Goal: Task Accomplishment & Management: Use online tool/utility

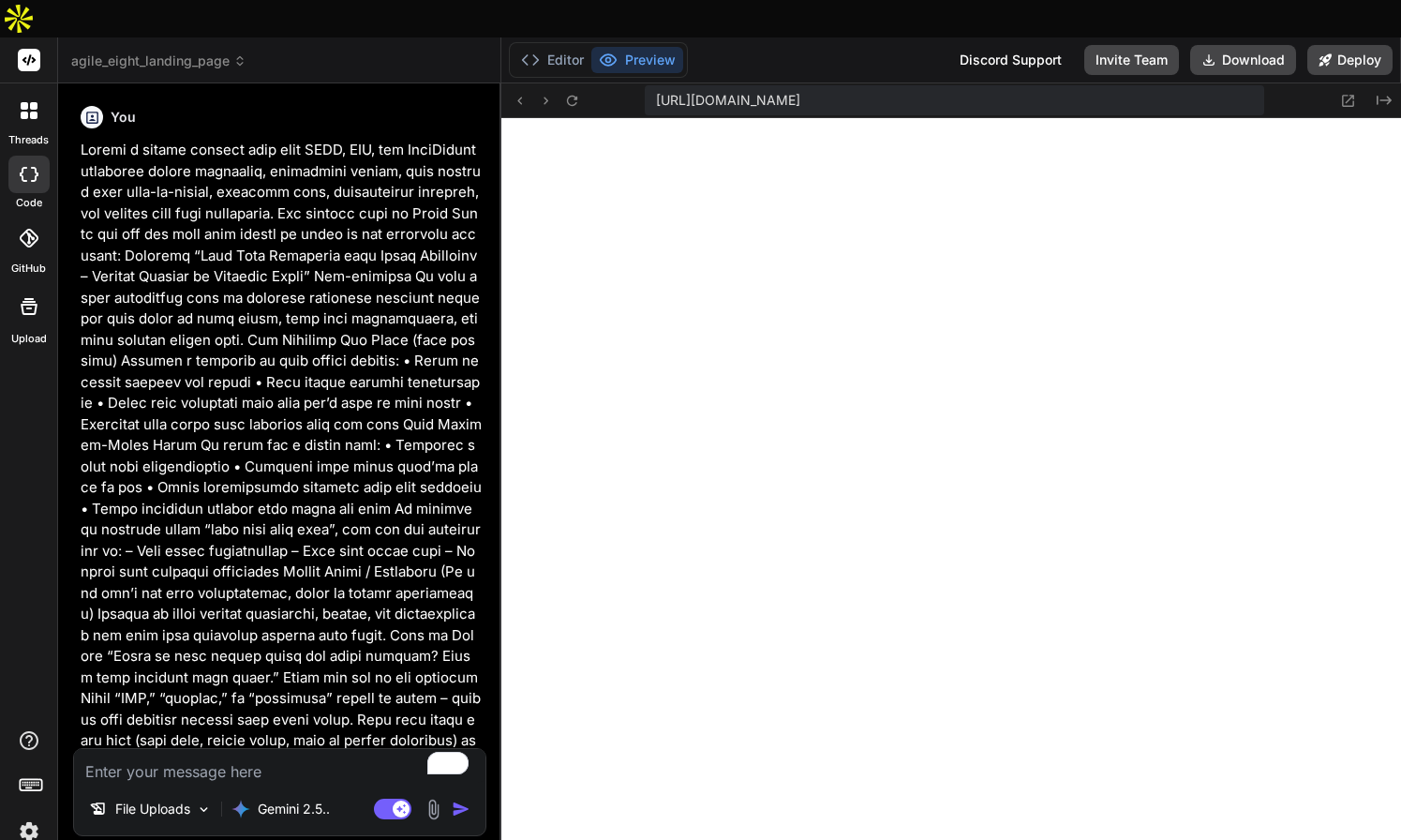
scroll to position [2884, 0]
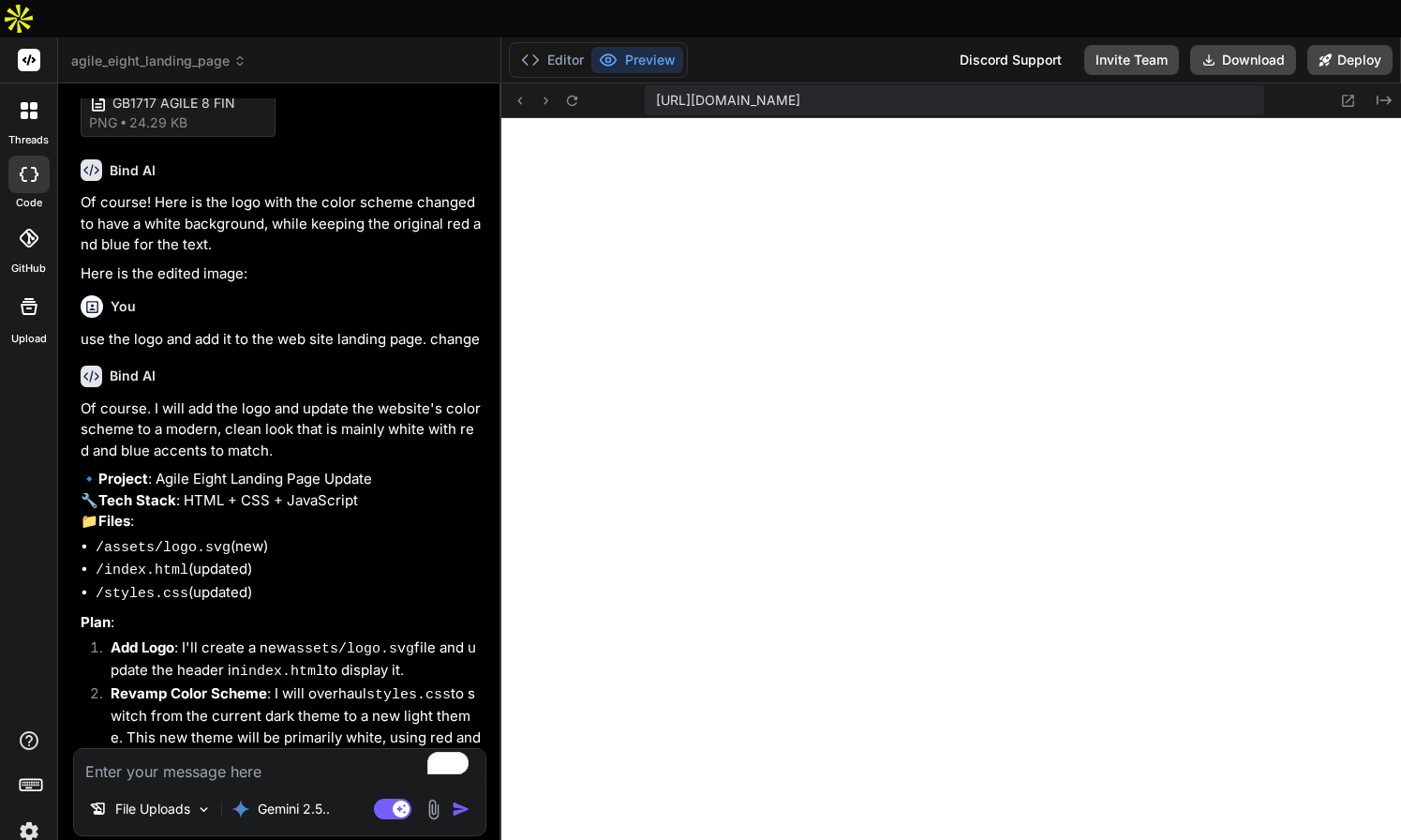
click at [28, 815] on img at bounding box center [29, 831] width 32 height 32
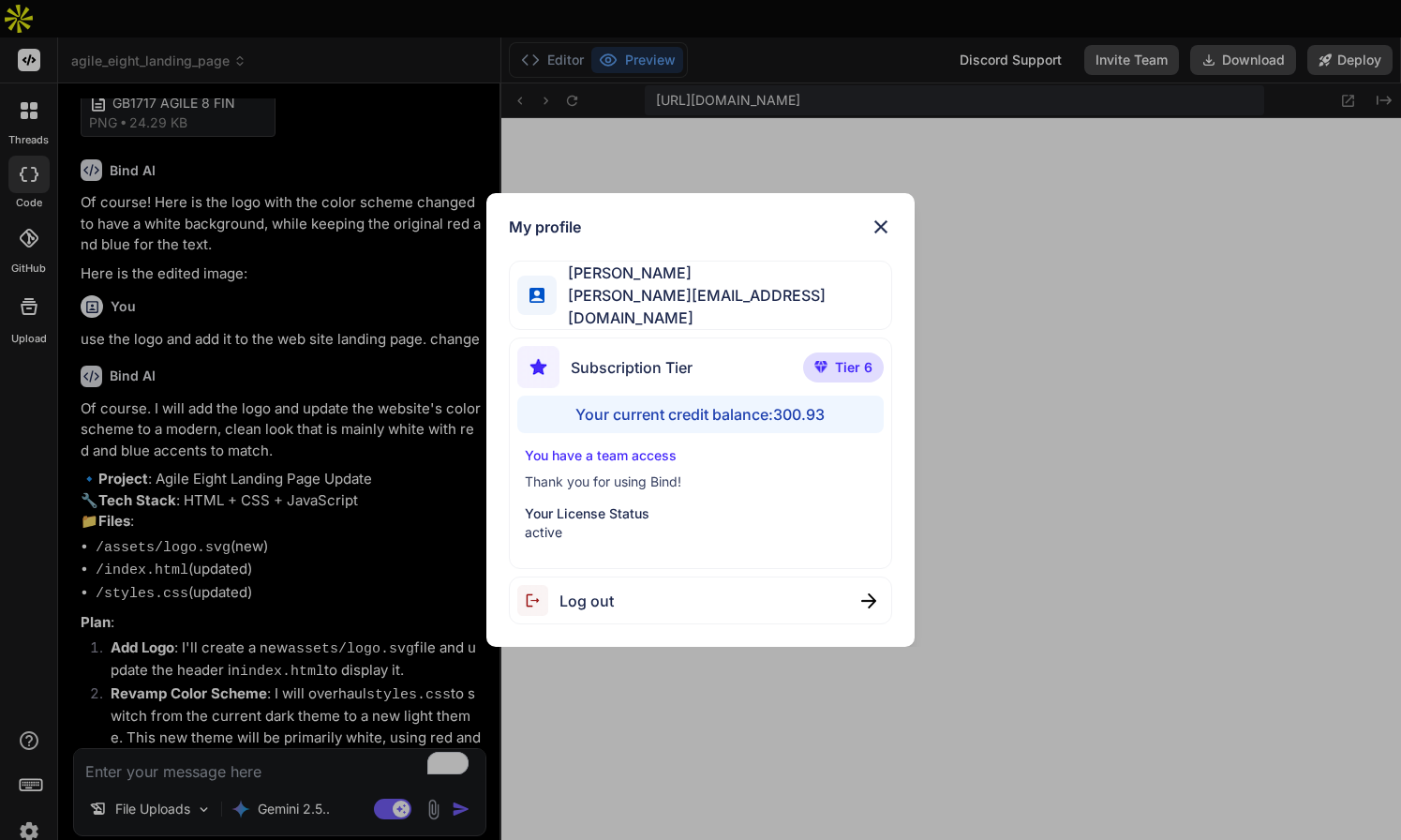
click at [881, 232] on img at bounding box center [881, 226] width 23 height 23
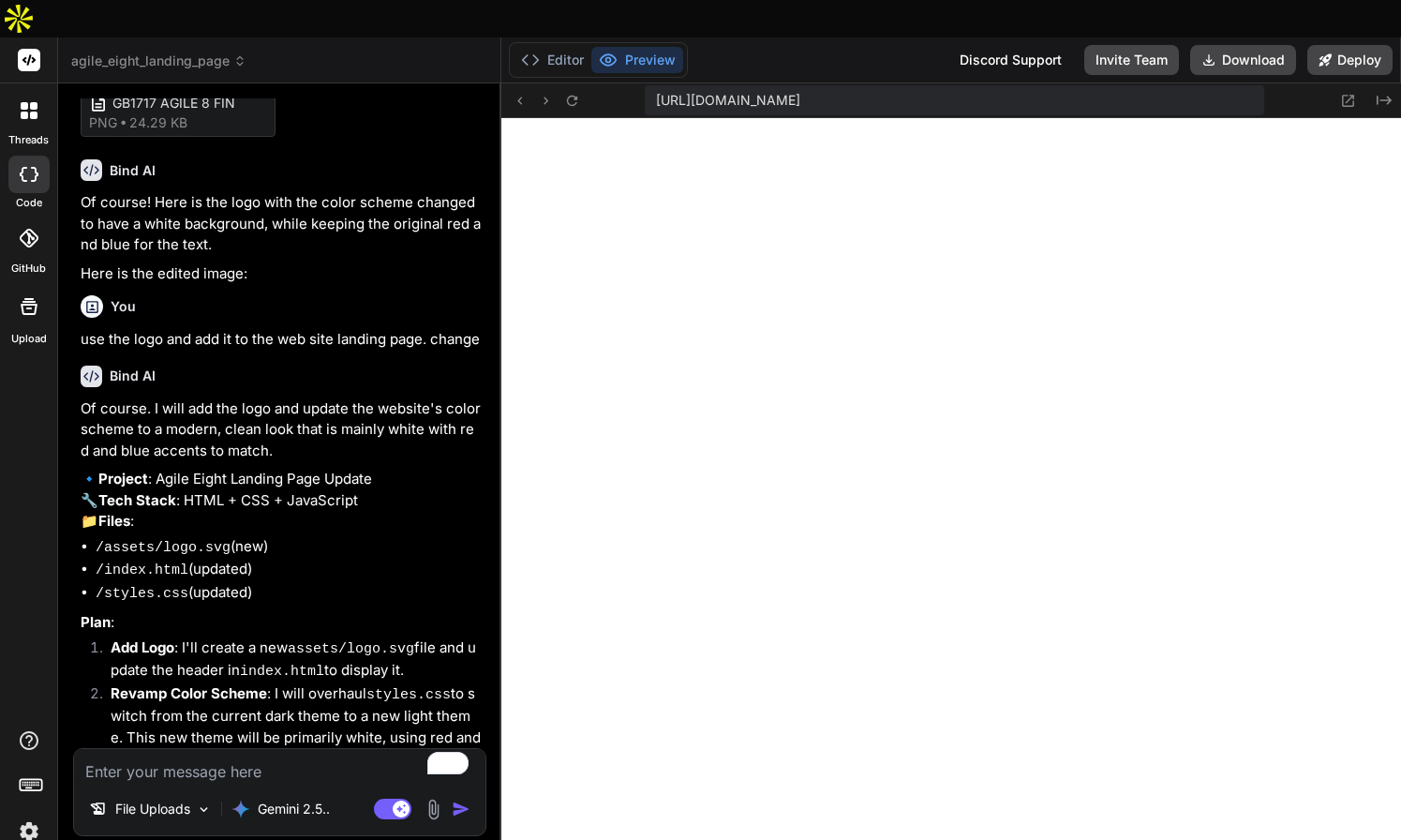
click at [231, 51] on span "agile_eight_landing_page" at bounding box center [159, 60] width 176 height 19
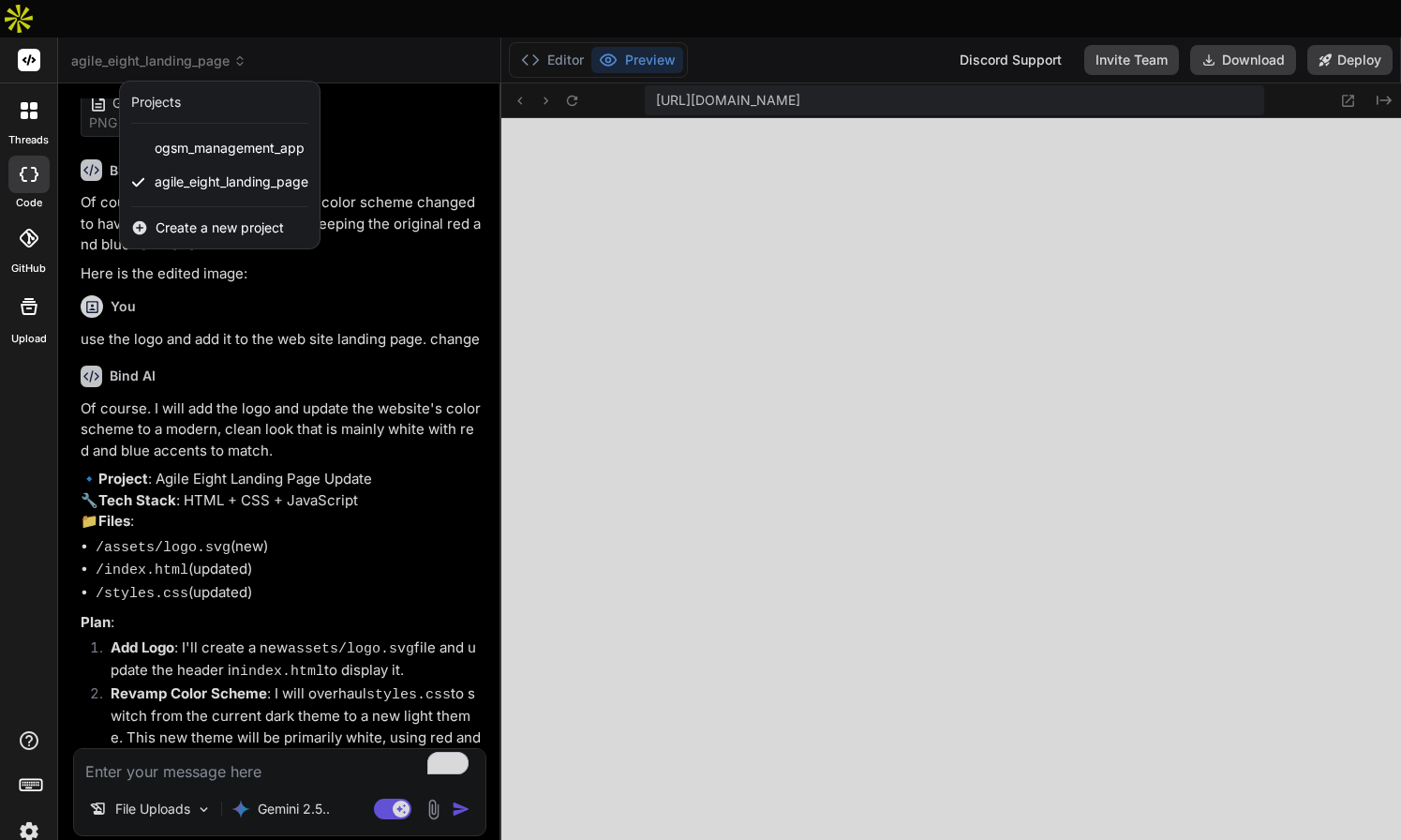
click at [169, 218] on span "Create a new project" at bounding box center [220, 227] width 128 height 19
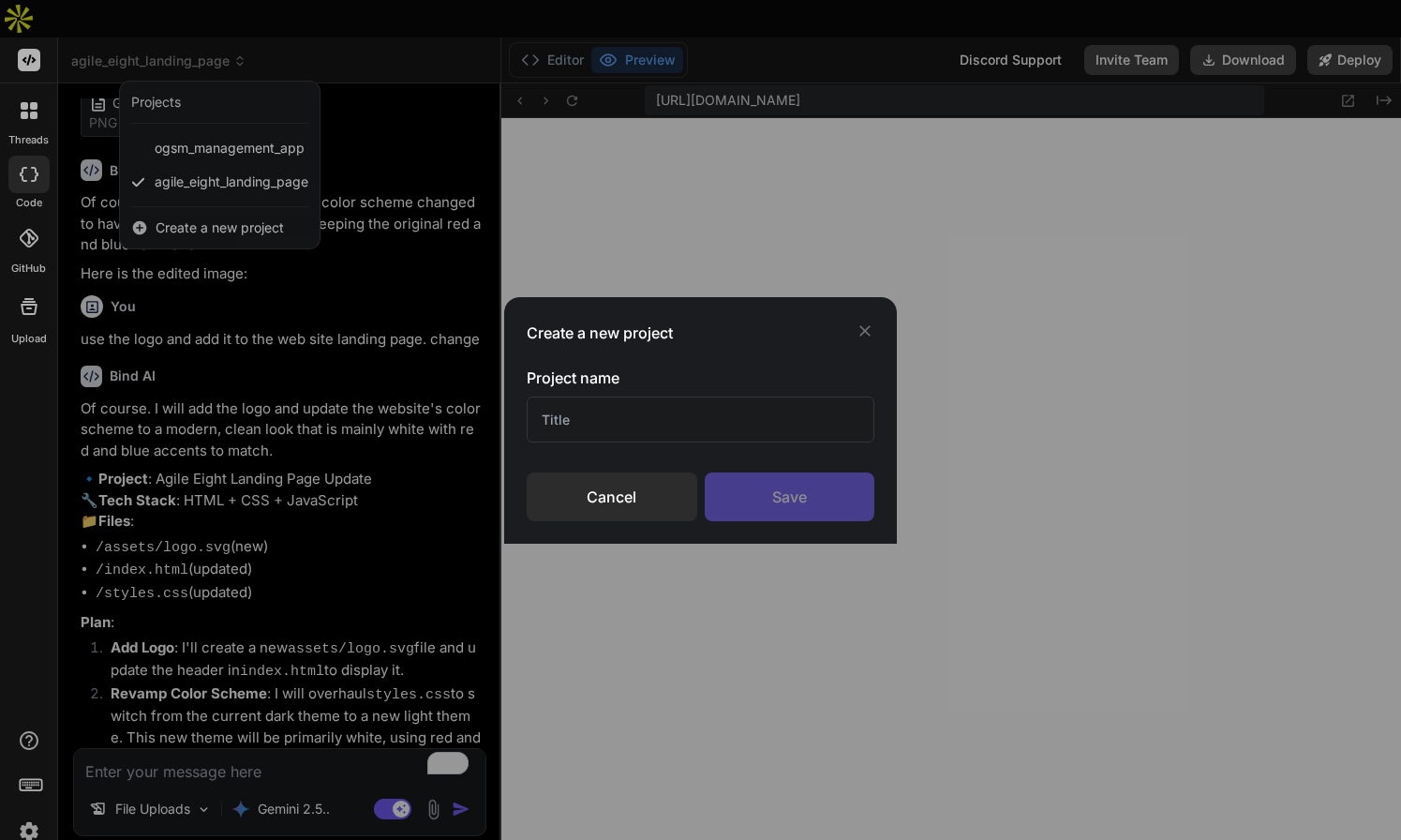
click at [614, 420] on input "text" at bounding box center [701, 420] width 348 height 46
type input "Two Six Consulting"
click at [745, 484] on div "Save" at bounding box center [790, 496] width 170 height 48
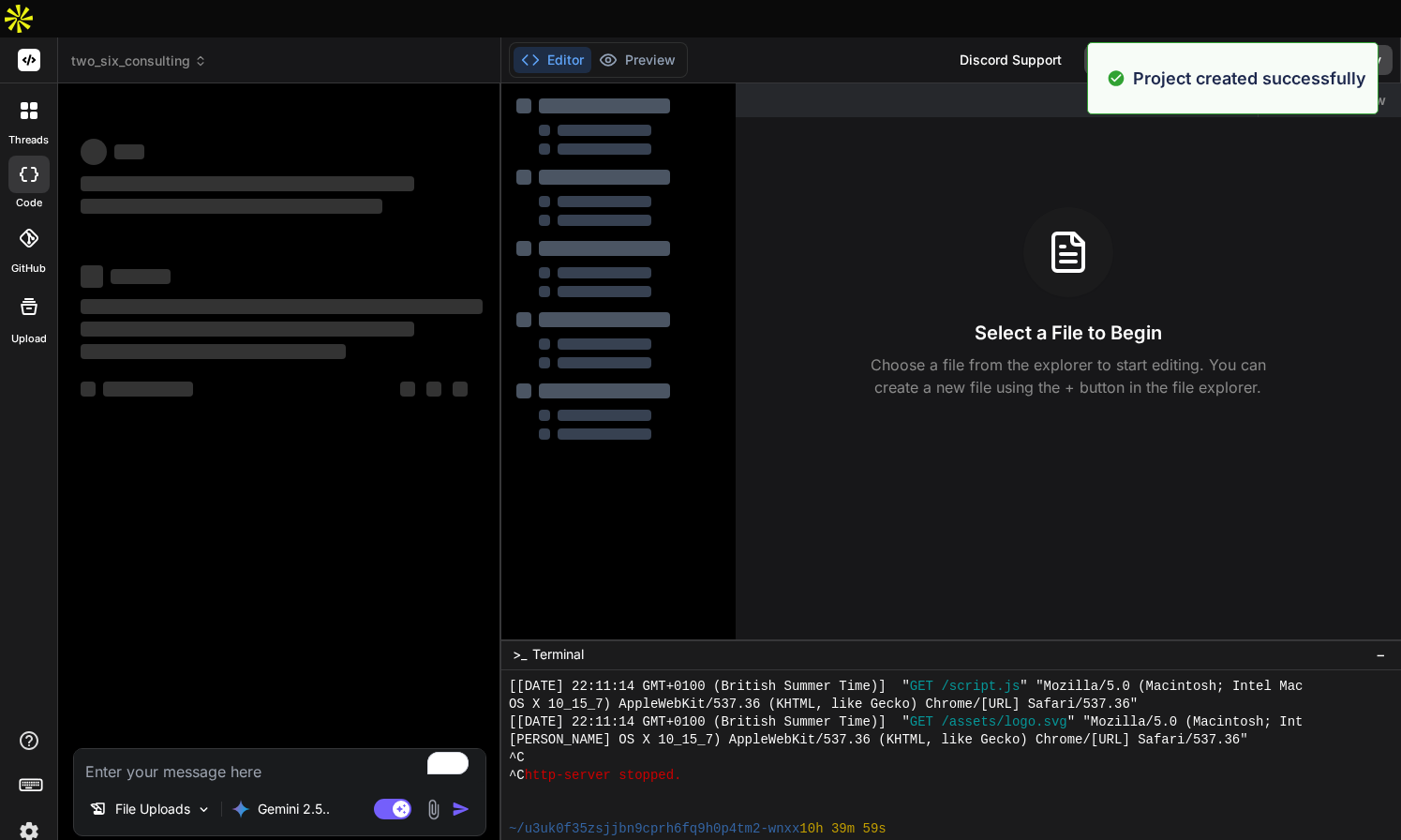
scroll to position [2973, 0]
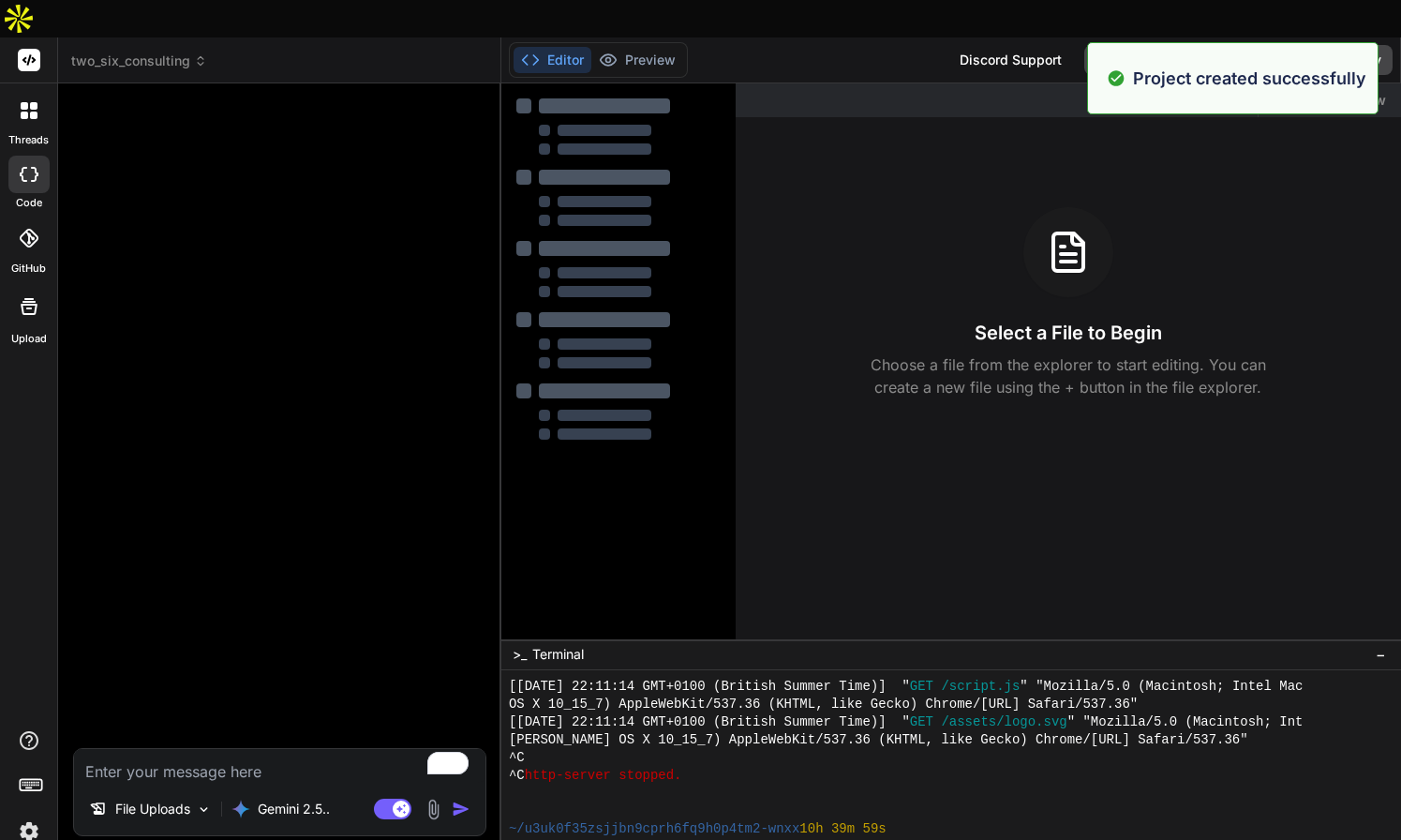
type textarea "x"
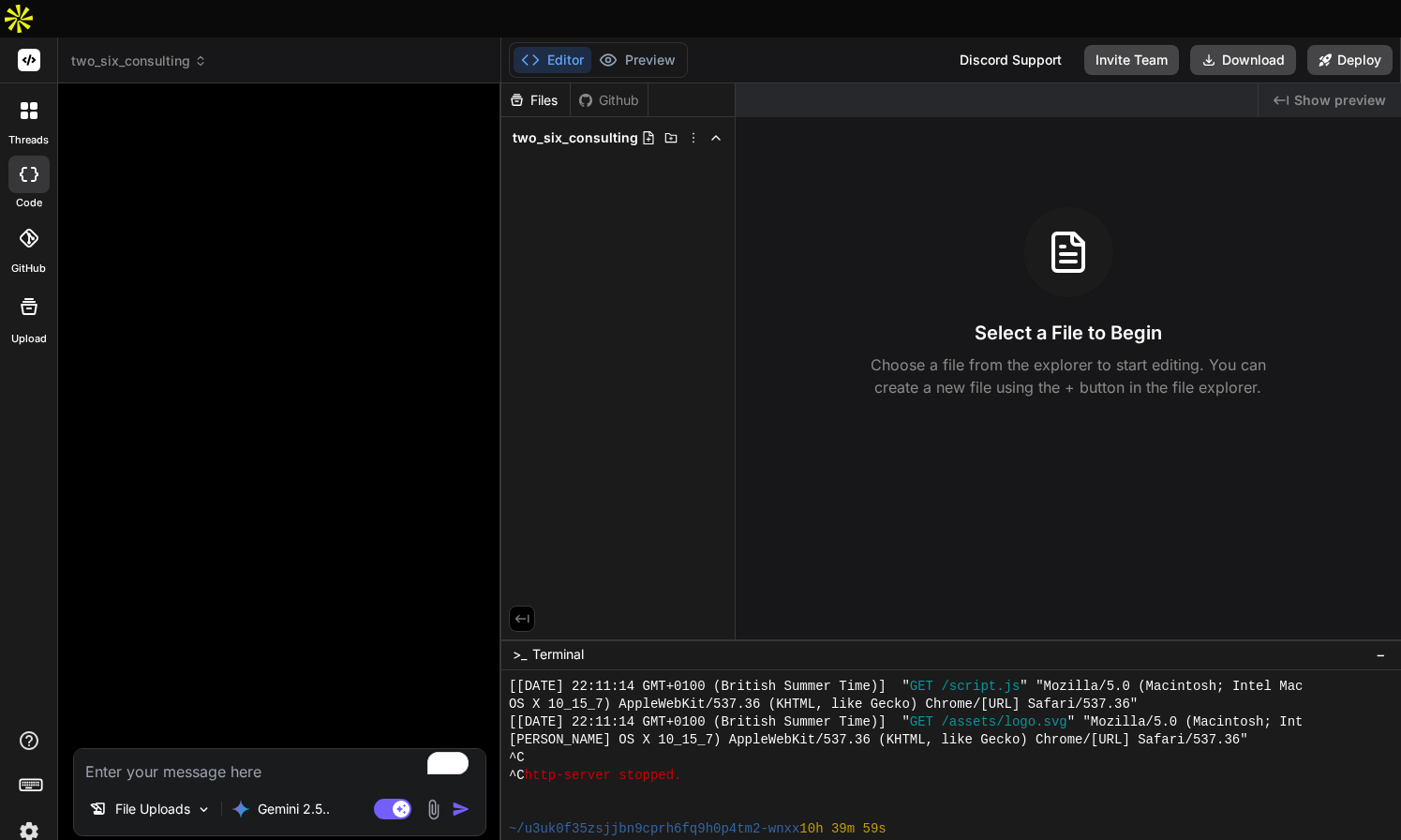
click at [121, 749] on textarea "To enrich screen reader interactions, please activate Accessibility in Grammarl…" at bounding box center [279, 766] width 412 height 34
type textarea "b"
type textarea "x"
type textarea "bu"
type textarea "x"
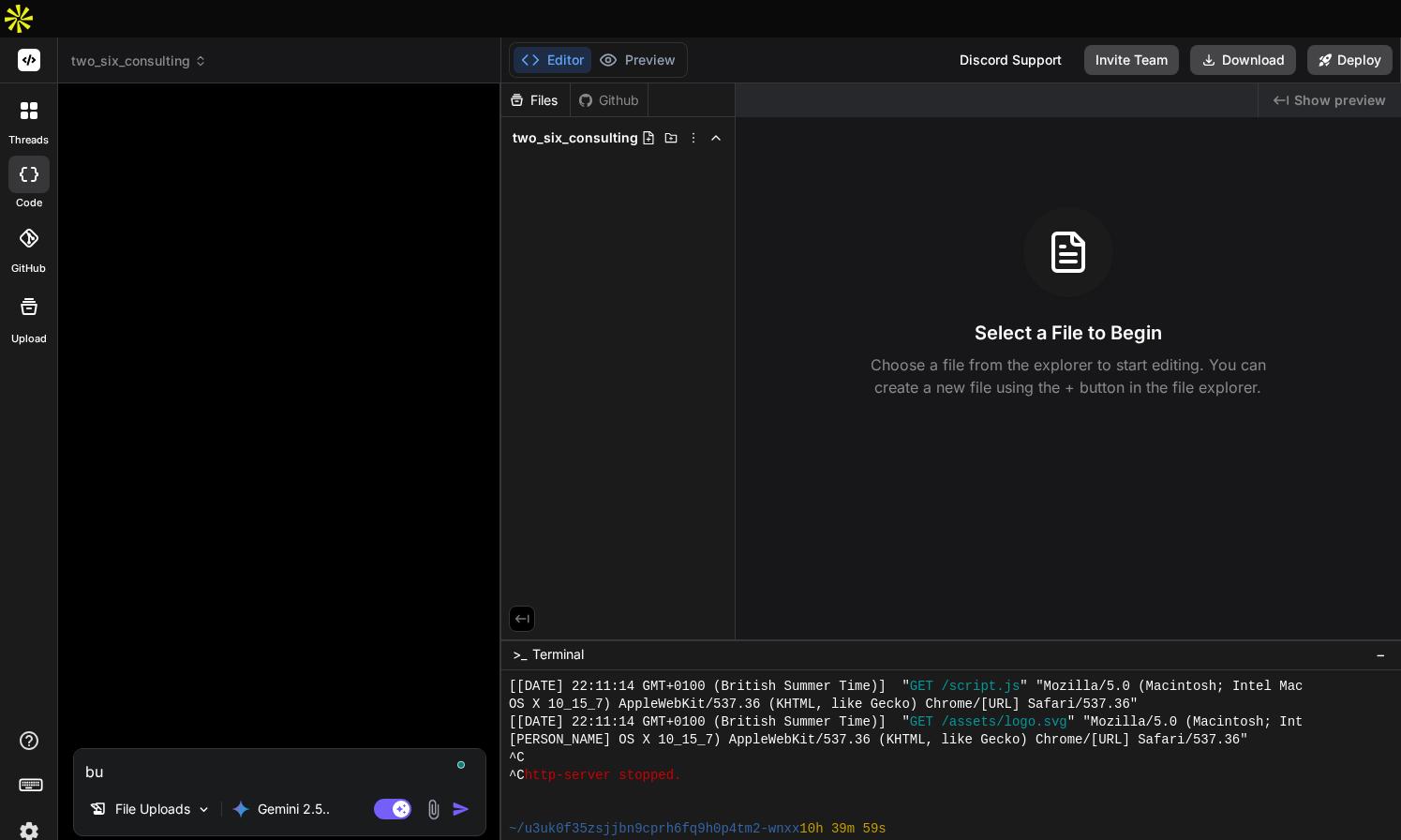
type textarea "but"
type textarea "x"
type textarea "but"
type textarea "x"
type textarea "but a"
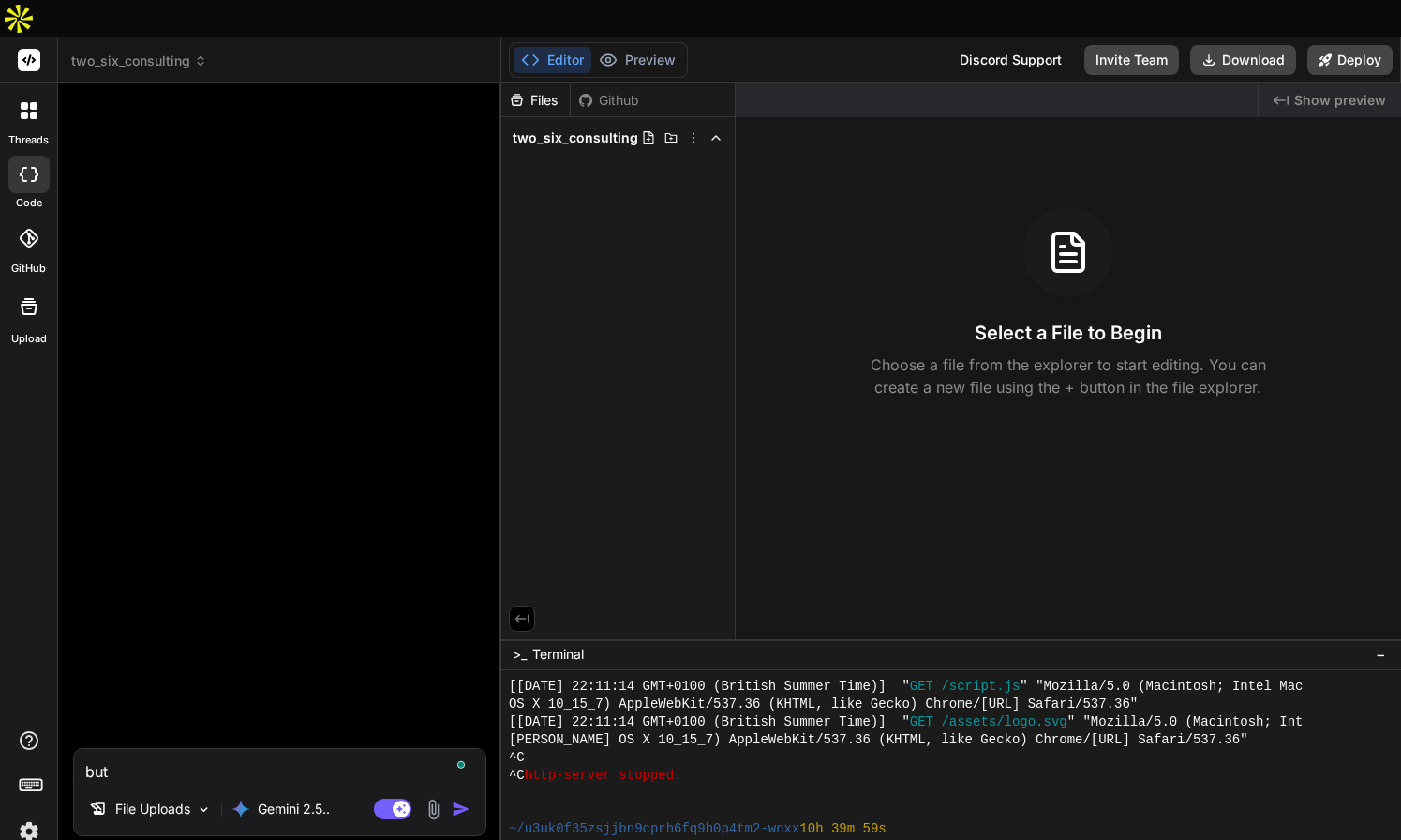
type textarea "x"
type textarea "but a"
type textarea "x"
type textarea "but a l"
type textarea "x"
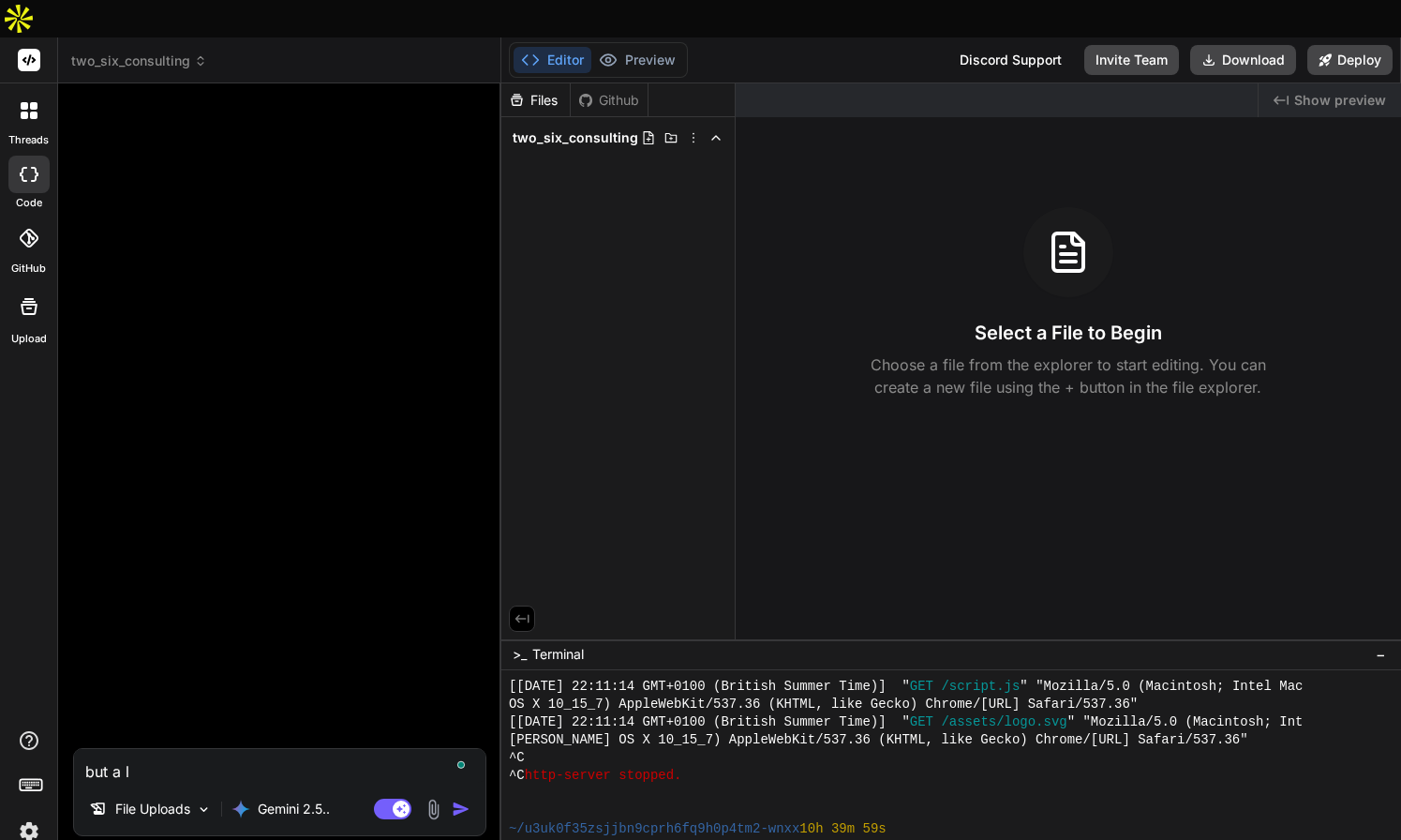
type textarea "but a la"
type textarea "x"
type textarea "but a lan"
type textarea "x"
type textarea "but a land"
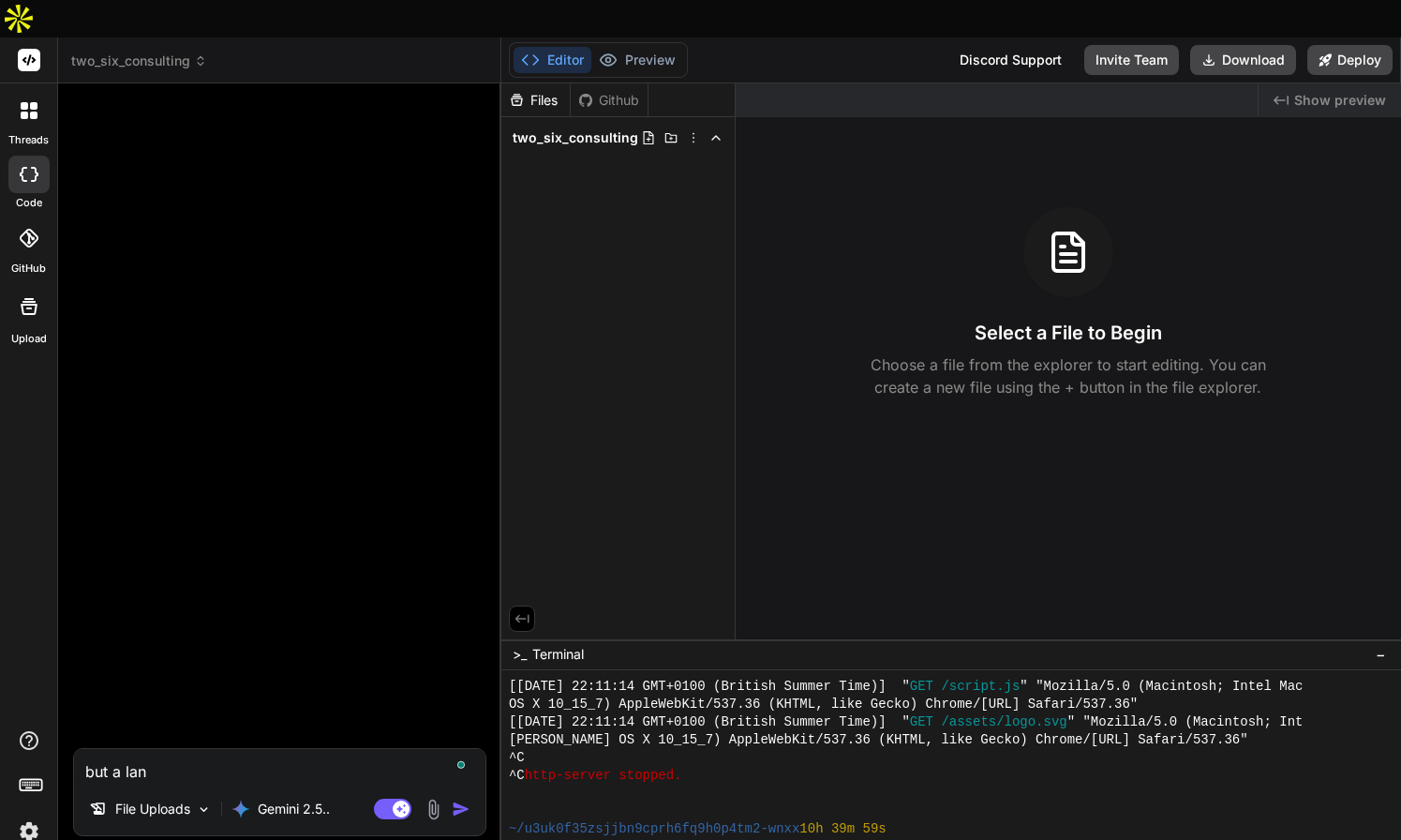
type textarea "x"
type textarea "but a [PERSON_NAME]"
type textarea "x"
type textarea "but a [PERSON_NAME]"
type textarea "x"
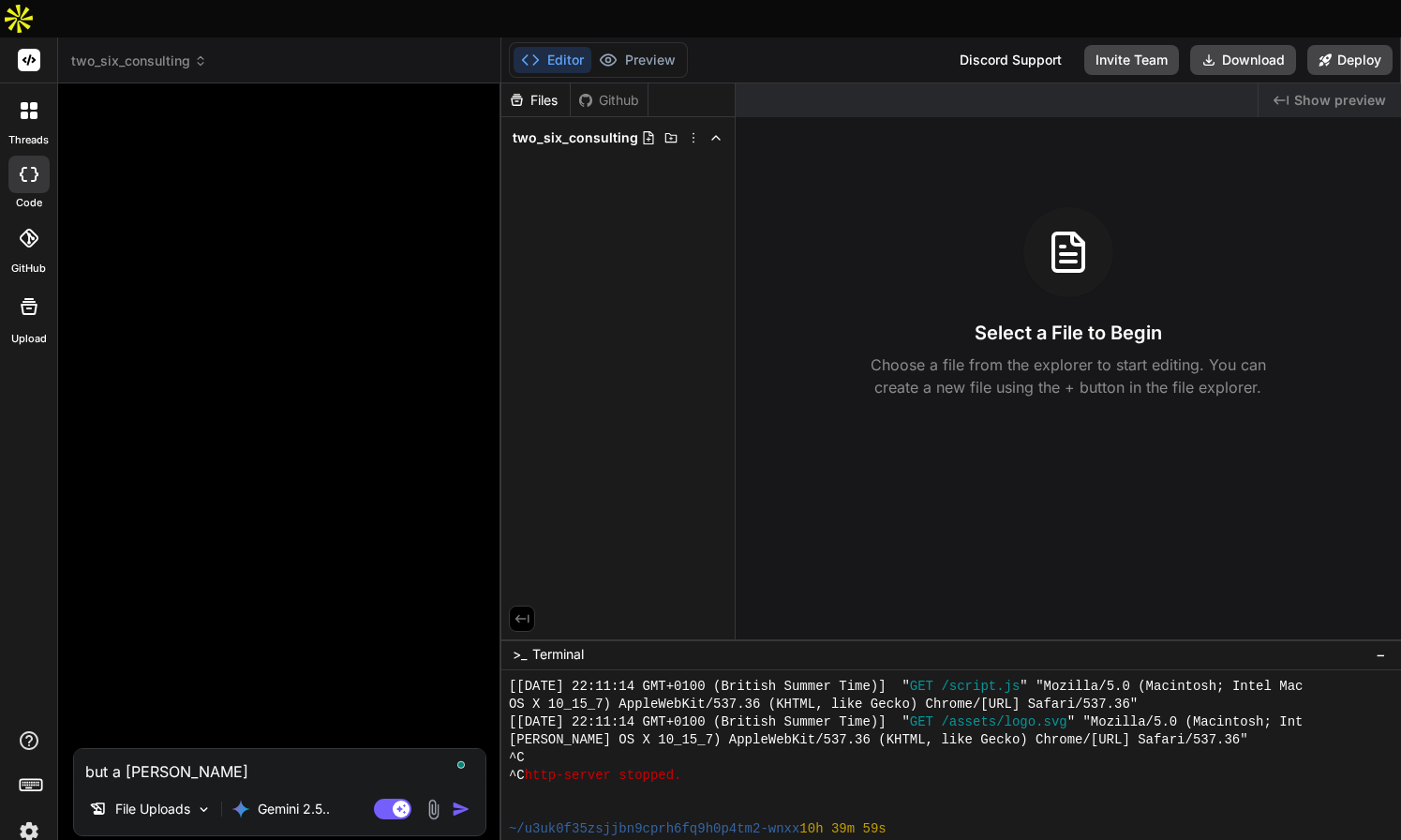
type textarea "but a landing"
type textarea "x"
type textarea "but a landing"
type textarea "x"
type textarea "but a landing p"
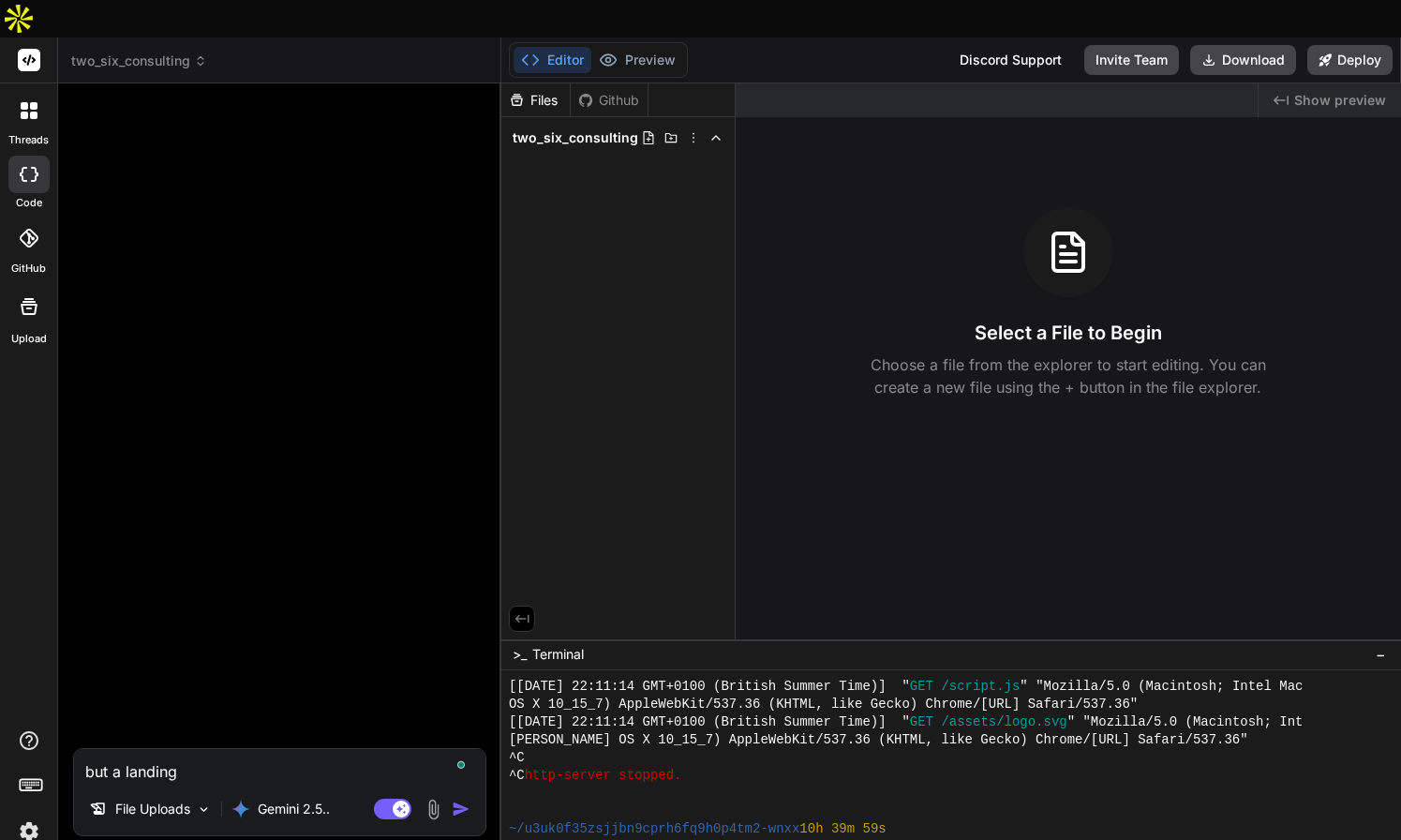
type textarea "x"
type textarea "but a landing pa"
type textarea "x"
type textarea "but a landing pag"
type textarea "x"
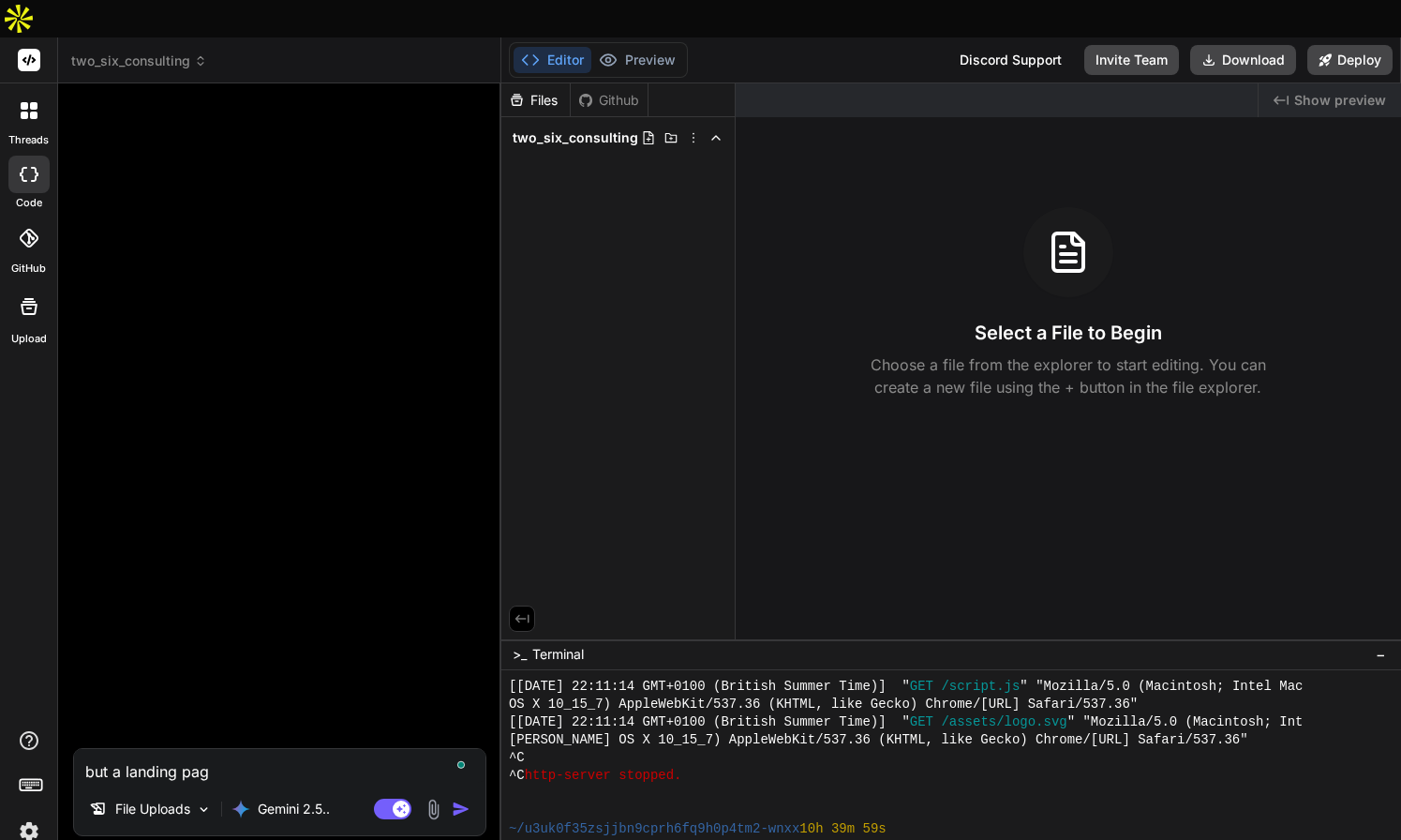
type textarea "but a landing page"
type textarea "x"
type textarea "but a landing page"
type textarea "x"
type textarea "but a landing page w"
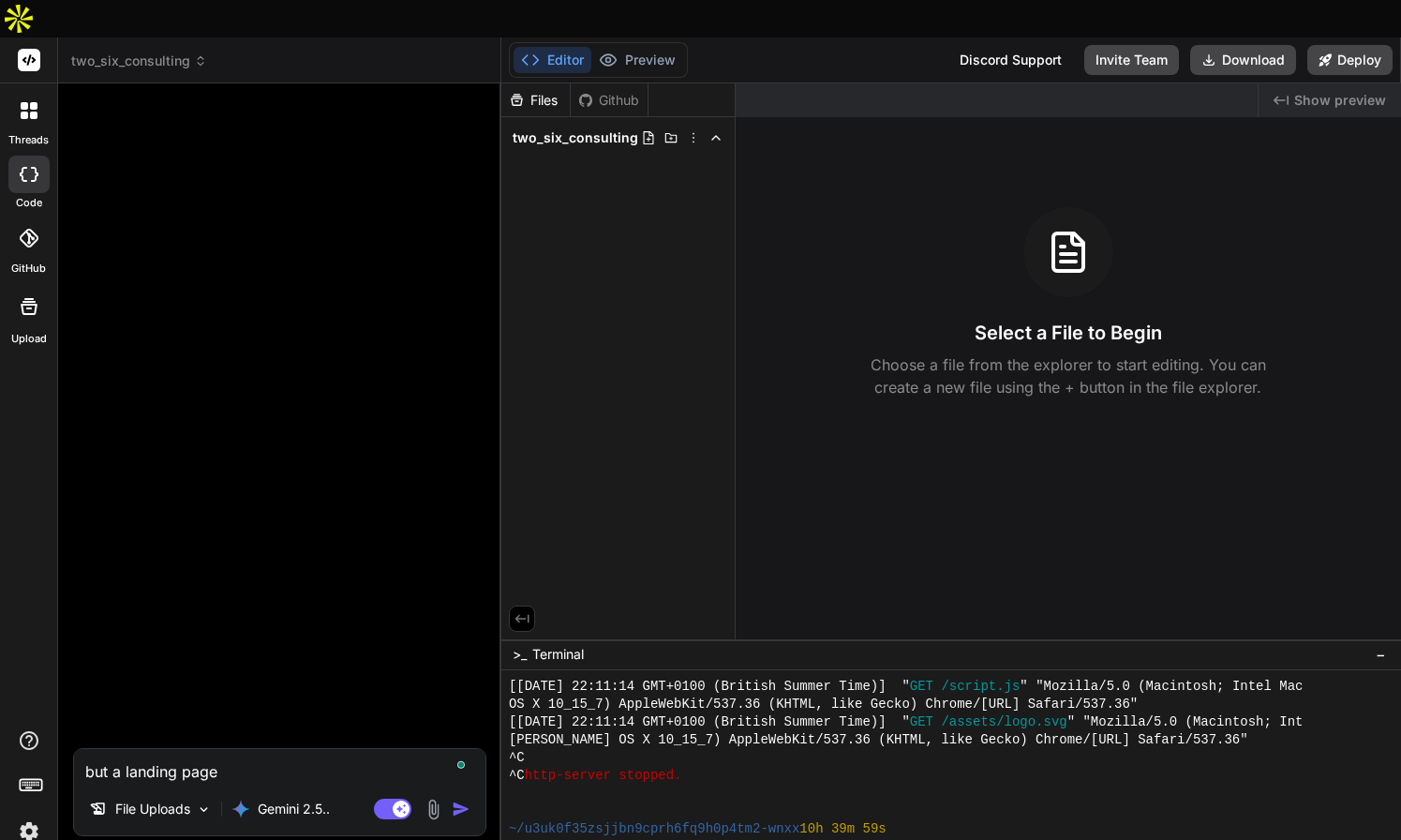
type textarea "x"
type textarea "but a landing page we"
type textarea "x"
type textarea "but a landing page web"
type textarea "x"
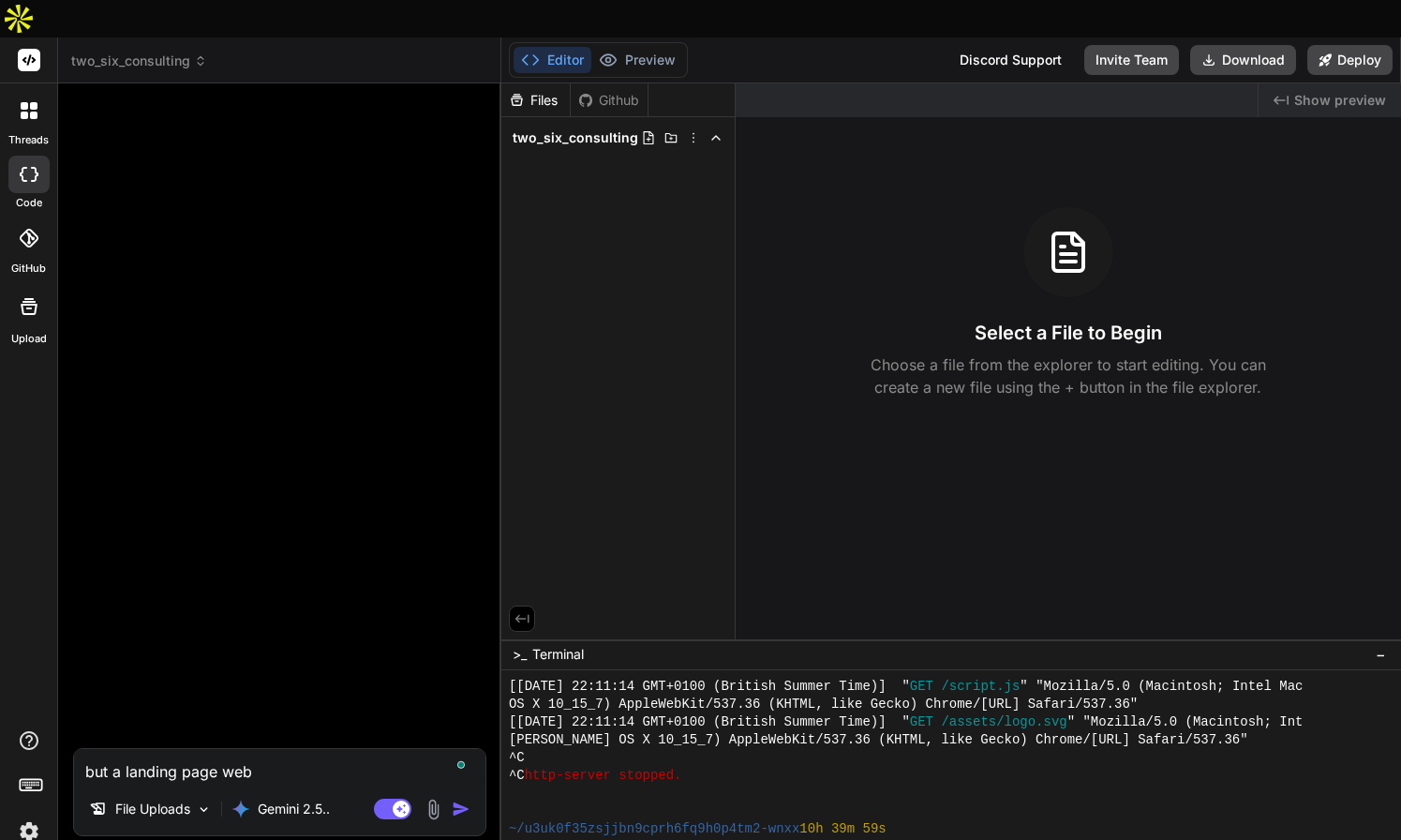
type textarea "but a landing page web"
type textarea "x"
type textarea "but a landing page web s"
type textarea "x"
type textarea "but a landing page web si"
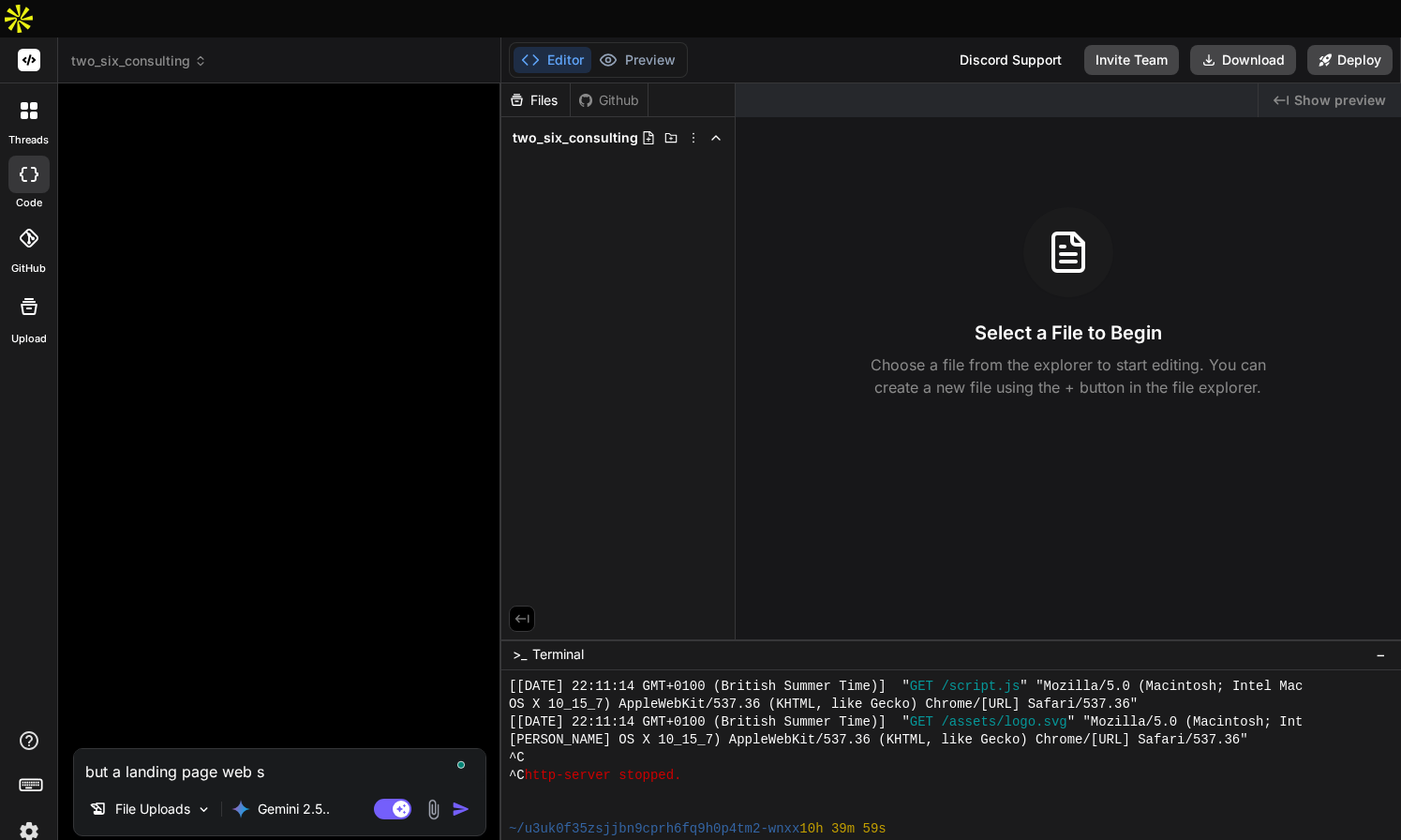
type textarea "x"
type textarea "but a landing page web sit"
type textarea "x"
type textarea "but a landing page web site"
type textarea "x"
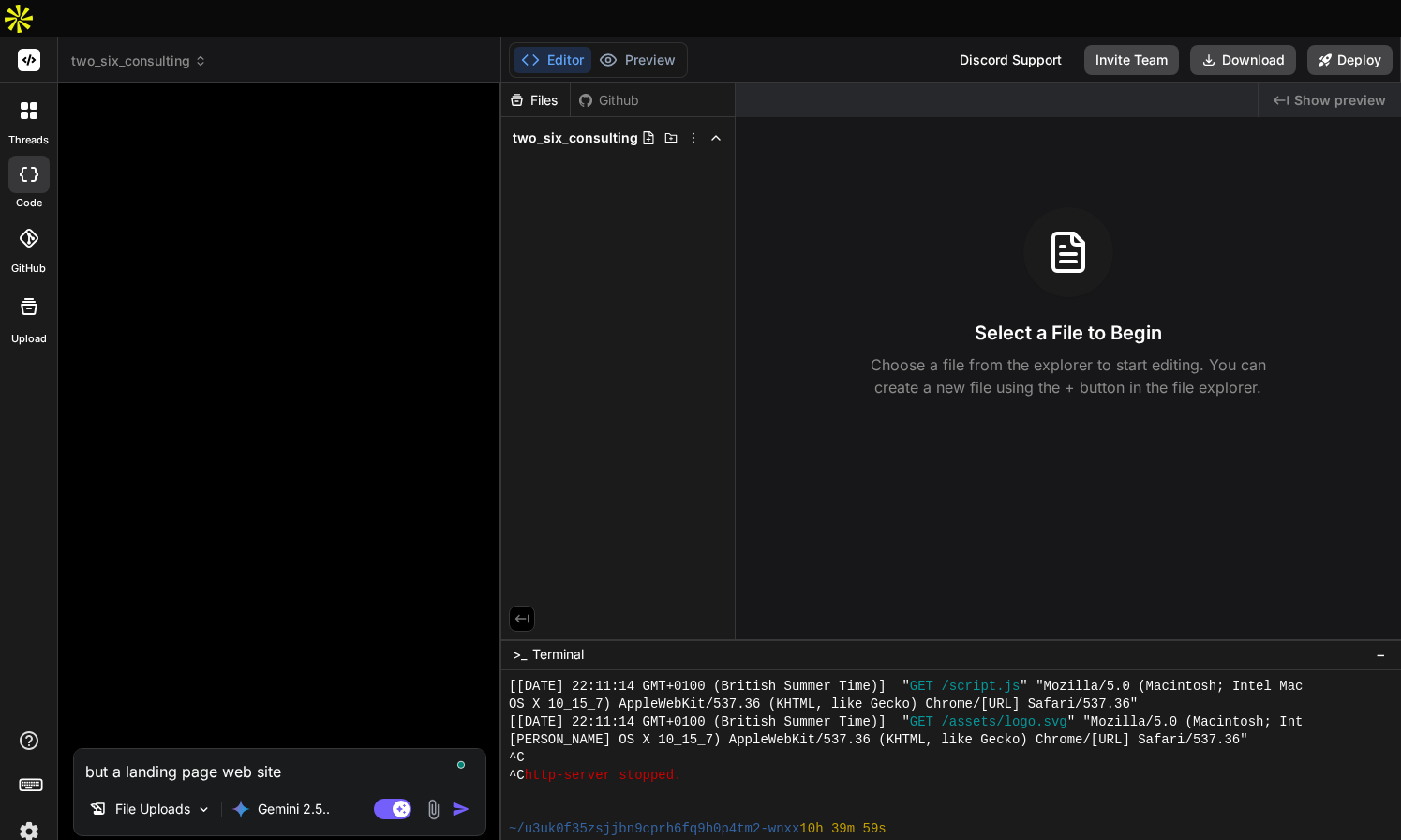
type textarea "but a landing page web site"
type textarea "x"
type textarea "but a landing page web site t"
type textarea "x"
type textarea "but a landing page web site to"
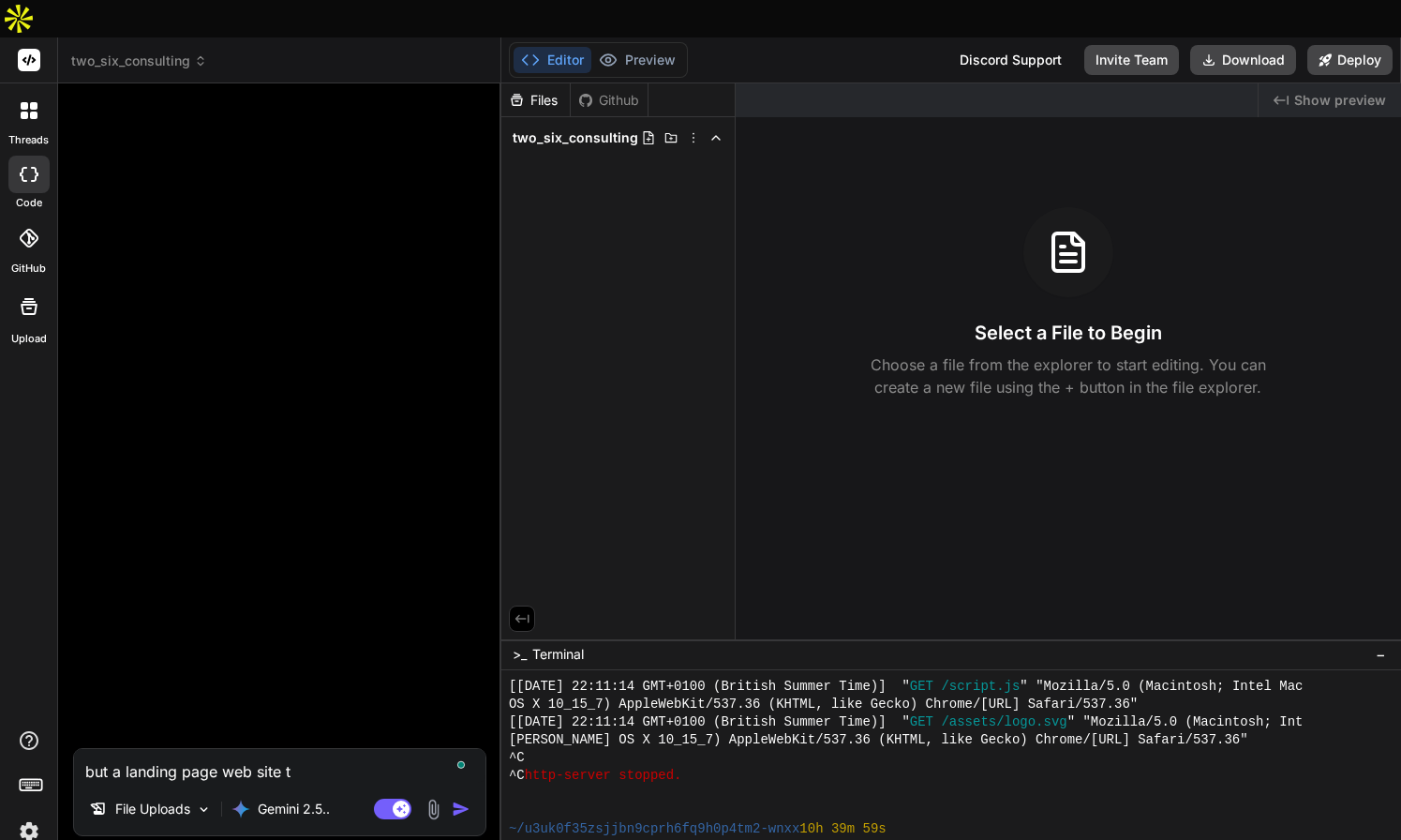
type textarea "x"
type textarea "but a landing page web site to"
type textarea "x"
type textarea "but a landing page web site to t"
type textarea "x"
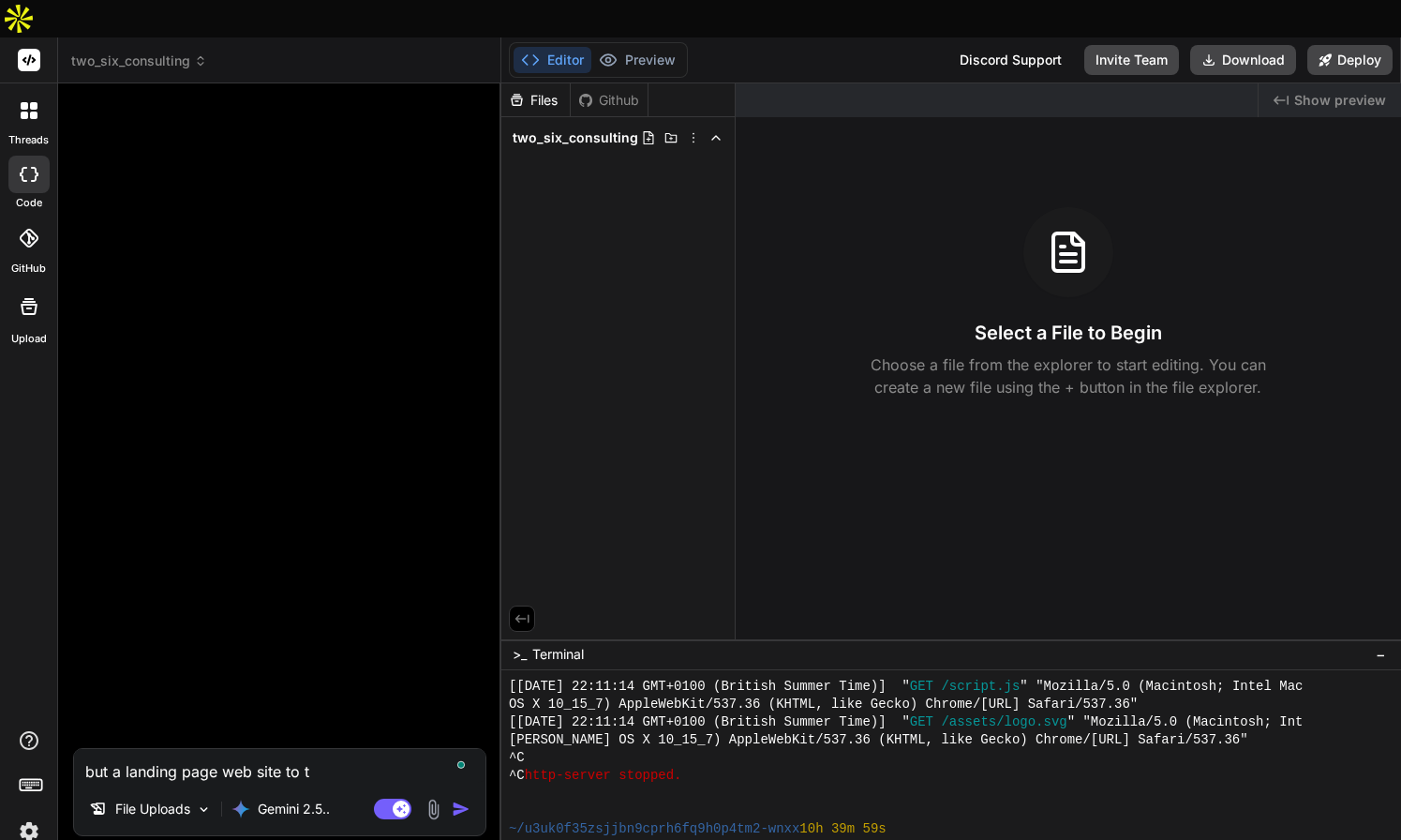
type textarea "but a landing page web site to"
type textarea "x"
type textarea "but a landing page web site to r"
type textarea "x"
type textarea "but a landing page web site to re"
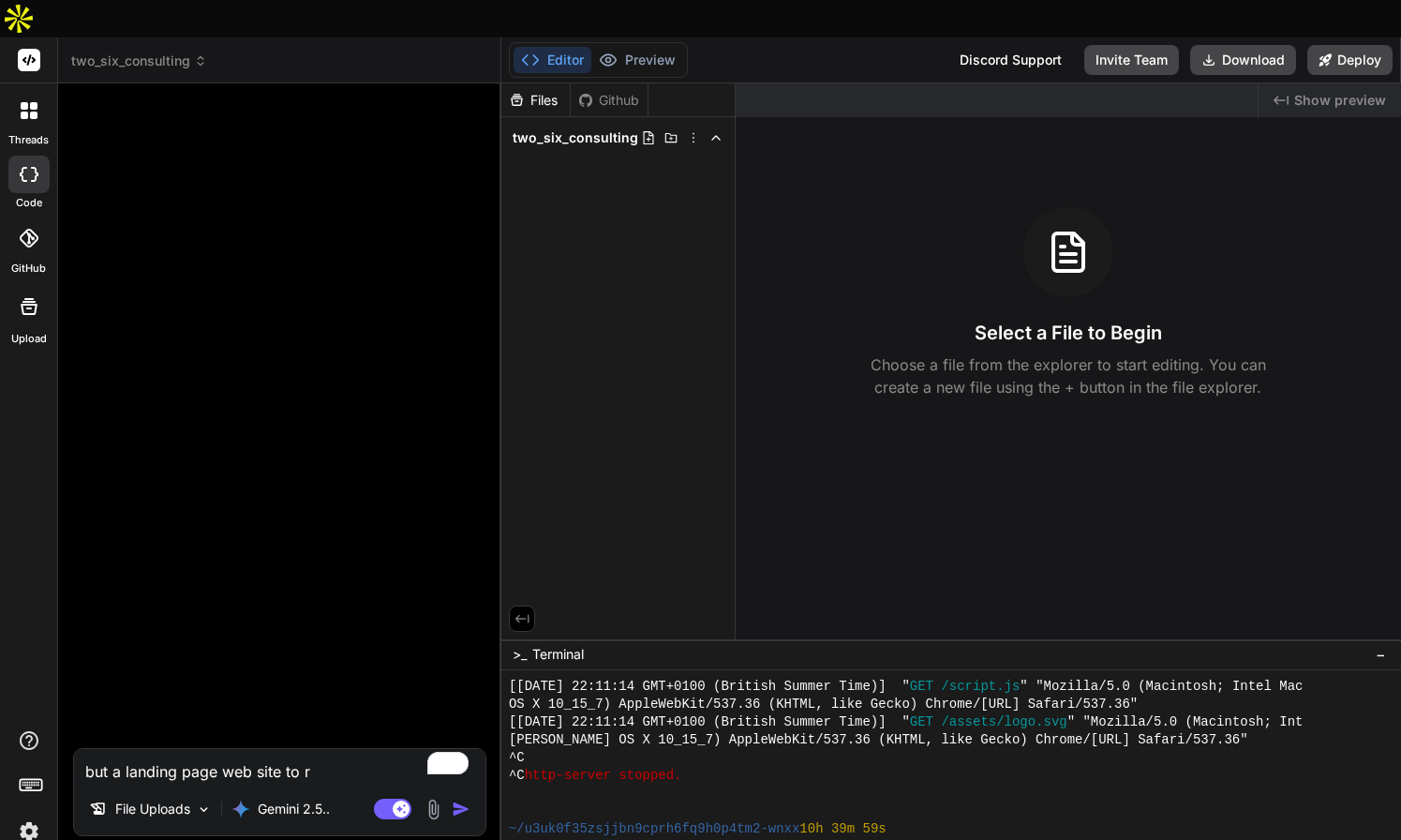
type textarea "x"
type textarea "but a landing page web site to rep"
type textarea "x"
type textarea "but a landing page web site to repl"
type textarea "x"
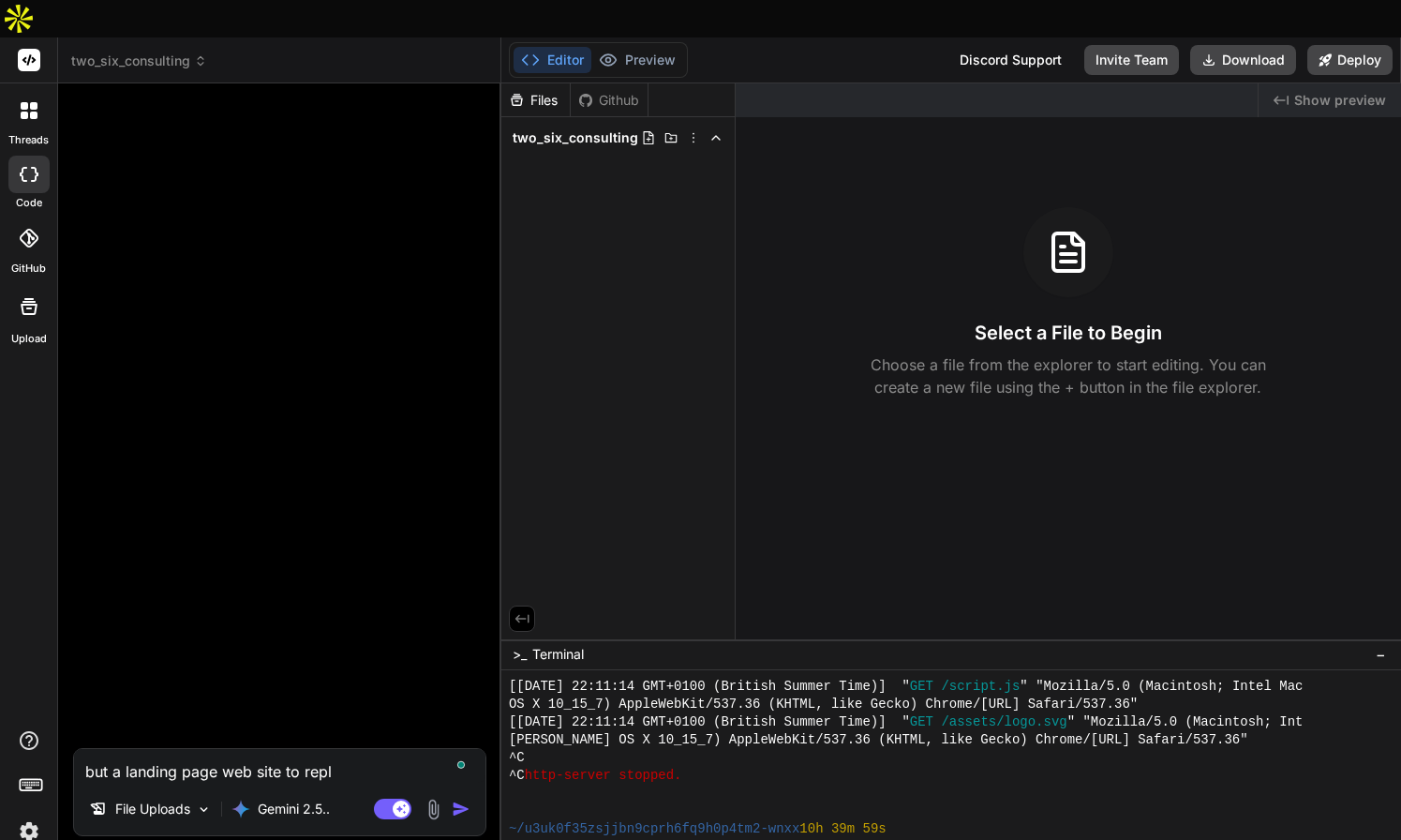
type textarea "but a landing page web site to repla"
type textarea "x"
type textarea "but a landing page web site to replac"
type textarea "x"
type textarea "but a landing page web site to replace"
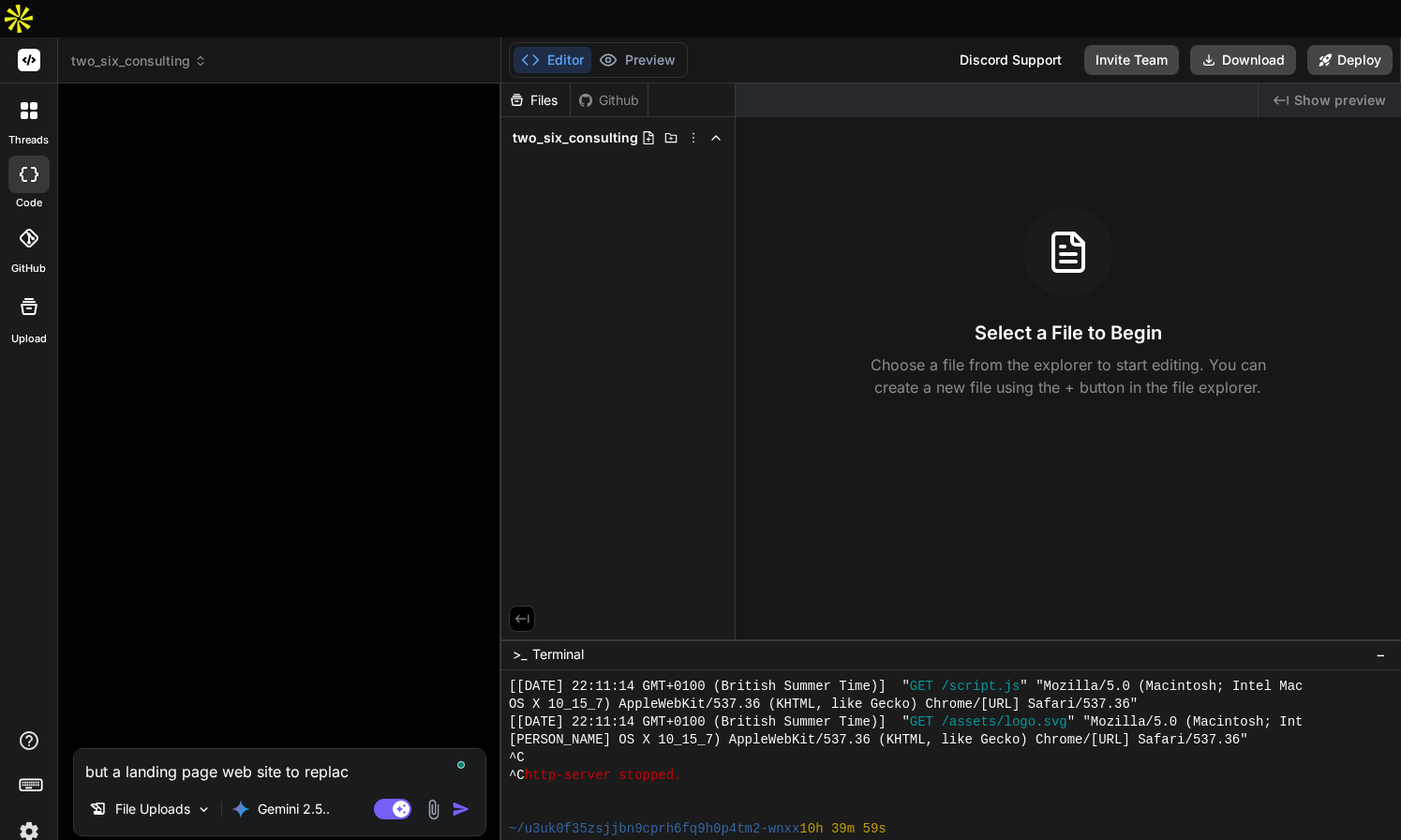
type textarea "x"
type textarea "but a landing page web site to replace"
type textarea "x"
paste textarea "[URL][DOMAIN_NAME]"
type textarea "but a landing page web site to replace [URL][DOMAIN_NAME]"
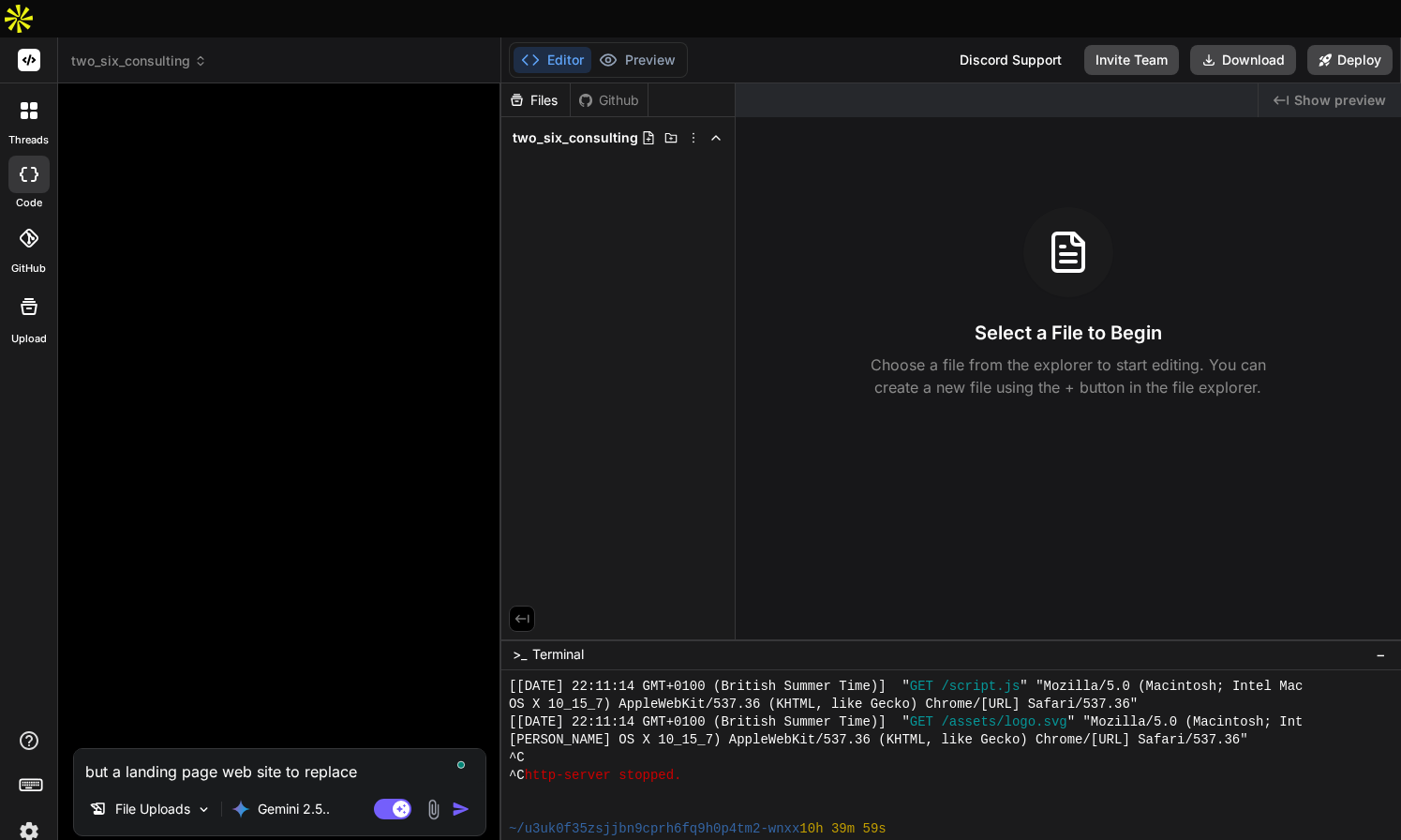
type textarea "x"
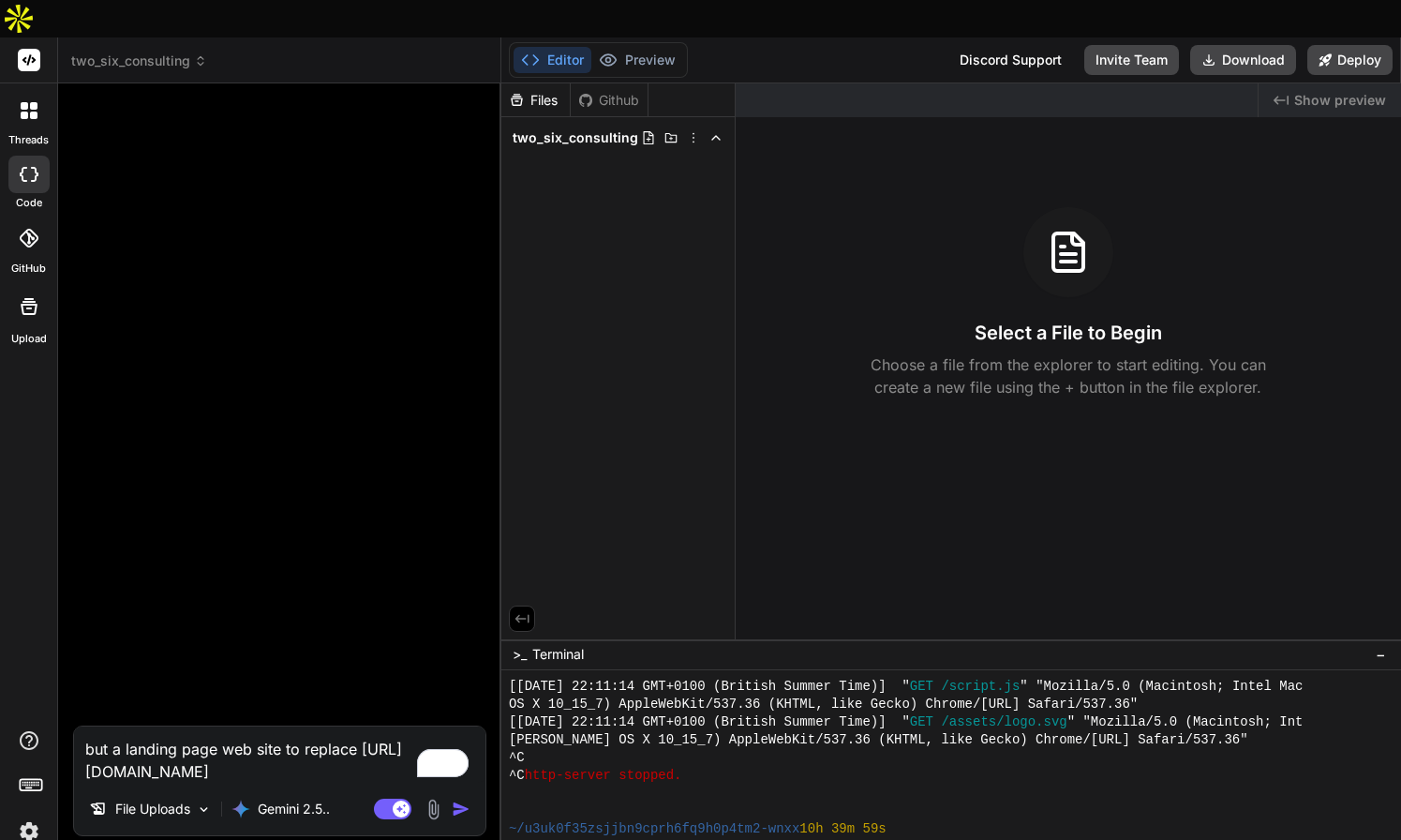
type textarea "but a landing page web site to replace [URL][DOMAIN_NAME]"
type textarea "x"
type textarea "but a landing page web site to replace [URL][DOMAIN_NAME] w"
type textarea "x"
type textarea "but a landing page web site to replace [URL][DOMAIN_NAME] wh"
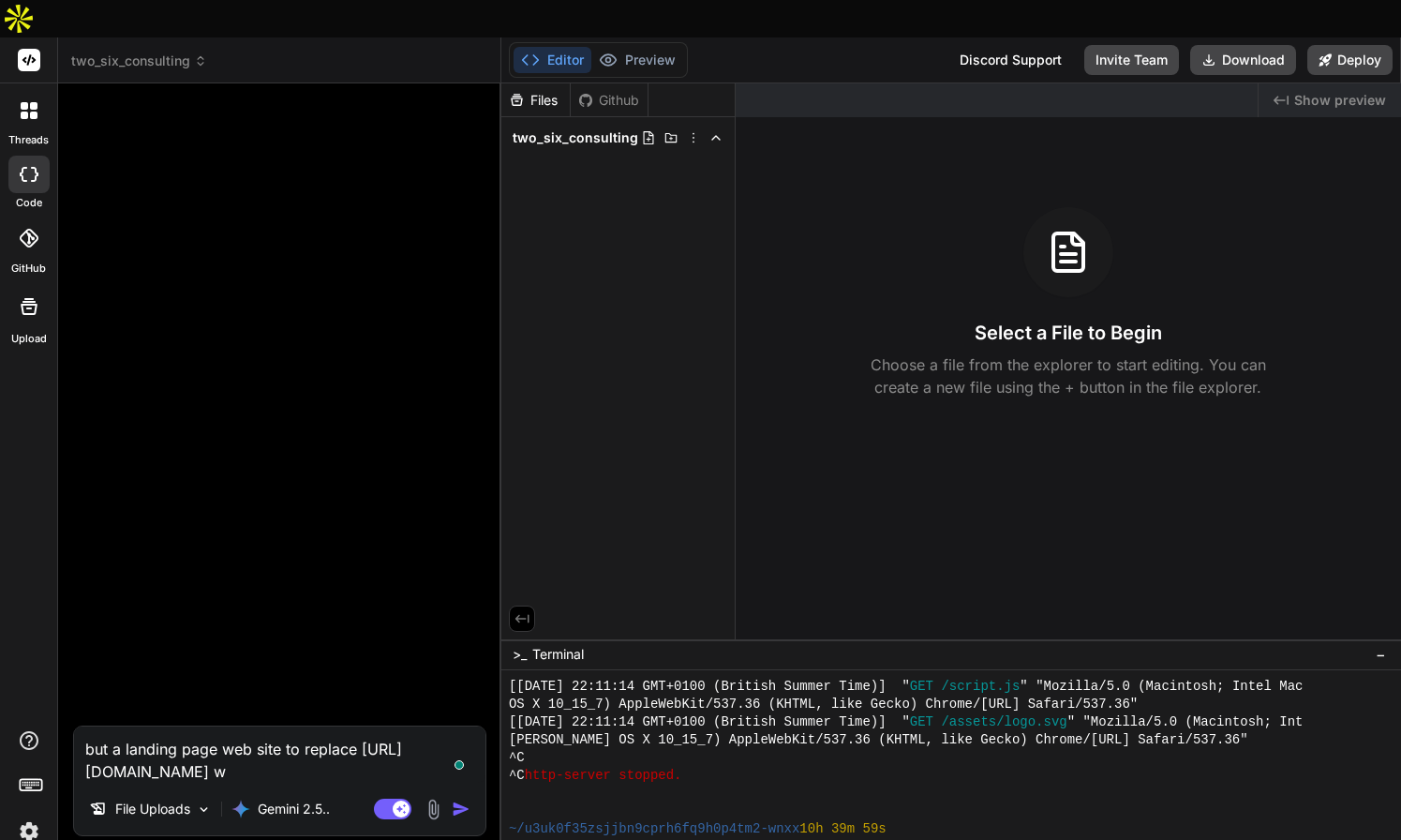
type textarea "x"
type textarea "but a landing page web site to replace [URL][DOMAIN_NAME] whe"
type textarea "x"
type textarea "but a landing page web site to replace [URL][DOMAIN_NAME] wher"
type textarea "x"
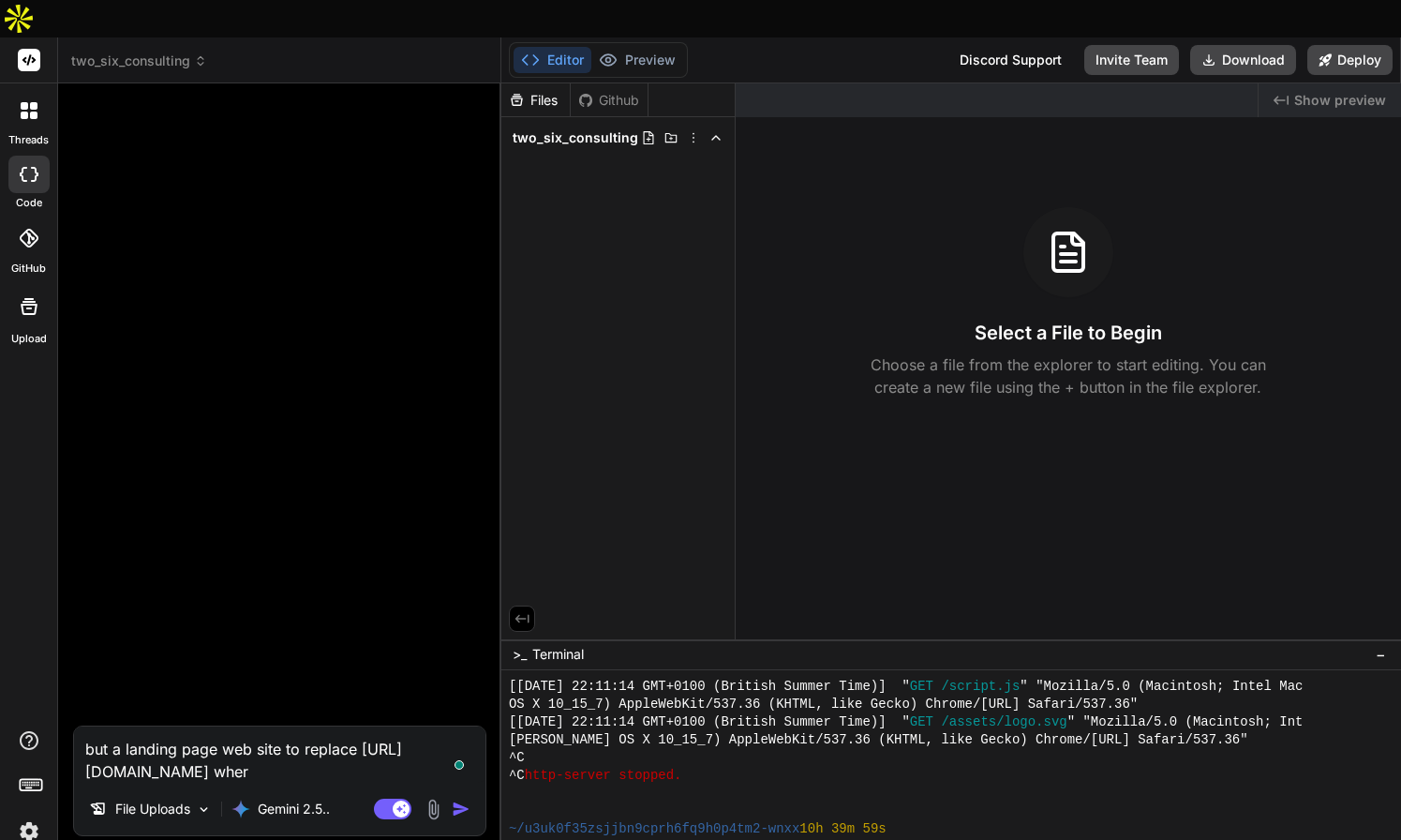
type textarea "but a landing page web site to replace [URL][DOMAIN_NAME] where"
type textarea "x"
type textarea "but a landing page web site to replace [URL][DOMAIN_NAME] where"
type textarea "x"
type textarea "but a landing page web site to replace [URL][DOMAIN_NAME] where t"
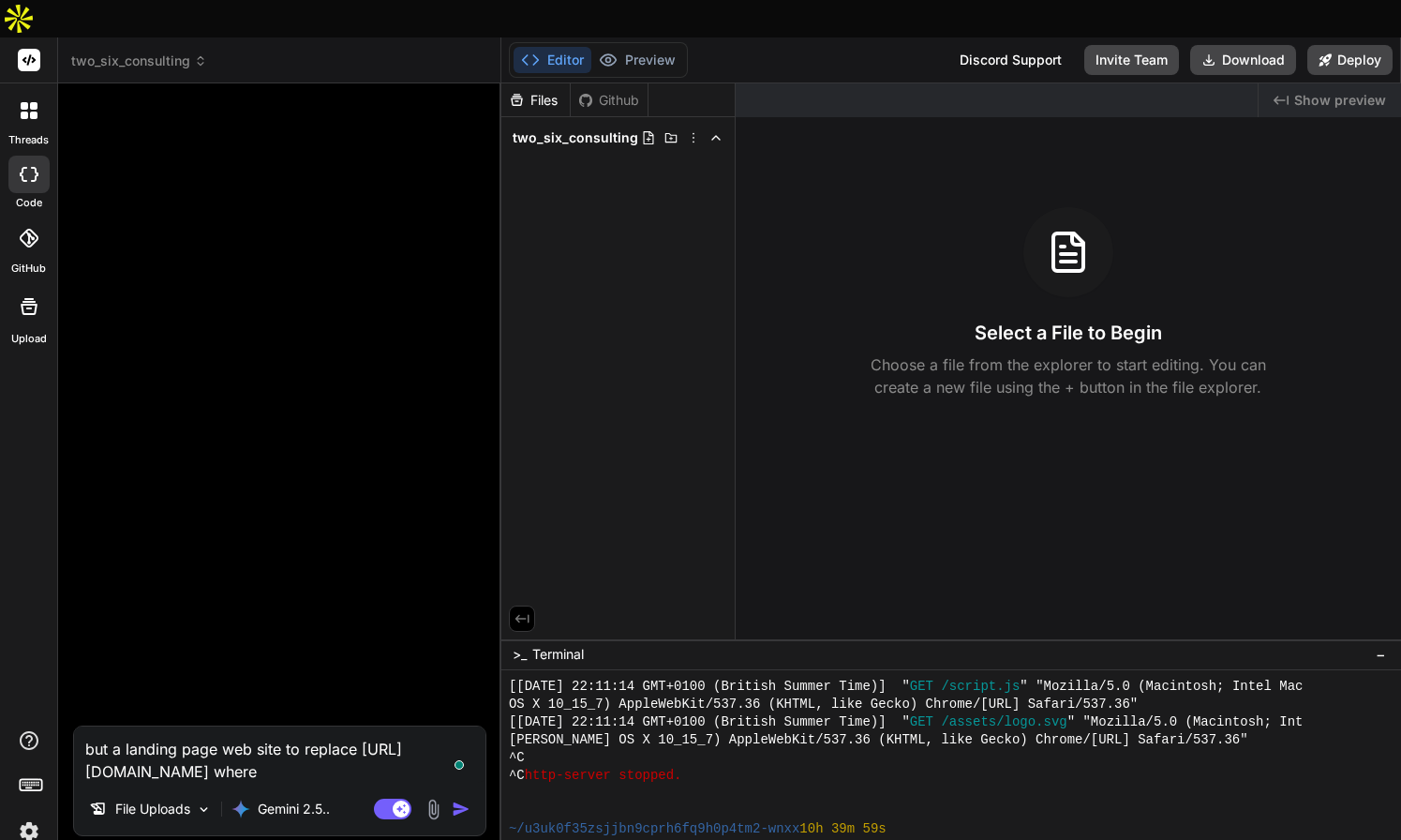
type textarea "x"
type textarea "but a landing page web site to replace [URL][DOMAIN_NAME] where th"
type textarea "x"
type textarea "but a landing page web site to replace [URL][DOMAIN_NAME] where the"
type textarea "x"
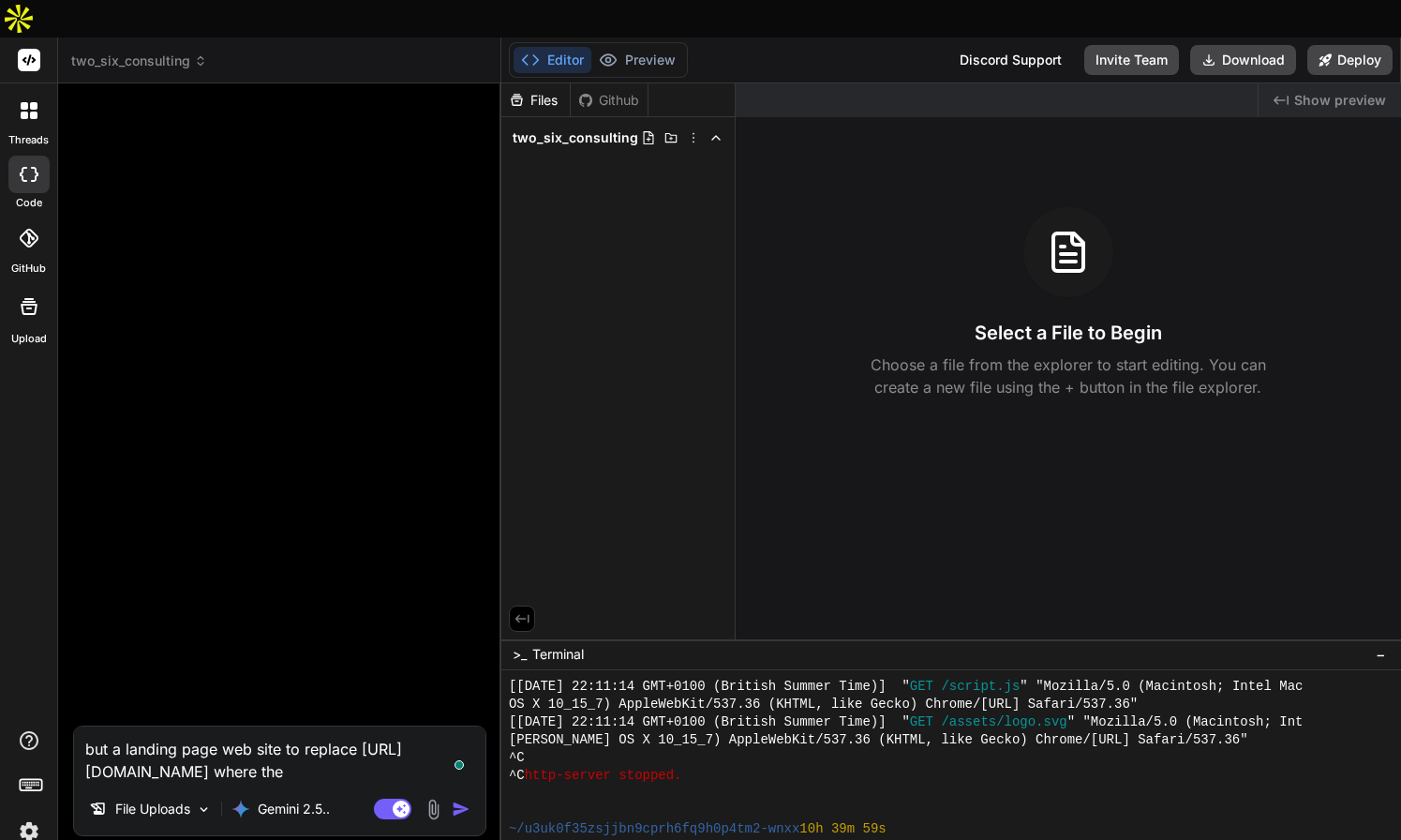
type textarea "but a landing page web site to replace [URL][DOMAIN_NAME] where the"
type textarea "x"
type textarea "but a landing page web site to replace [URL][DOMAIN_NAME] where the l"
type textarea "x"
type textarea "but a landing page web site to replace [URL][DOMAIN_NAME] where the lo"
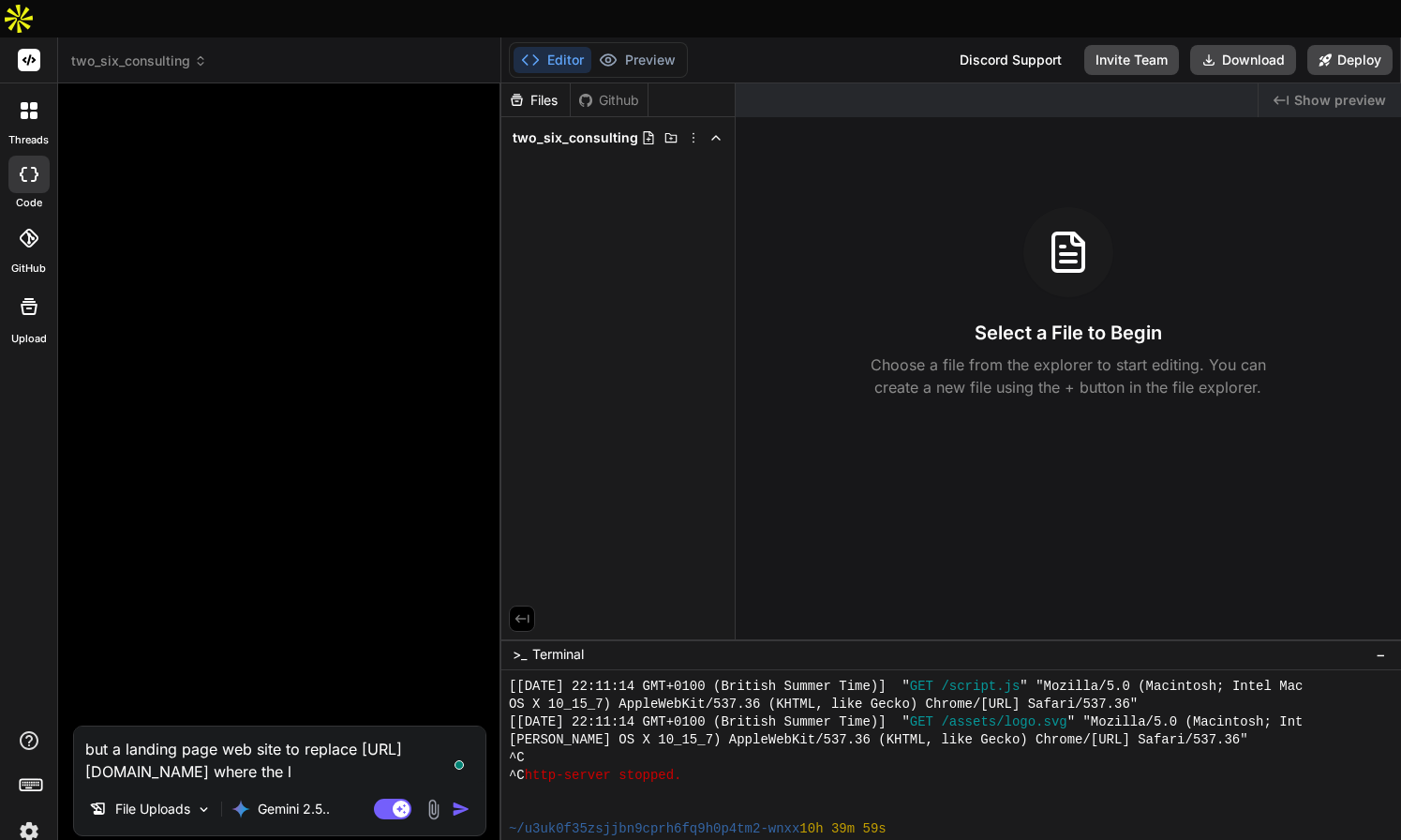
type textarea "x"
type textarea "but a landing page web site to replace [URL][DOMAIN_NAME] where the log"
type textarea "x"
type textarea "but a landing page web site to replace [URL][DOMAIN_NAME] where the logo"
type textarea "x"
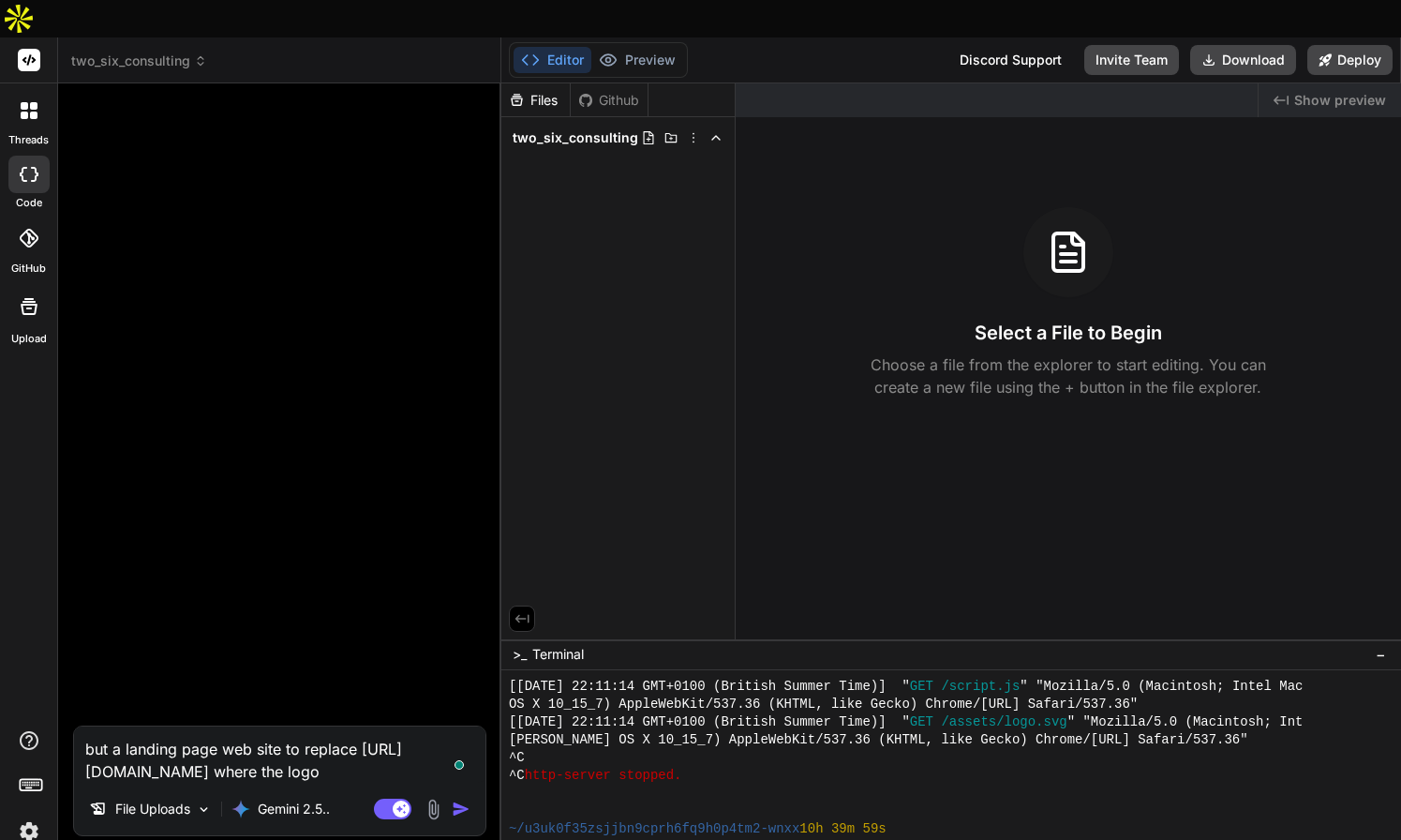
type textarea "but a landing page web site to replace [URL][DOMAIN_NAME] where the logo"
type textarea "x"
type textarea "but a landing page web site to replace [URL][DOMAIN_NAME] where the logo s"
type textarea "x"
type textarea "but a landing page web site to replace [URL][DOMAIN_NAME] where the logo sh"
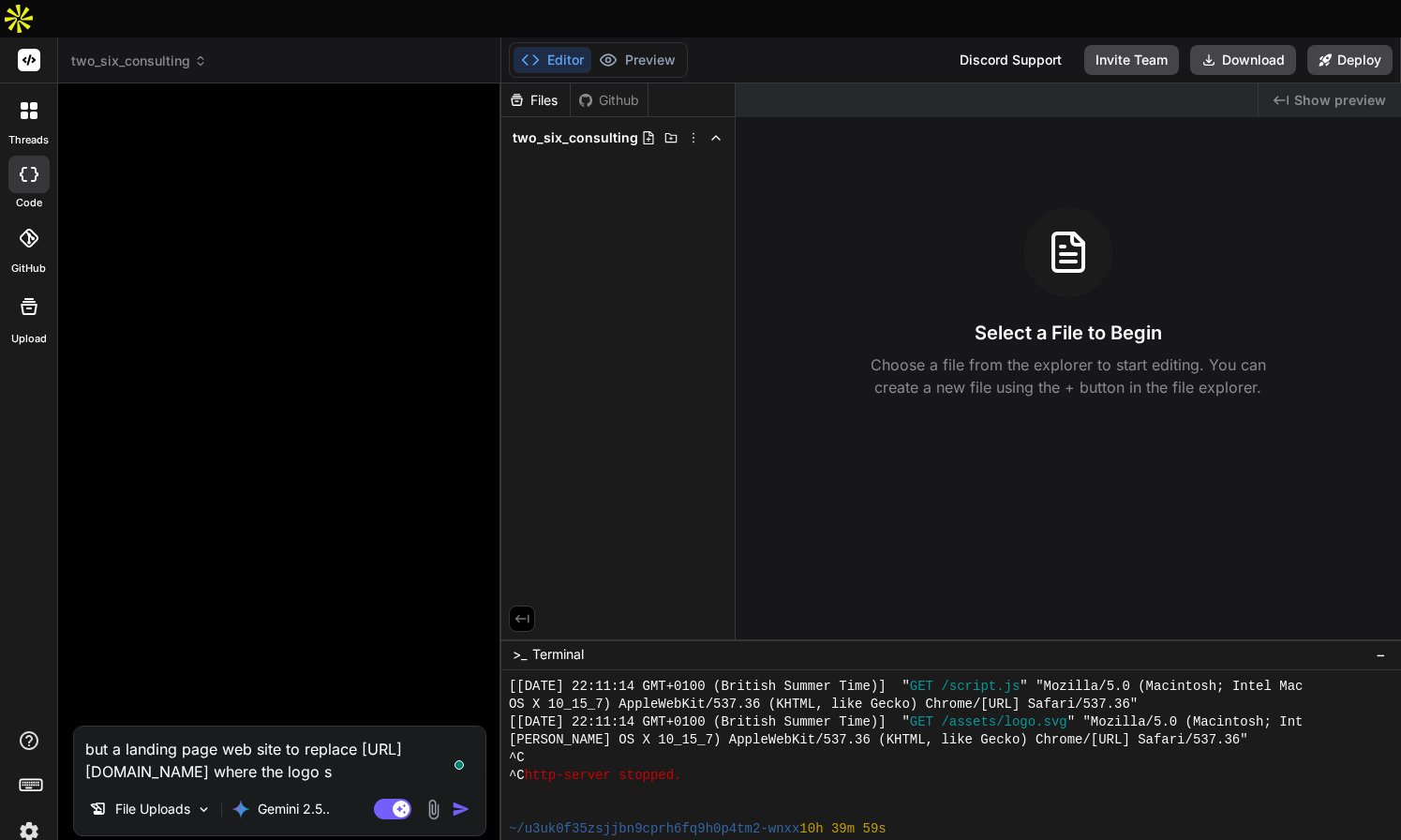
type textarea "x"
type textarea "but a landing page web site to replace [URL][DOMAIN_NAME] where the logo sho"
type textarea "x"
type textarea "but a landing page web site to replace [URL][DOMAIN_NAME] where the logo shou"
type textarea "x"
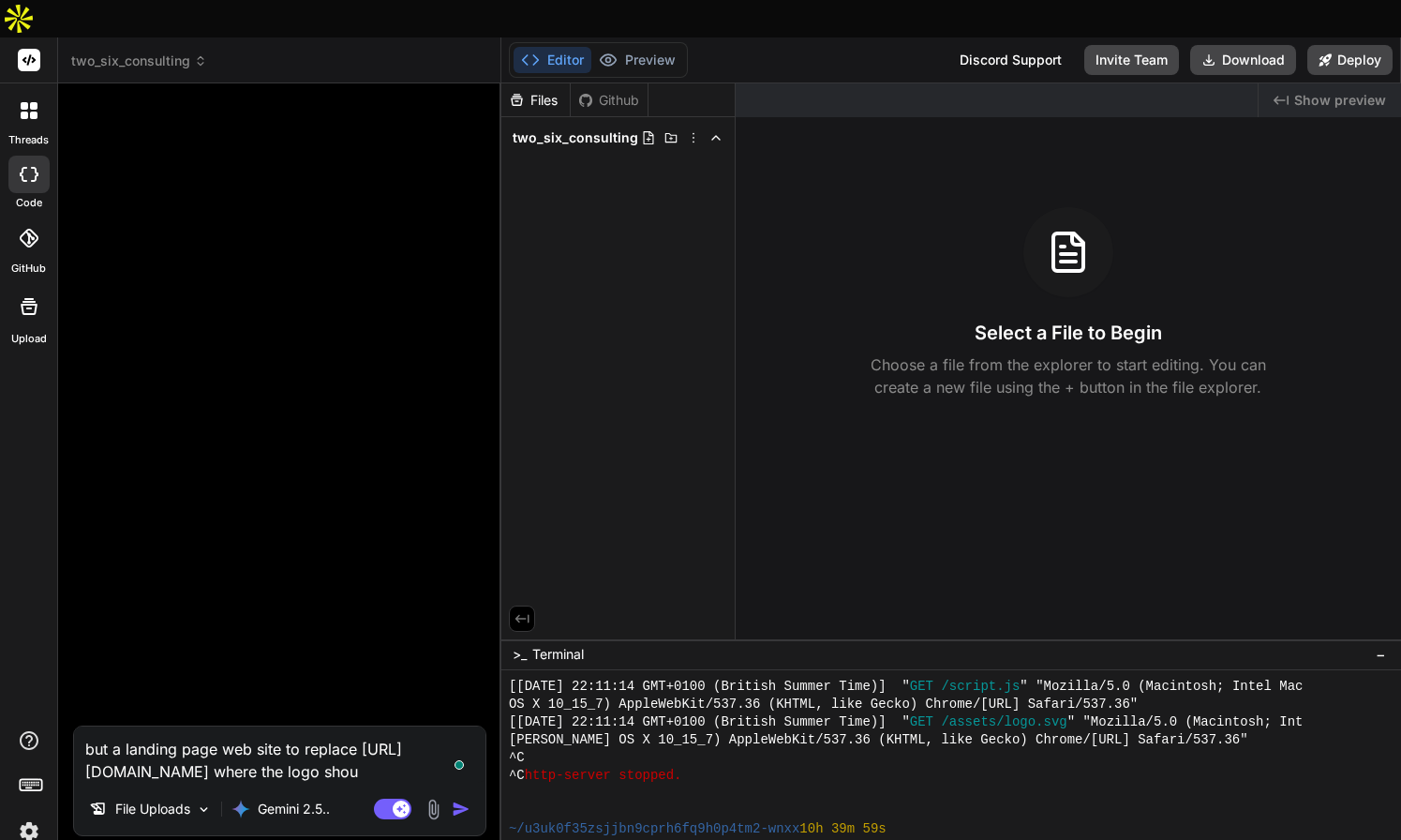
type textarea "but a landing page web site to replace [URL][DOMAIN_NAME] where the logo shoul"
type textarea "x"
type textarea "but a landing page web site to replace [URL][DOMAIN_NAME] where the logo should"
type textarea "x"
type textarea "but a landing page web site to replace [URL][DOMAIN_NAME] where the logo should"
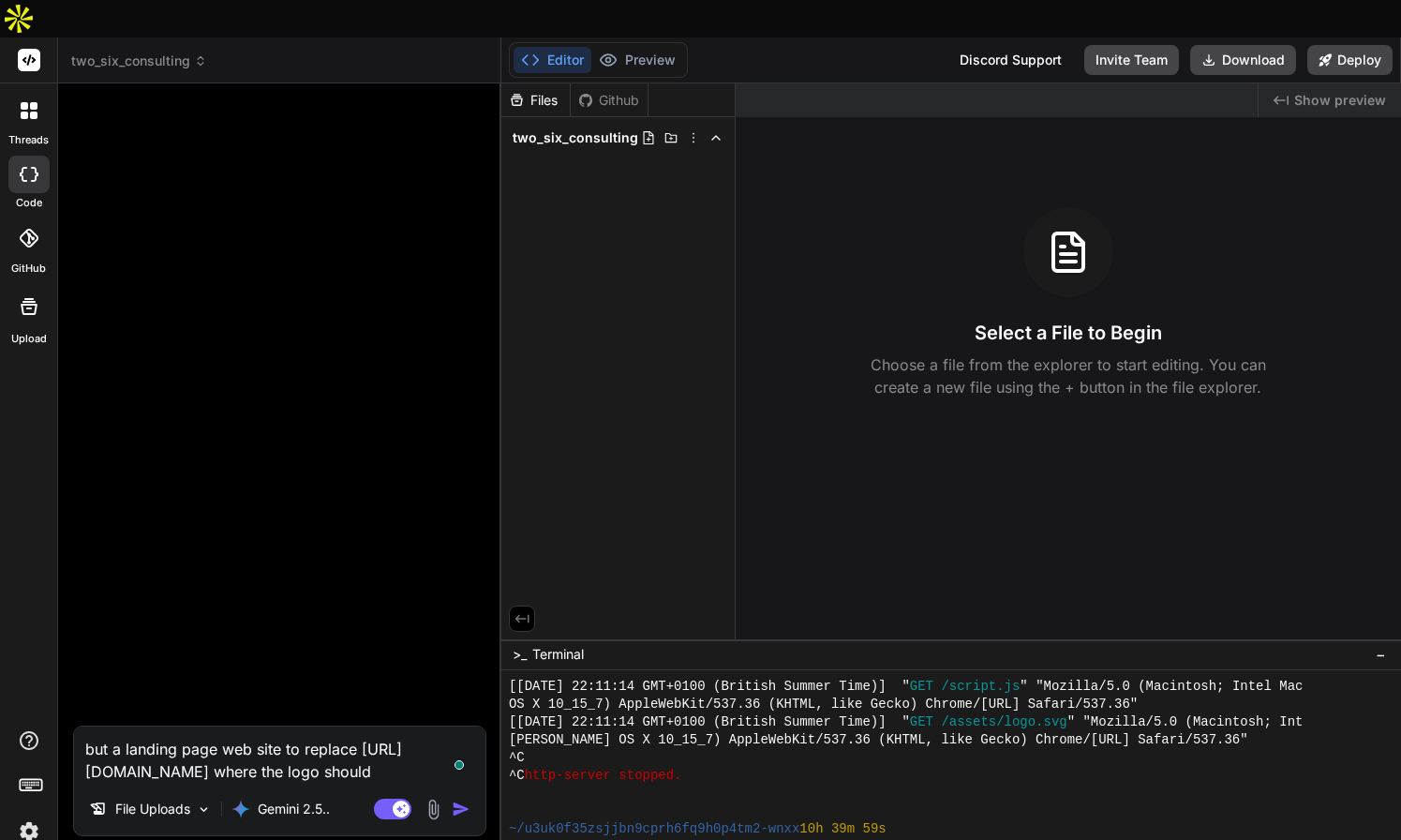
type textarea "x"
type textarea "but a landing page web site to replace [URL][DOMAIN_NAME] where the logo should…"
type textarea "x"
type textarea "but a landing page web site to replace [URL][DOMAIN_NAME] where the logo should…"
type textarea "x"
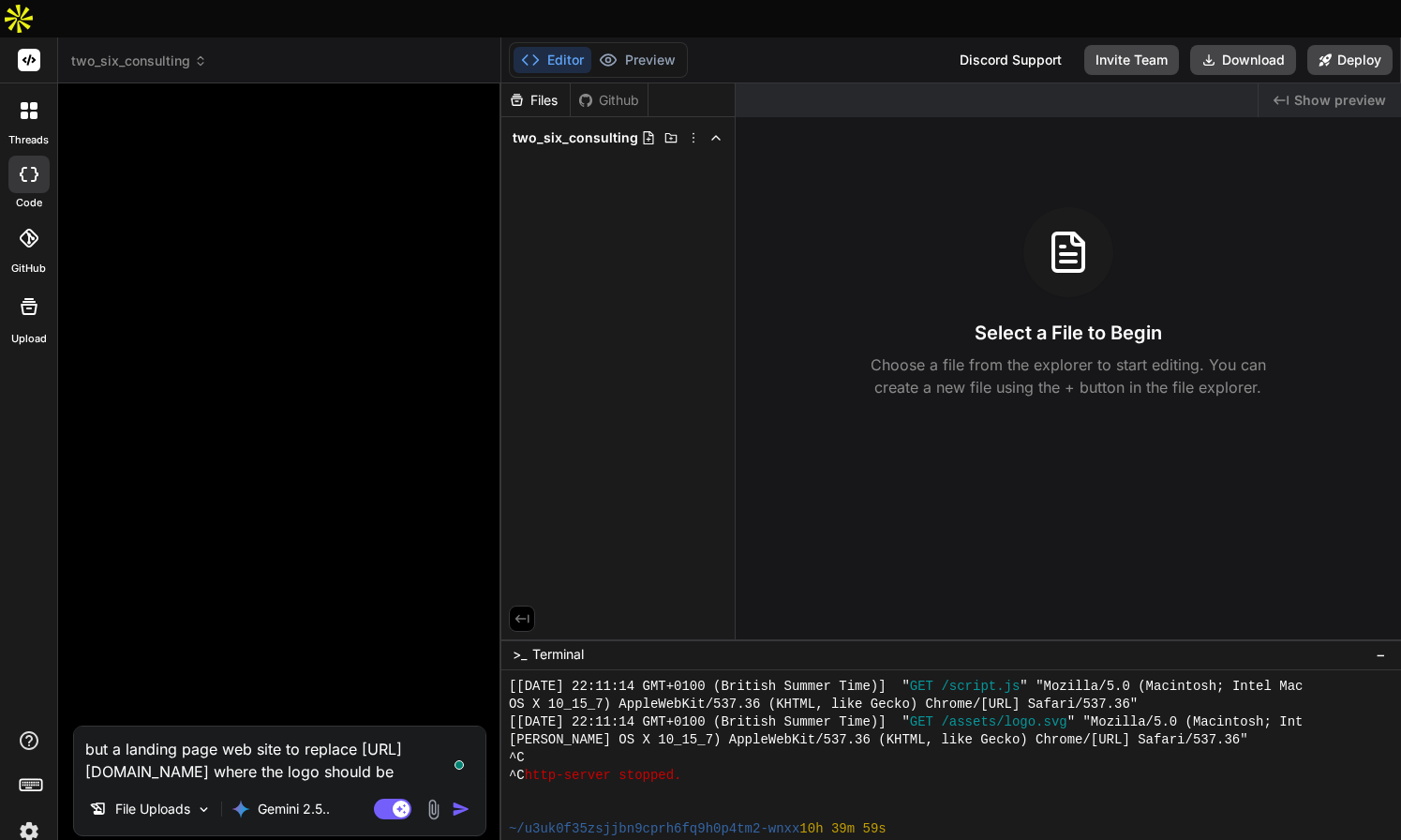
type textarea "but a landing page web site to replace [URL][DOMAIN_NAME] where the logo should…"
type textarea "x"
type textarea "but a landing page web site to replace [URL][DOMAIN_NAME] where the logo should…"
type textarea "x"
type textarea "but a landing page web site to replace [URL][DOMAIN_NAME] where the logo should…"
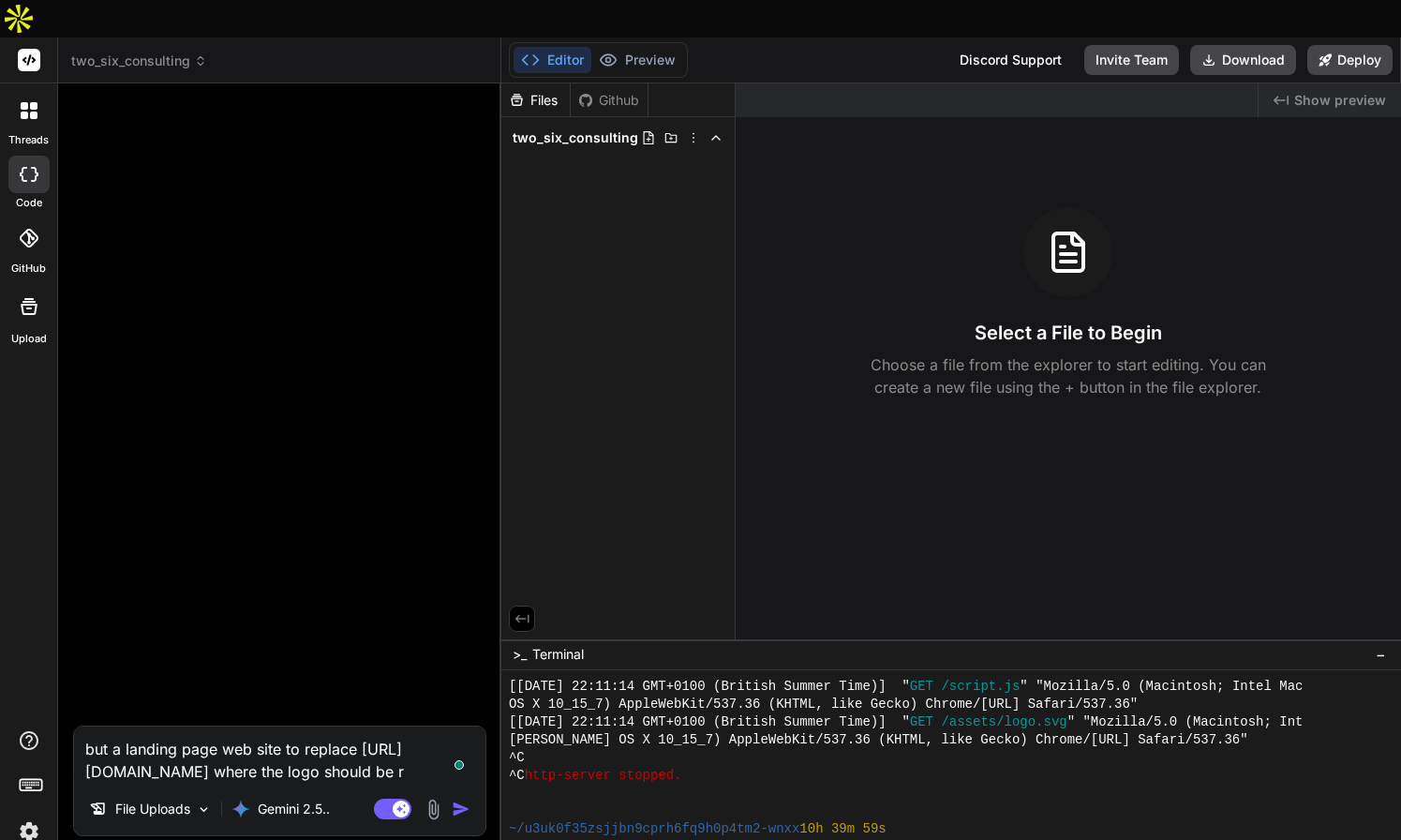
type textarea "x"
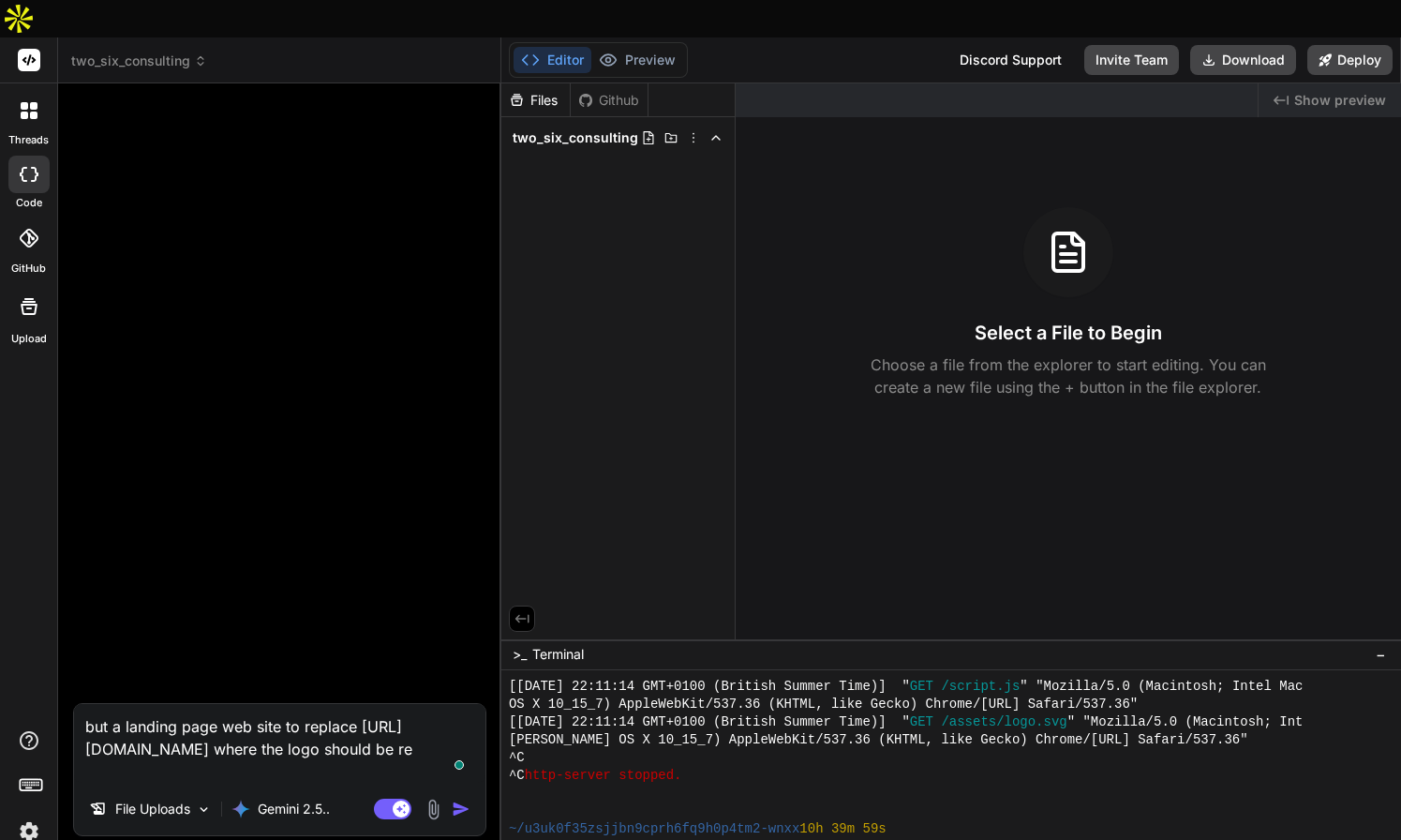
type textarea "but a landing page web site to replace [URL][DOMAIN_NAME] where the logo should…"
type textarea "x"
type textarea "but a landing page web site to replace [URL][DOMAIN_NAME] where the logo should…"
type textarea "x"
type textarea "but a landing page web site to replace [URL][DOMAIN_NAME] where the logo should…"
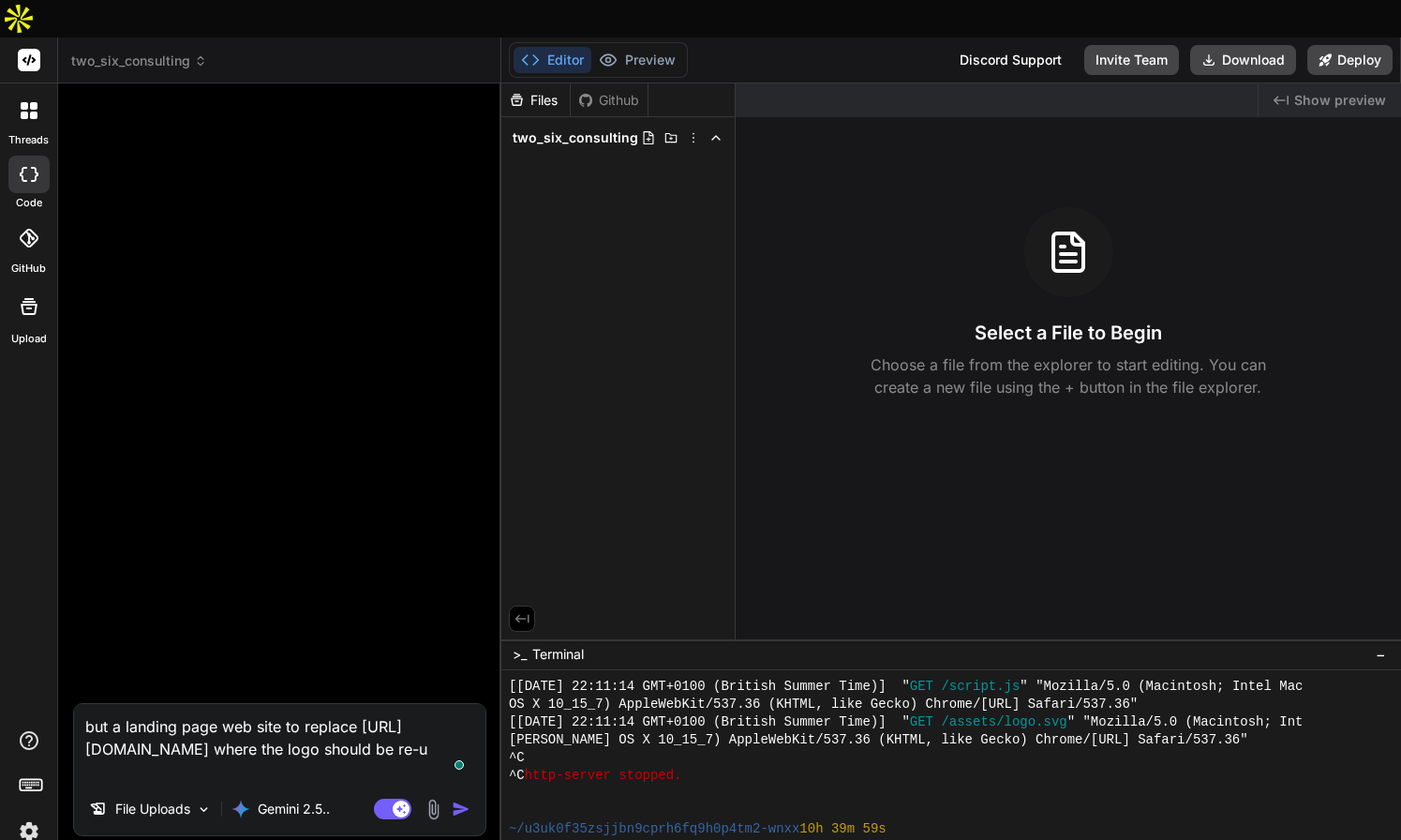
type textarea "x"
type textarea "but a landing page web site to replace [URL][DOMAIN_NAME] where the logo should…"
type textarea "x"
type textarea "but a landing page web site to replace [URL][DOMAIN_NAME] where the logo should…"
type textarea "x"
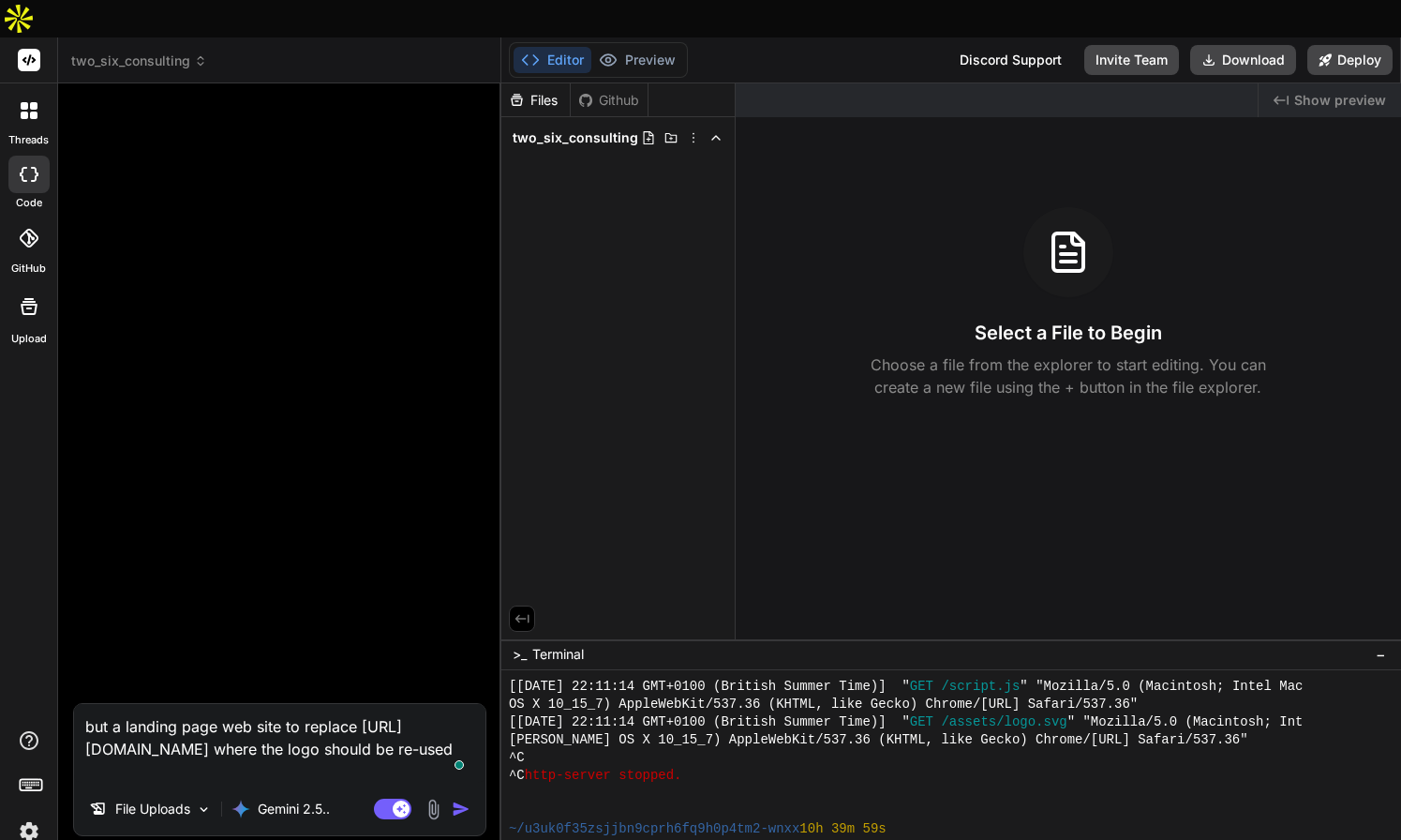
type textarea "but a landing page web site to replace [URL][DOMAIN_NAME] where the logo should…"
type textarea "x"
type textarea "but a landing page web site to replace [URL][DOMAIN_NAME] where the logo should…"
type textarea "x"
type textarea "but a landing page web site to replace [URL][DOMAIN_NAME] where the logo should…"
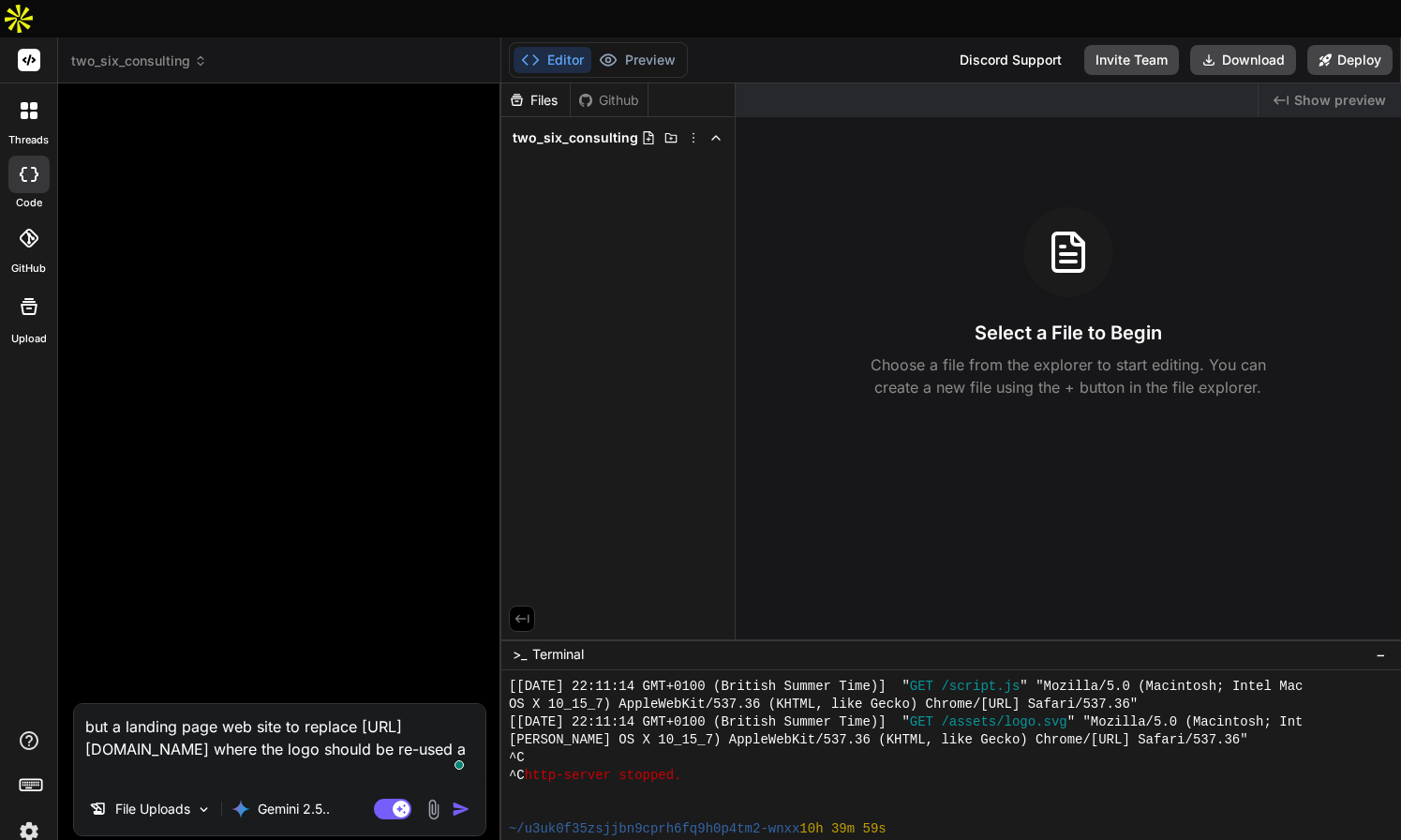
type textarea "x"
type textarea "but a landing page web site to replace [URL][DOMAIN_NAME] where the logo should…"
type textarea "x"
type textarea "but a landing page web site to replace [URL][DOMAIN_NAME] where the logo should…"
type textarea "x"
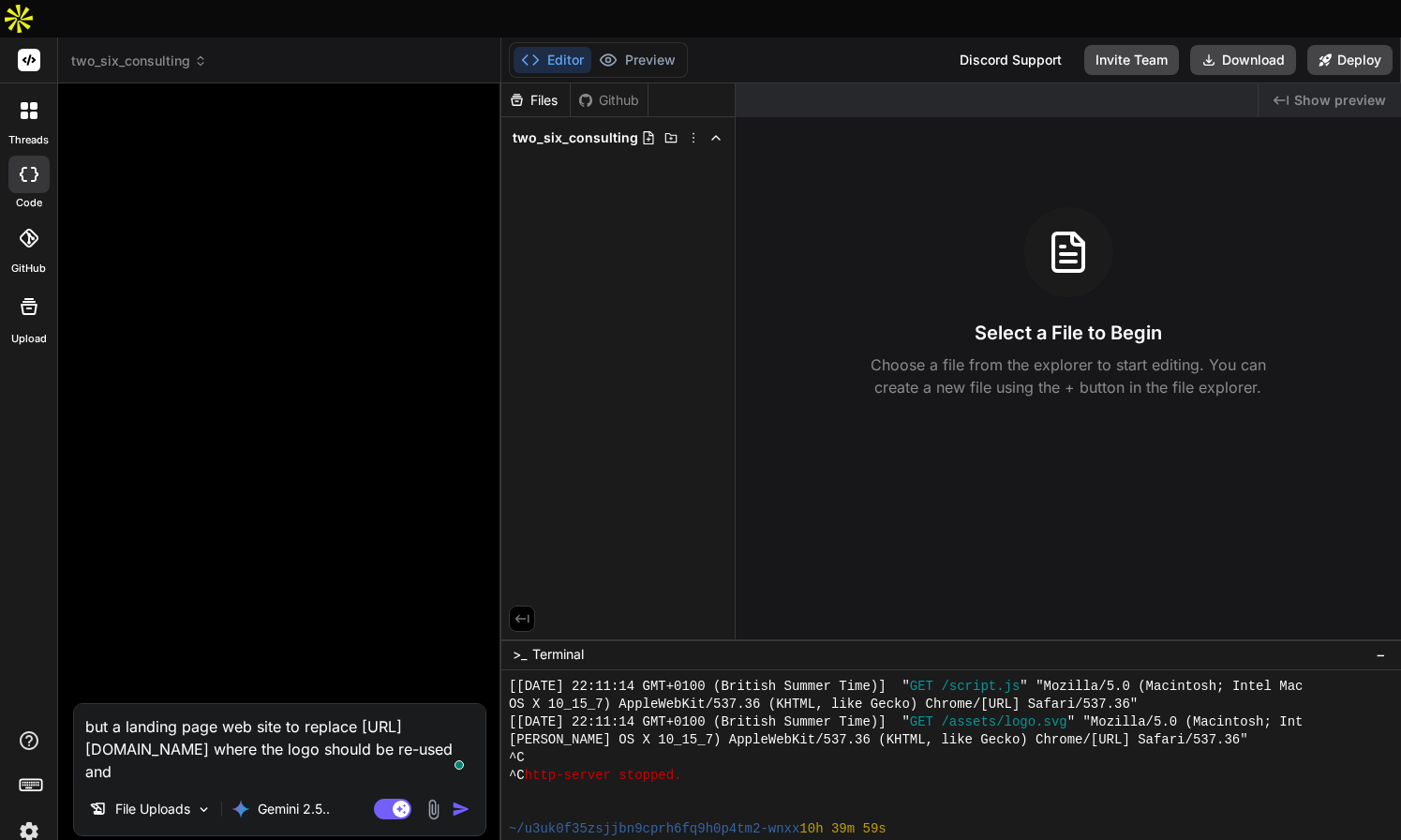
type textarea "but a landing page web site to replace [URL][DOMAIN_NAME] where the logo should…"
type textarea "x"
type textarea "but a landing page web site to replace [URL][DOMAIN_NAME] where the logo should…"
type textarea "x"
type textarea "but a landing page web site to replace [URL][DOMAIN_NAME] where the logo should…"
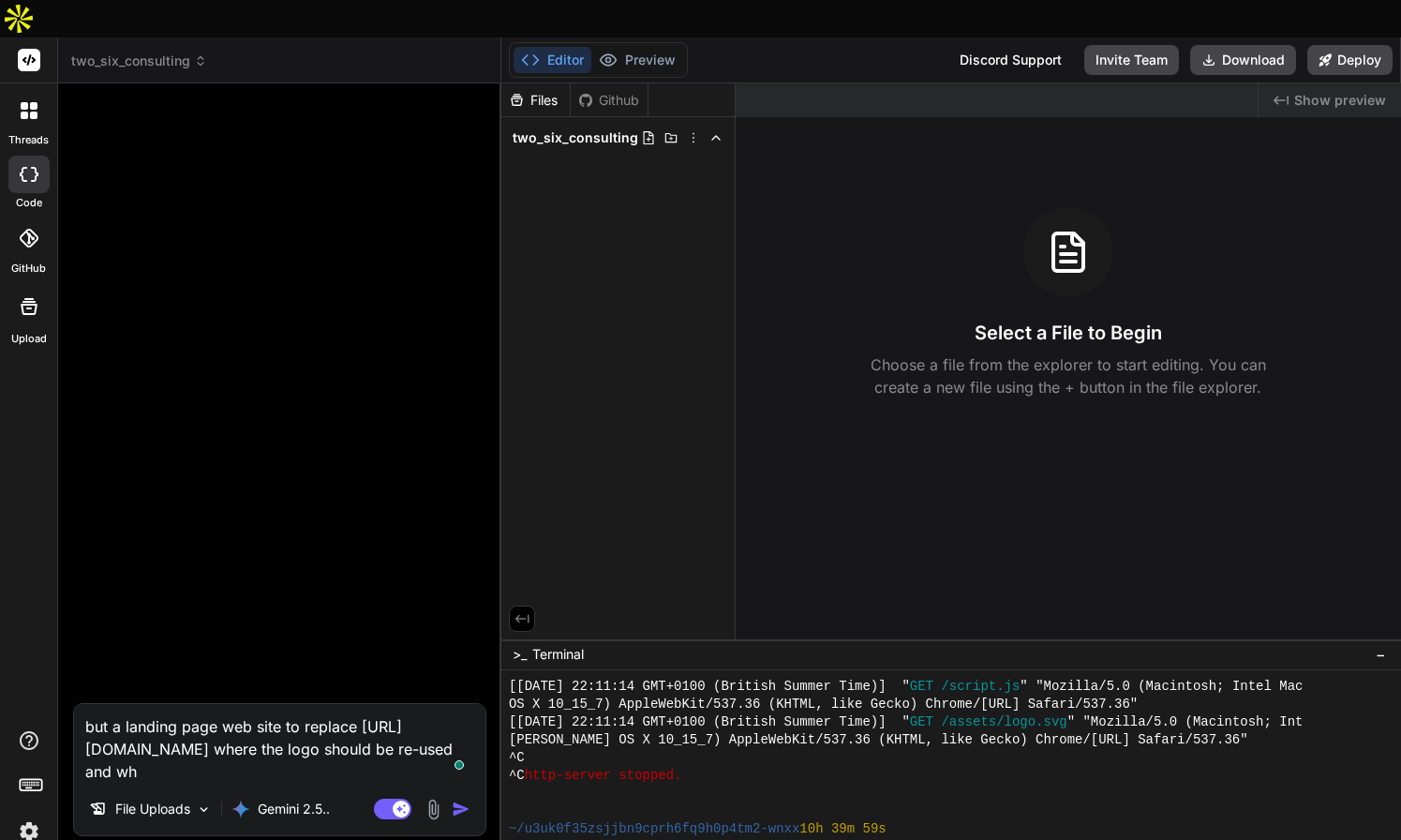
type textarea "x"
type textarea "but a landing page web site to replace [URL][DOMAIN_NAME] where the logo should…"
type textarea "x"
type textarea "but a landing page web site to replace [URL][DOMAIN_NAME] where the logo should…"
type textarea "x"
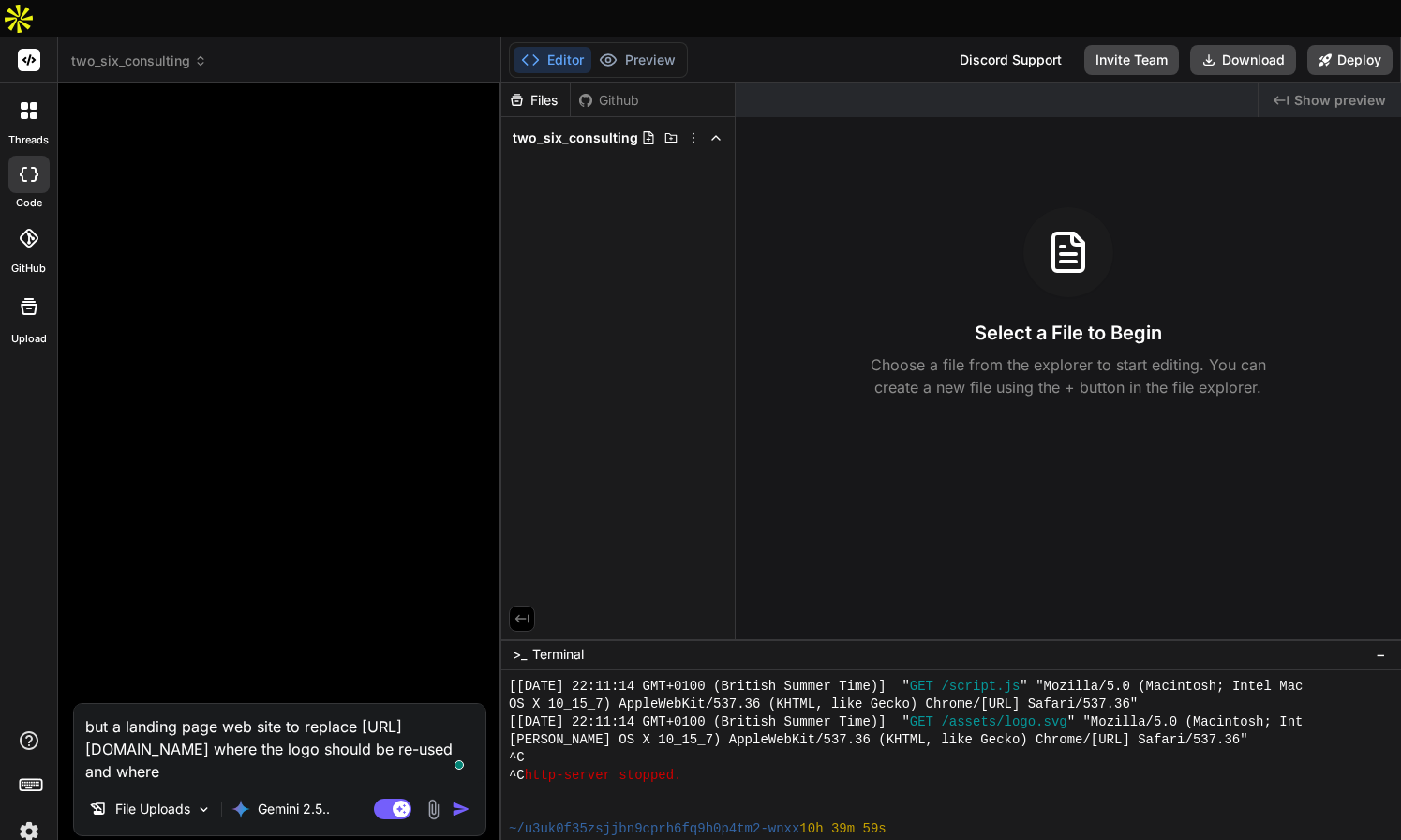
type textarea "but a landing page web site to replace [URL][DOMAIN_NAME] where the logo should…"
type textarea "x"
type textarea "but a landing page web site to replace [URL][DOMAIN_NAME] where the logo should…"
type textarea "x"
type textarea "but a landing page web site to replace [URL][DOMAIN_NAME] where the logo should…"
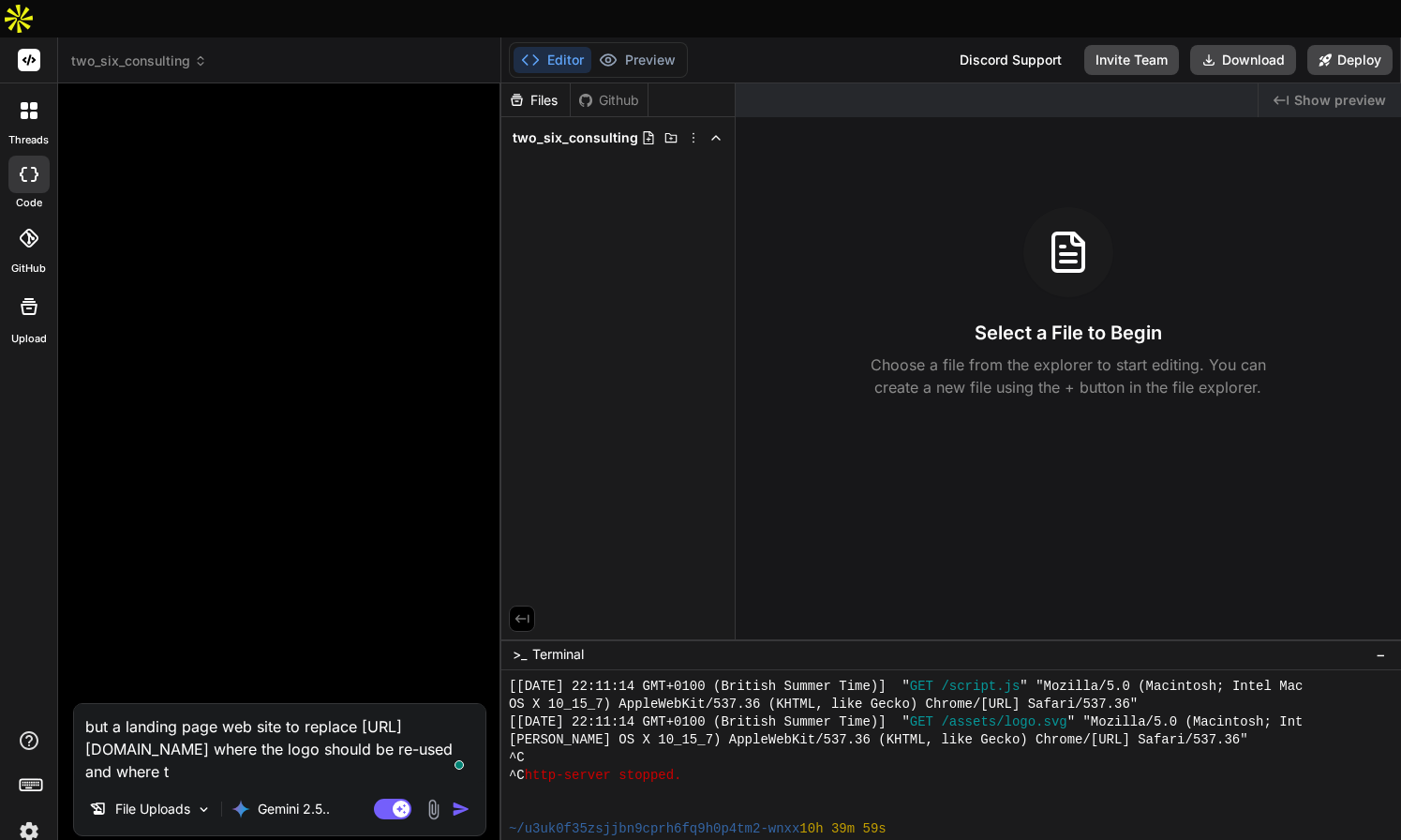
type textarea "x"
type textarea "but a landing page web site to replace [URL][DOMAIN_NAME] where the logo should…"
type textarea "x"
type textarea "but a landing page web site to replace [URL][DOMAIN_NAME] where the logo should…"
type textarea "x"
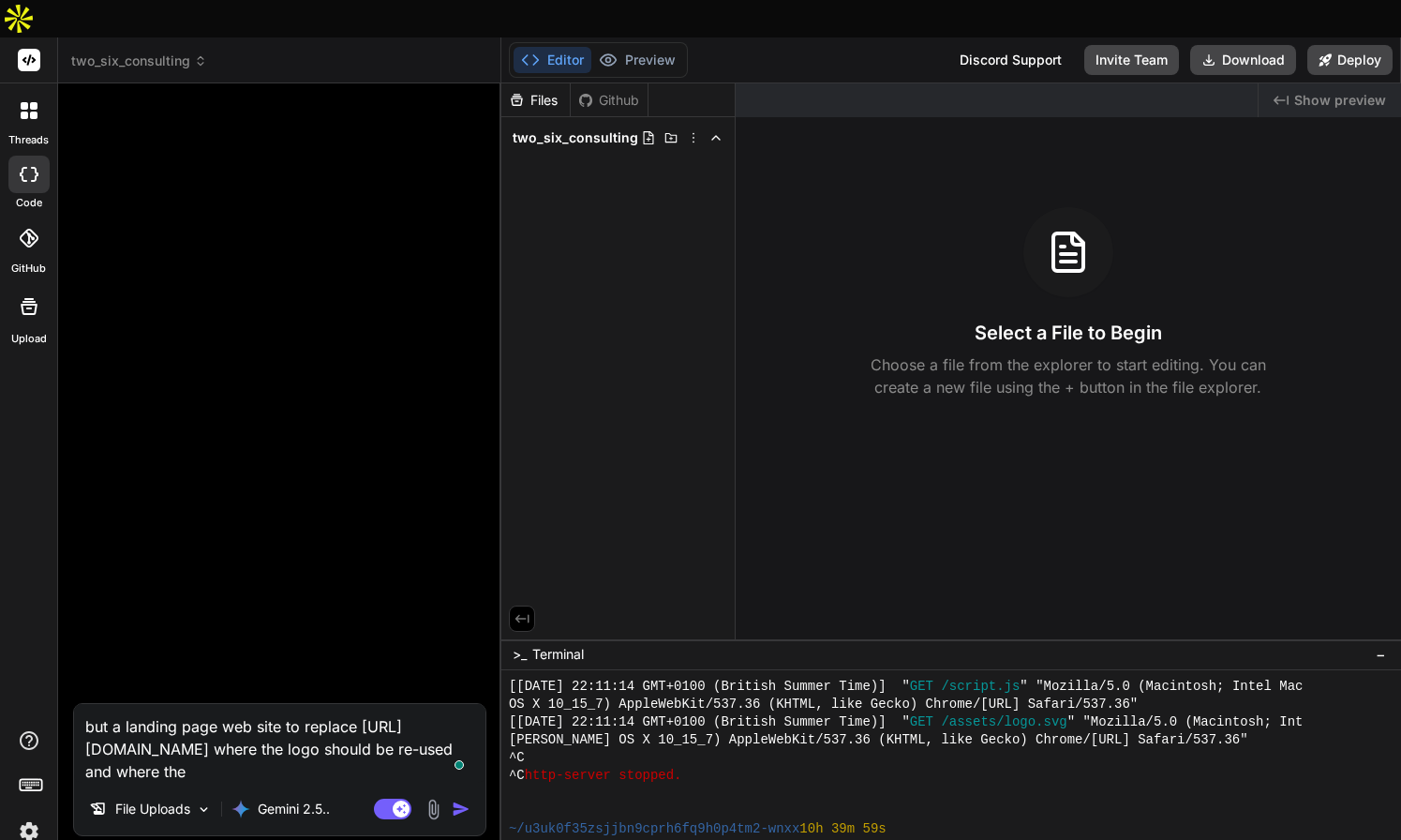
type textarea "but a landing page web site to replace [URL][DOMAIN_NAME] where the logo should…"
type textarea "x"
type textarea "but a landing page web site to replace [URL][DOMAIN_NAME] where the logo should…"
type textarea "x"
type textarea "but a landing page web site to replace [URL][DOMAIN_NAME] where the logo should…"
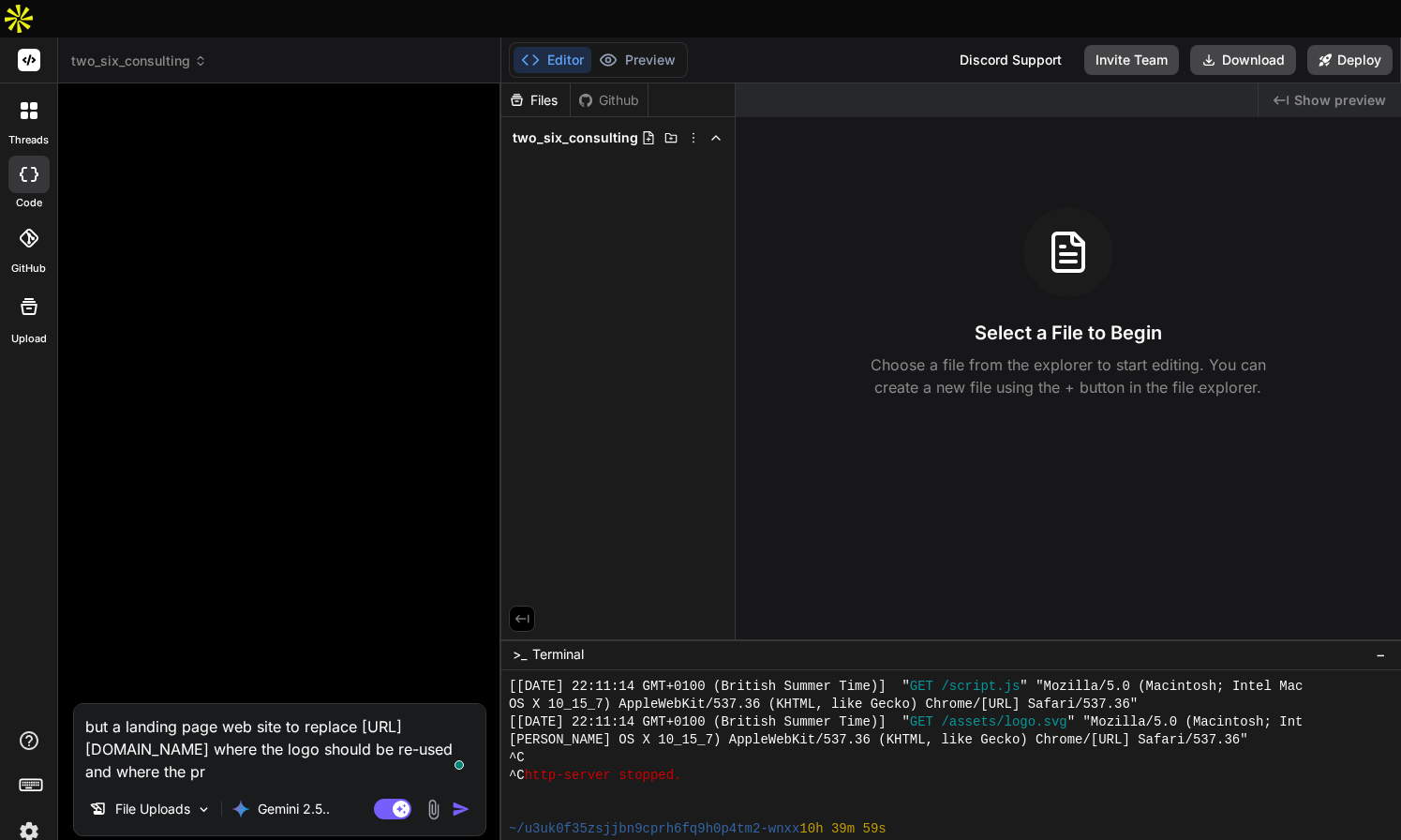
type textarea "x"
type textarea "but a landing page web site to replace [URL][DOMAIN_NAME] where the logo should…"
type textarea "x"
type textarea "but a landing page web site to replace [URL][DOMAIN_NAME] where the logo should…"
type textarea "x"
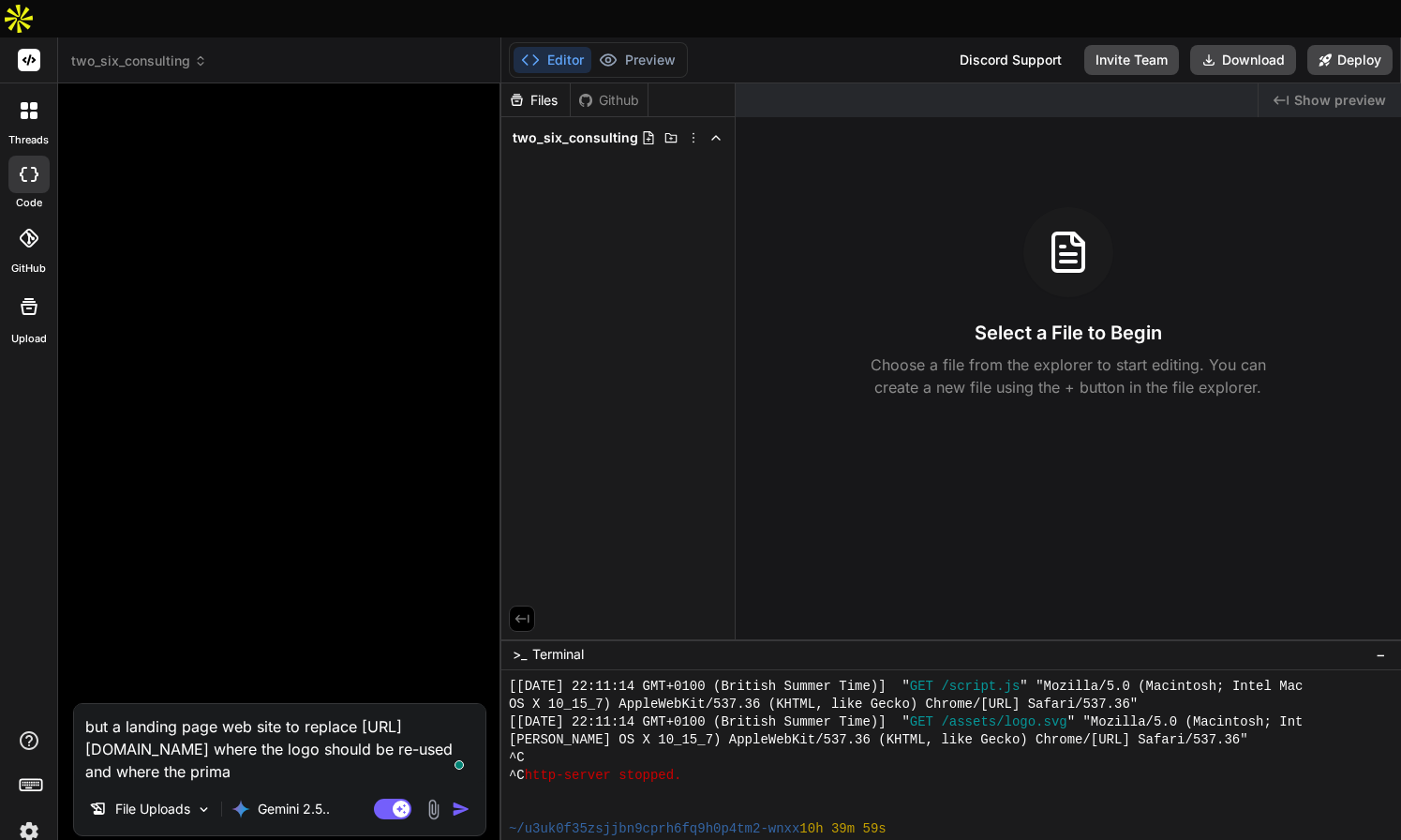
type textarea "but a landing page web site to replace [URL][DOMAIN_NAME] where the logo should…"
type textarea "x"
type textarea "but a landing page web site to replace [URL][DOMAIN_NAME] where the logo should…"
type textarea "x"
type textarea "but a landing page web site to replace [URL][DOMAIN_NAME] where the logo should…"
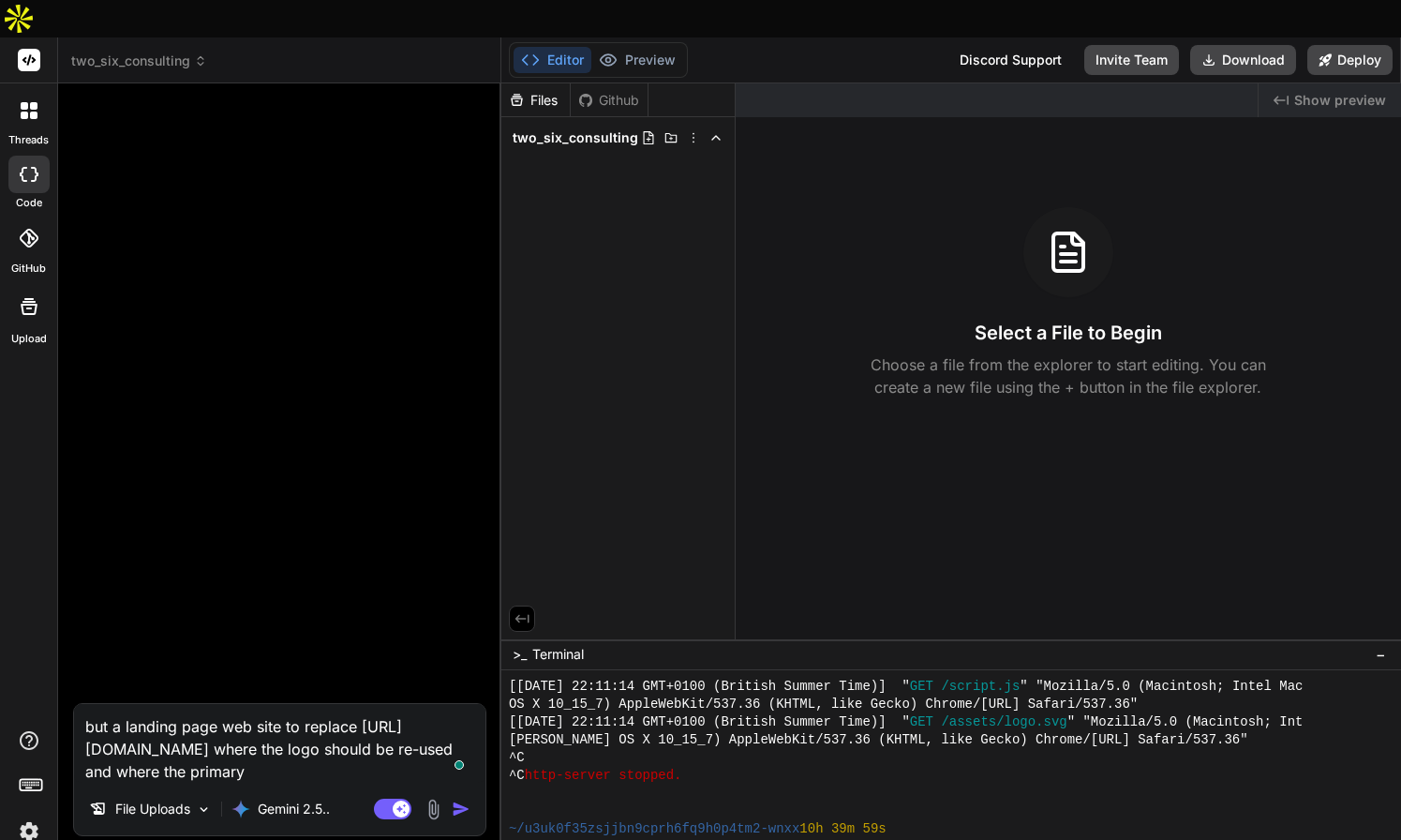
type textarea "x"
type textarea "but a landing page web site to replace [URL][DOMAIN_NAME] where the logo should…"
type textarea "x"
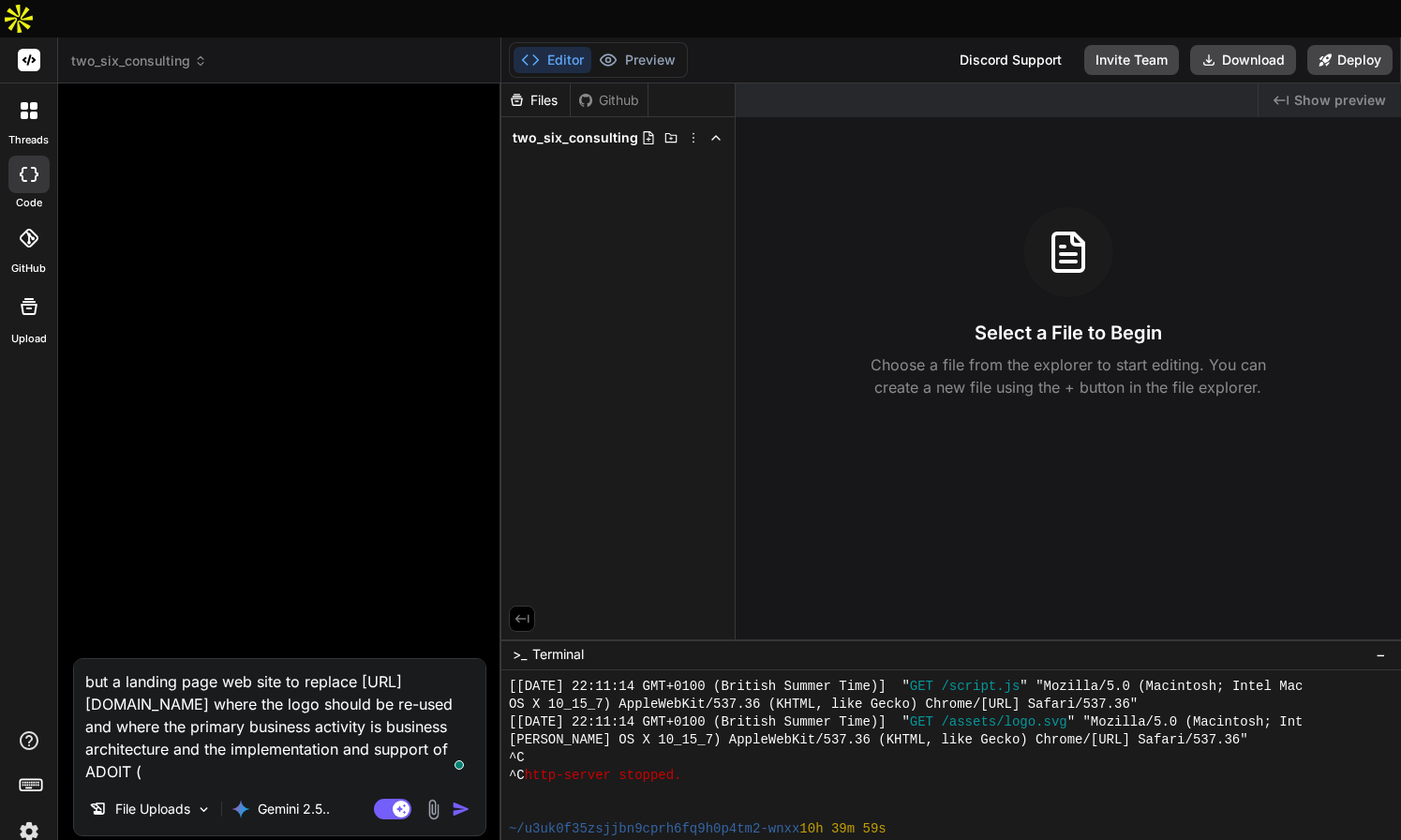
paste textarea "[URL][DOMAIN_NAME]"
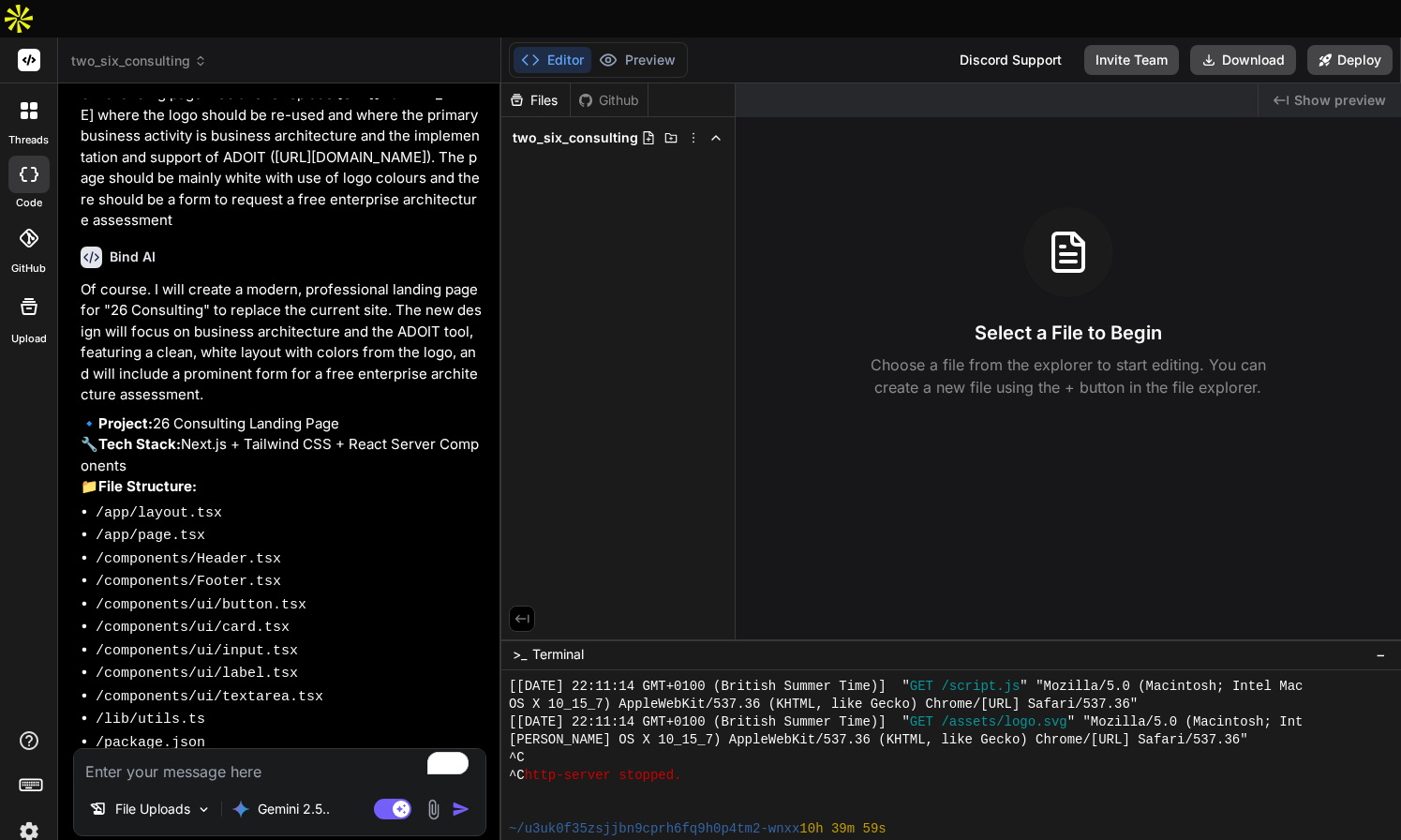
scroll to position [157, 0]
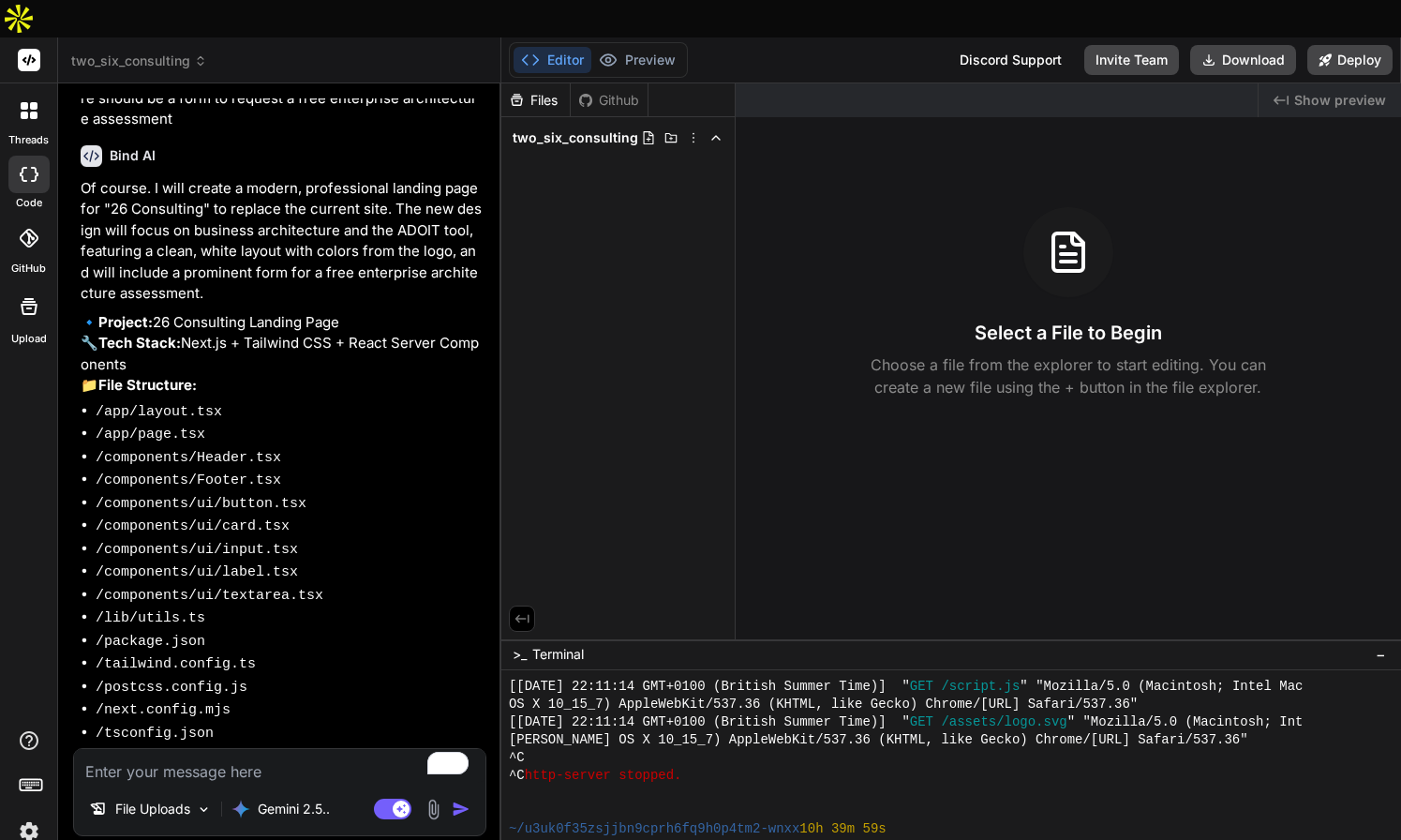
click at [274, 749] on textarea "To enrich screen reader interactions, please activate Accessibility in Grammarl…" at bounding box center [279, 766] width 412 height 34
click at [454, 800] on img "button" at bounding box center [461, 808] width 19 height 19
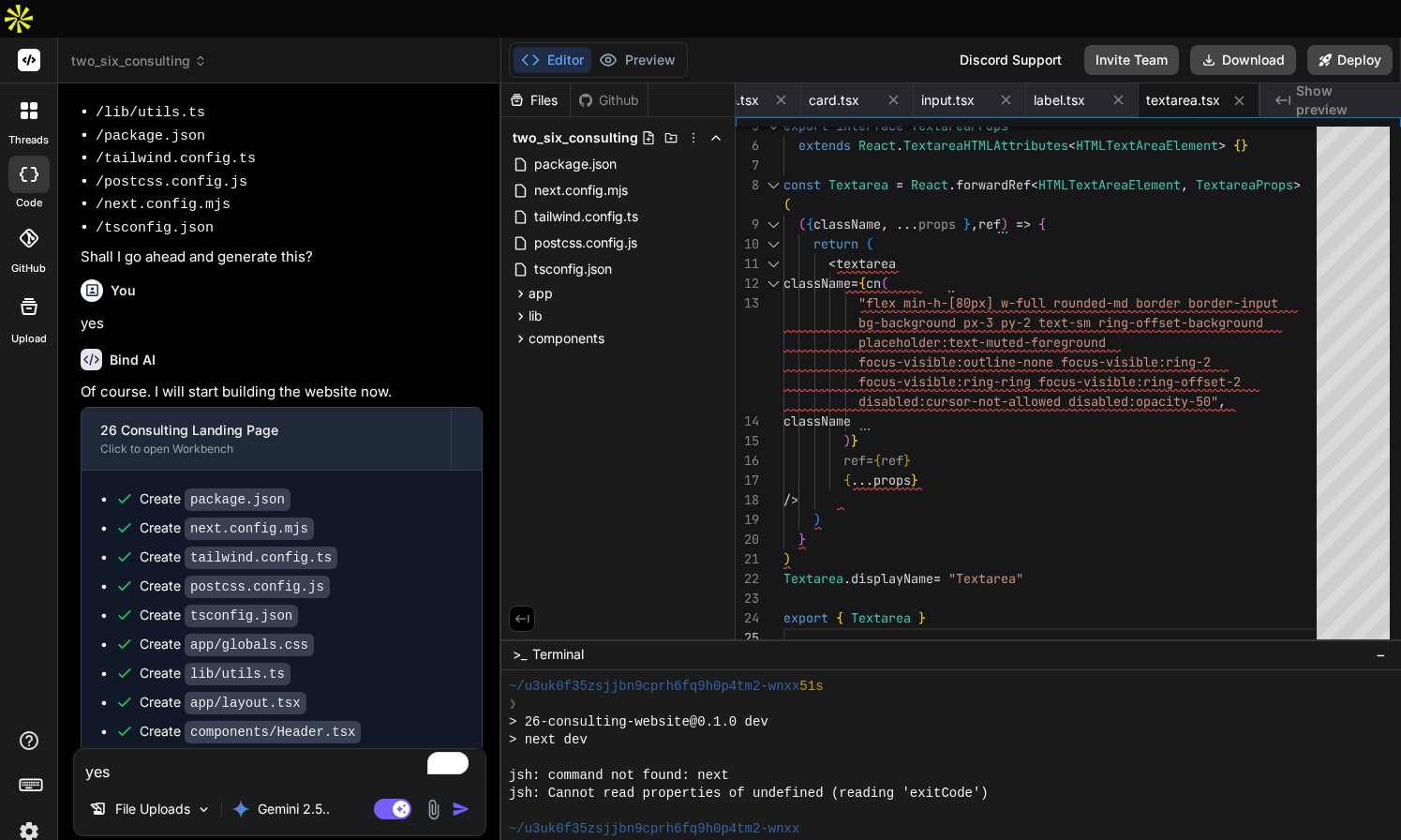
scroll to position [981, 0]
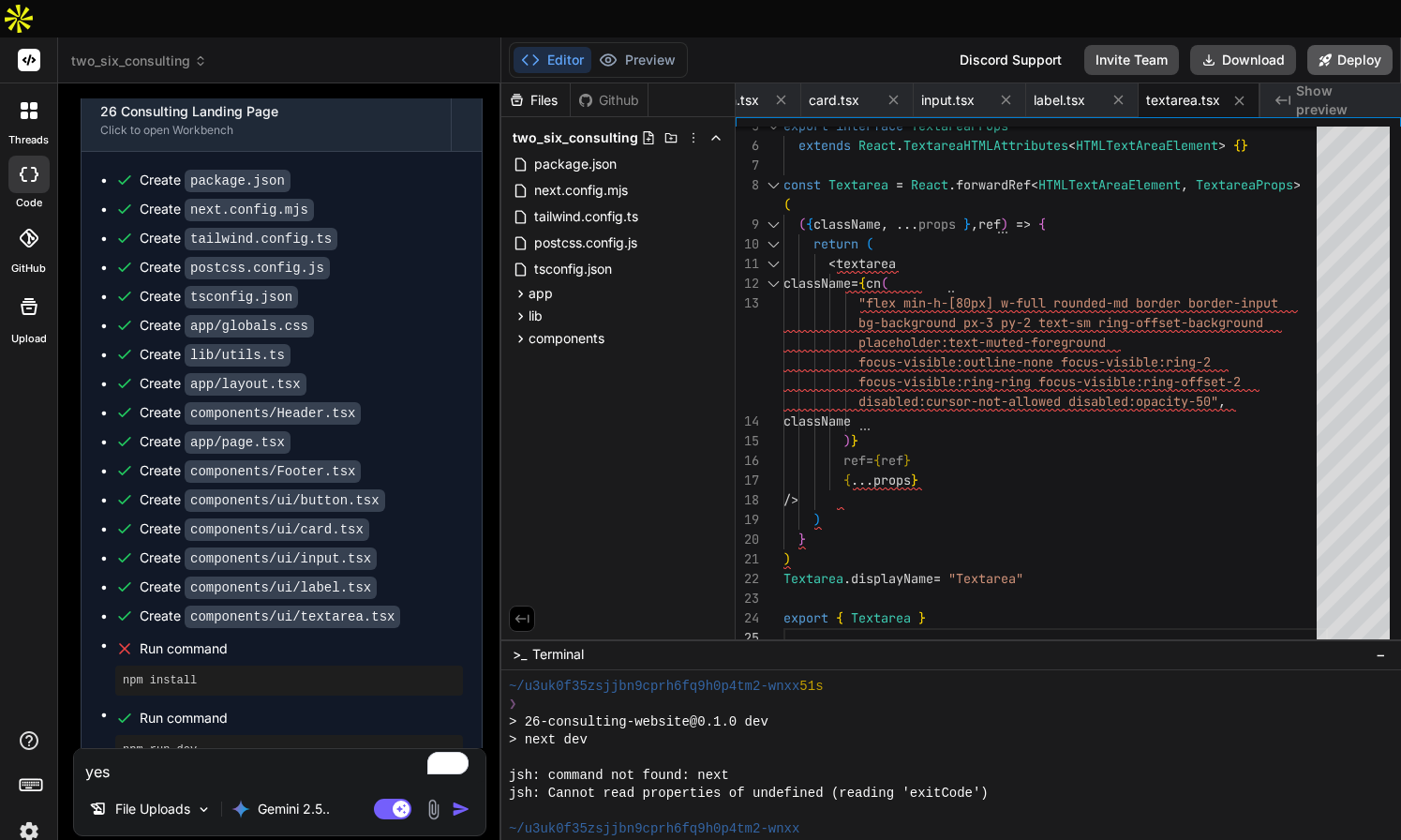
click at [1345, 45] on button "Deploy" at bounding box center [1350, 60] width 85 height 30
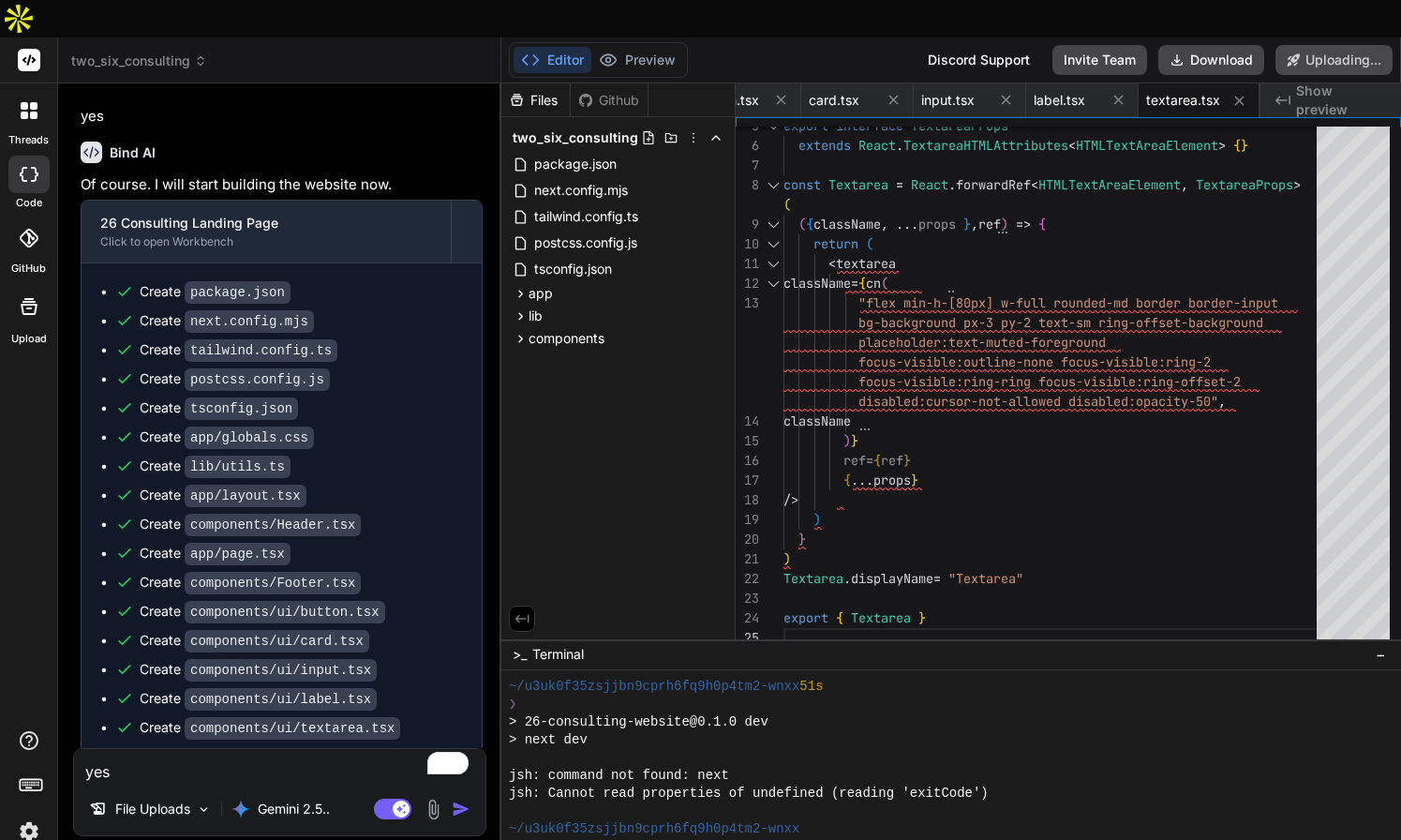
scroll to position [870, 0]
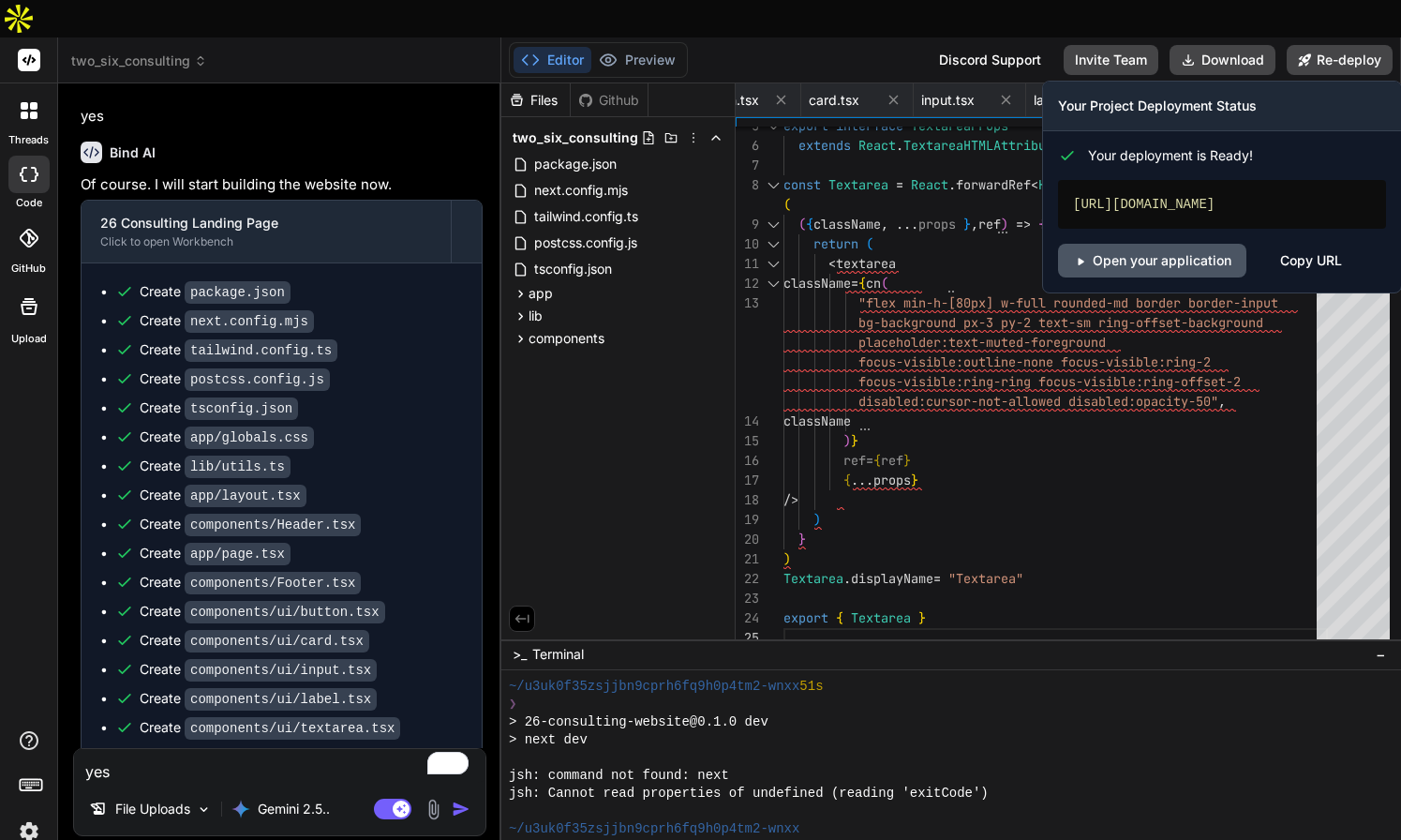
click at [1169, 244] on link "Open your application" at bounding box center [1152, 261] width 189 height 34
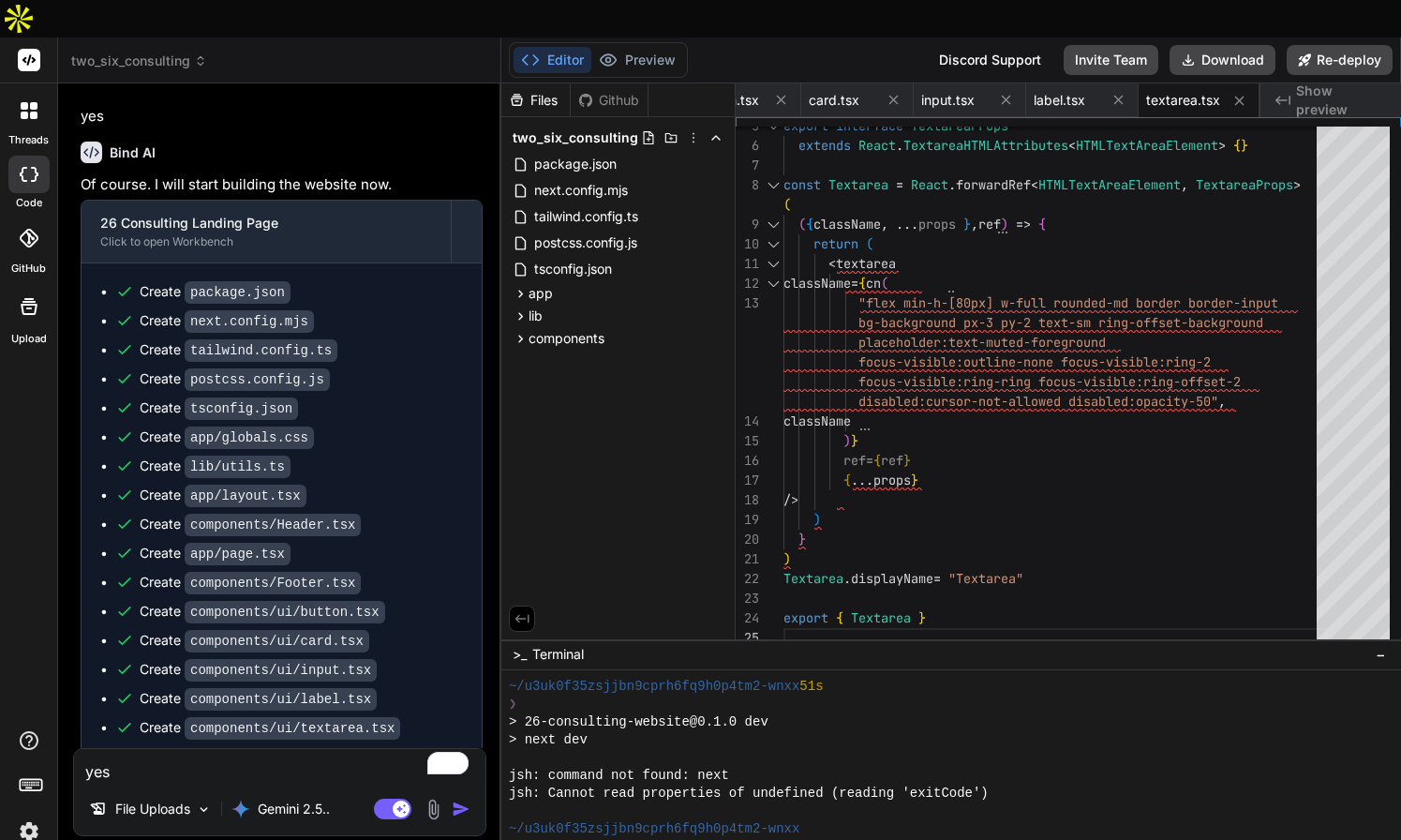
click at [29, 815] on img at bounding box center [29, 831] width 32 height 32
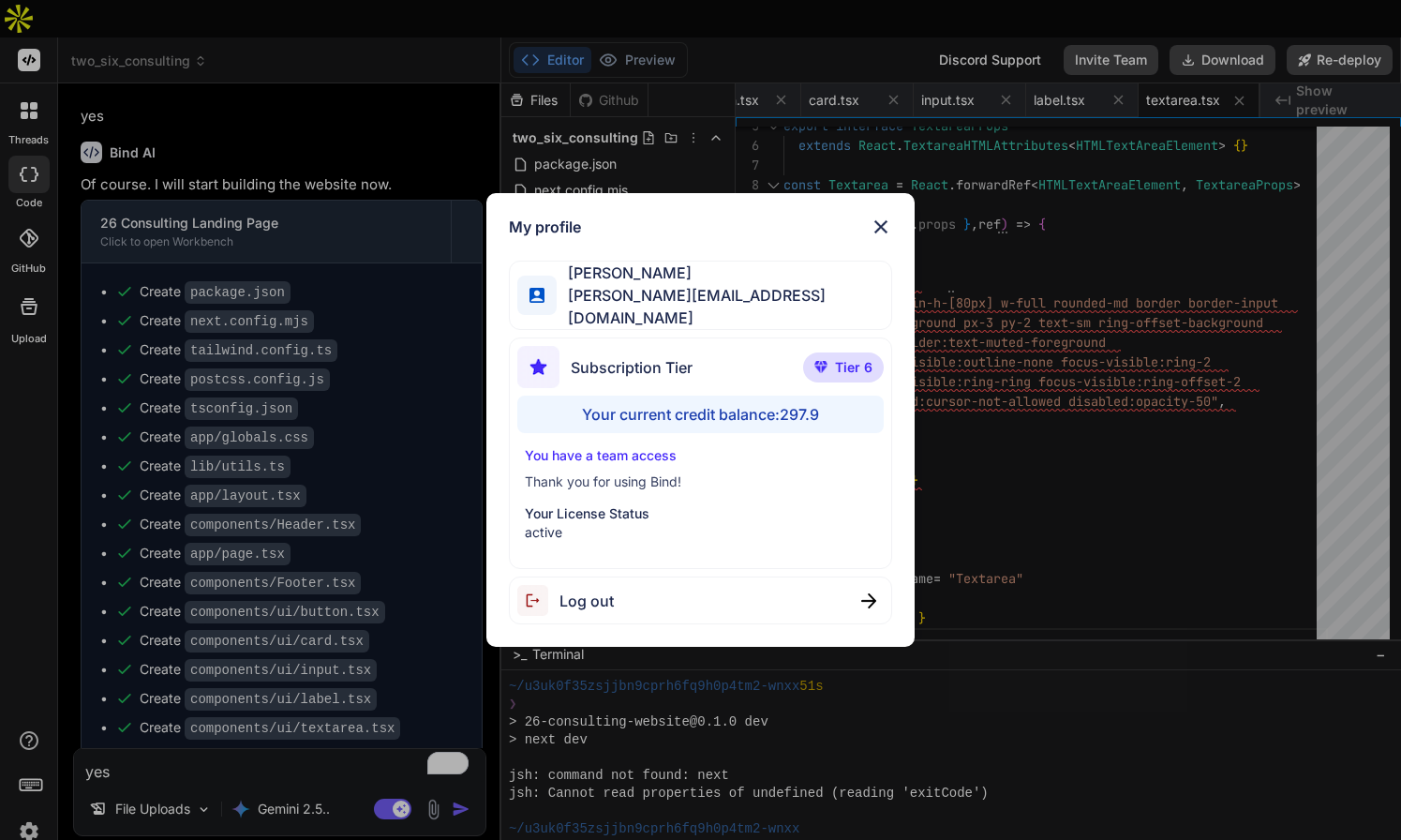
click at [882, 230] on img at bounding box center [881, 226] width 23 height 23
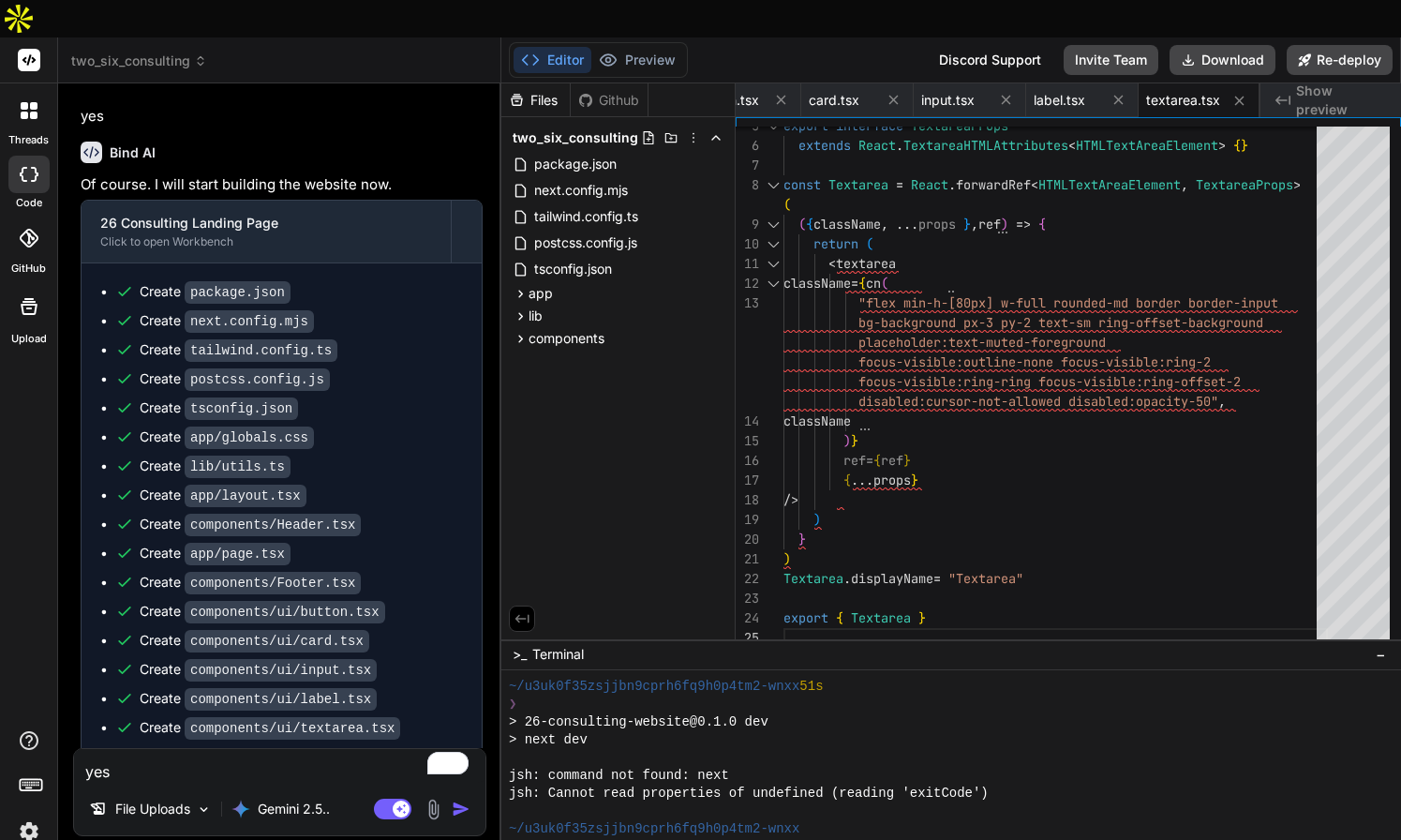
click at [152, 749] on textarea "yes" at bounding box center [279, 766] width 412 height 34
click at [281, 749] on textarea "yes" at bounding box center [279, 766] width 412 height 34
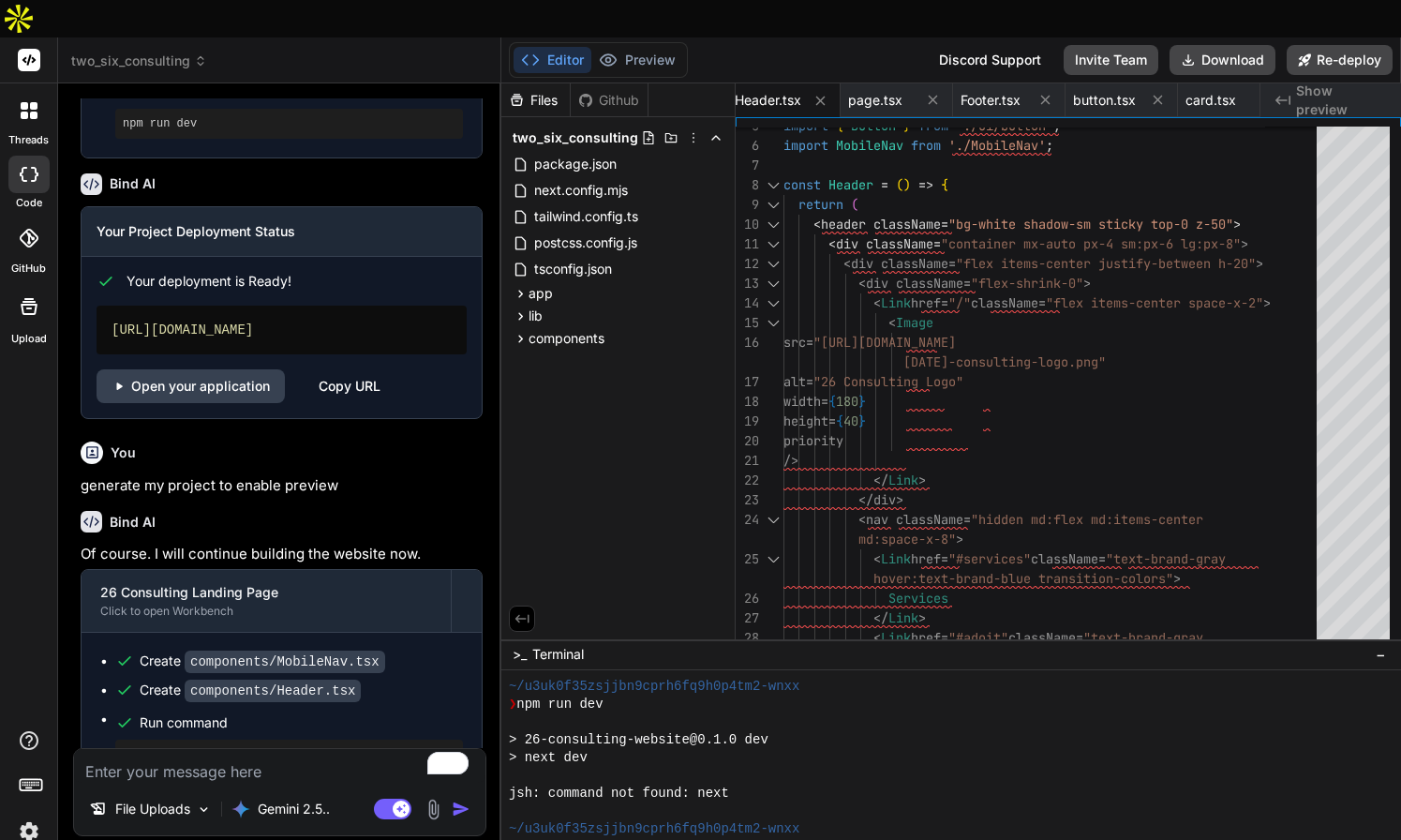
scroll to position [1611, 0]
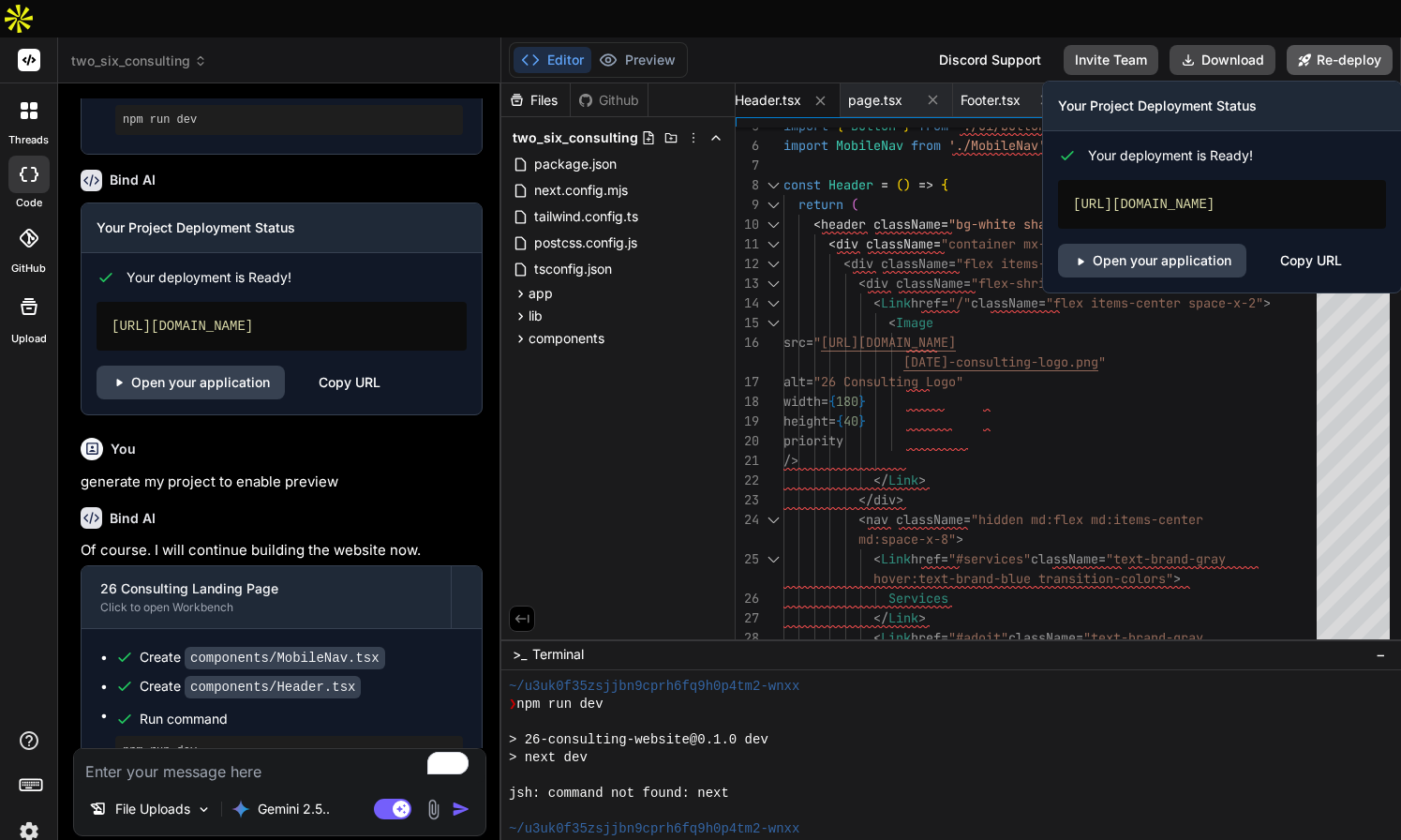
click at [1319, 45] on button "Re-deploy" at bounding box center [1340, 60] width 106 height 30
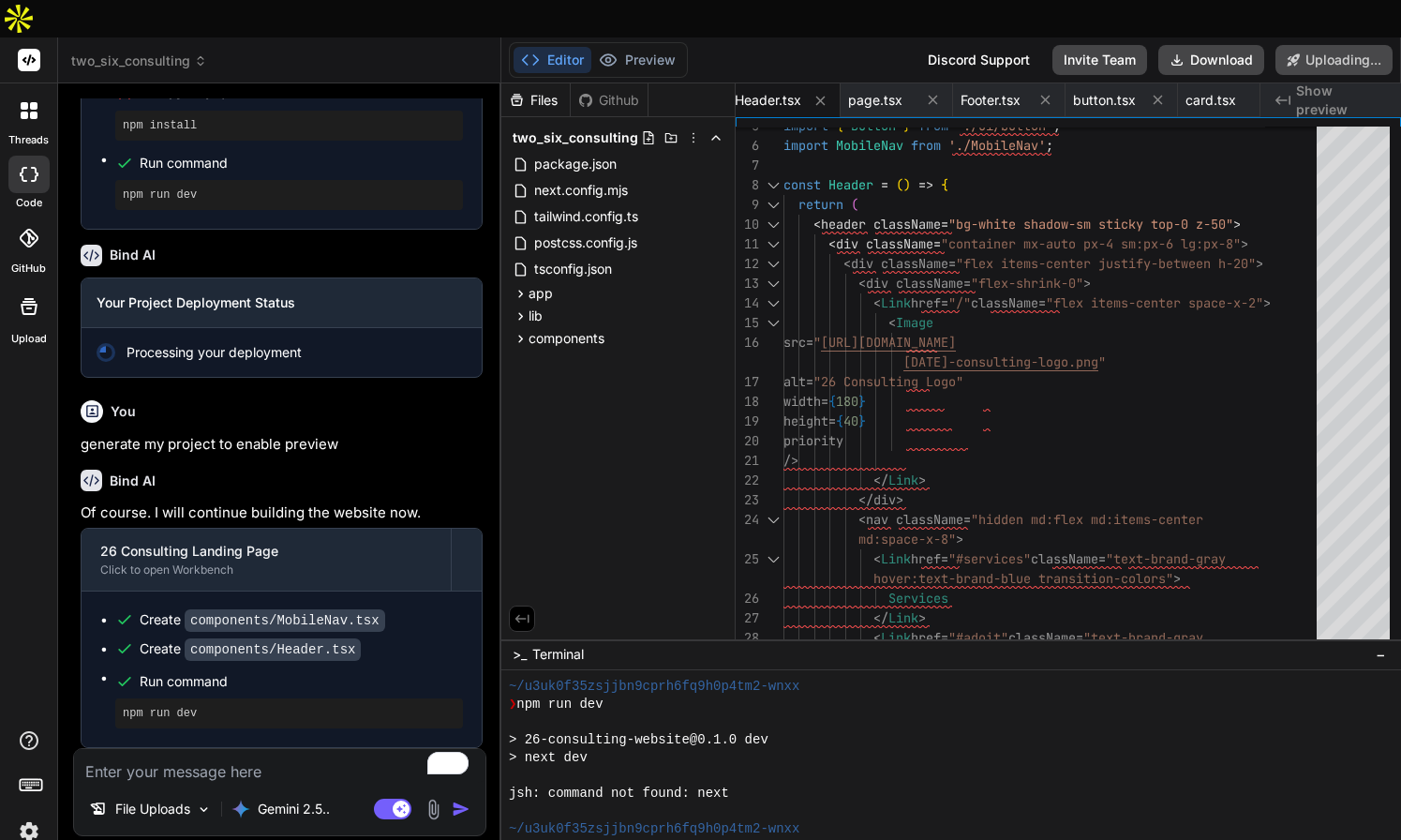
scroll to position [1498, 0]
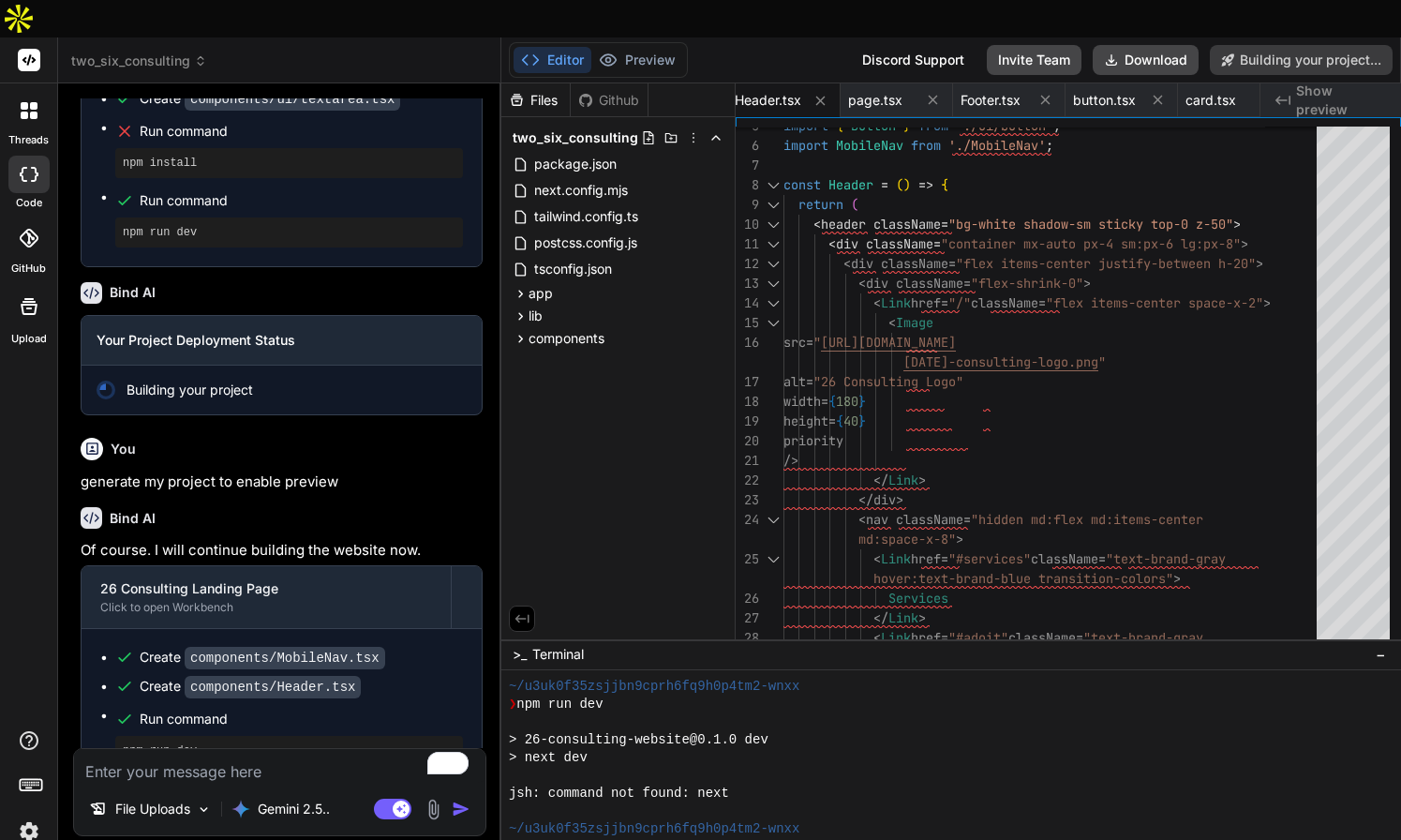
click at [1323, 82] on span "Show preview" at bounding box center [1341, 101] width 90 height 38
click at [603, 91] on div "Github" at bounding box center [609, 100] width 77 height 19
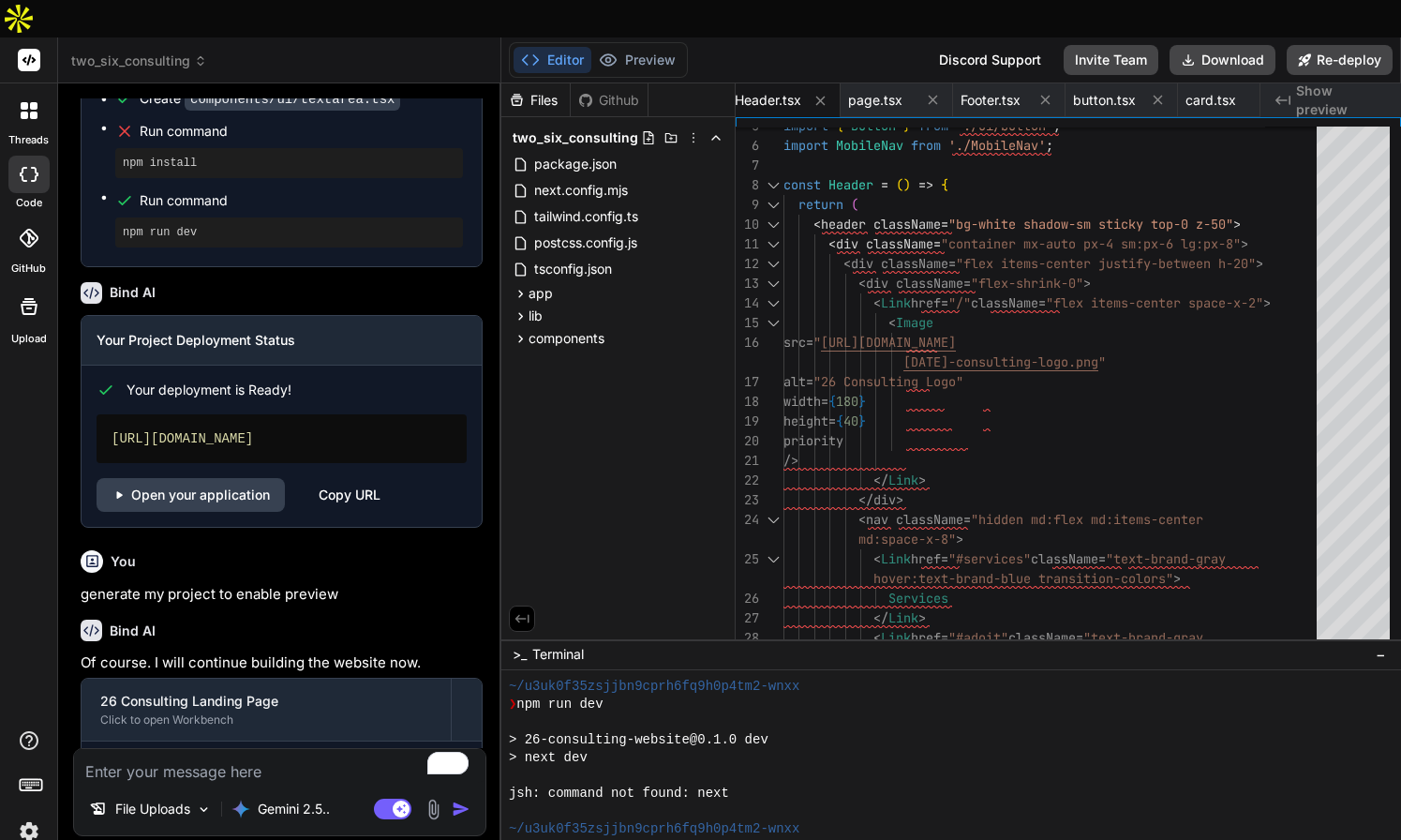
scroll to position [1611, 0]
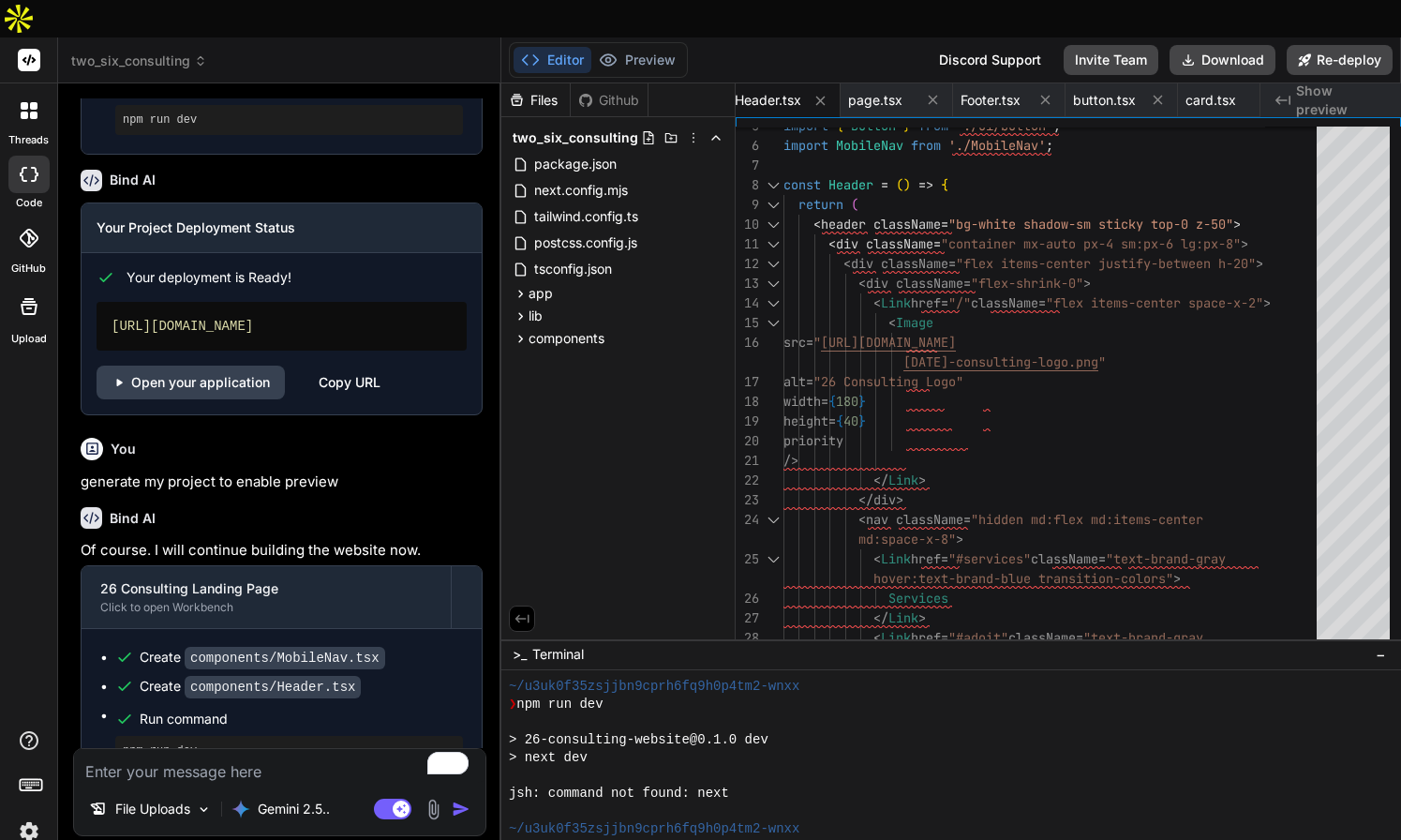
click at [433, 799] on img at bounding box center [433, 809] width 22 height 22
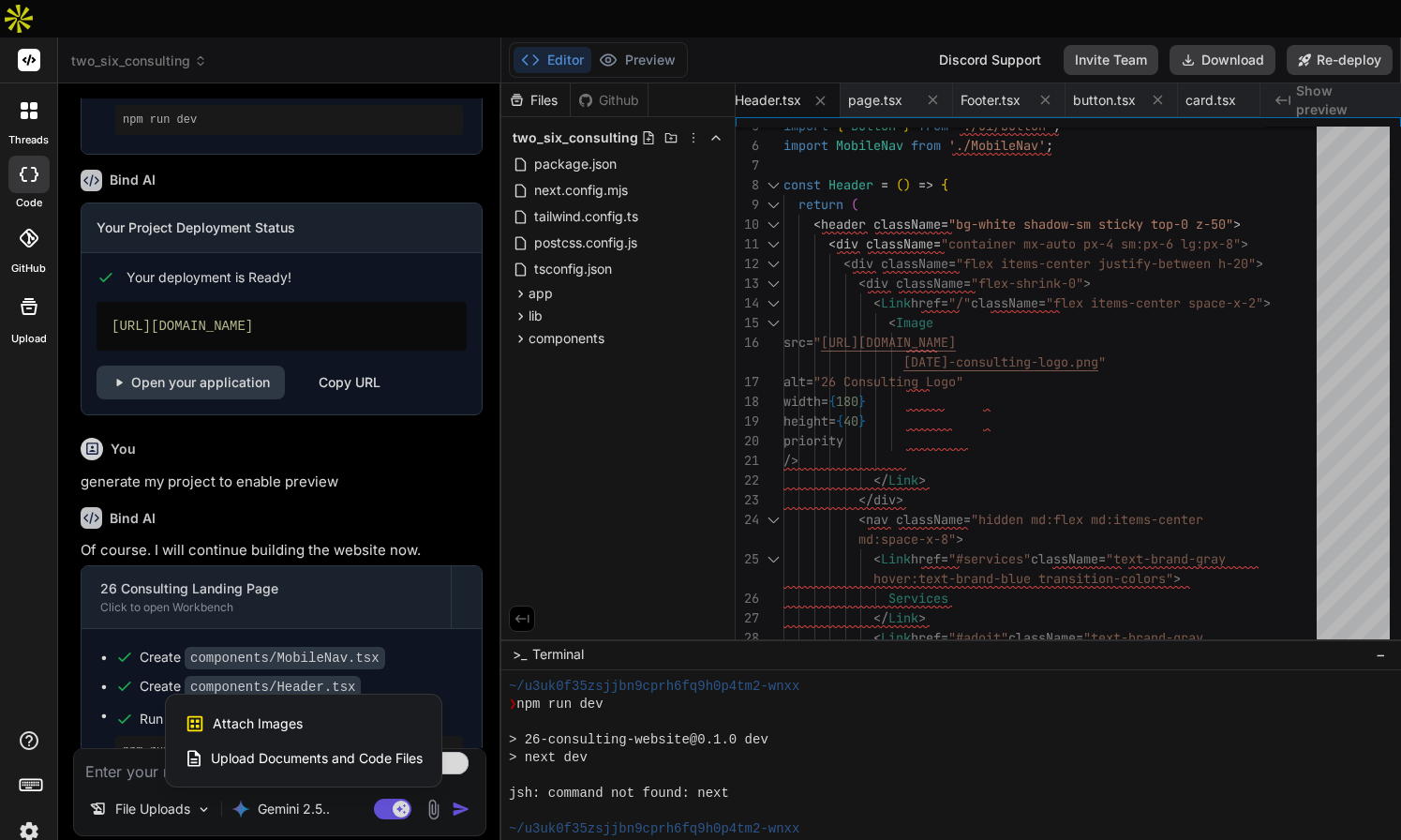
click at [293, 714] on span "Attach Images" at bounding box center [258, 723] width 90 height 19
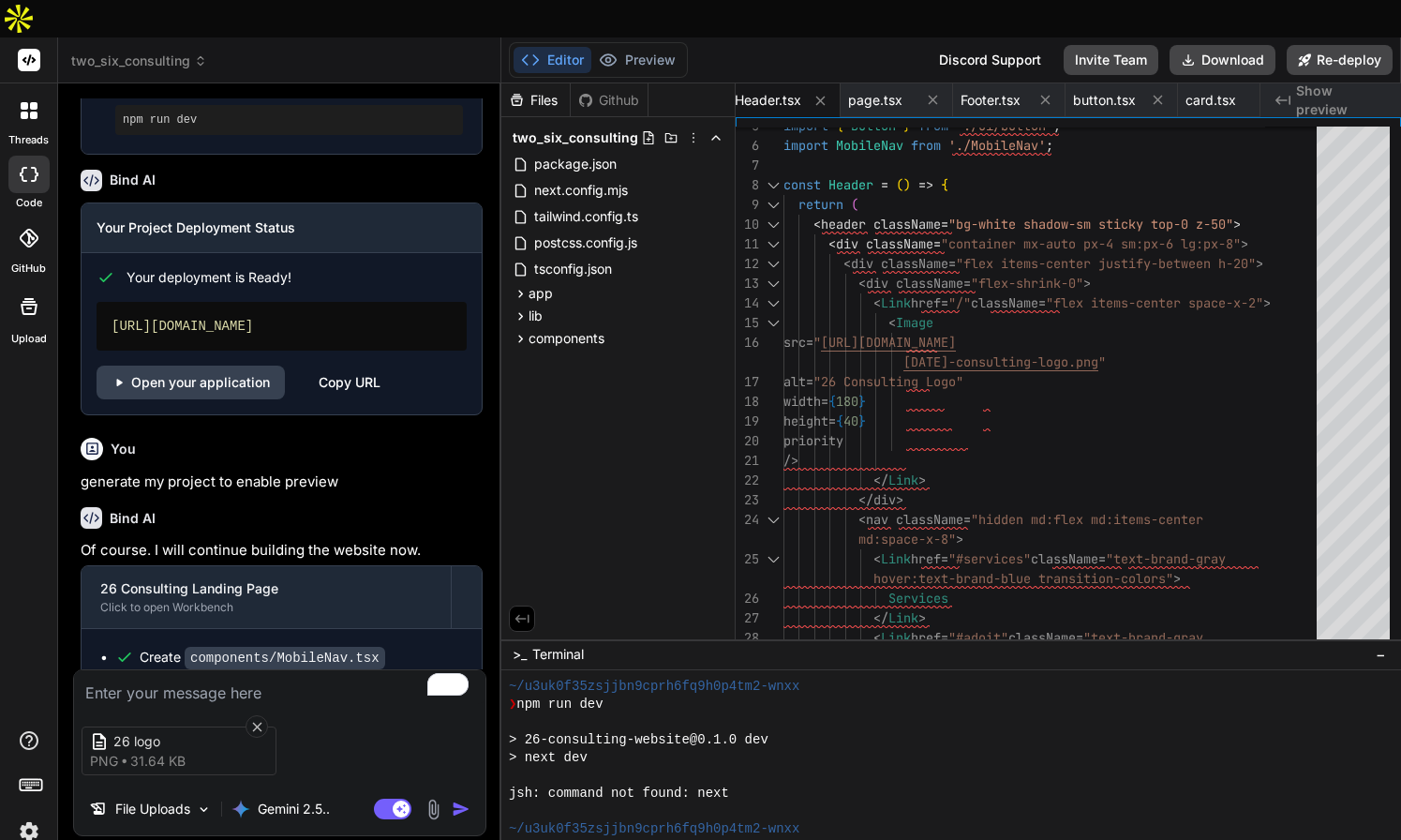
click at [233, 670] on textarea "To enrich screen reader interactions, please activate Accessibility in Grammarl…" at bounding box center [279, 687] width 412 height 34
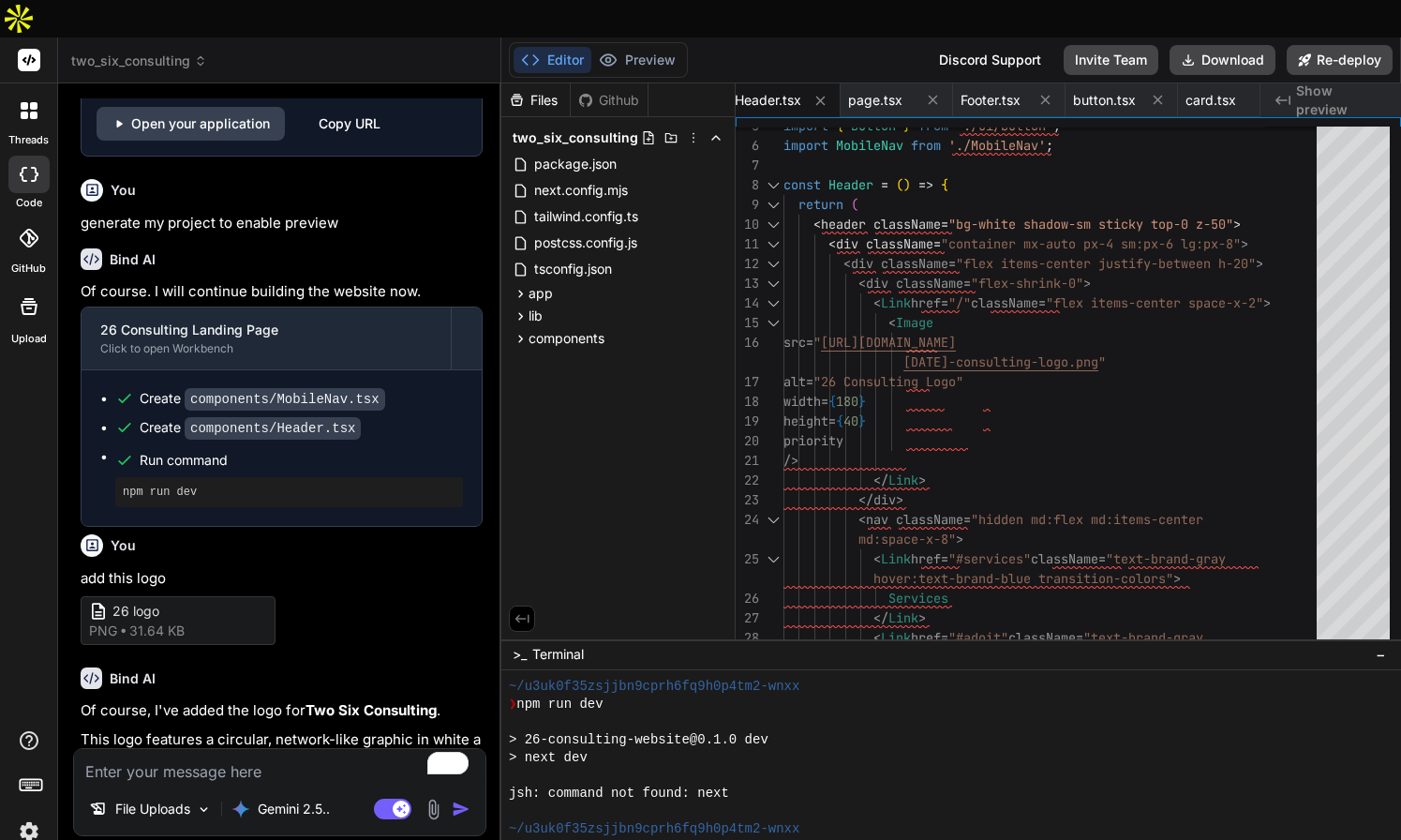
scroll to position [1923, 0]
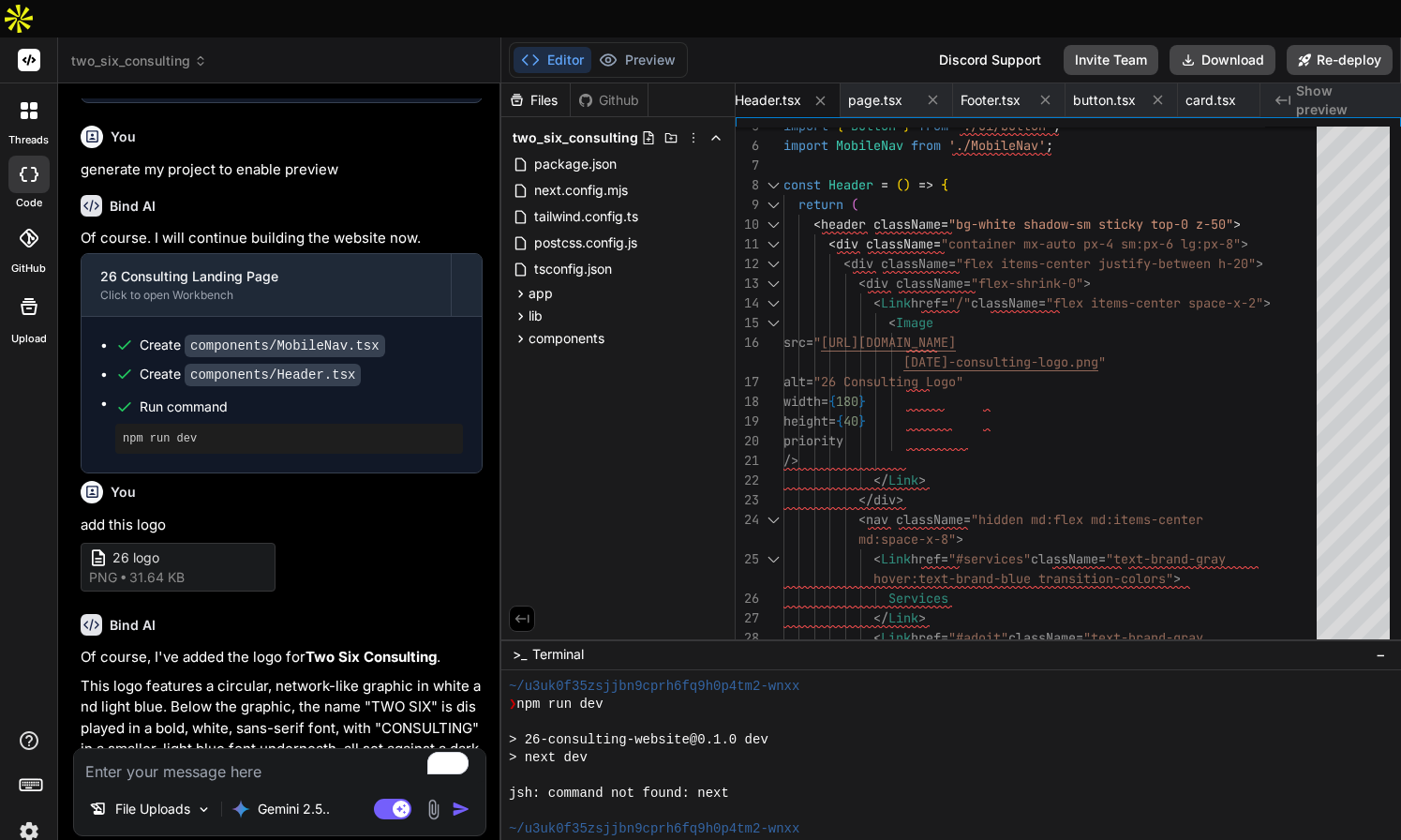
click at [459, 800] on img "button" at bounding box center [461, 808] width 19 height 19
click at [286, 749] on textarea "To enrich screen reader interactions, please activate Accessibility in Grammarl…" at bounding box center [279, 766] width 412 height 34
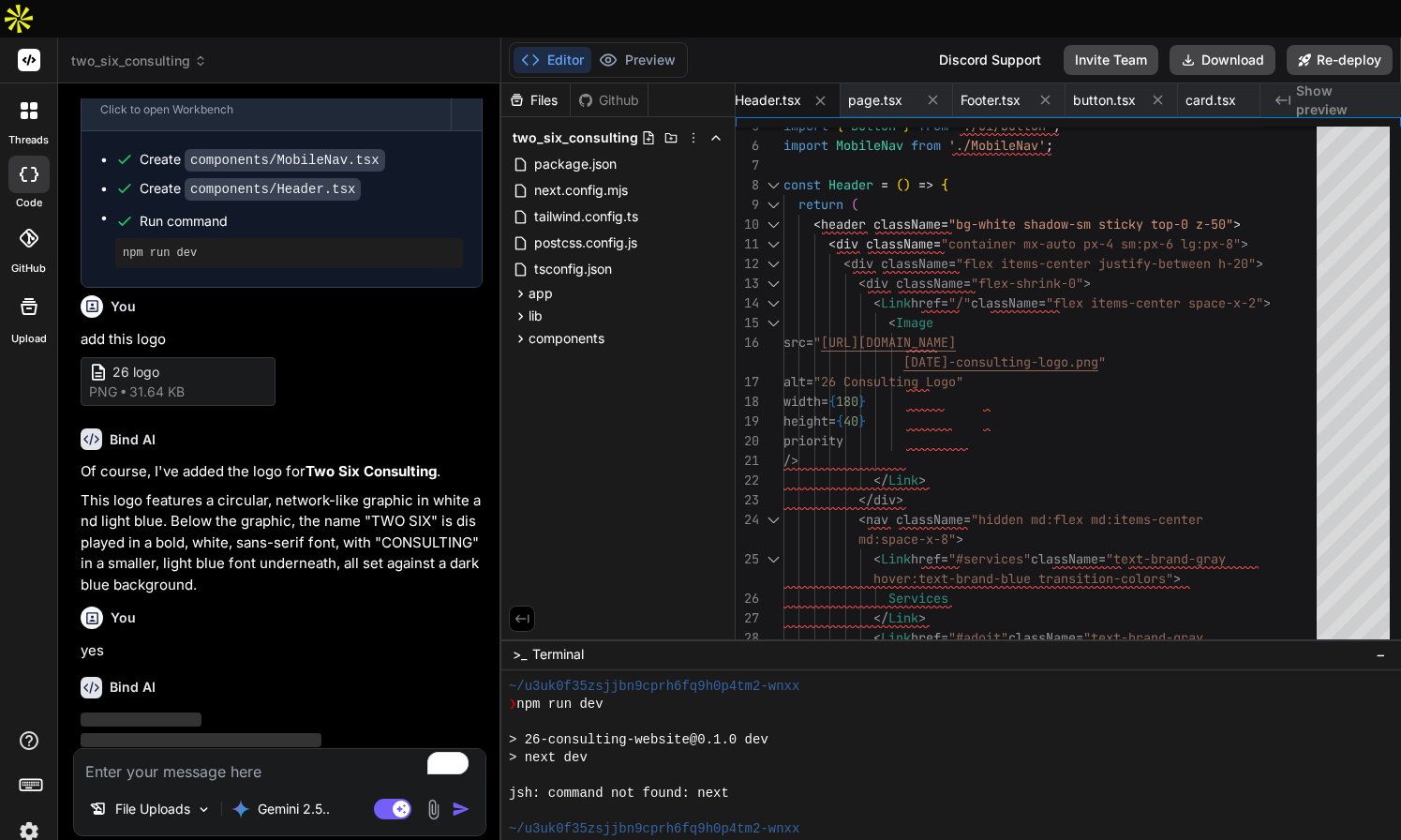
scroll to position [2117, 0]
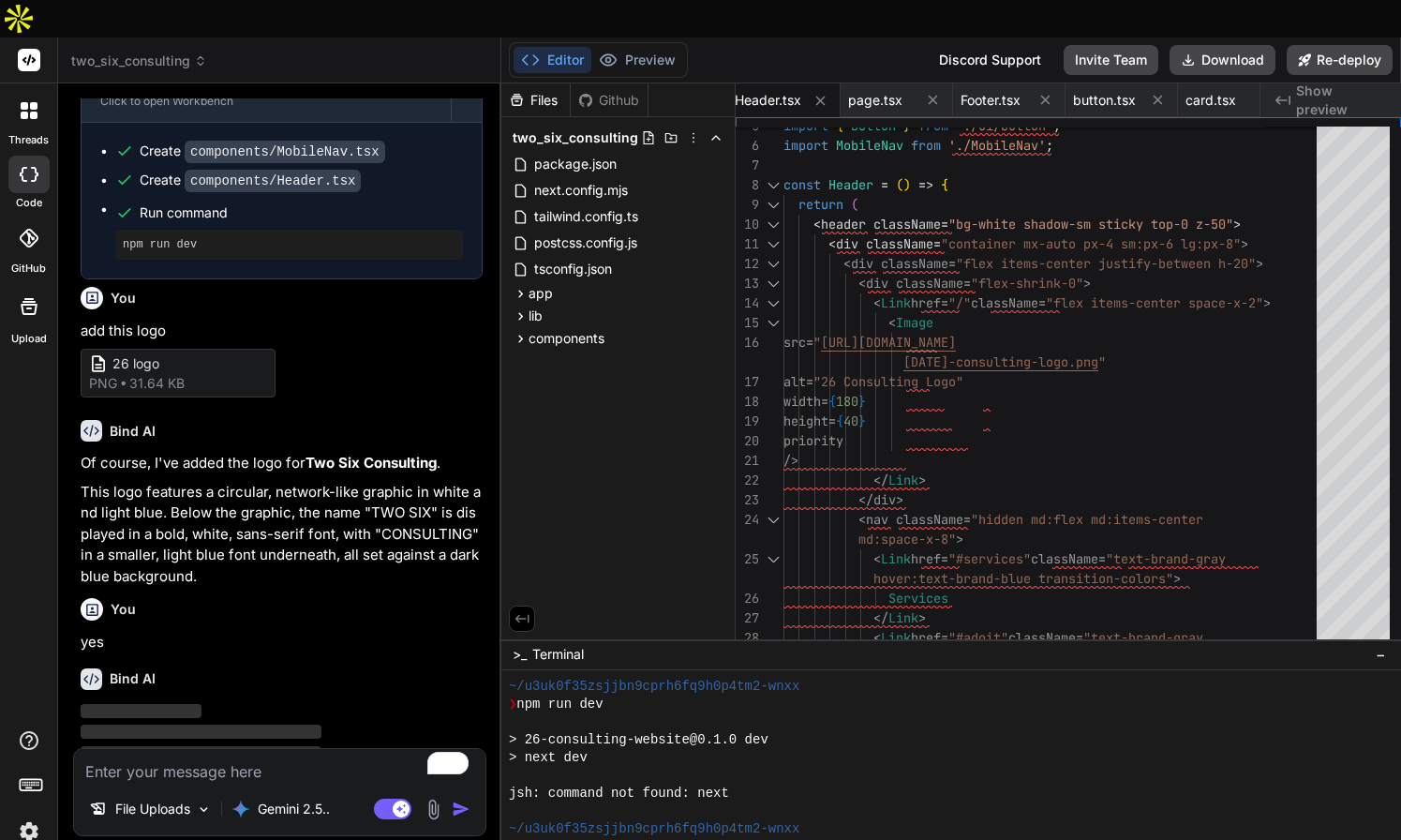
click at [22, 815] on img at bounding box center [29, 831] width 32 height 32
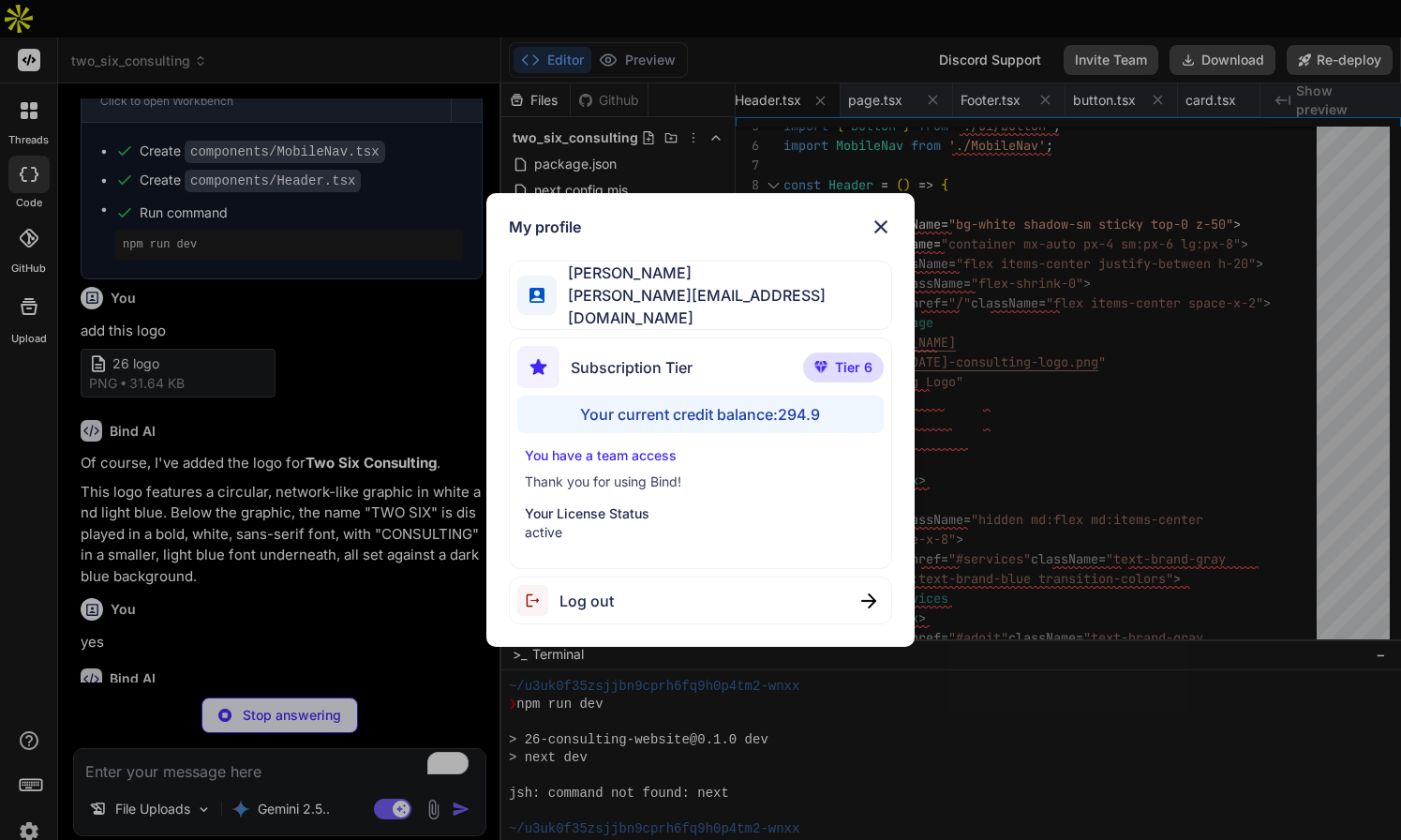
click at [881, 234] on img at bounding box center [881, 226] width 23 height 23
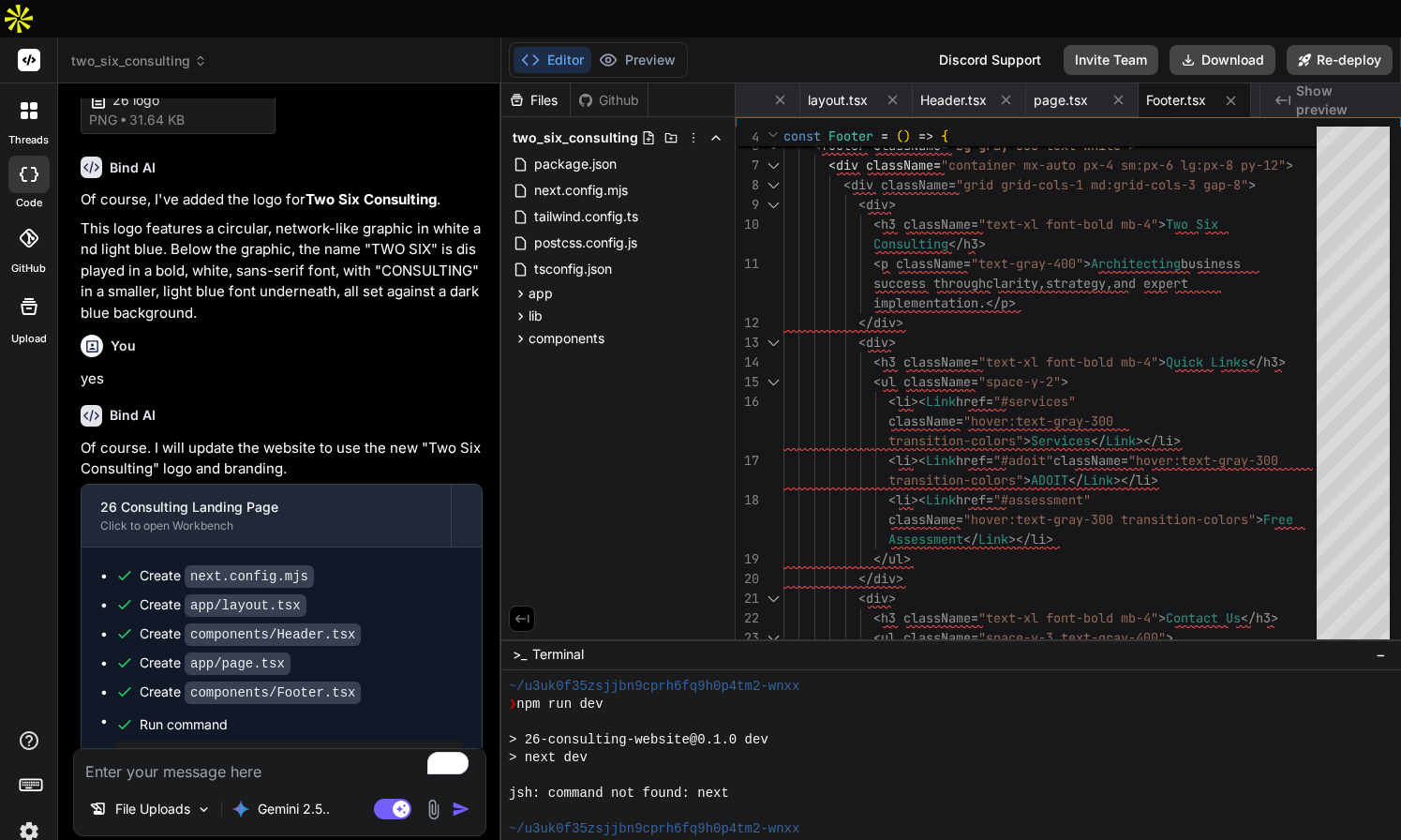
scroll to position [2384, 0]
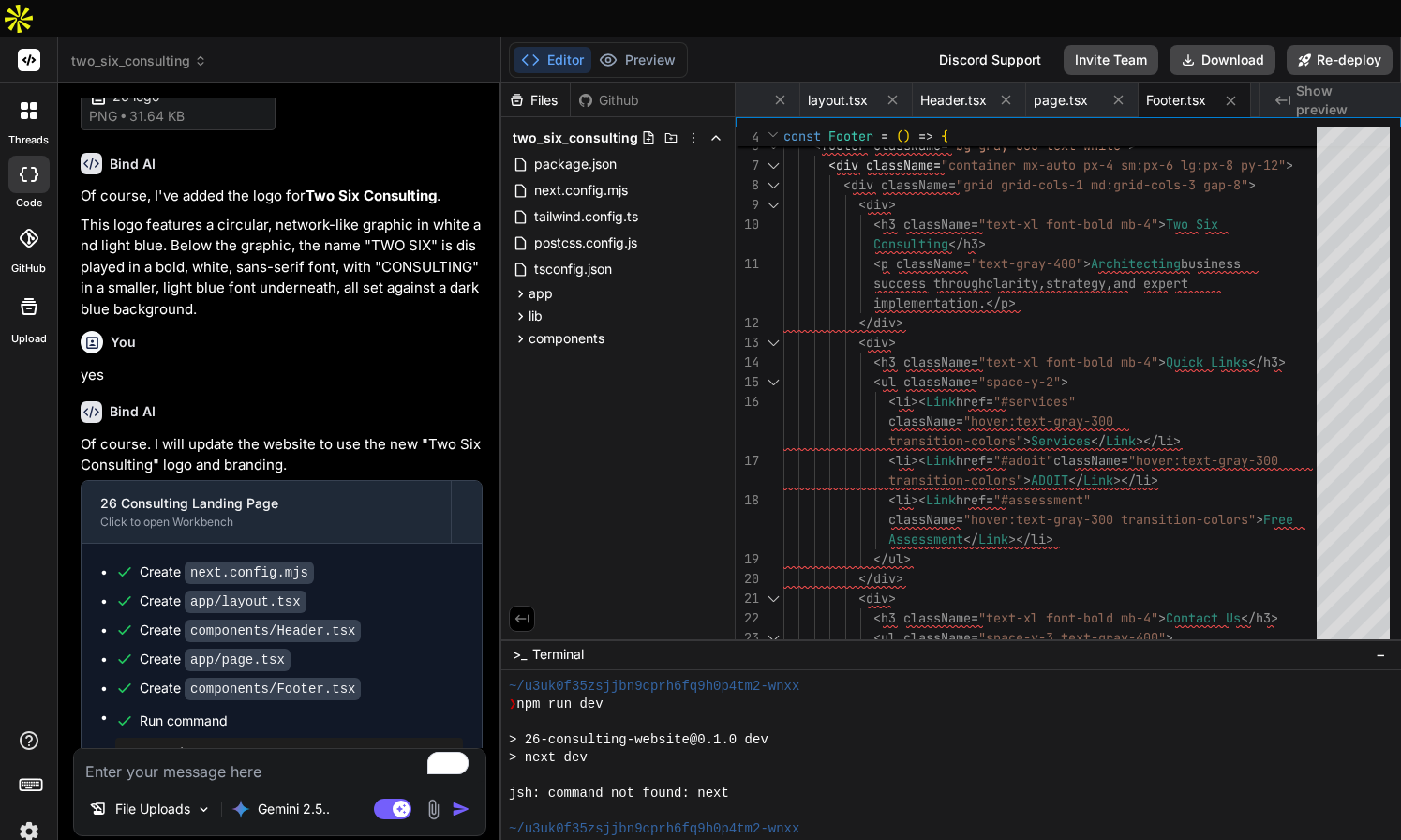
click at [570, 46] on button "Editor" at bounding box center [552, 59] width 78 height 27
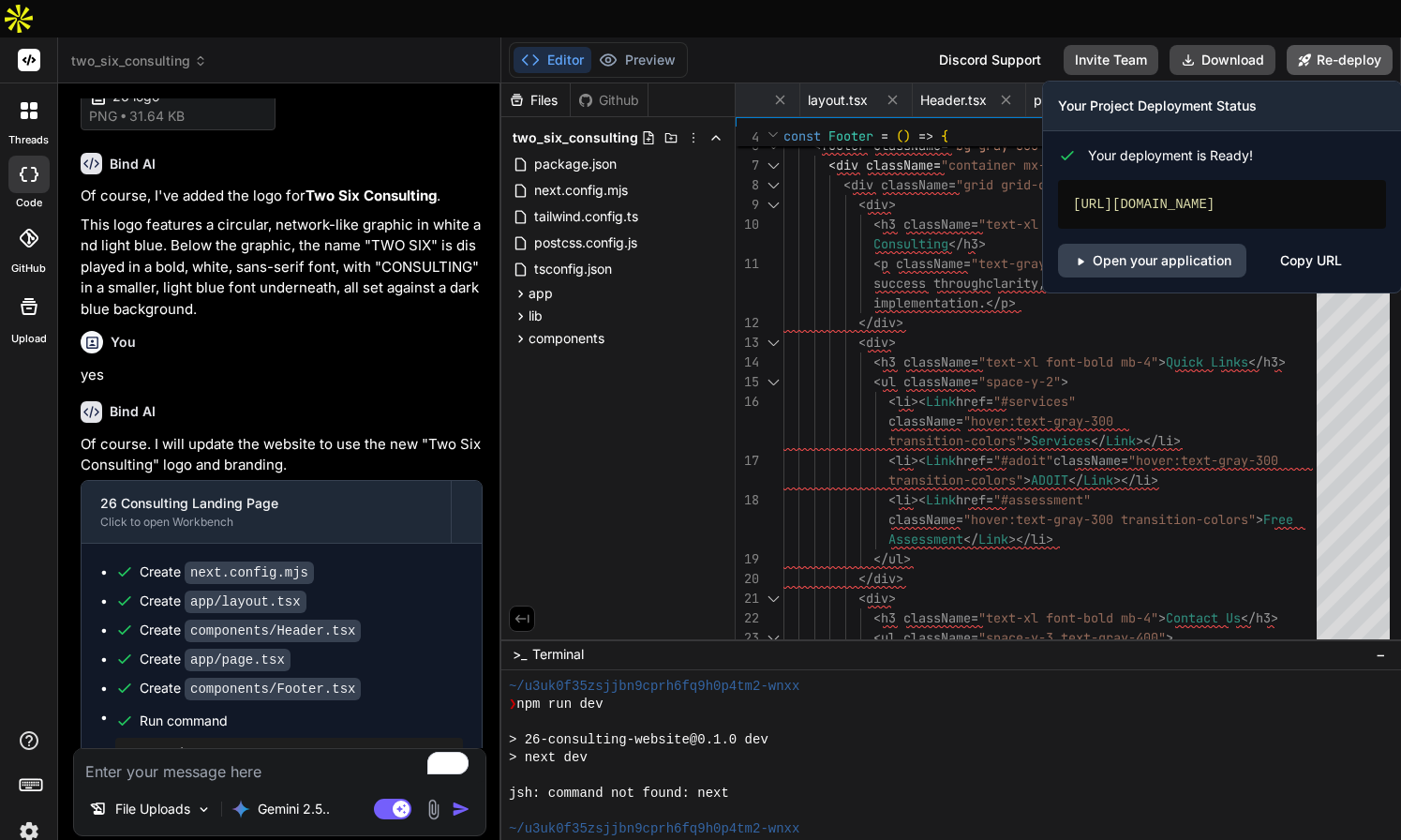
click at [1334, 45] on button "Re-deploy" at bounding box center [1340, 60] width 106 height 30
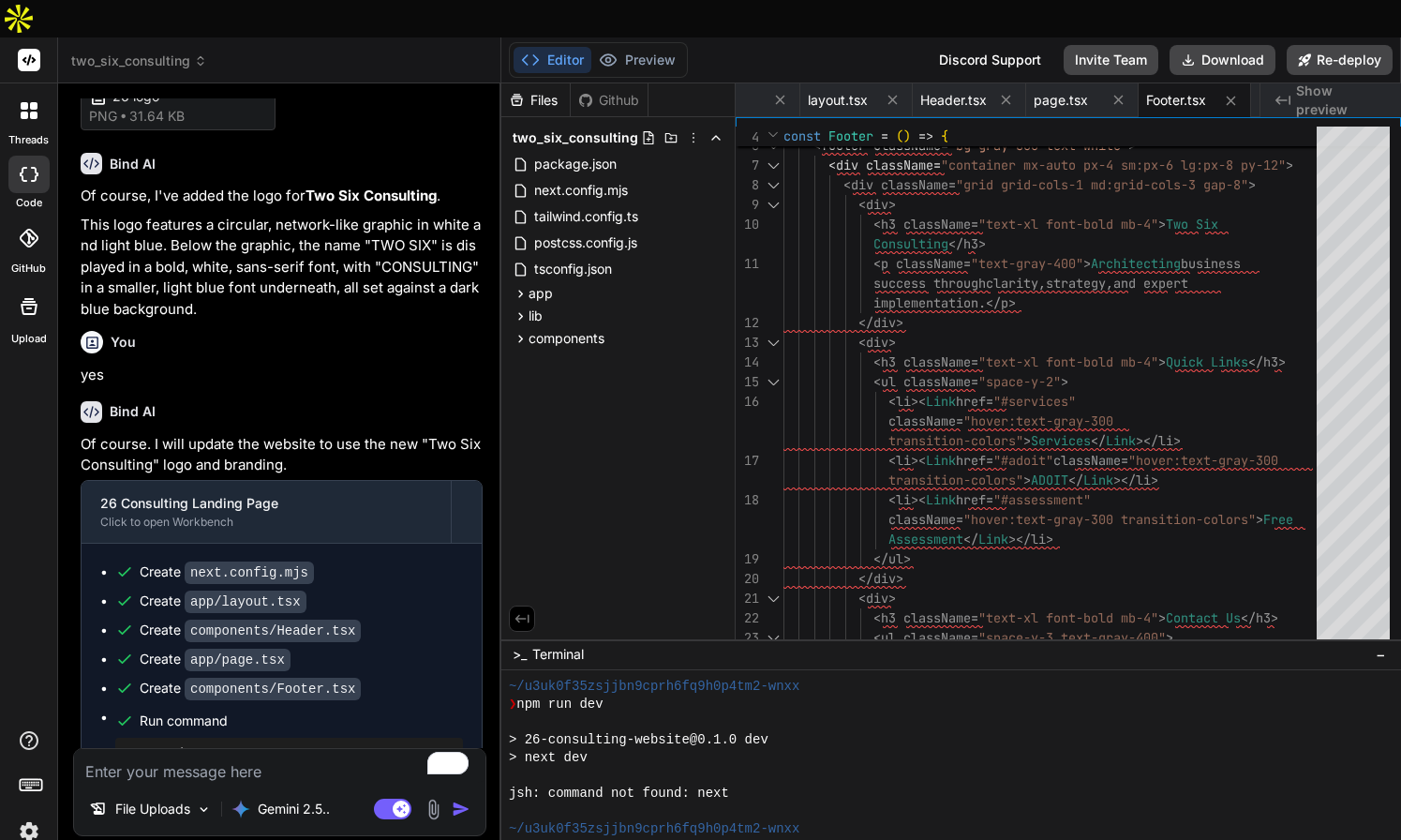
click at [429, 799] on img at bounding box center [433, 809] width 22 height 22
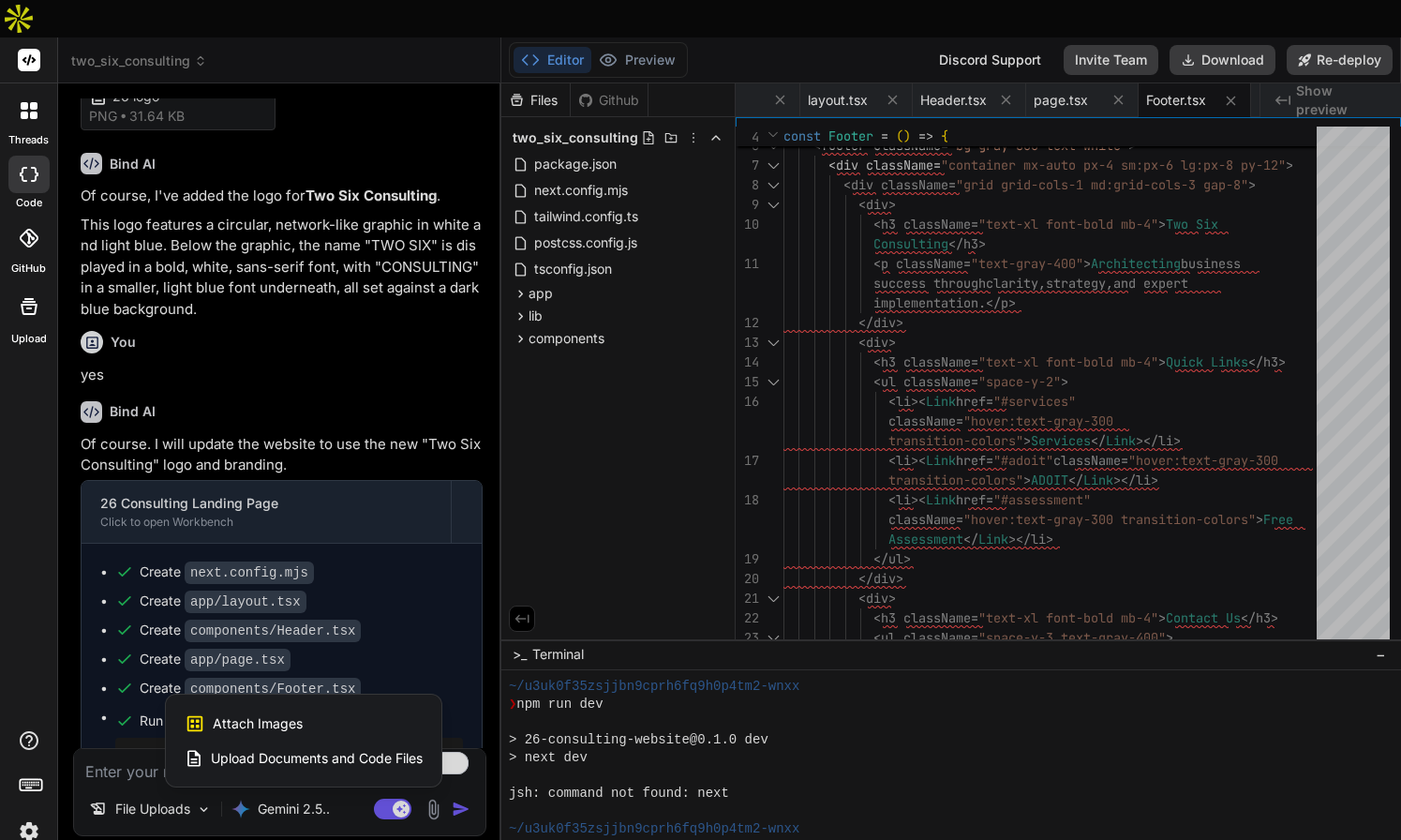
click at [280, 714] on span "Attach Images" at bounding box center [258, 723] width 90 height 19
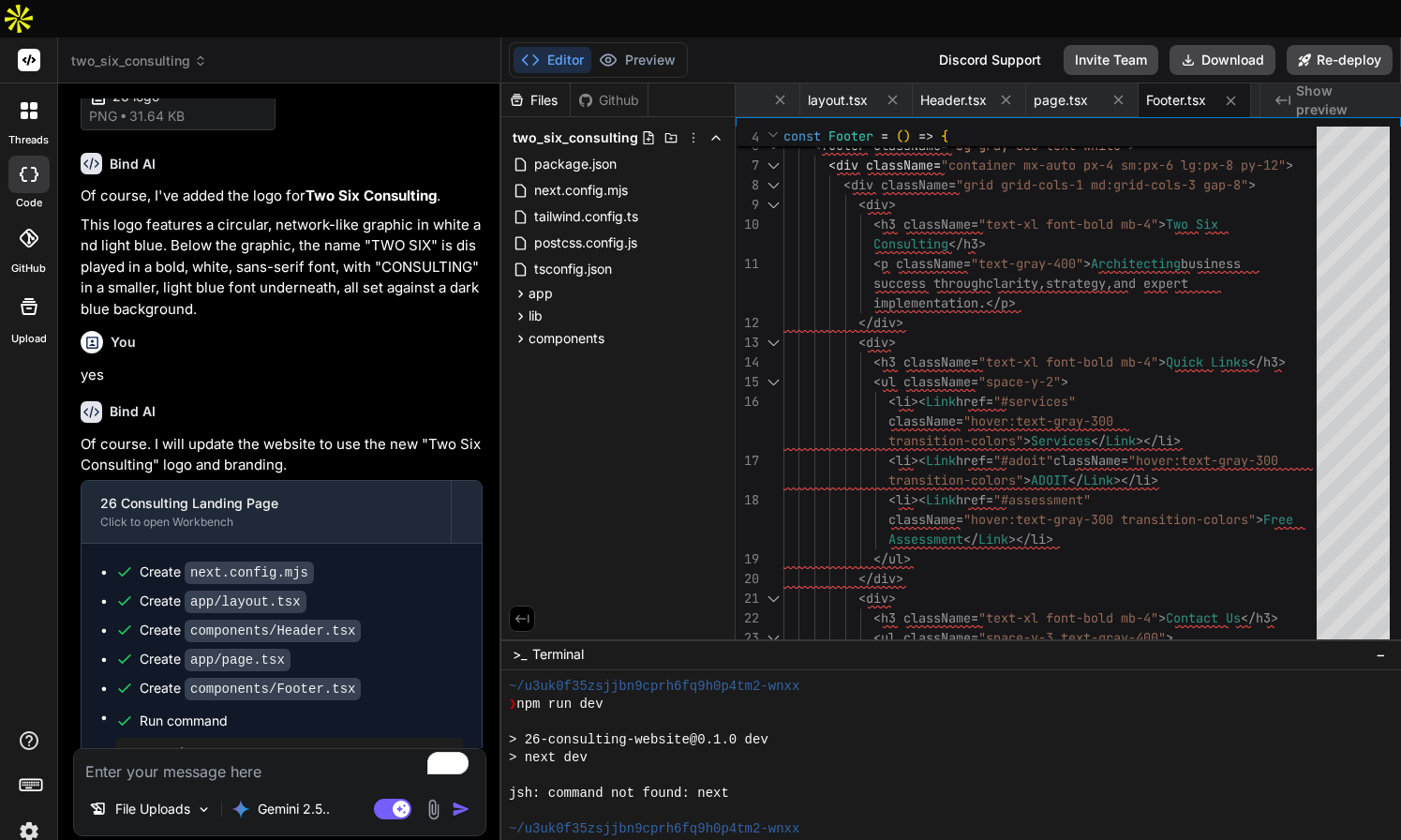
click at [433, 799] on img at bounding box center [433, 809] width 22 height 22
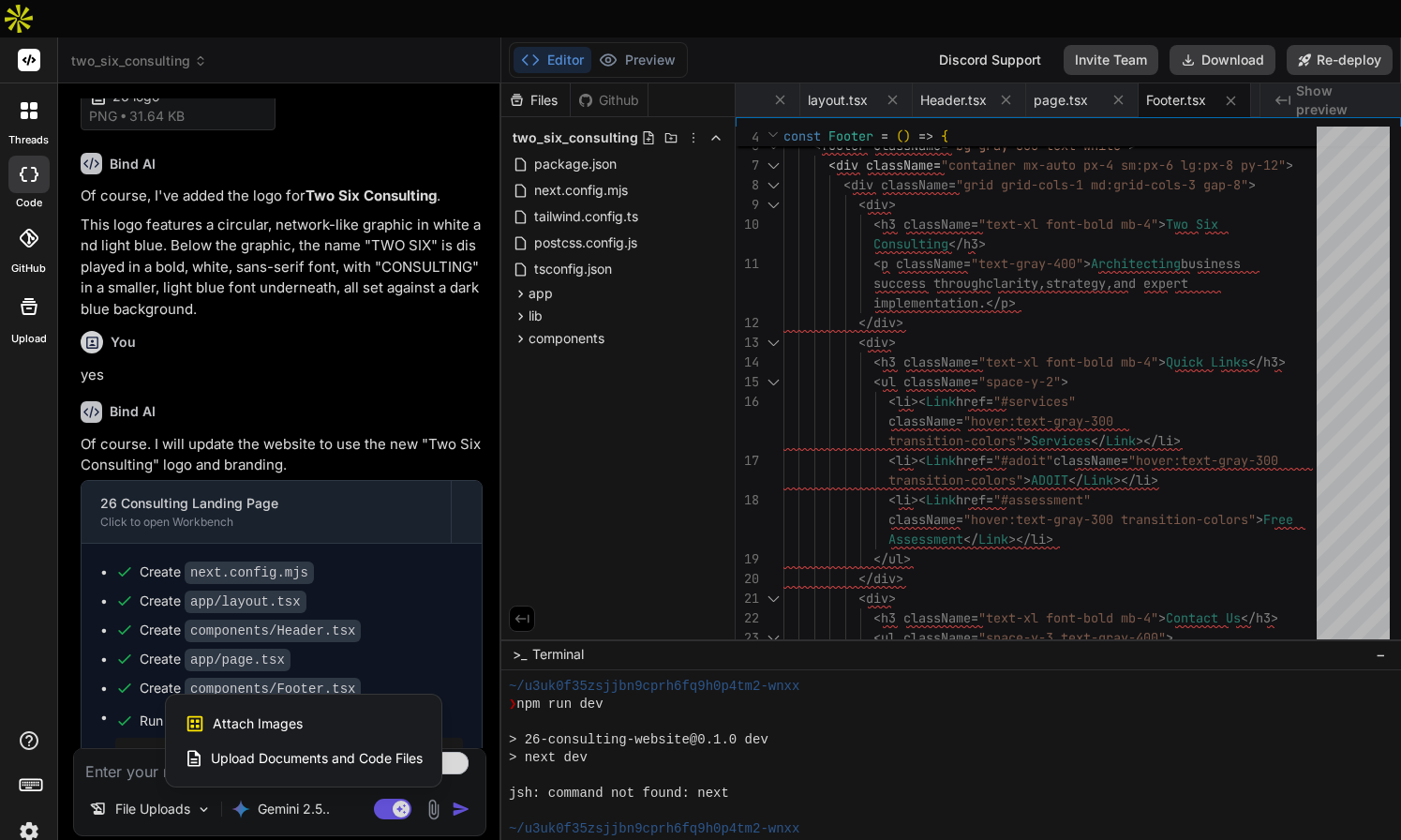
click at [306, 706] on div "Attach Images Image attachments are only supported in Claude and Gemini models." at bounding box center [303, 724] width 238 height 36
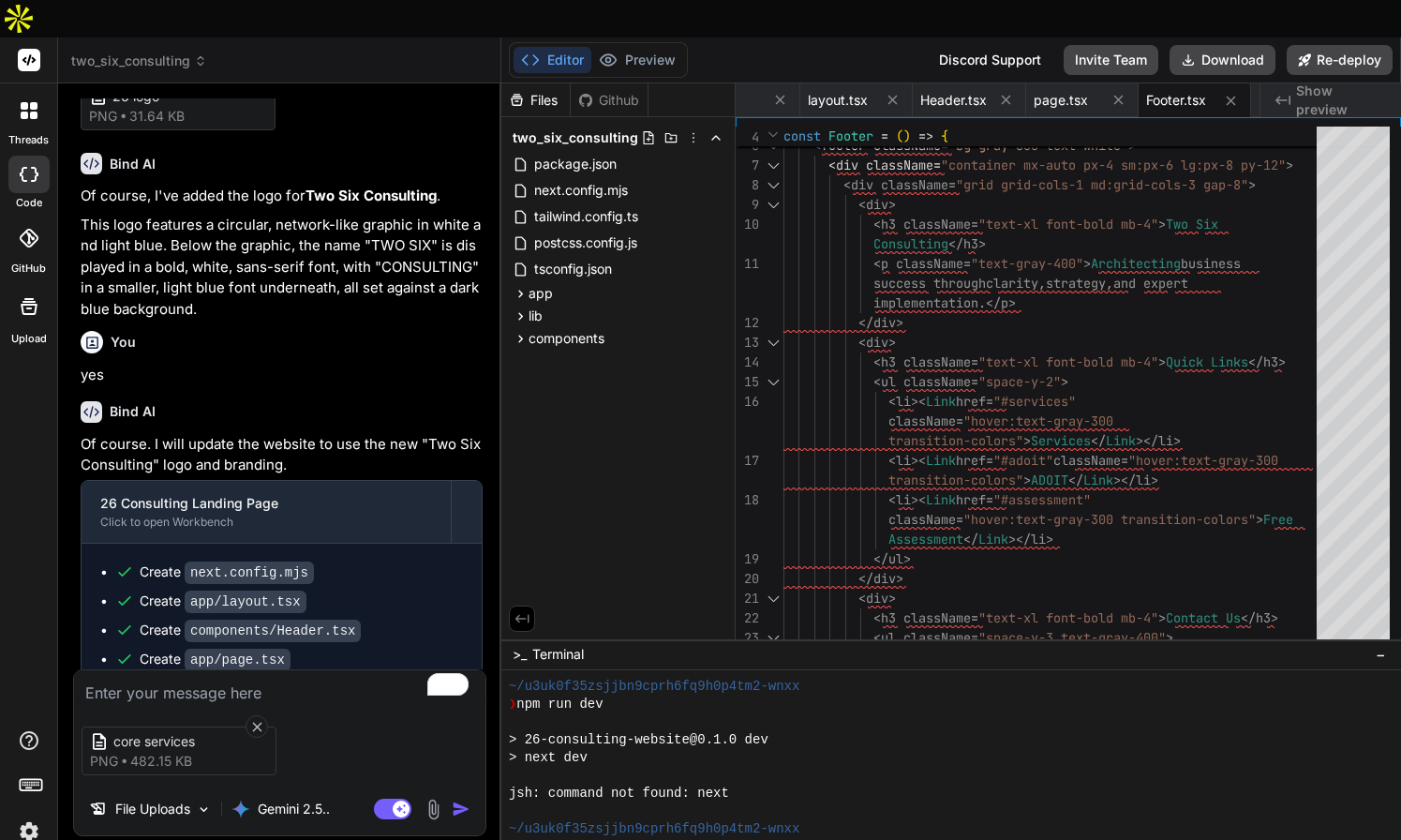
click at [226, 670] on textarea "To enrich screen reader interactions, please activate Accessibility in Grammarl…" at bounding box center [279, 687] width 412 height 34
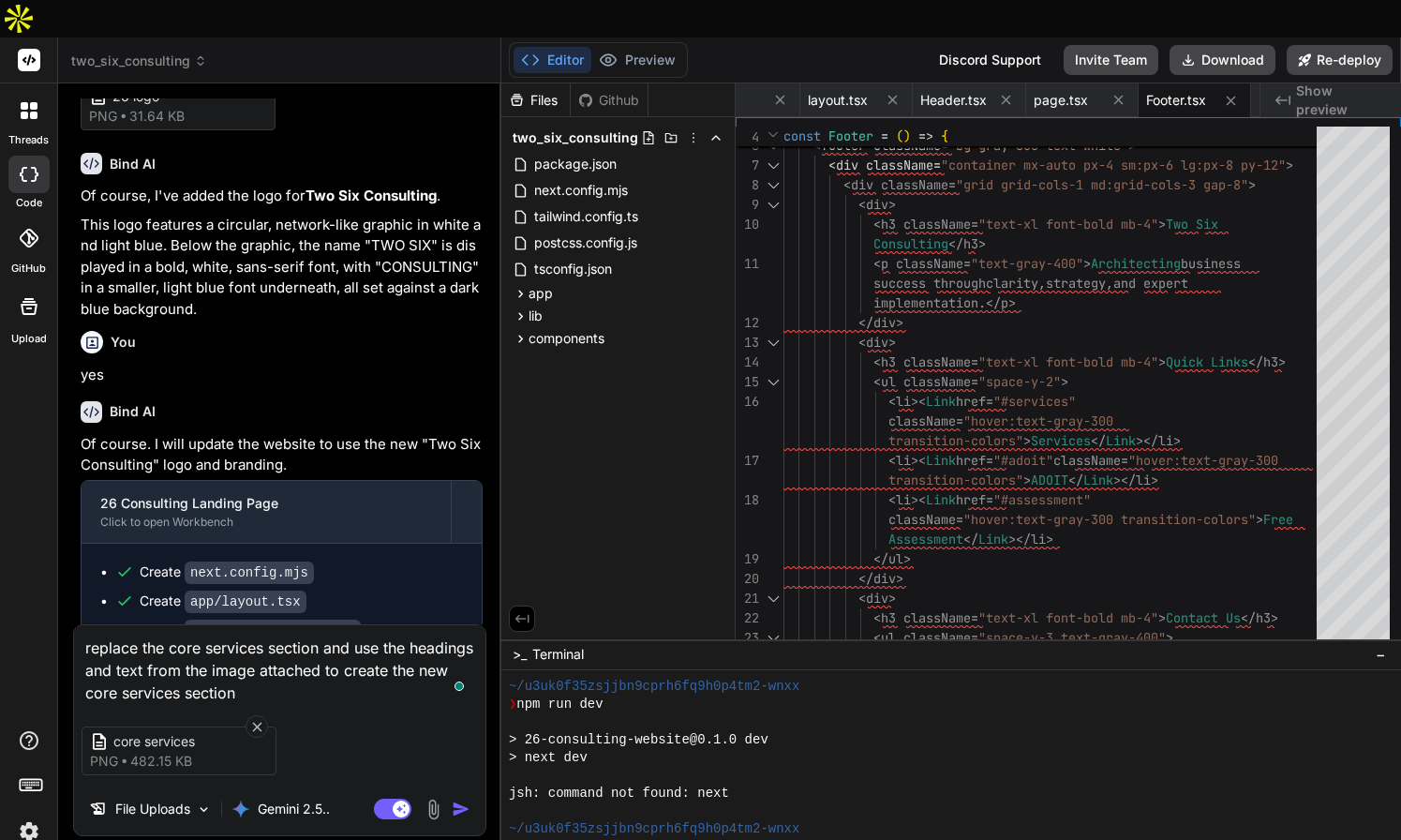
click at [454, 800] on img "button" at bounding box center [461, 808] width 19 height 19
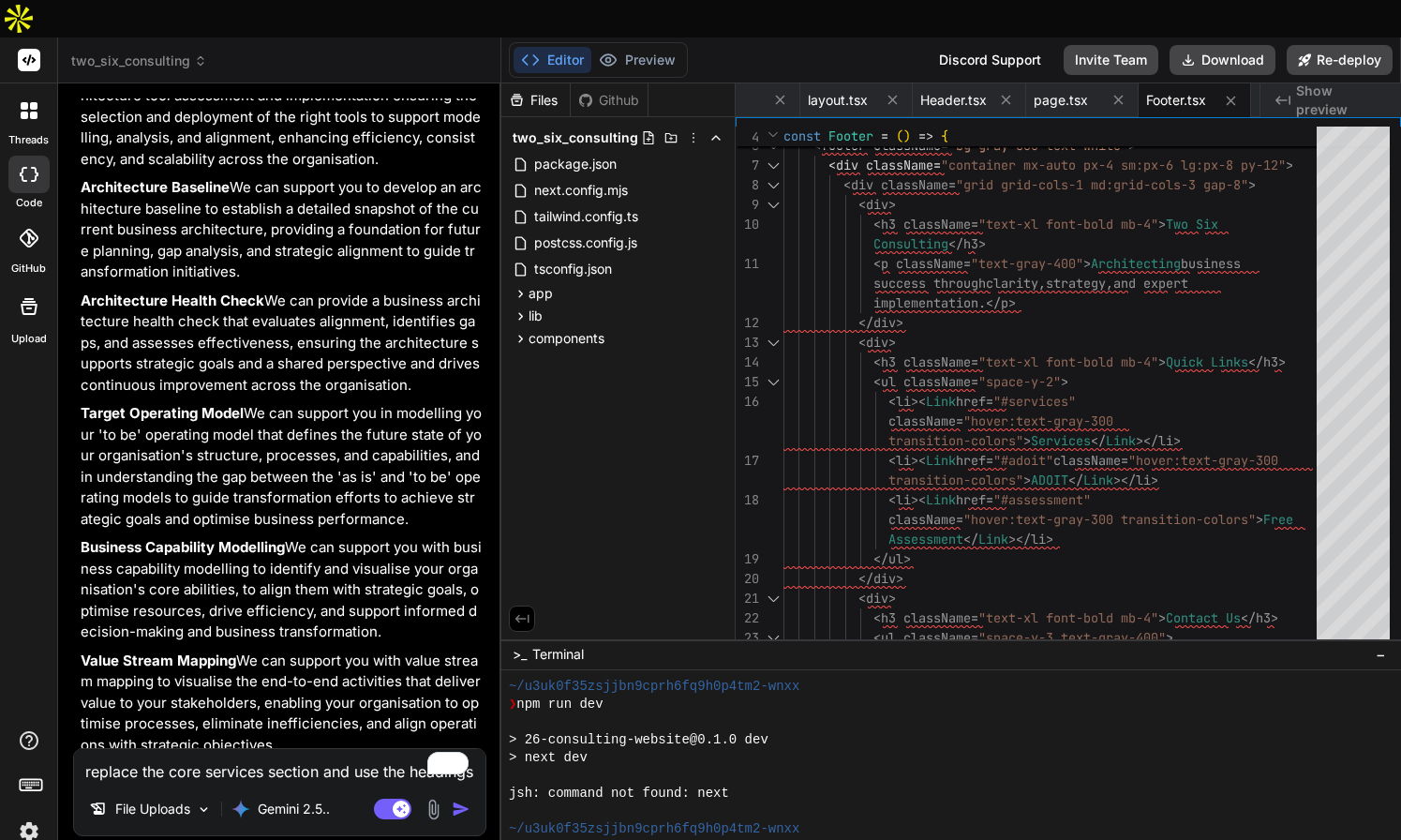
scroll to position [3491, 0]
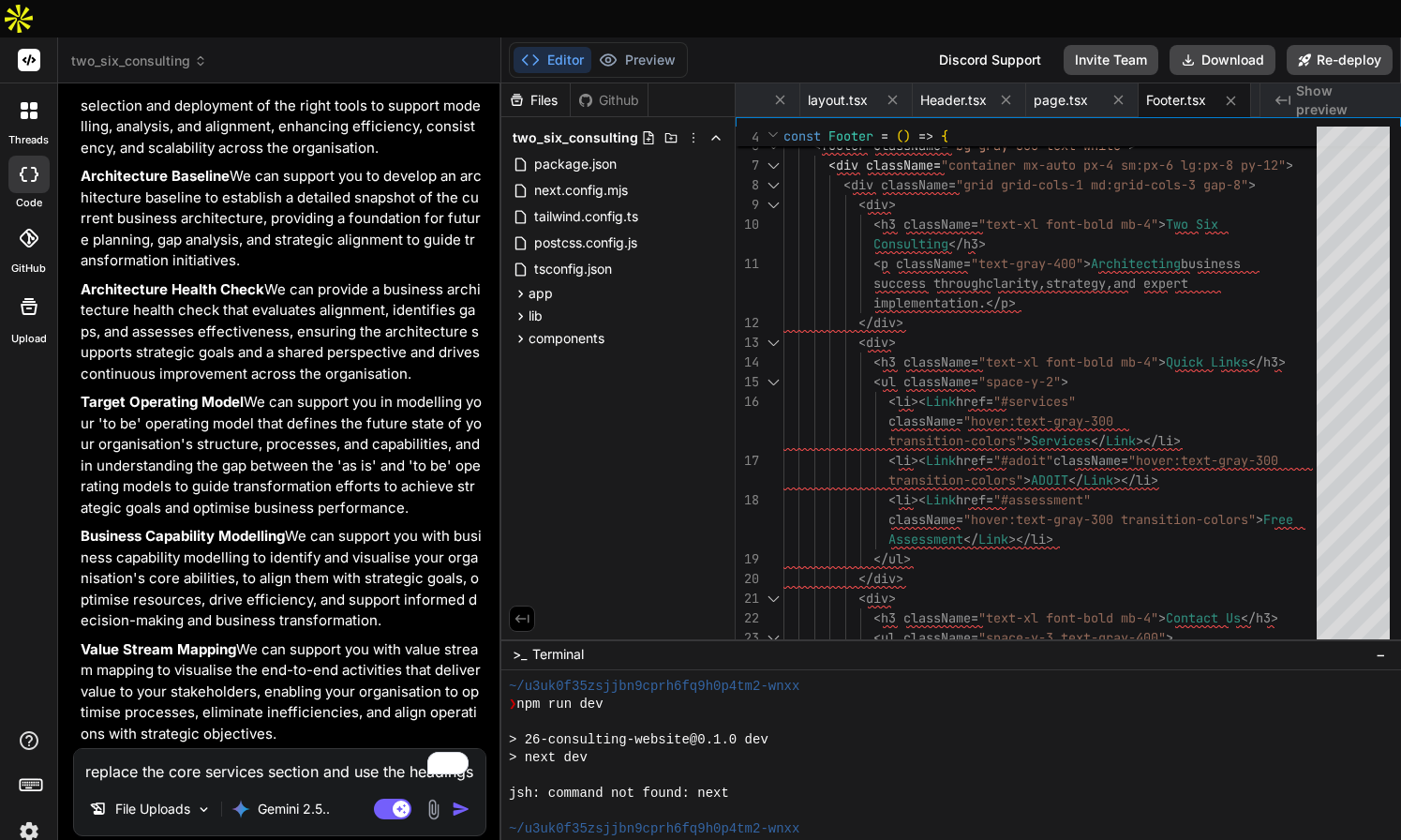
click at [293, 749] on textarea "replace the core services section and use the headings and text from the image …" at bounding box center [279, 766] width 412 height 34
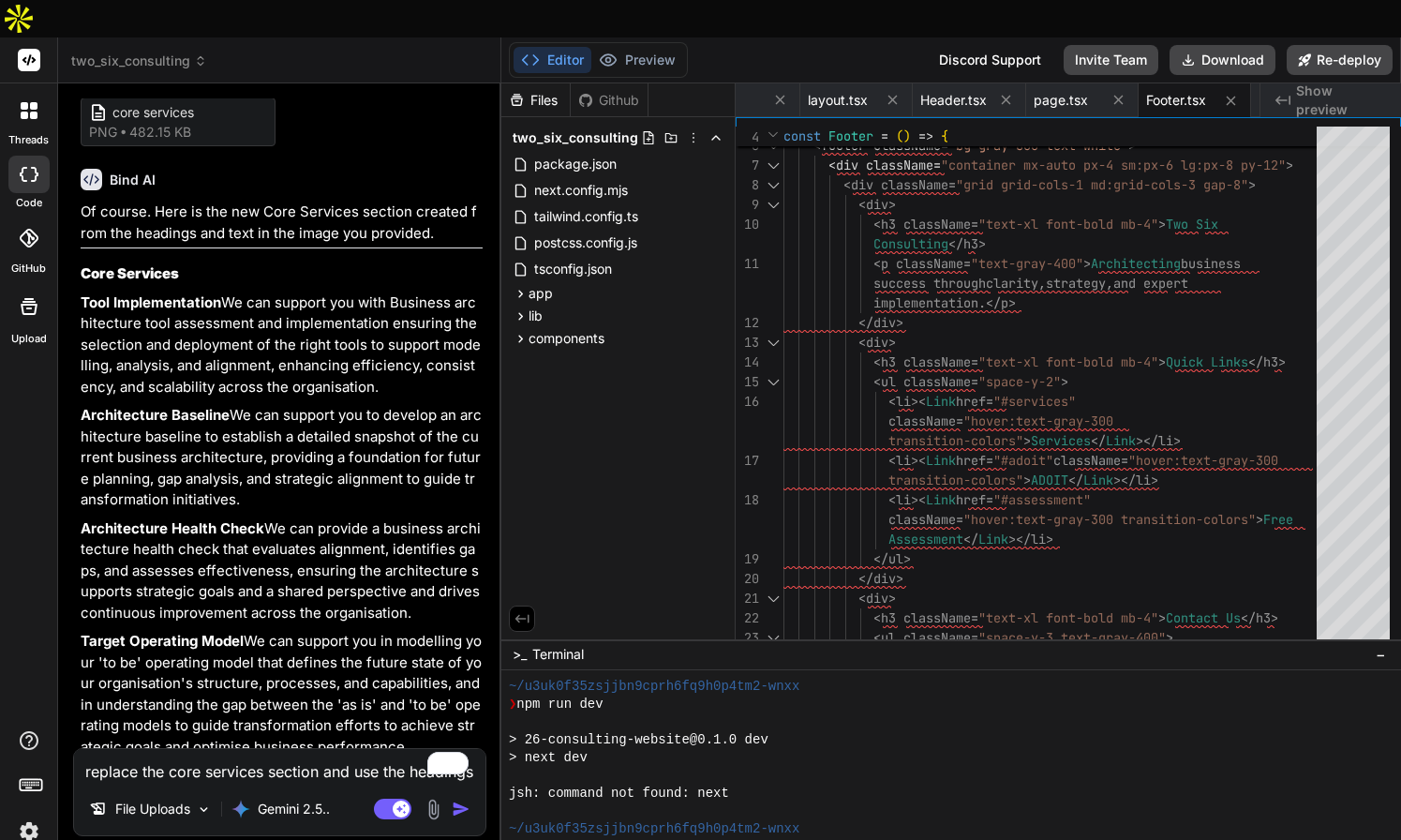
scroll to position [3179, 0]
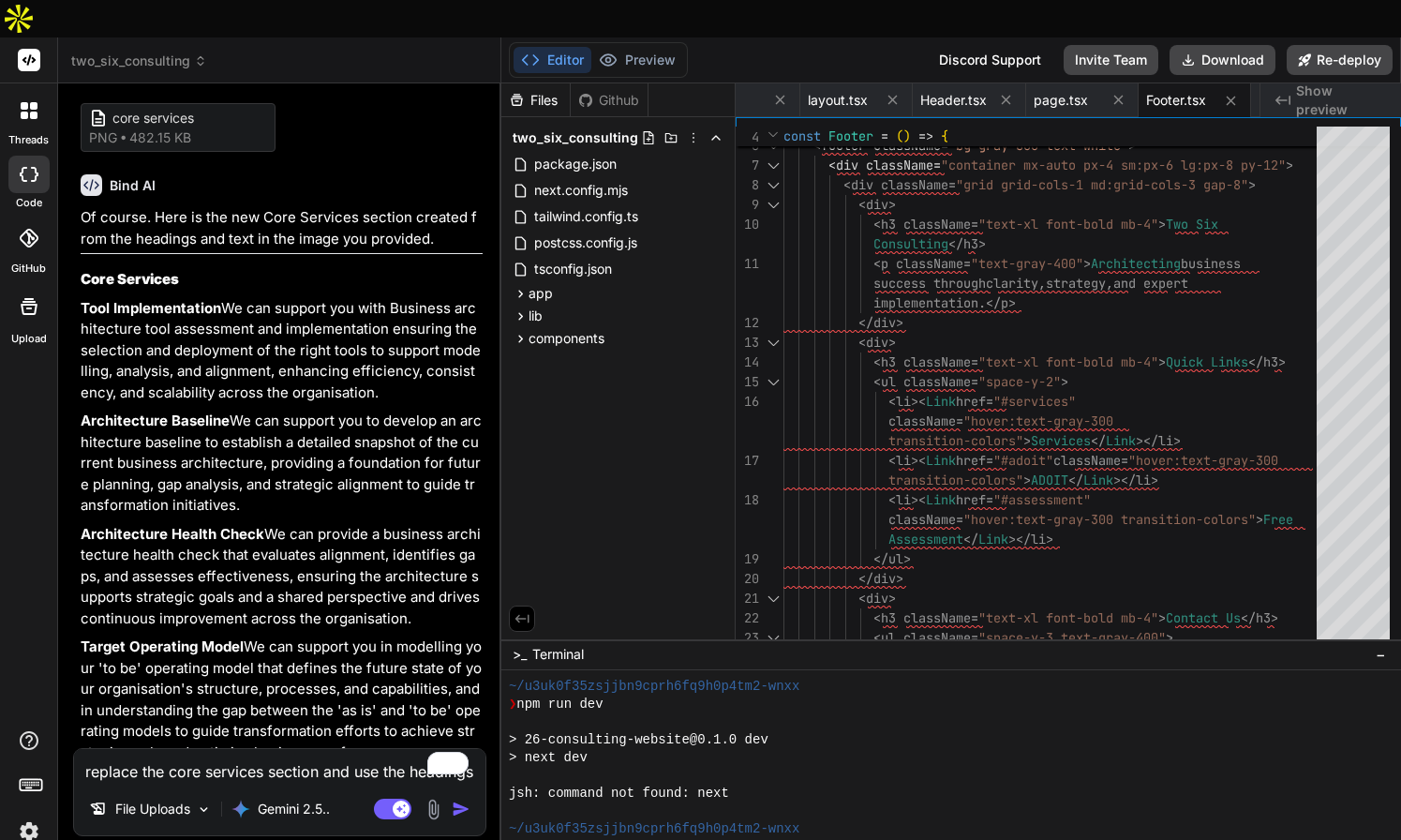
click at [388, 298] on p "Tool Implementation We can support you with Business architecture tool assessme…" at bounding box center [281, 350] width 402 height 106
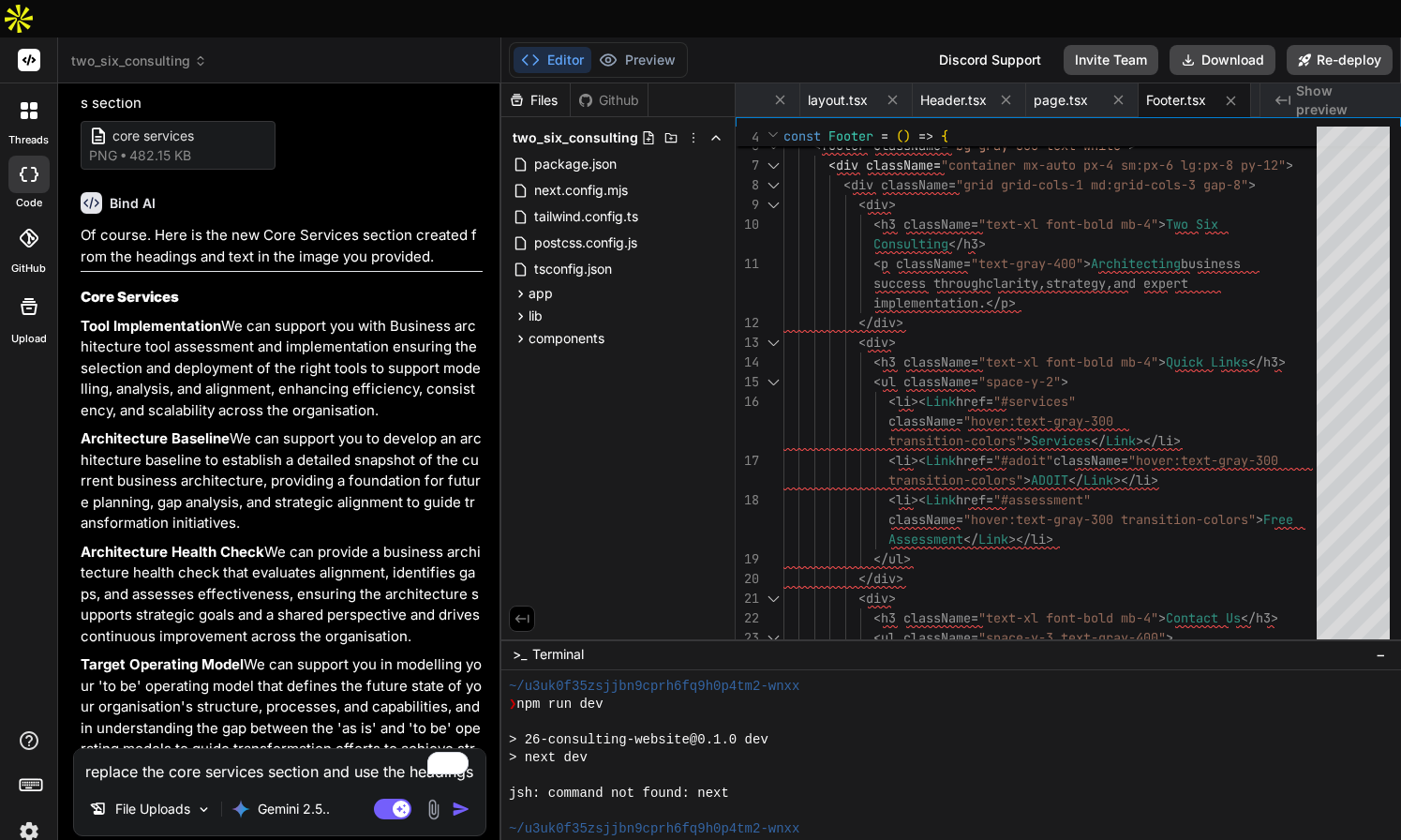
scroll to position [3163, 0]
click at [241, 357] on p "Tool Implementation We can support you with Business architecture tool assessme…" at bounding box center [281, 367] width 402 height 106
click at [232, 355] on p "Tool Implementation We can support you with Business architecture tool assessme…" at bounding box center [281, 367] width 402 height 106
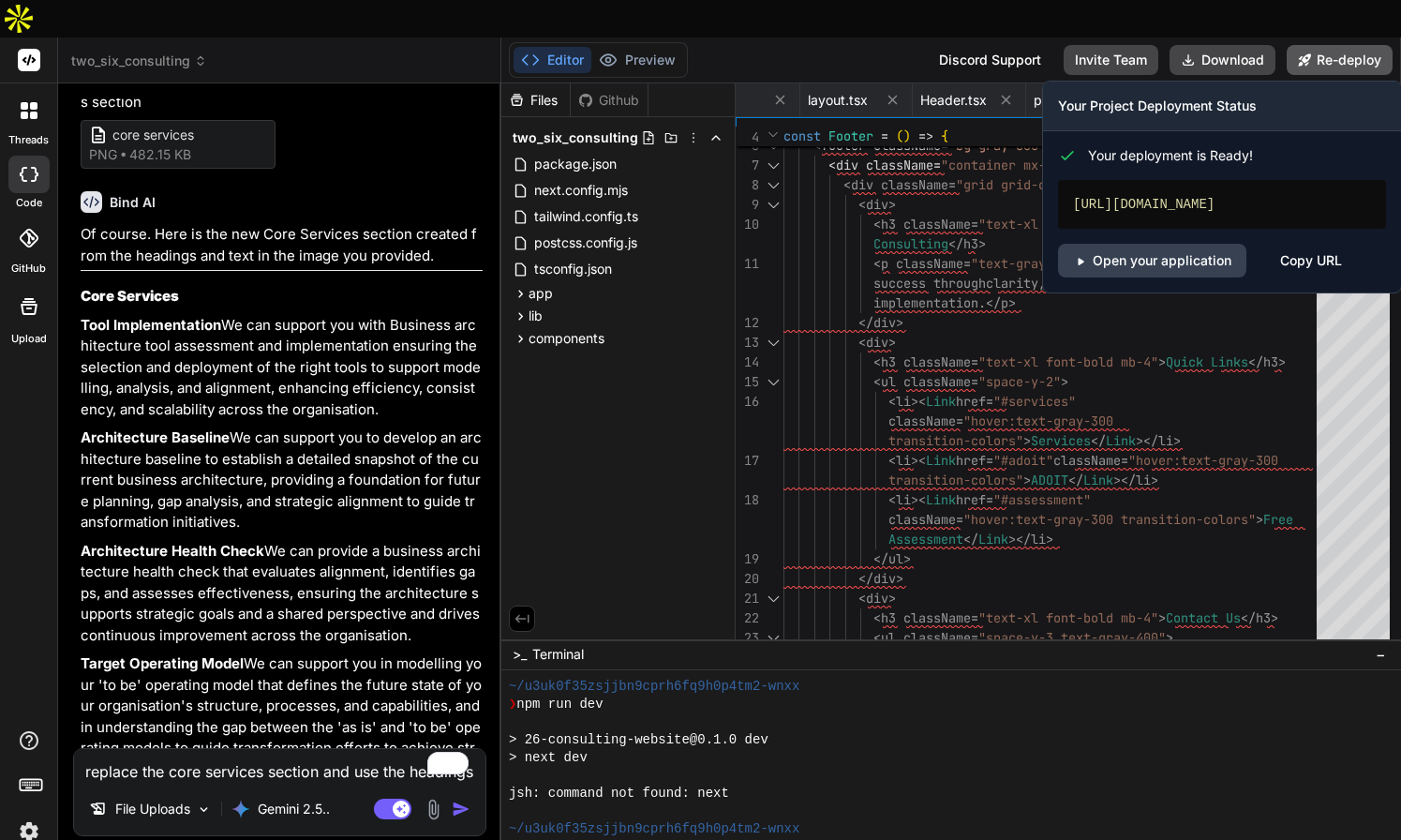
click at [1325, 45] on button "Re-deploy" at bounding box center [1340, 60] width 106 height 30
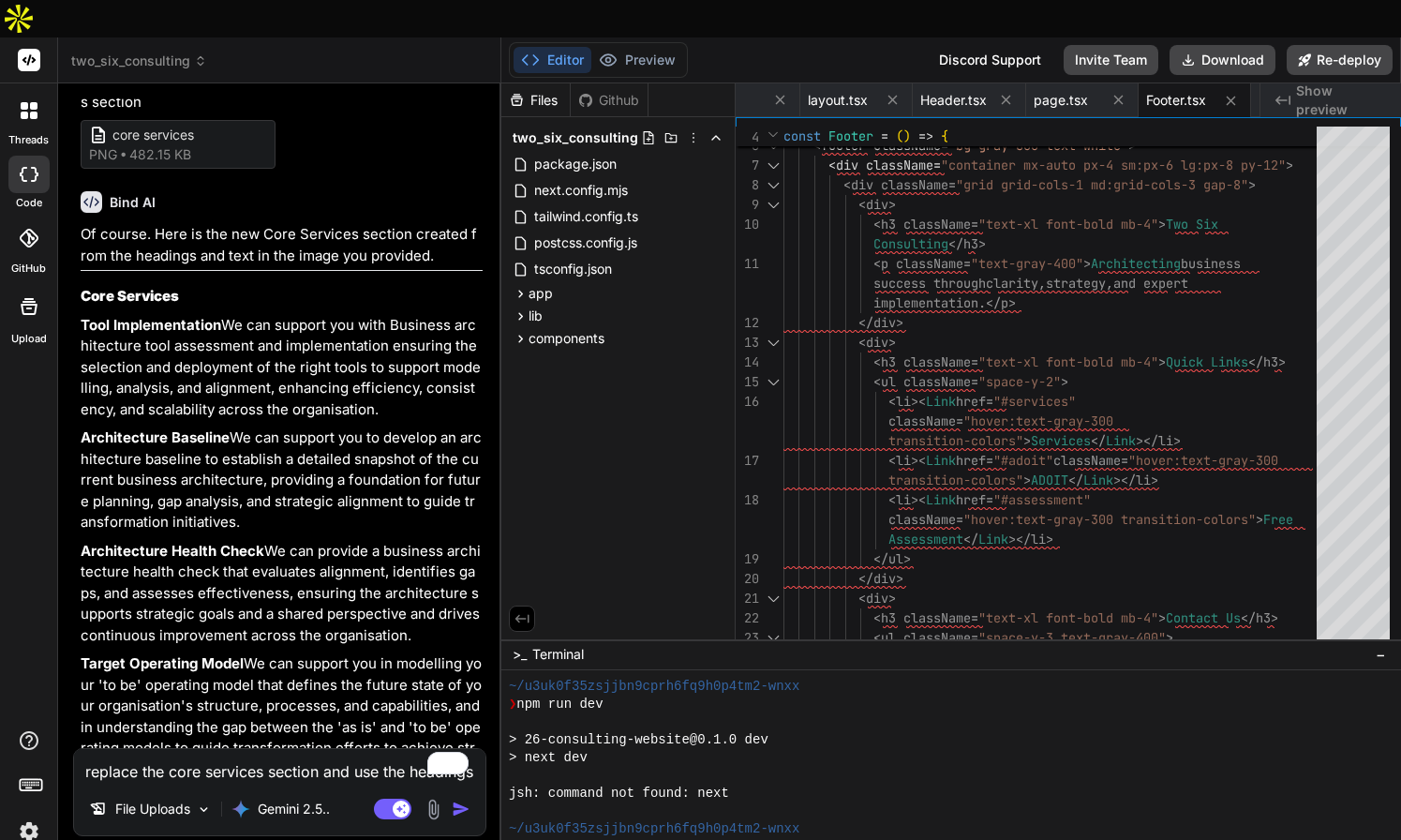
click at [329, 315] on p "Tool Implementation We can support you with Business architecture tool assessme…" at bounding box center [281, 367] width 402 height 106
click at [225, 749] on textarea "replace the core services section and use the headings and text from the image …" at bounding box center [279, 766] width 412 height 34
click at [456, 800] on img "button" at bounding box center [461, 808] width 19 height 19
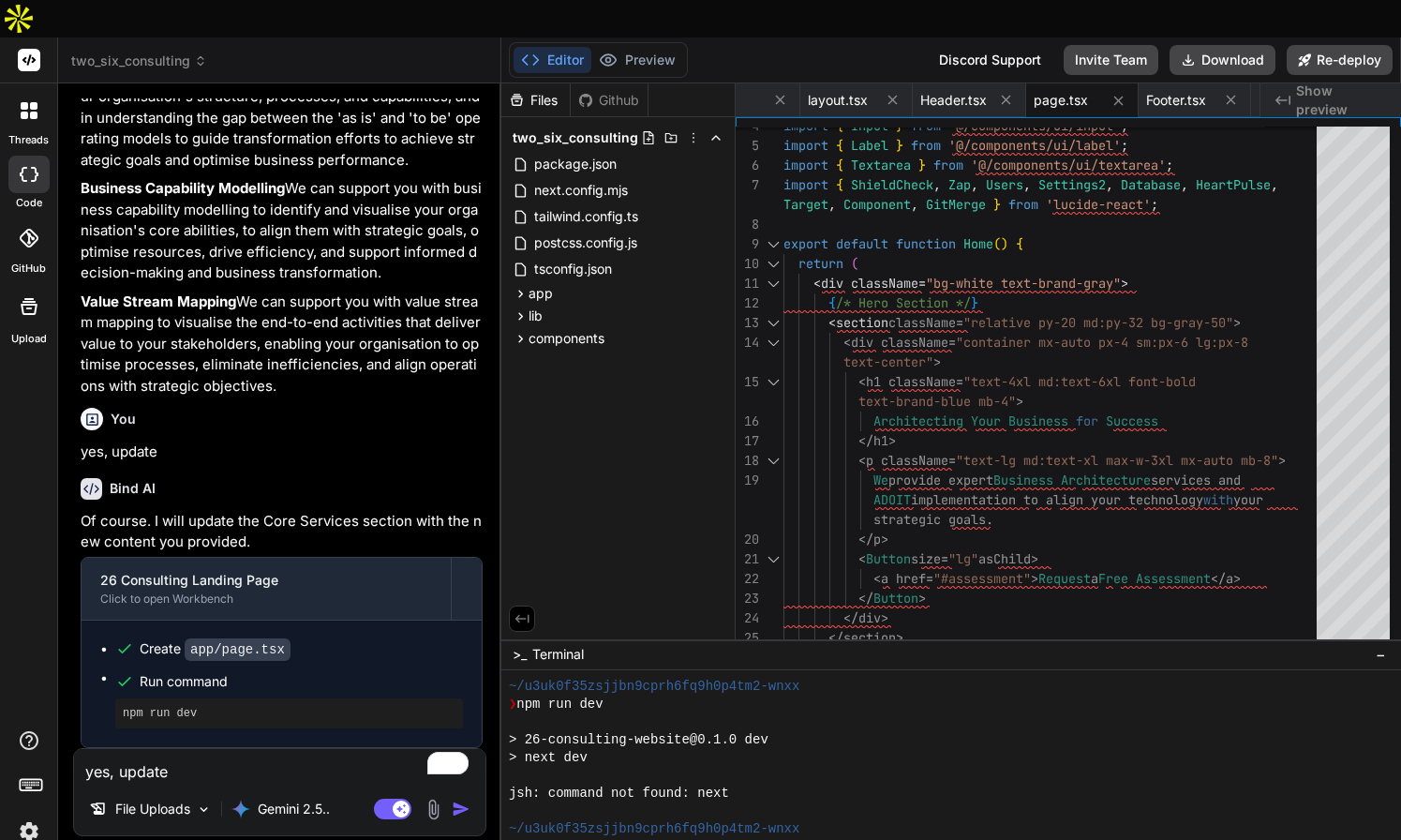
scroll to position [3838, 0]
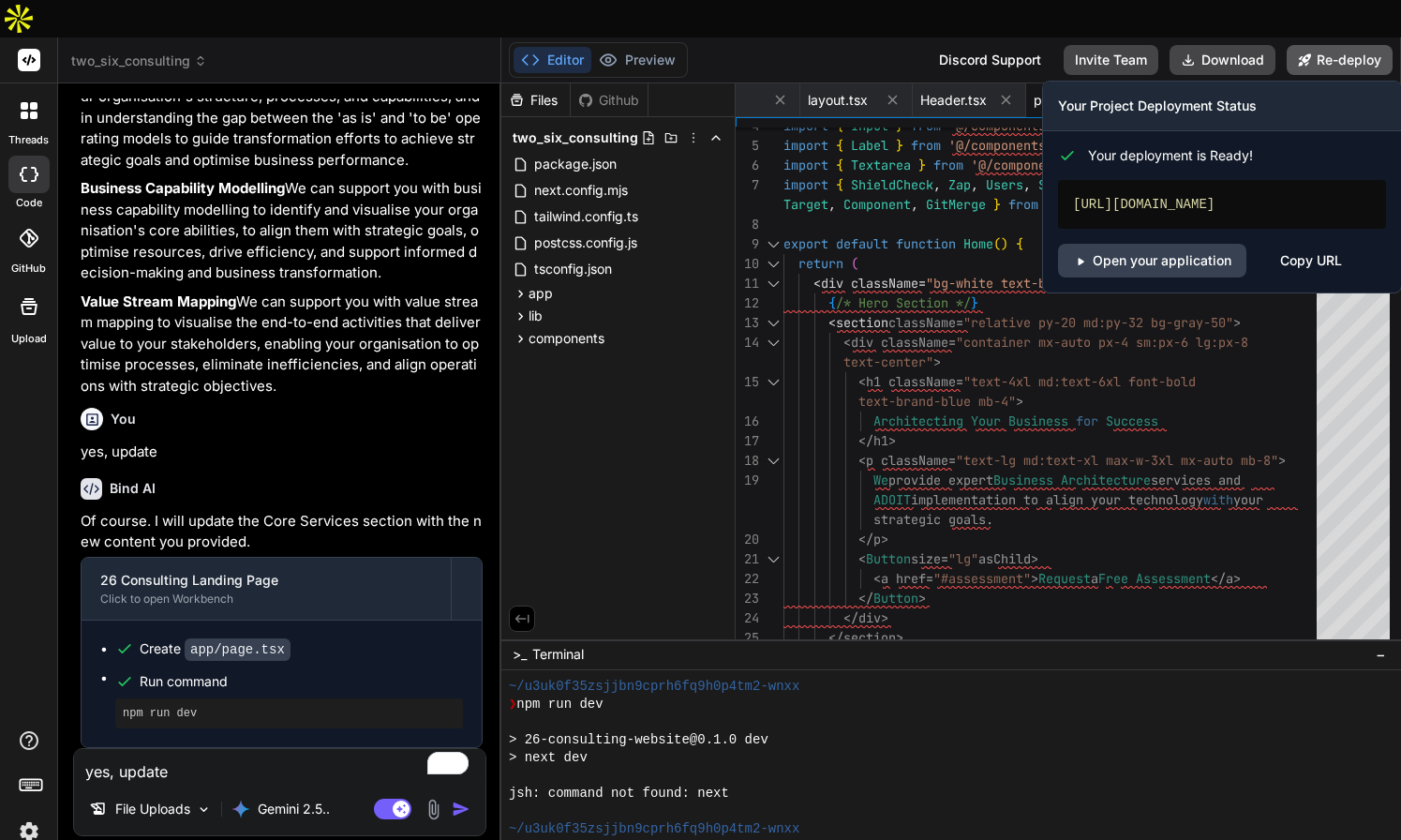
click at [1320, 45] on button "Re-deploy" at bounding box center [1340, 60] width 106 height 30
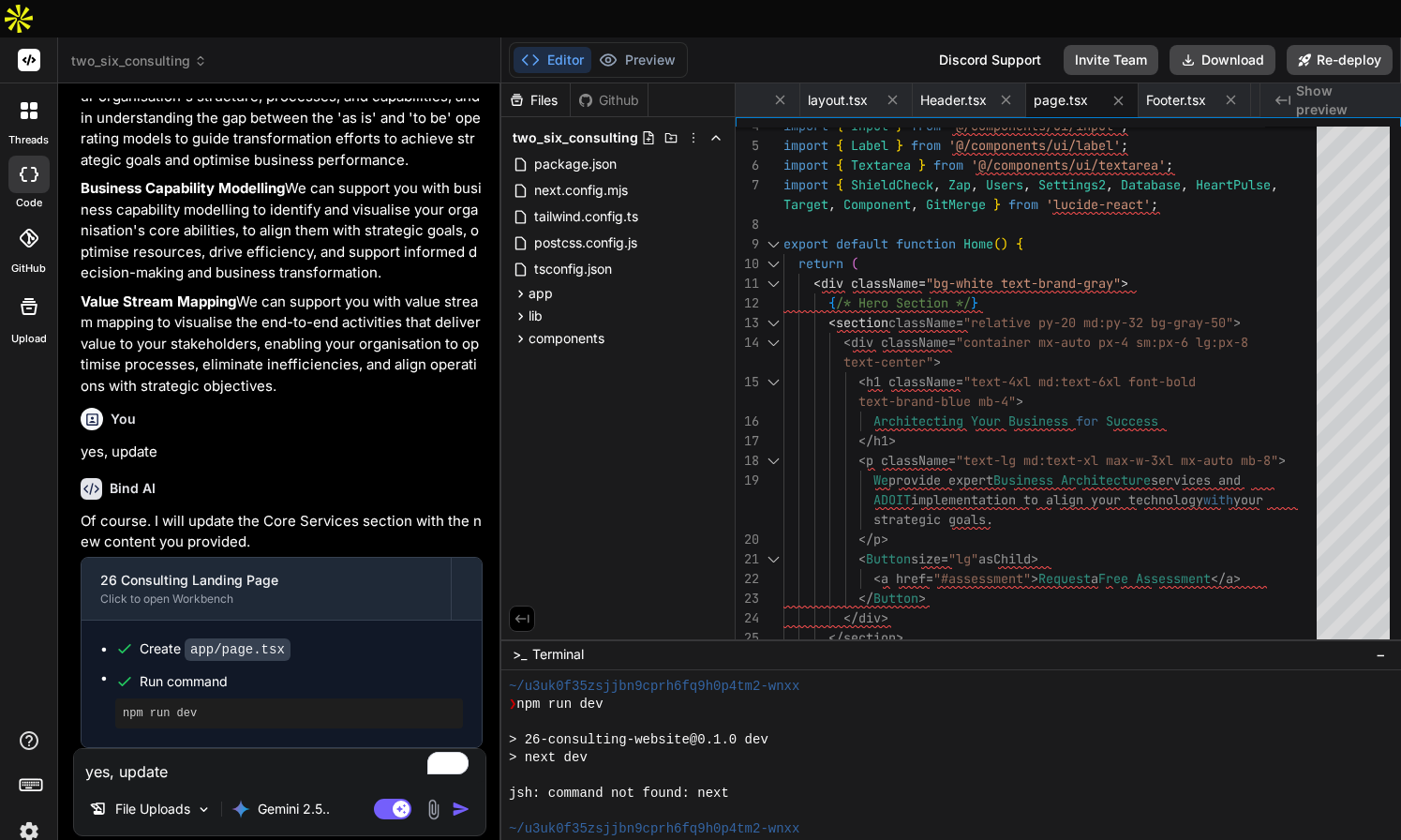
click at [433, 799] on img at bounding box center [433, 809] width 22 height 22
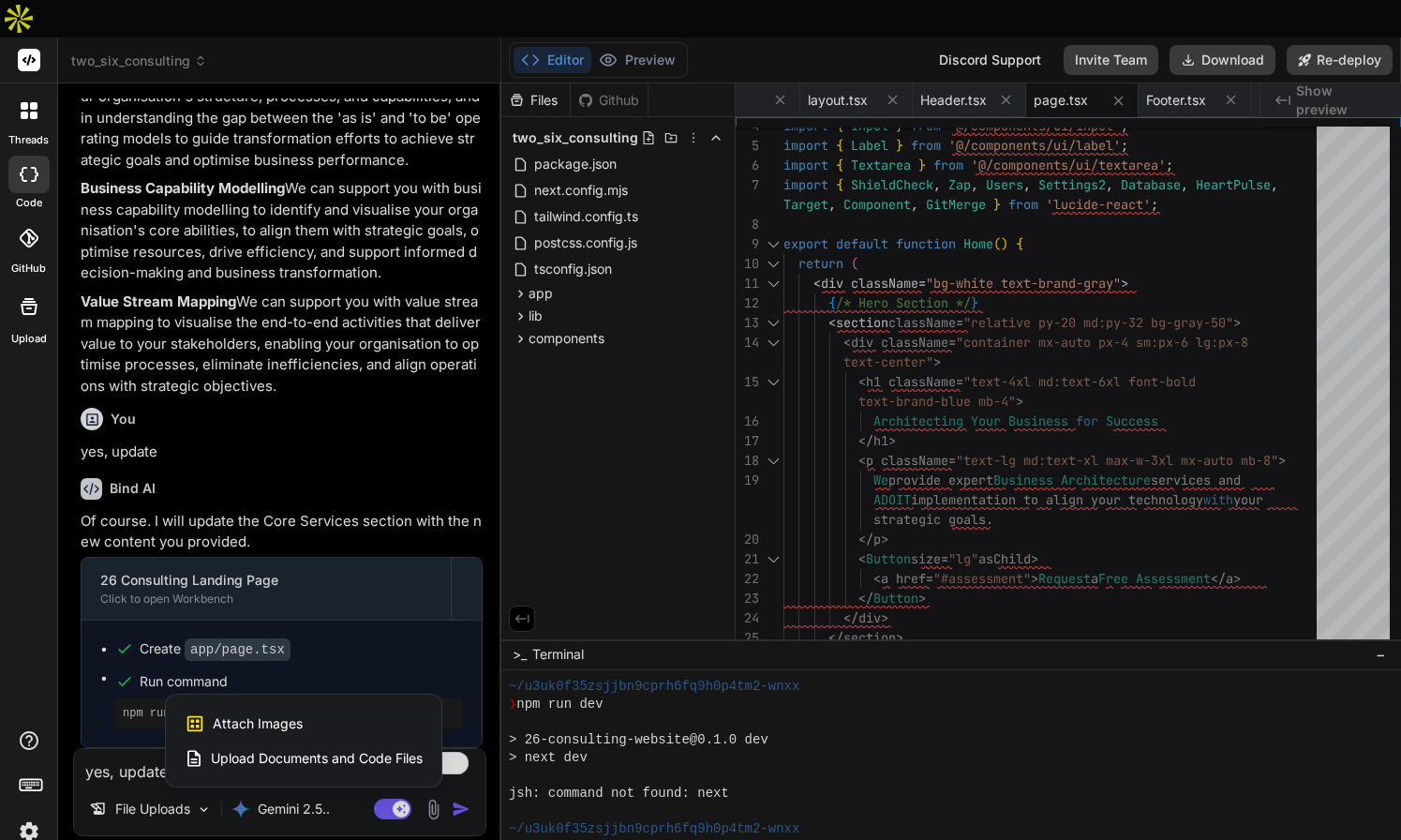
click at [302, 706] on div "Attach Images Image attachments are only supported in Claude and Gemini models." at bounding box center [303, 724] width 238 height 36
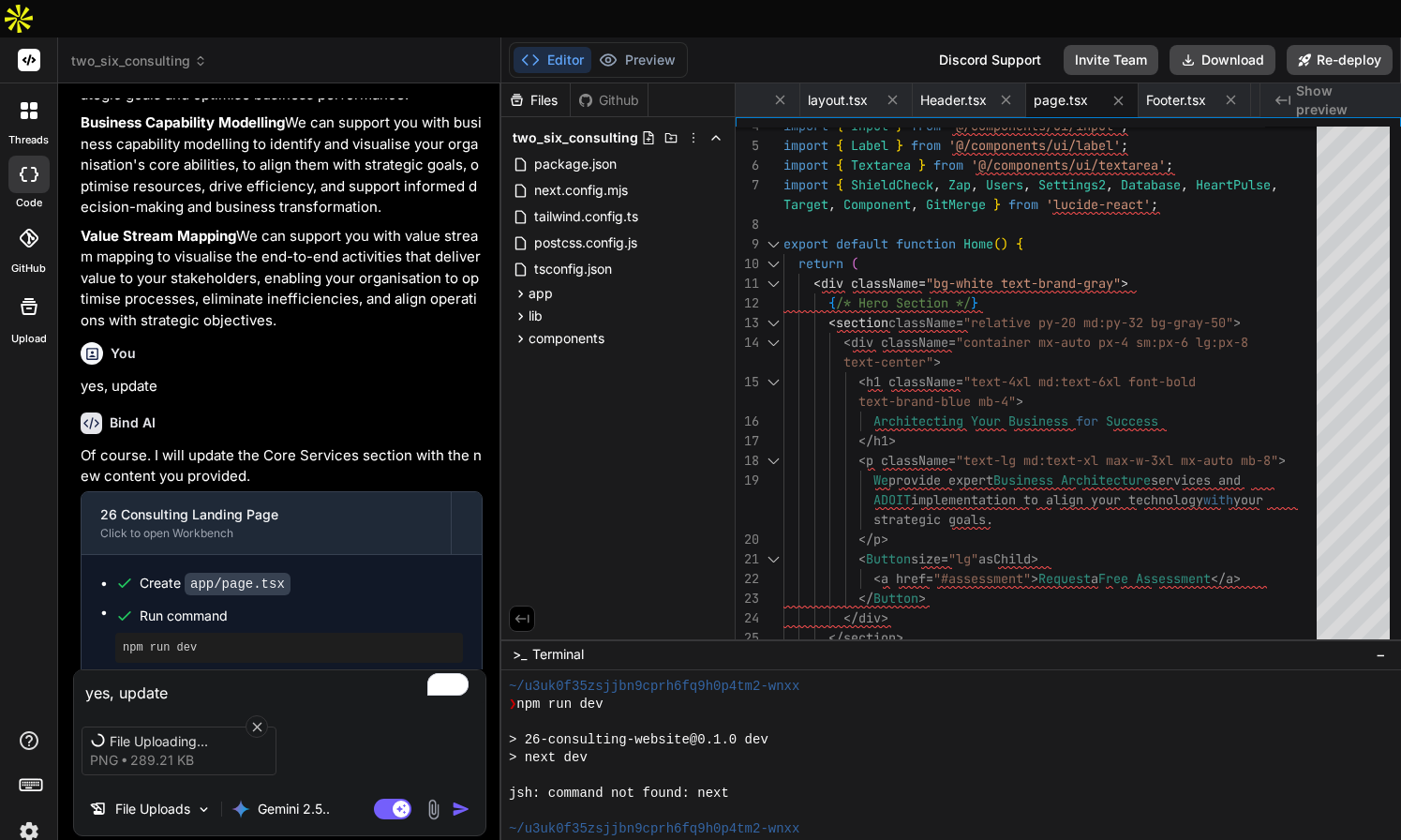
click at [232, 670] on textarea "yes, update" at bounding box center [279, 687] width 412 height 34
click at [456, 800] on img "button" at bounding box center [461, 808] width 19 height 19
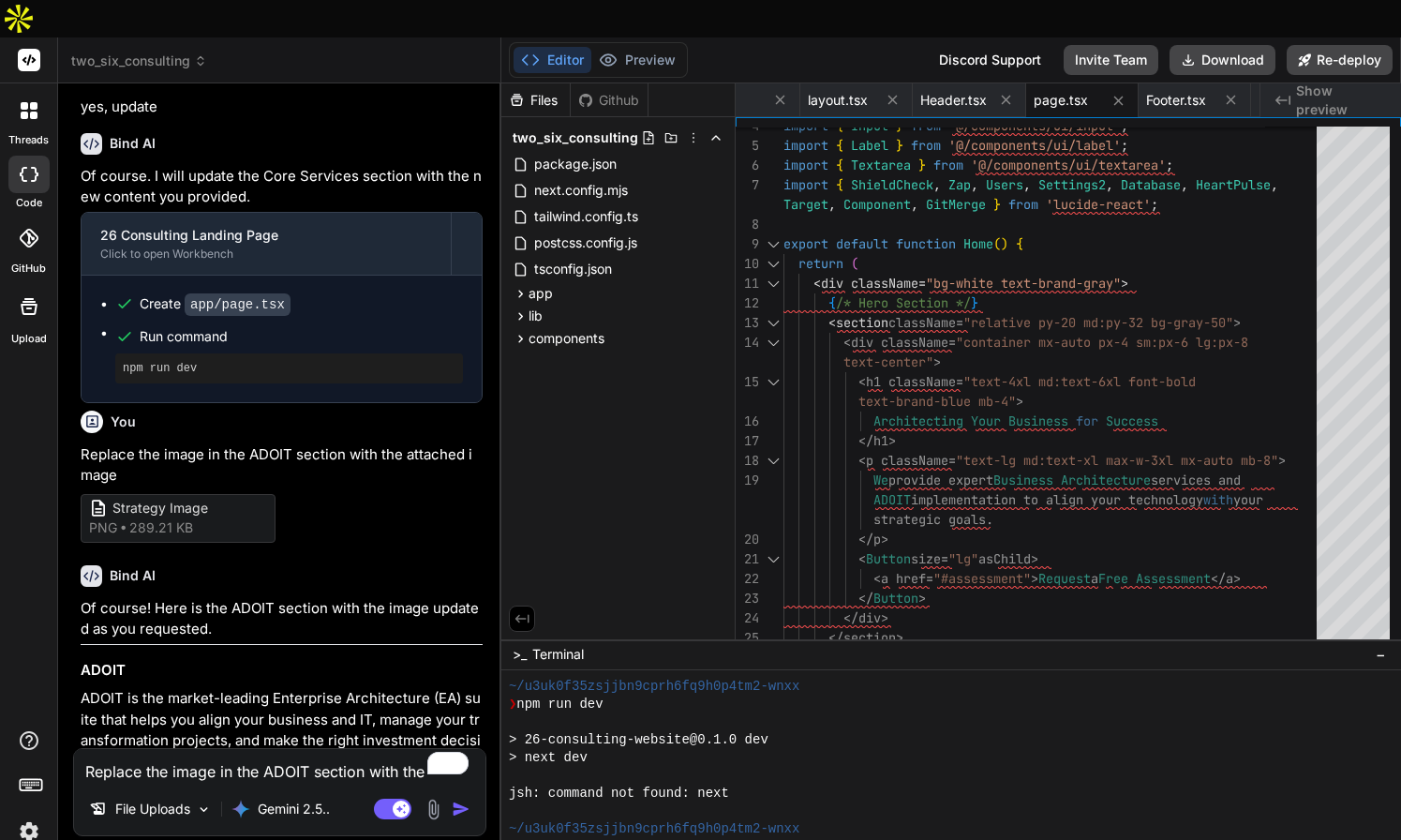
scroll to position [4429, 0]
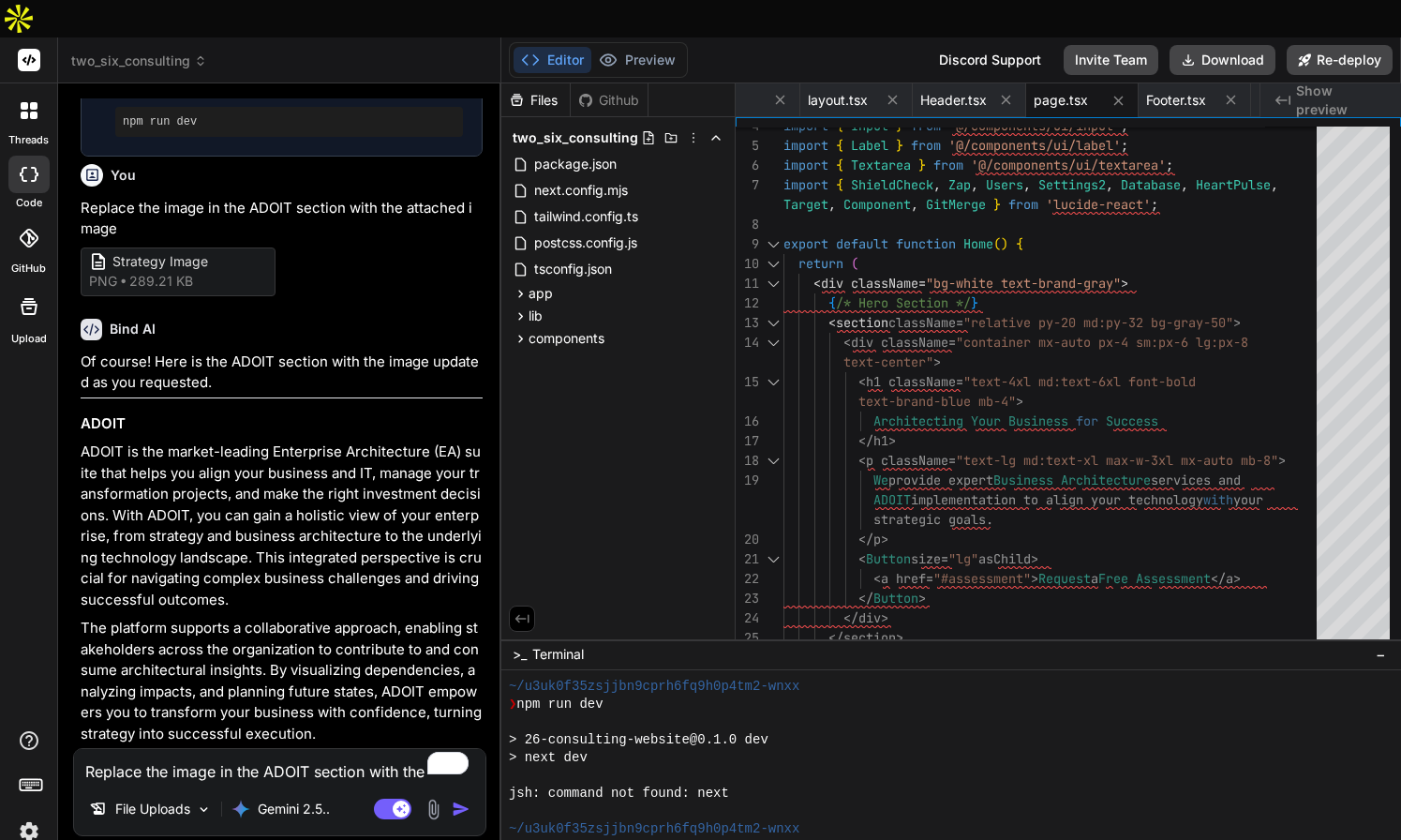
click at [460, 800] on img "button" at bounding box center [461, 808] width 19 height 19
click at [333, 749] on textarea "Replace the image in the ADOIT section with the attached image" at bounding box center [279, 766] width 412 height 34
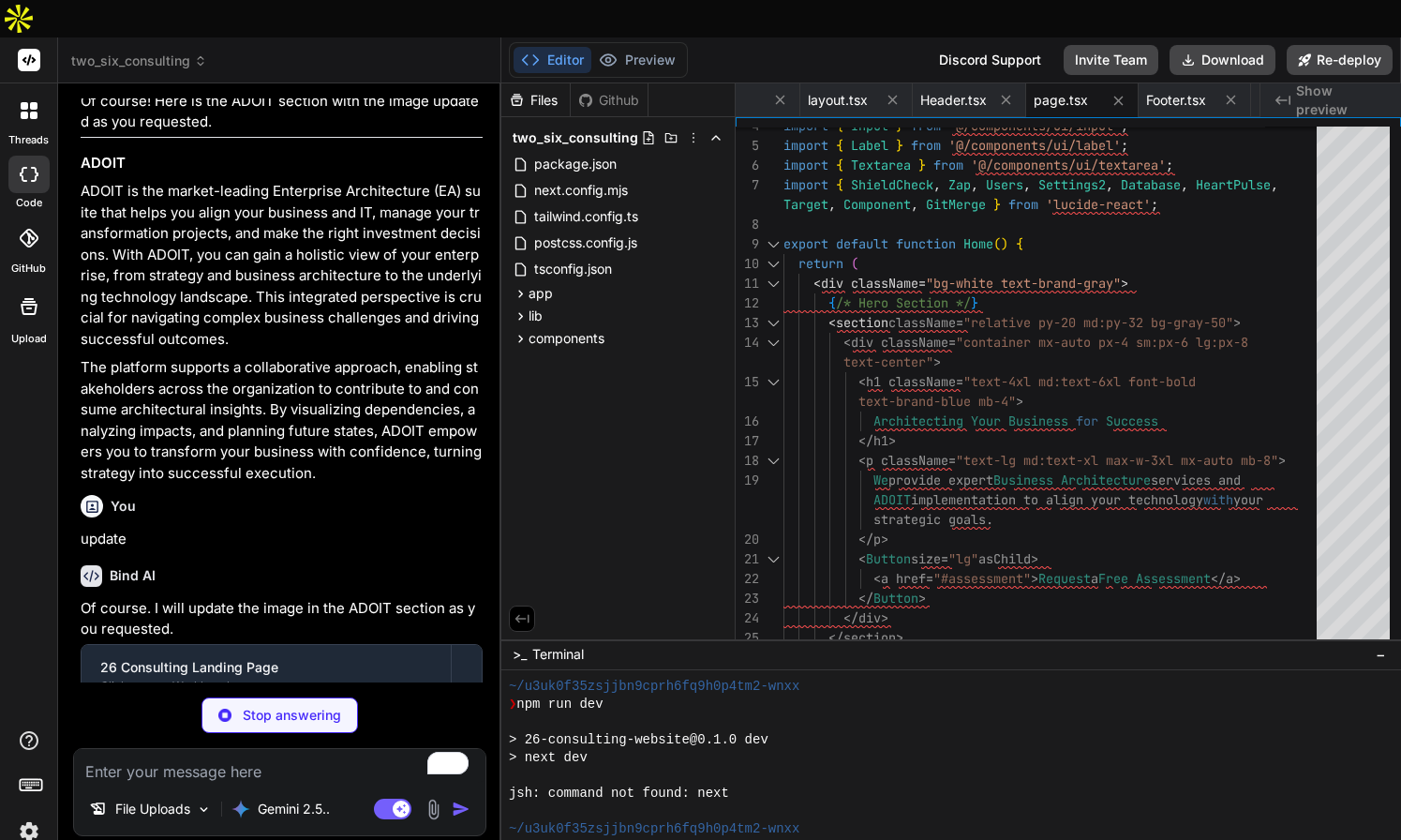
scroll to position [4772, 0]
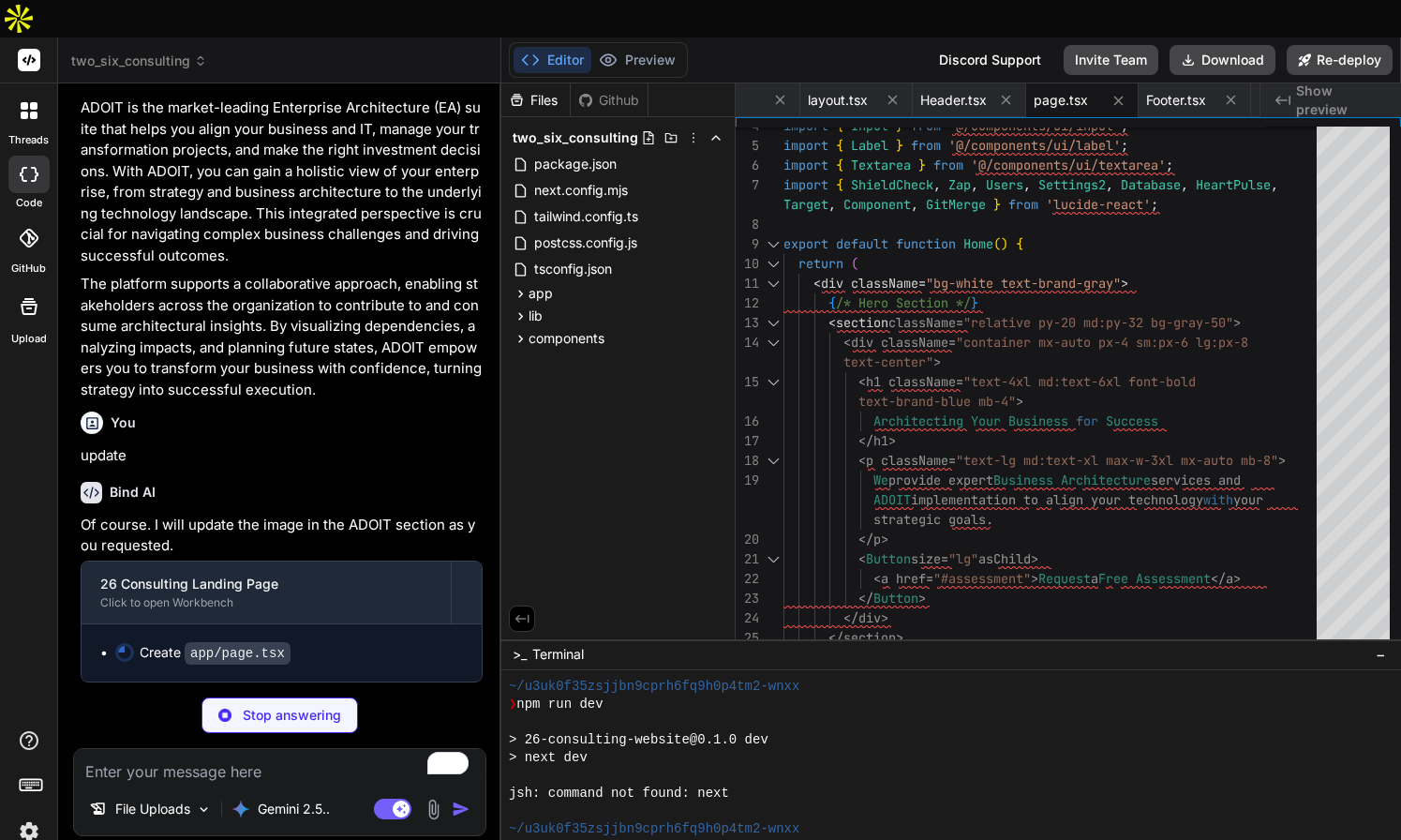
click at [26, 815] on img at bounding box center [29, 831] width 32 height 32
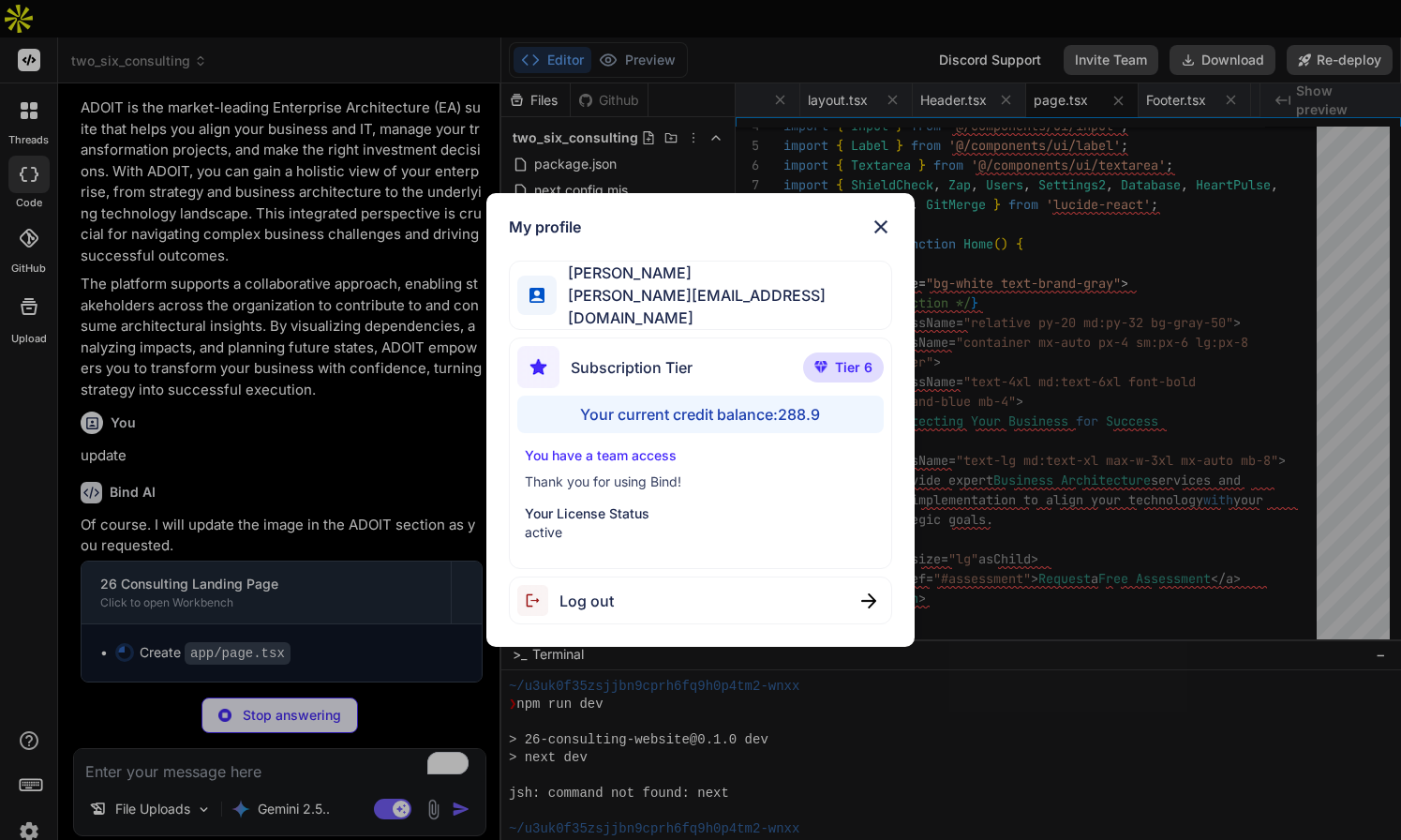
click at [883, 230] on img at bounding box center [881, 226] width 23 height 23
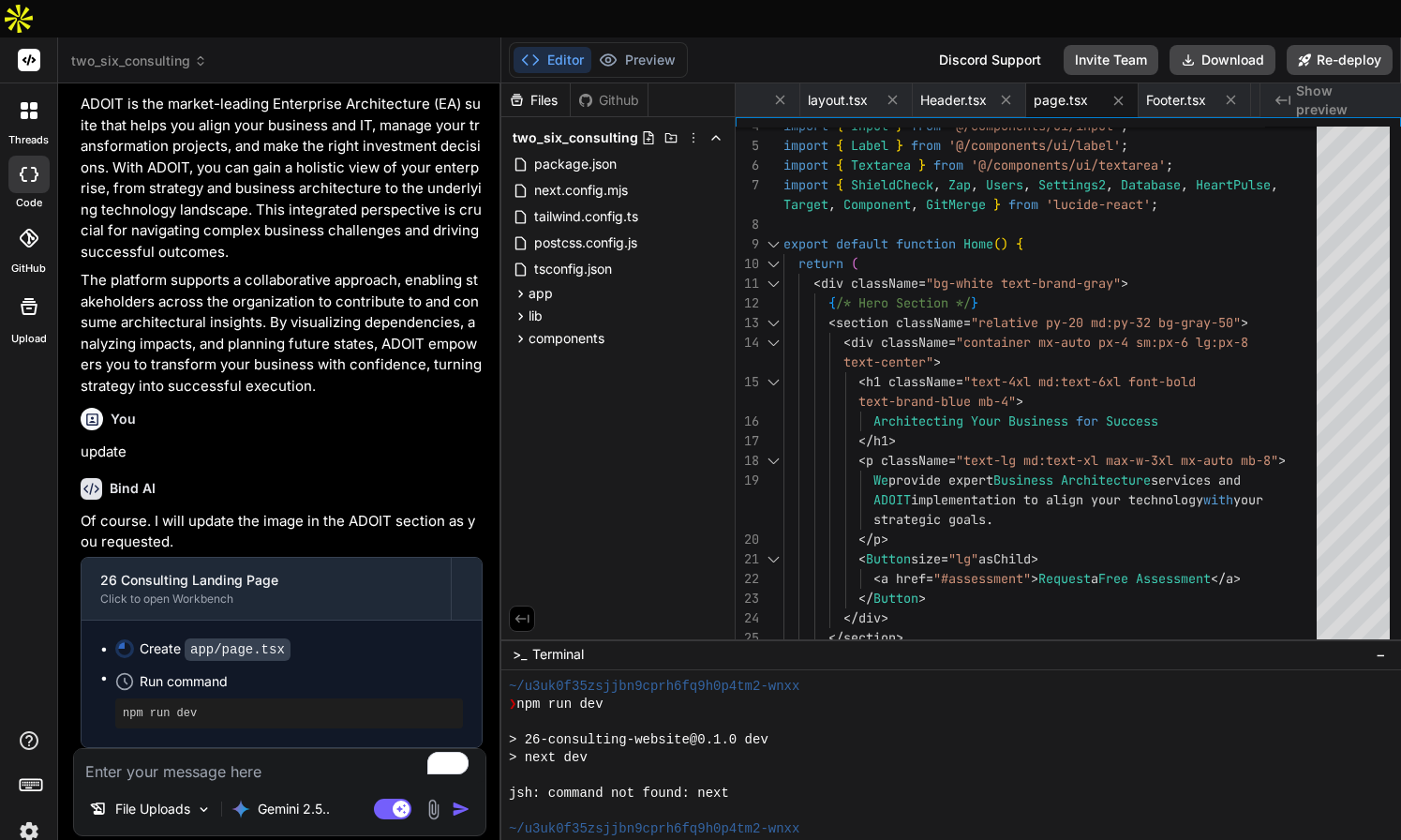
scroll to position [4861, 0]
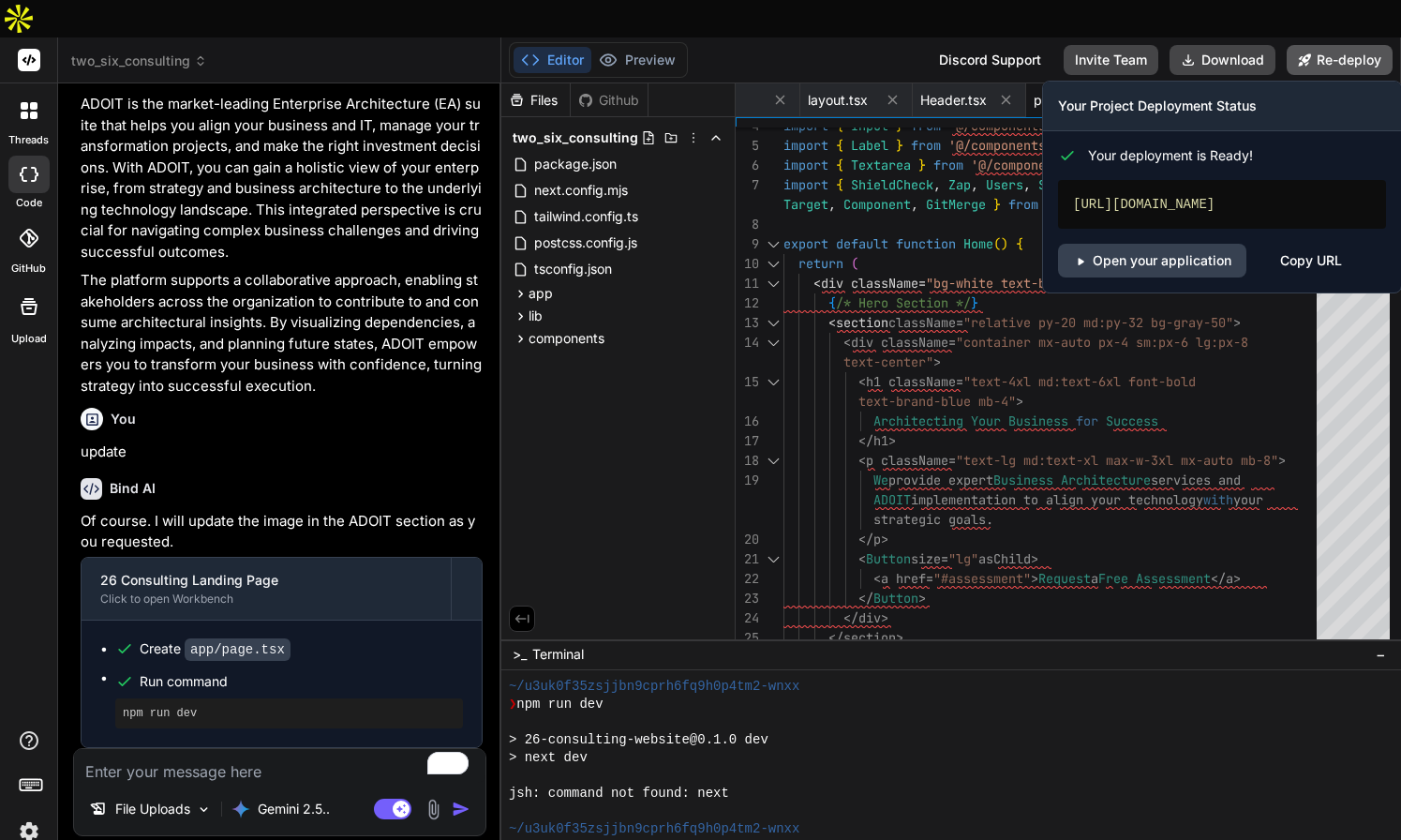
click at [1326, 45] on button "Re-deploy" at bounding box center [1340, 60] width 106 height 30
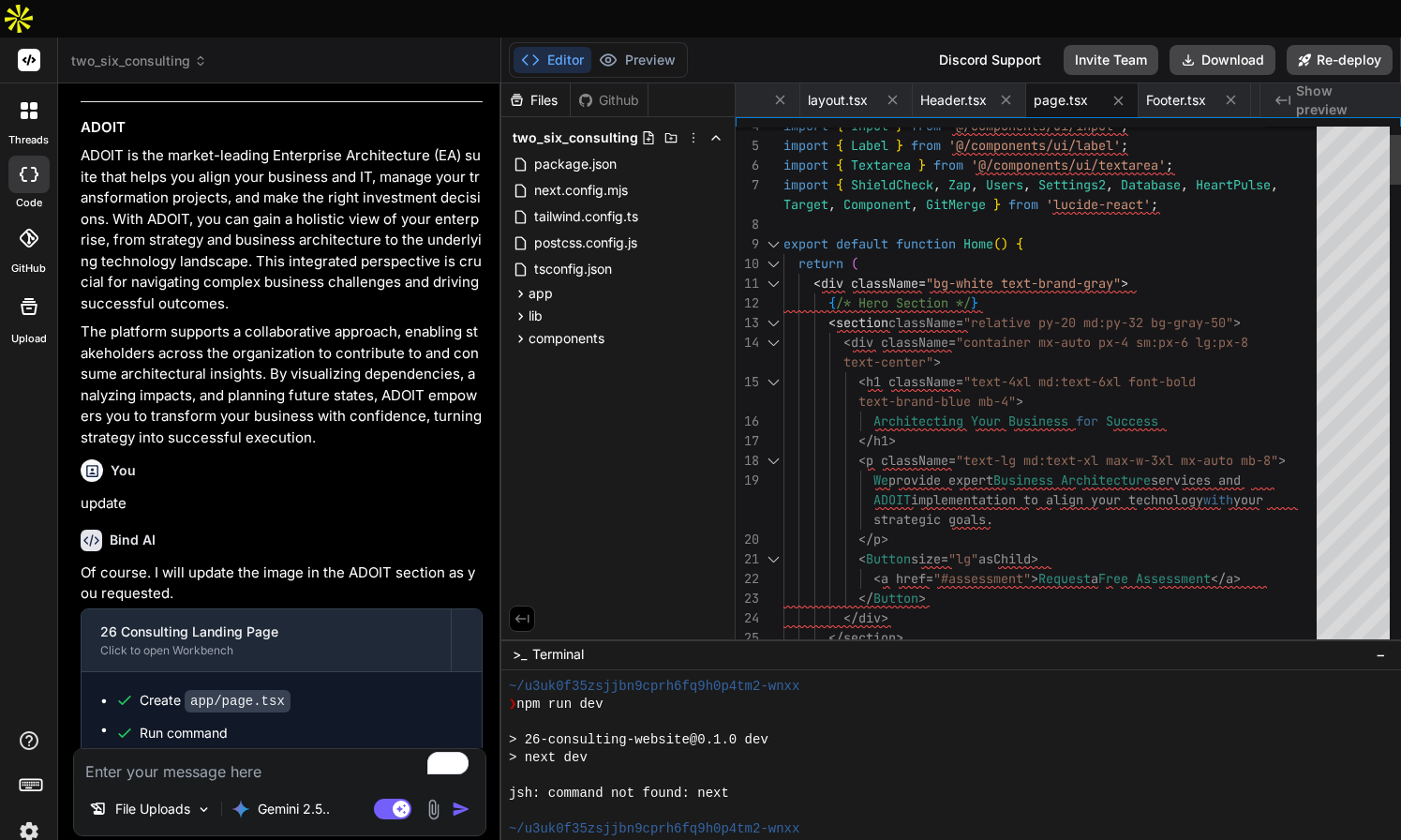
scroll to position [4772, 0]
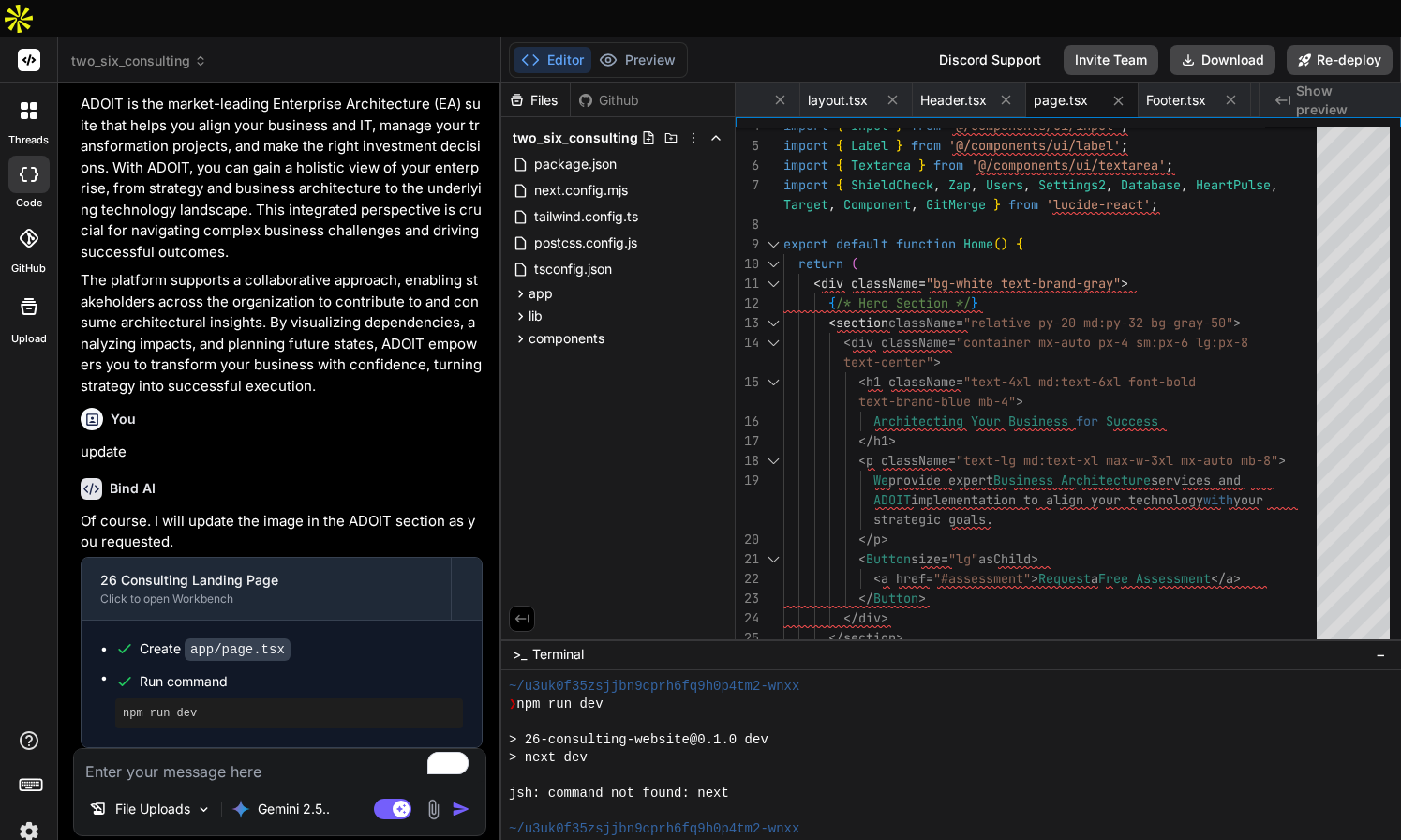
click at [28, 815] on img at bounding box center [29, 831] width 32 height 32
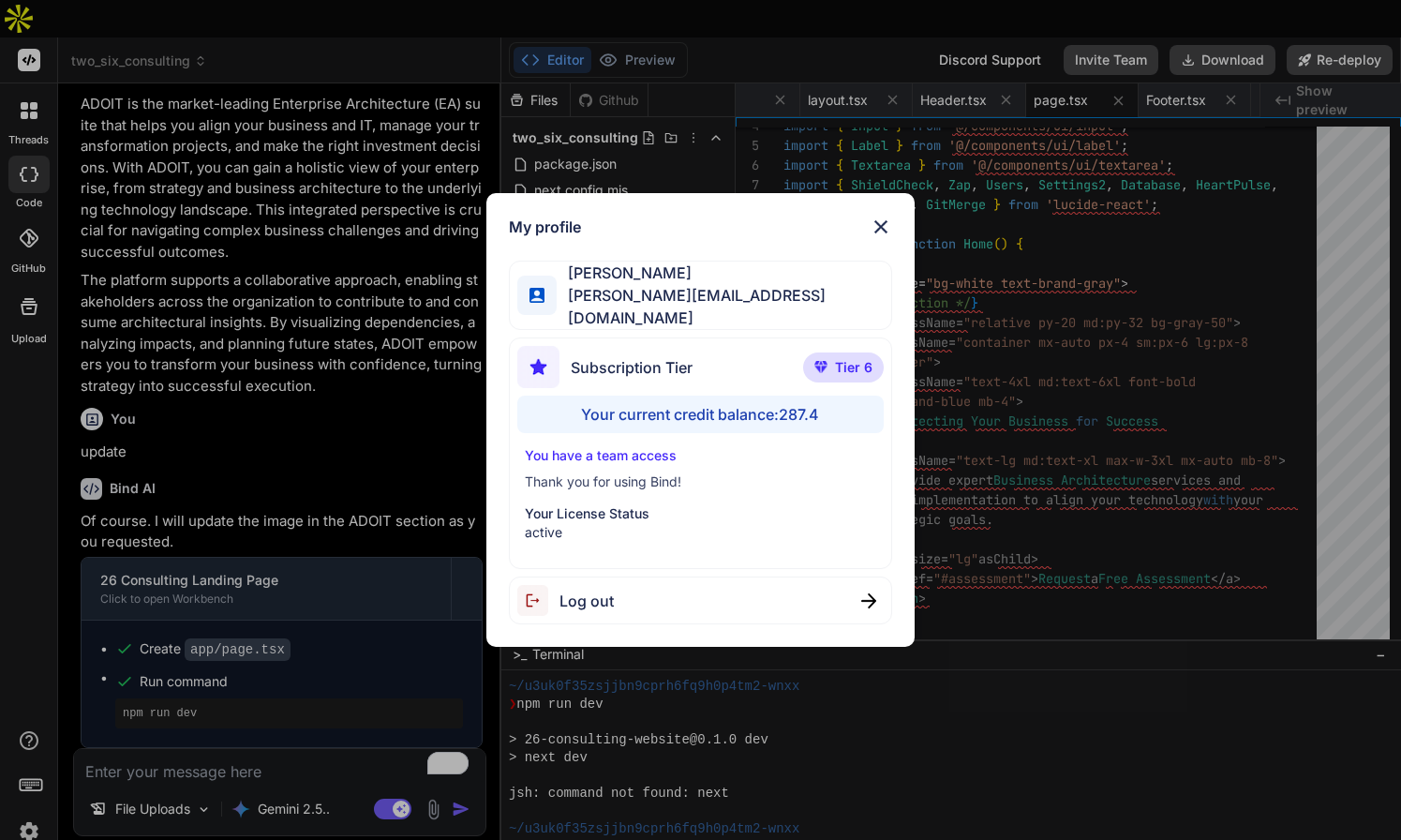
click at [878, 232] on img at bounding box center [881, 226] width 23 height 23
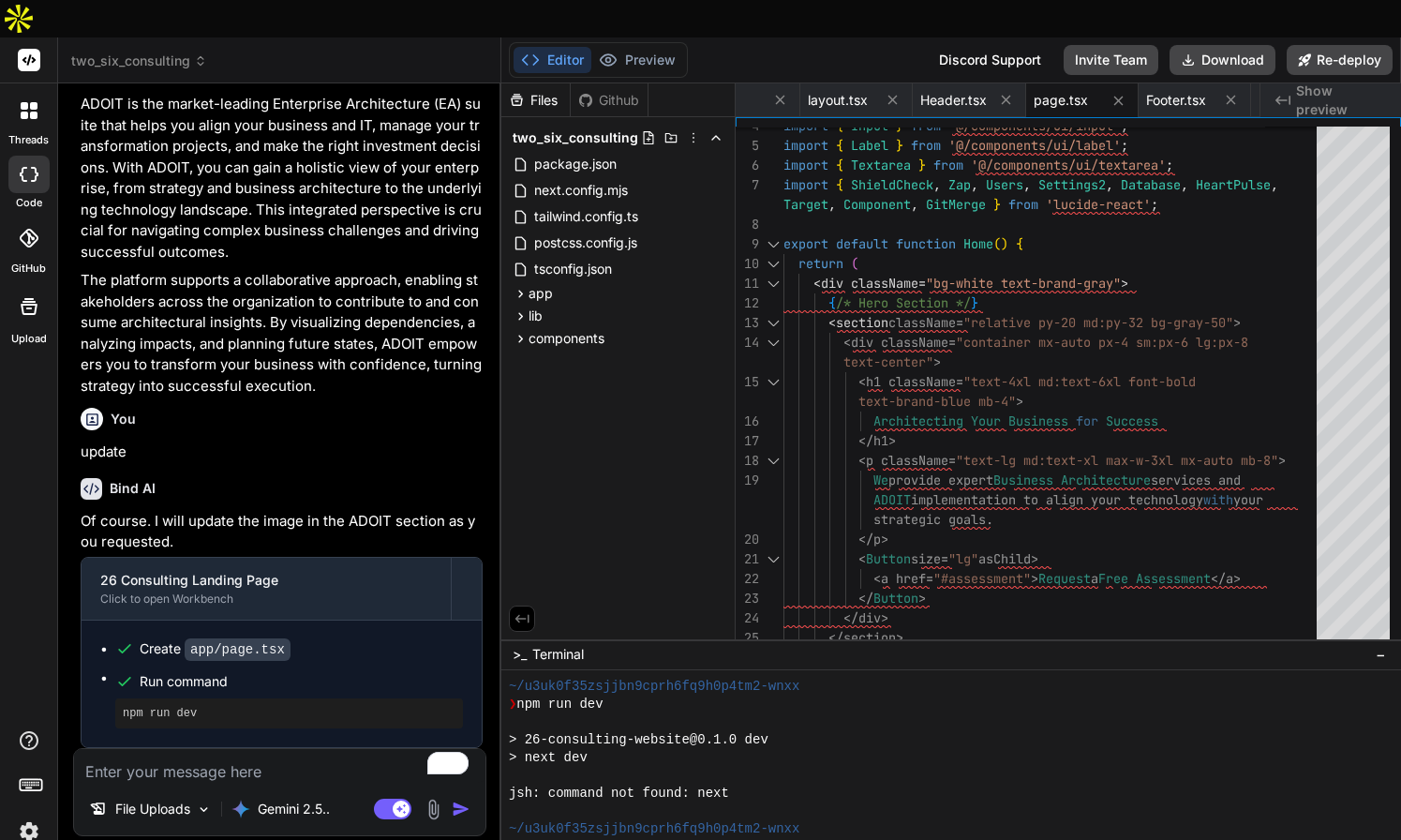
click at [175, 749] on textarea "To enrich screen reader interactions, please activate Accessibility in Grammarl…" at bounding box center [279, 766] width 412 height 34
paste textarea "[URL][DOMAIN_NAME]"
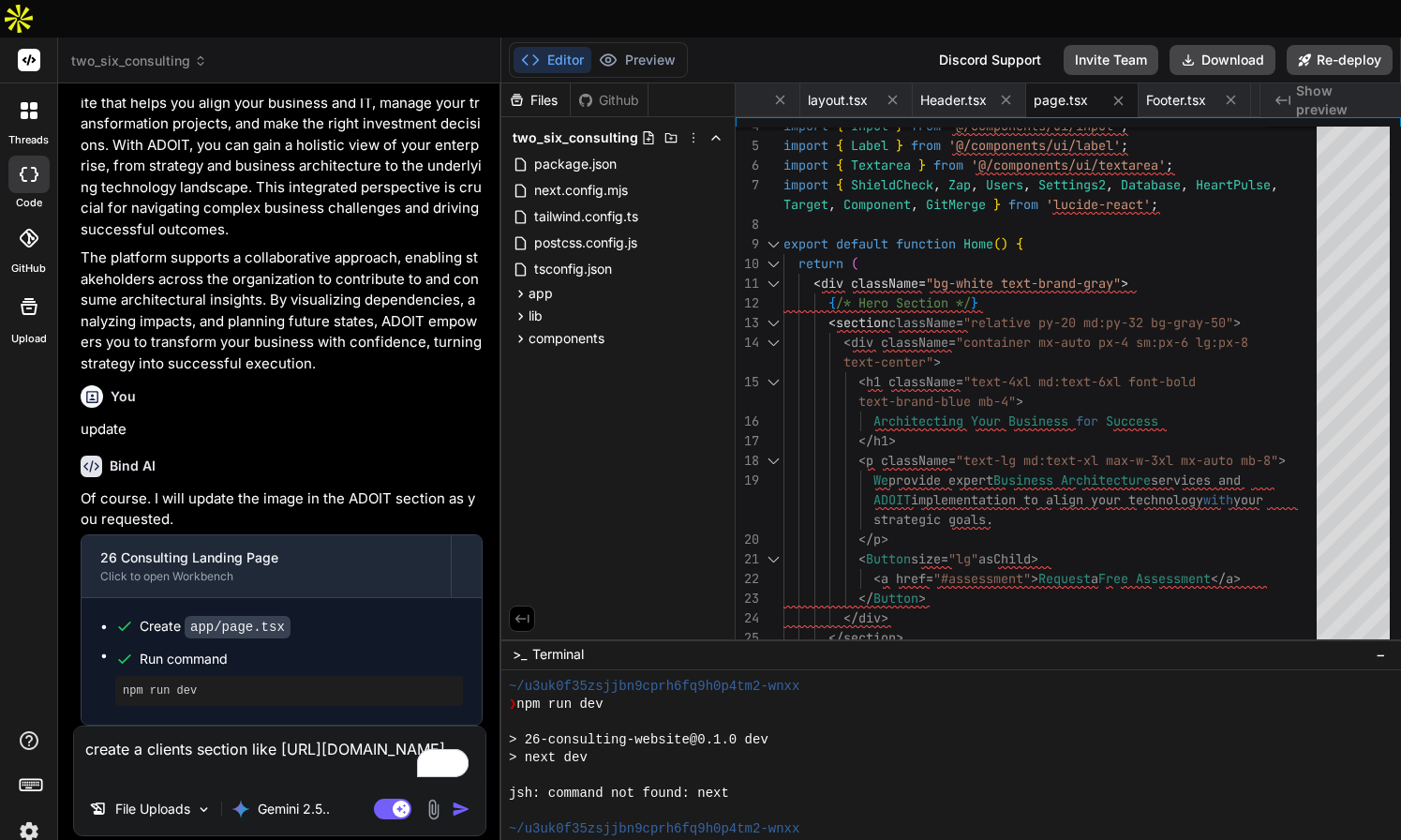
click at [431, 799] on img at bounding box center [433, 809] width 22 height 22
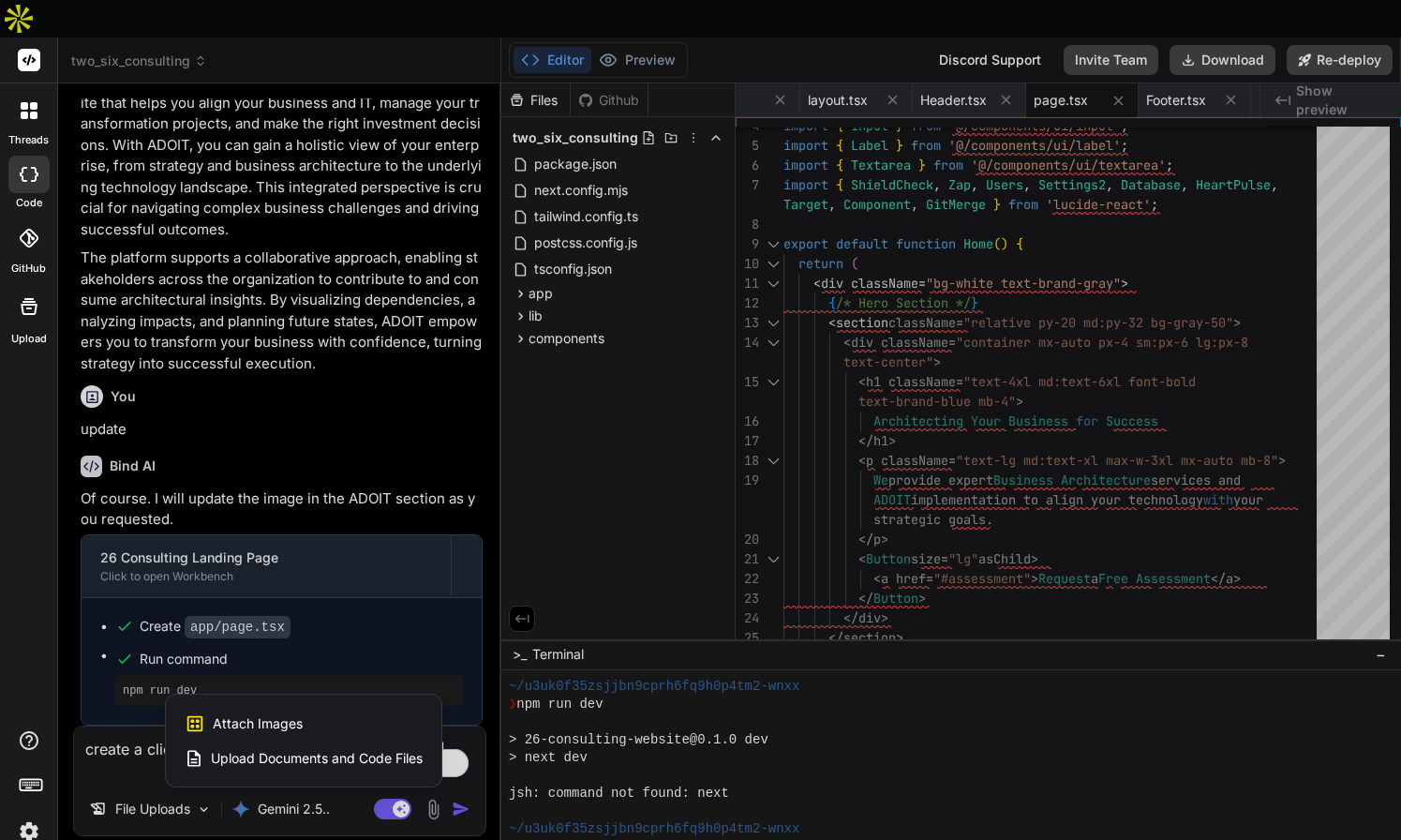
click at [319, 706] on div "Attach Images Image attachments are only supported in Claude and Gemini models." at bounding box center [303, 724] width 238 height 36
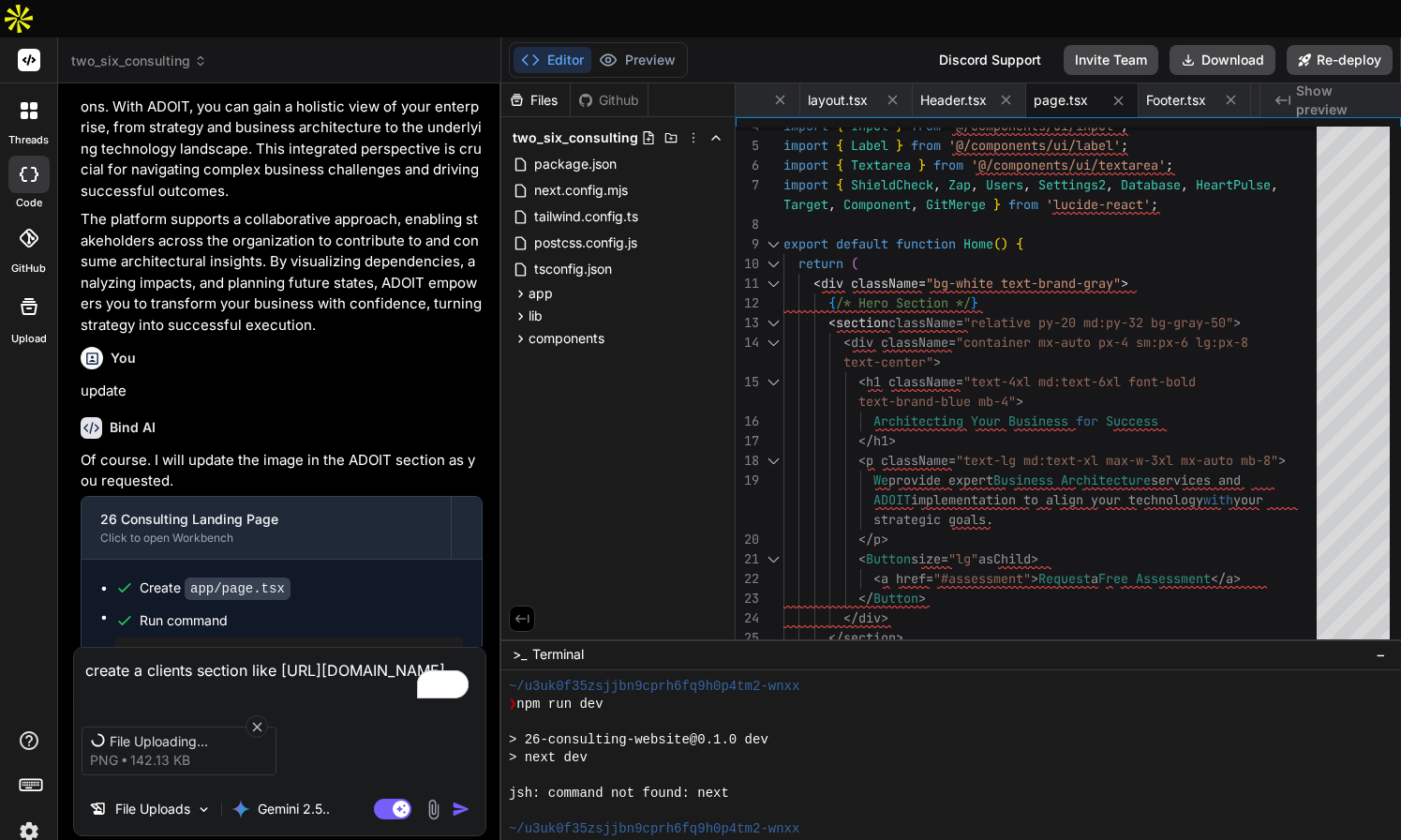
click at [357, 652] on textarea "create a clients section like [URL][DOMAIN_NAME]" at bounding box center [279, 675] width 412 height 56
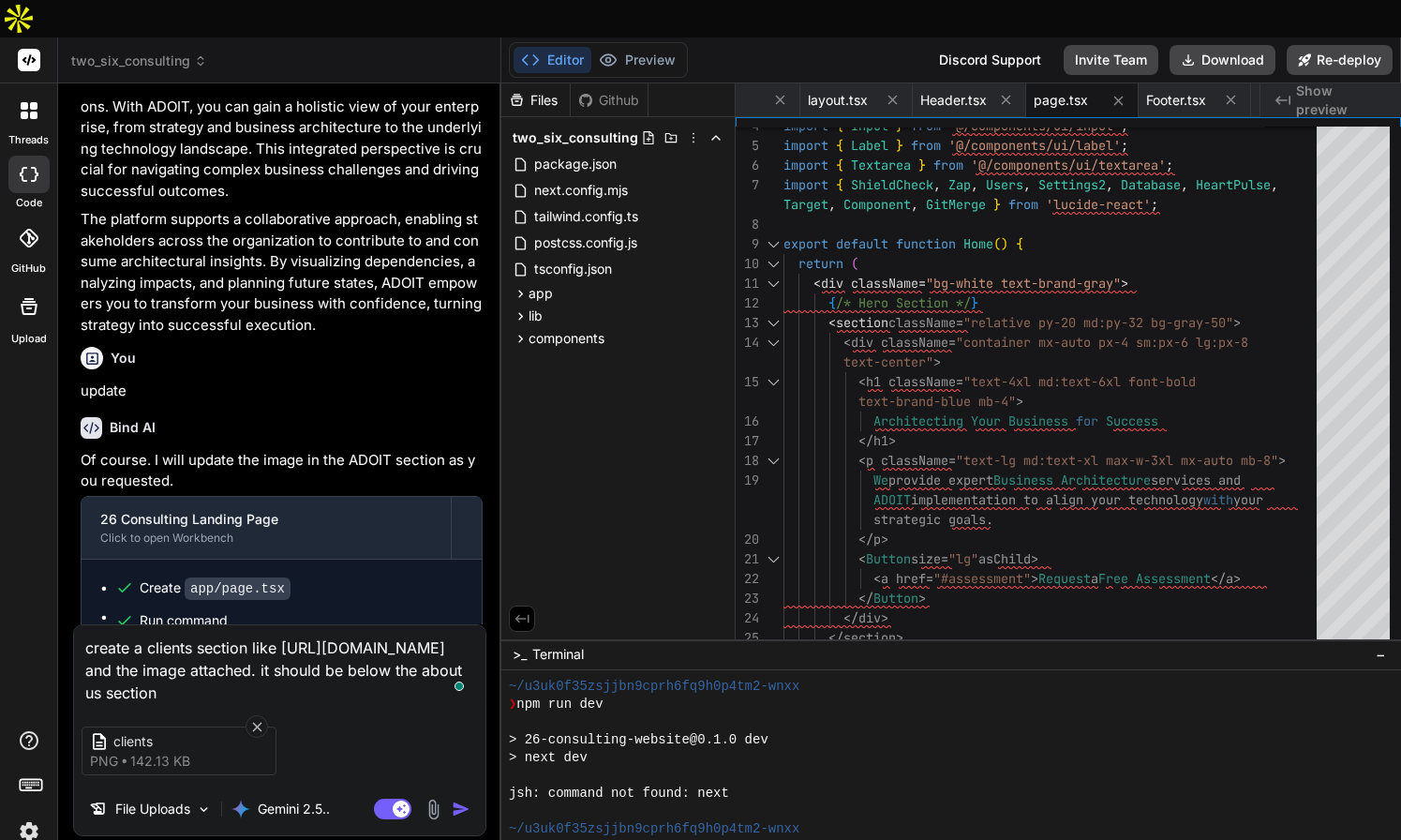
click at [465, 800] on img "button" at bounding box center [461, 808] width 19 height 19
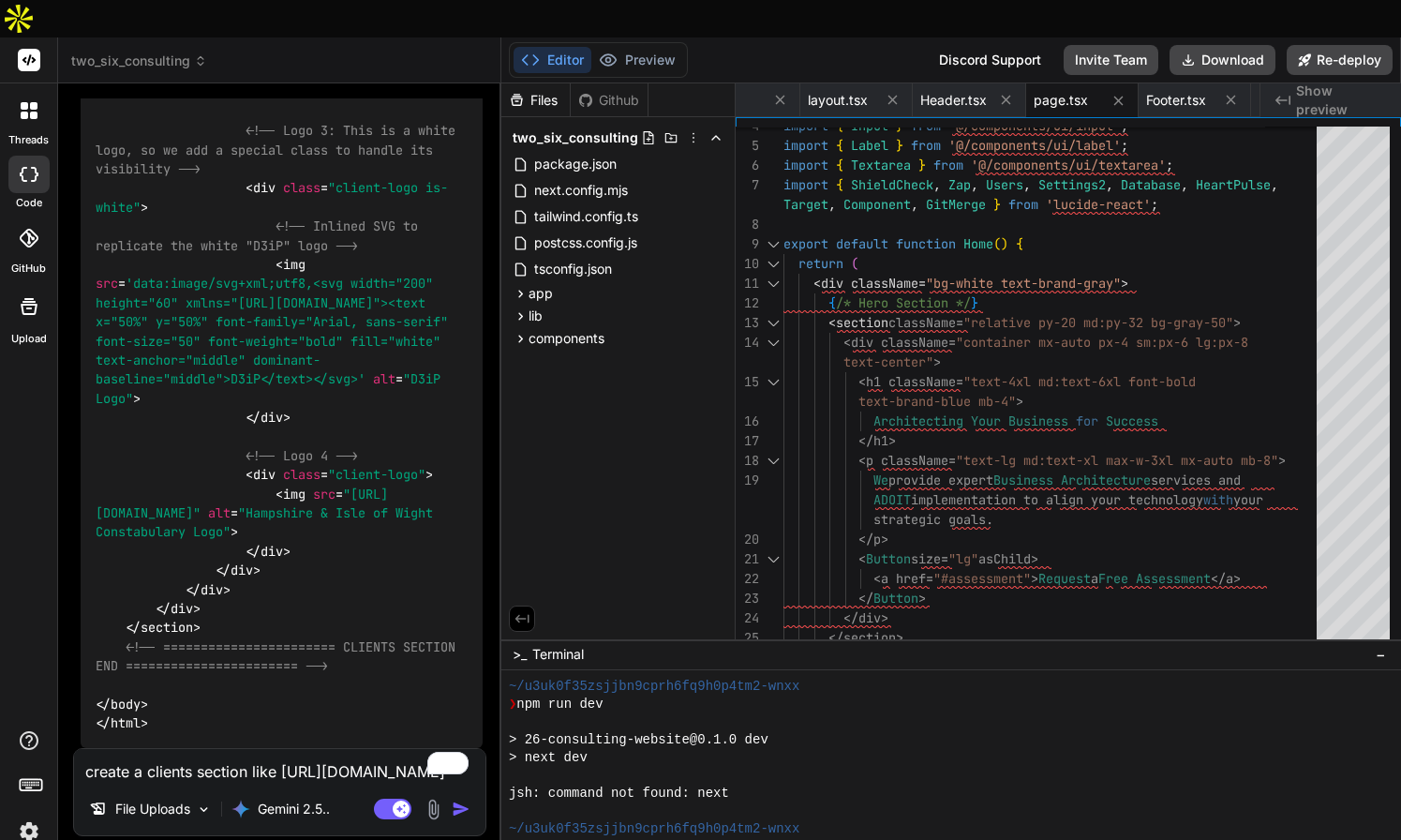
scroll to position [9828, 0]
click at [281, 749] on textarea "create a clients section like [URL][DOMAIN_NAME] and the image attached. it sho…" at bounding box center [279, 766] width 412 height 34
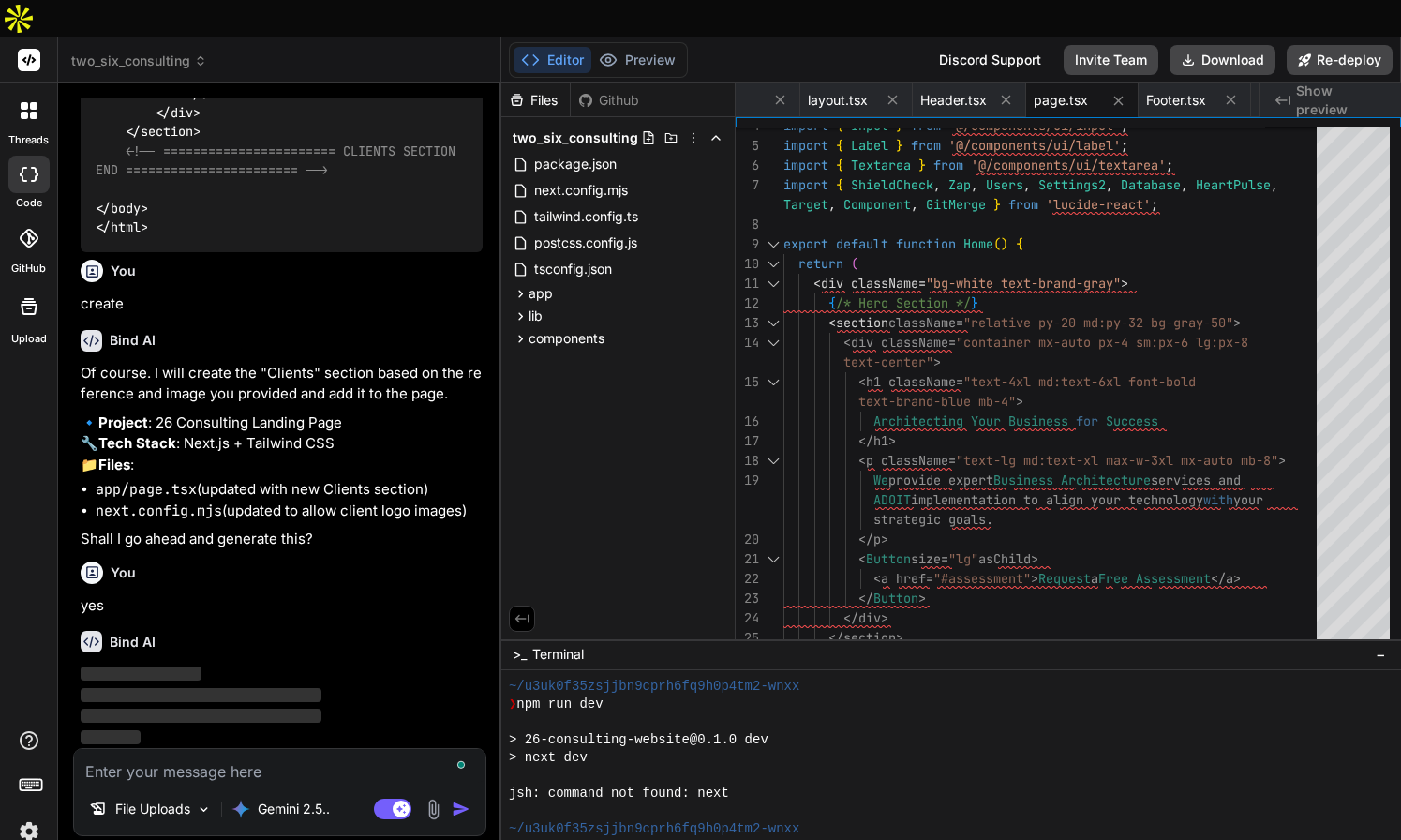
scroll to position [10325, 0]
click at [30, 815] on img at bounding box center [29, 831] width 32 height 32
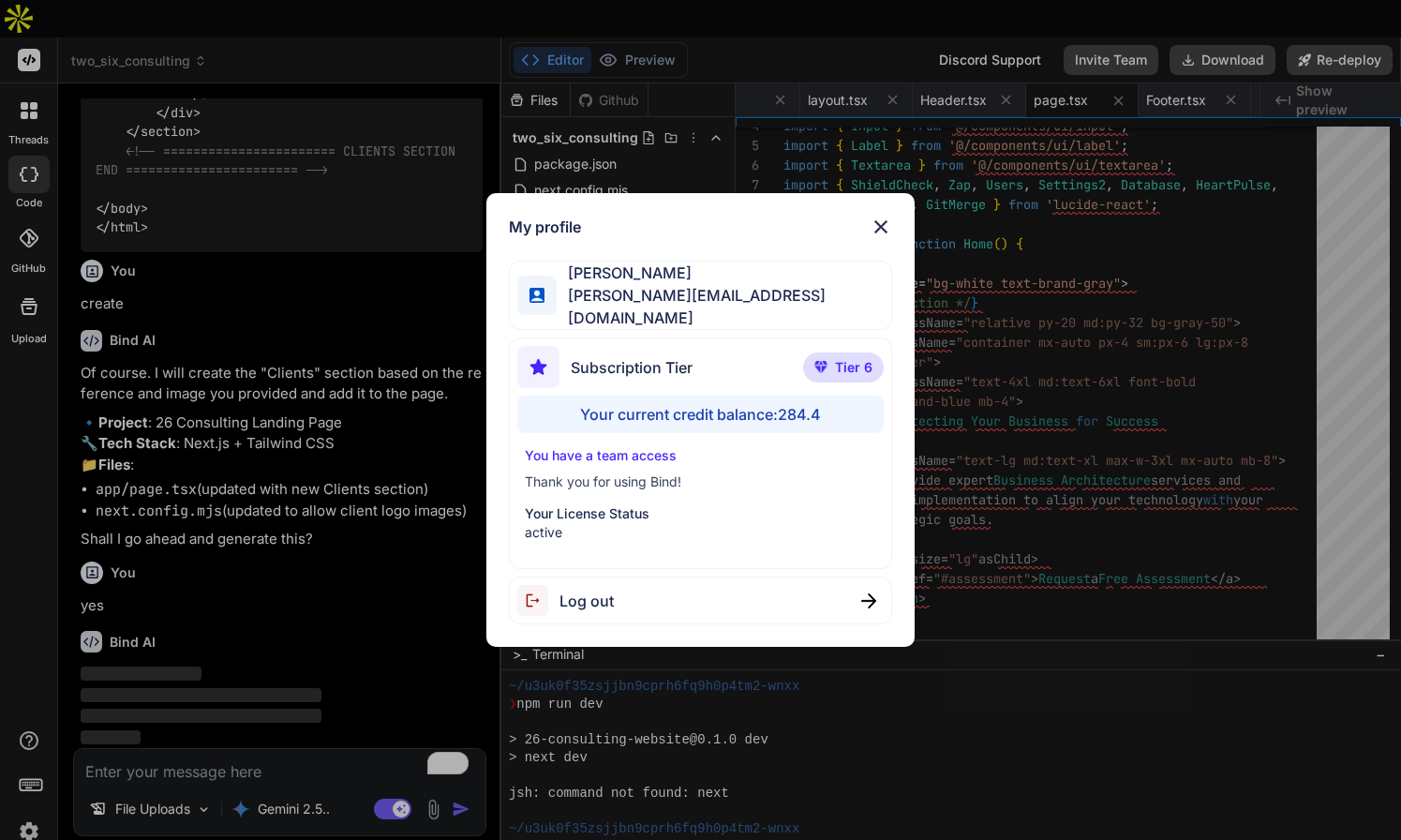
click at [882, 226] on img at bounding box center [881, 226] width 23 height 23
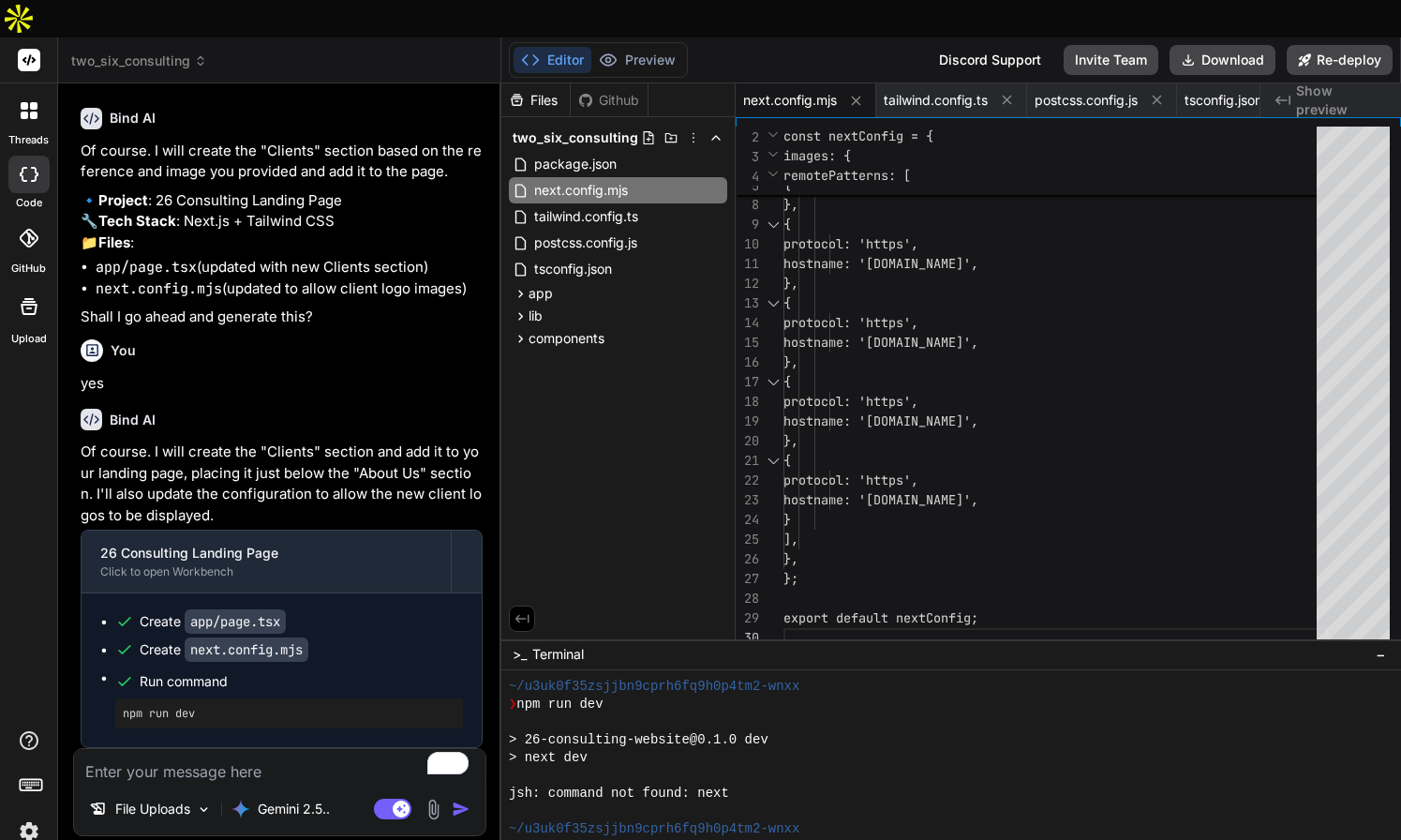
scroll to position [10547, 0]
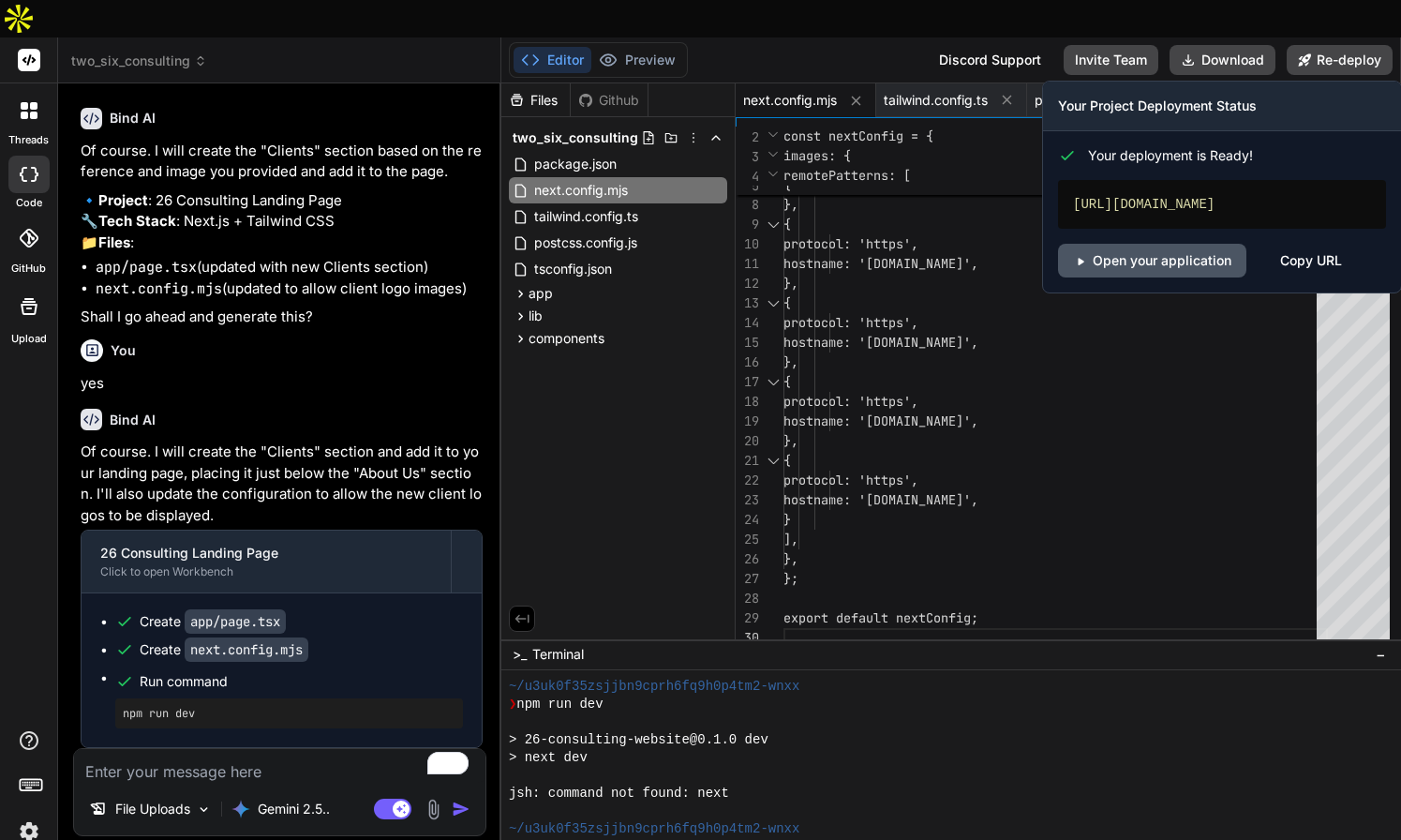
click at [1184, 244] on link "Open your application" at bounding box center [1152, 261] width 189 height 34
click at [1329, 45] on button "Re-deploy" at bounding box center [1340, 60] width 106 height 30
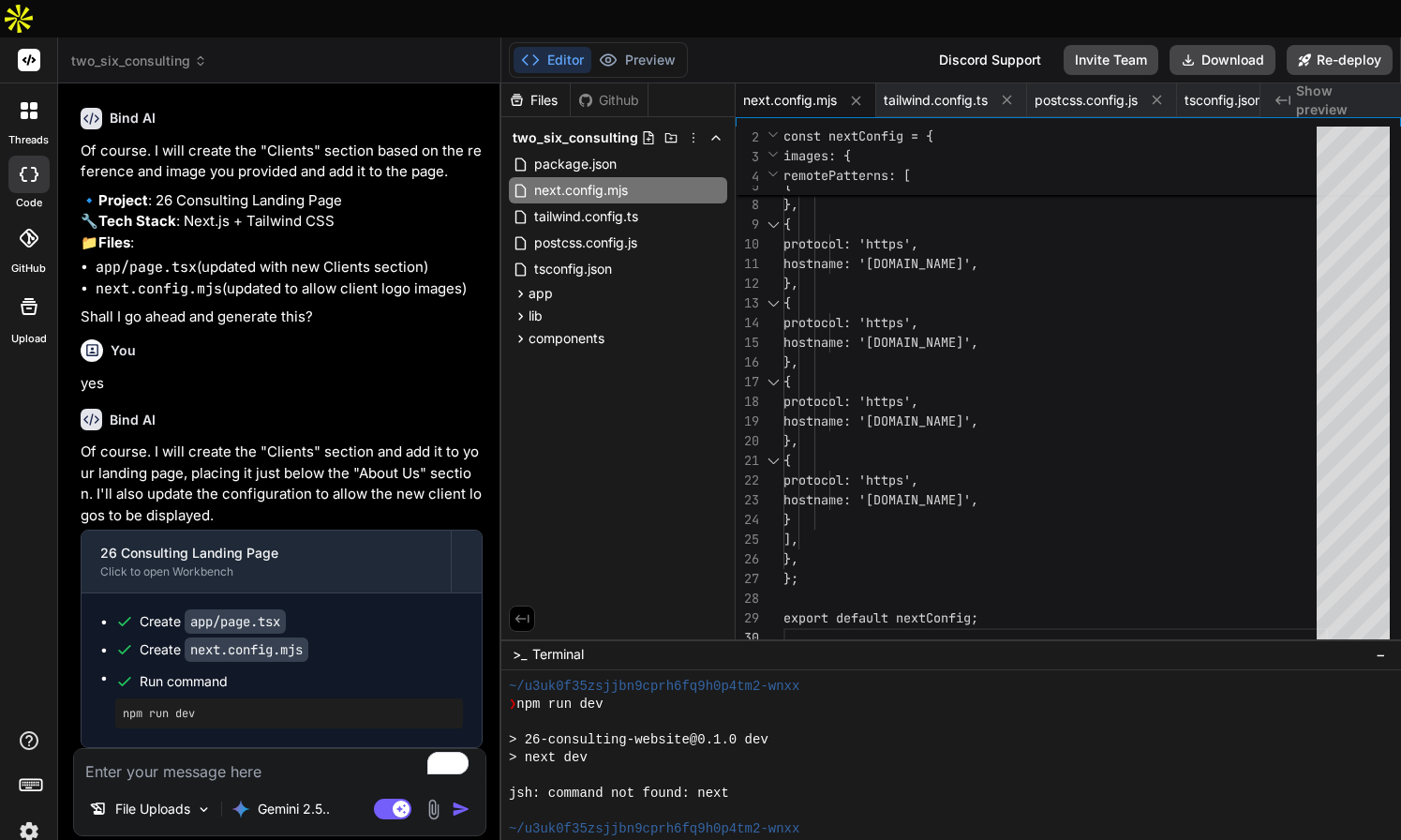
click at [27, 815] on img at bounding box center [29, 831] width 32 height 32
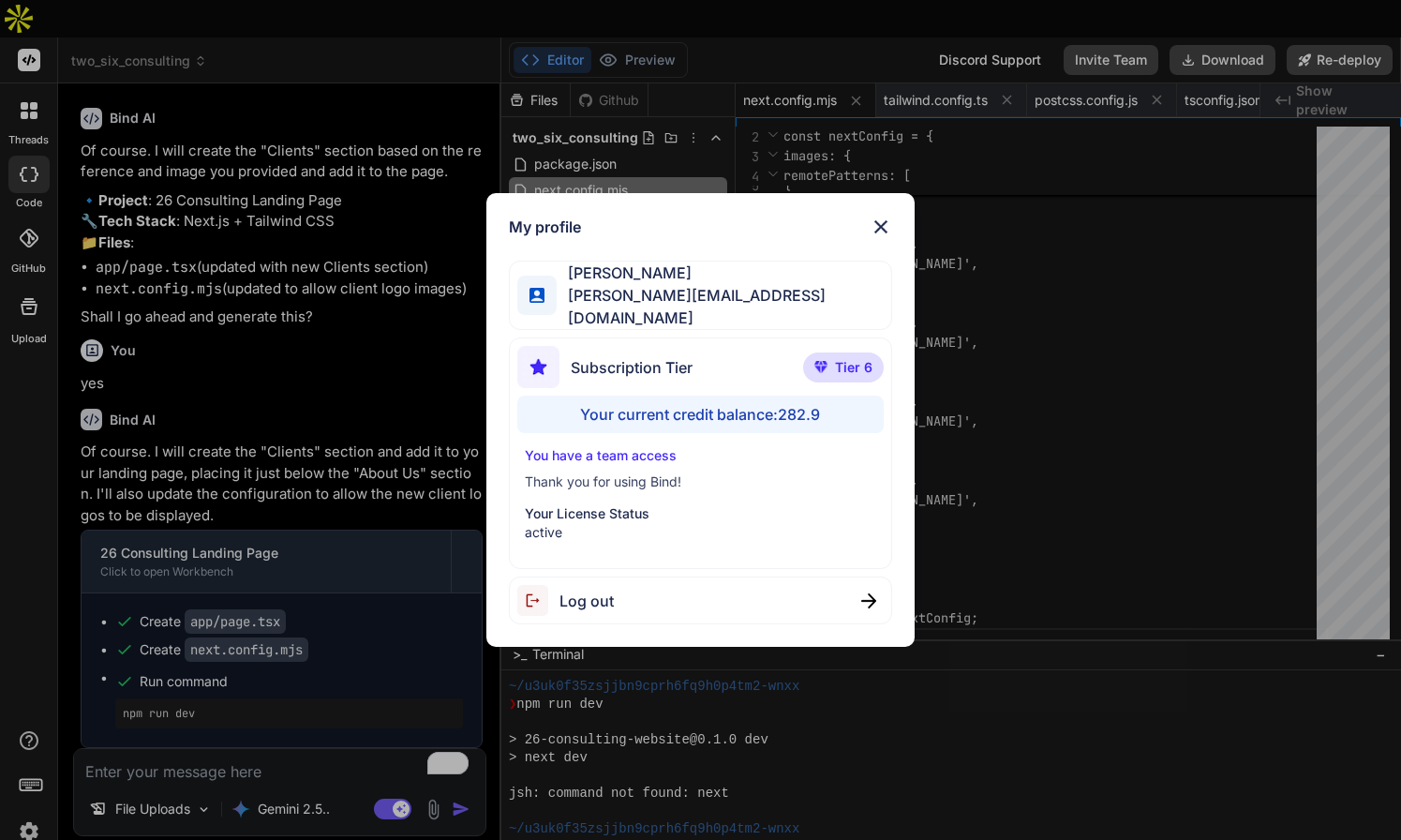
click at [880, 225] on img at bounding box center [881, 226] width 23 height 23
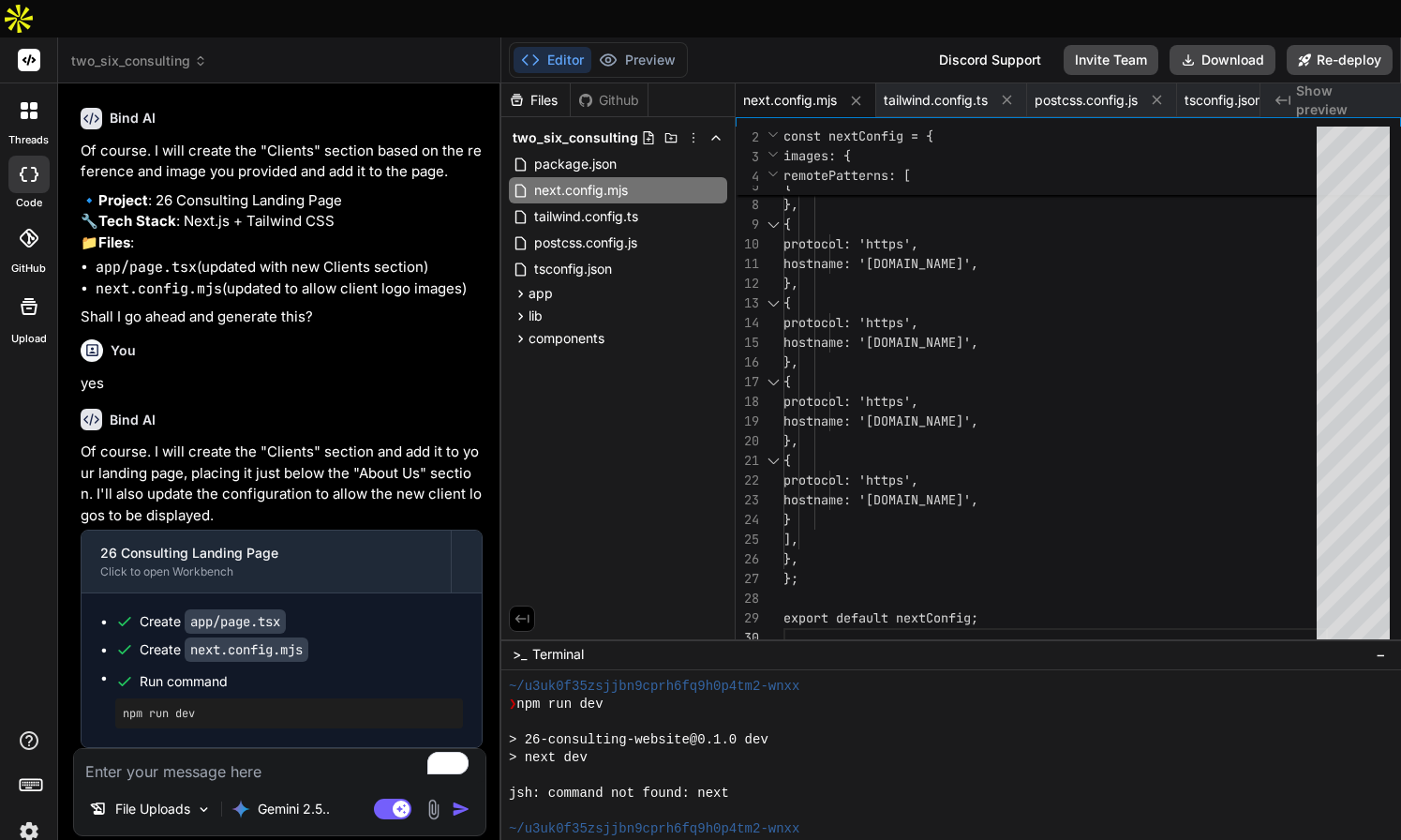
click at [195, 54] on icon at bounding box center [200, 60] width 13 height 13
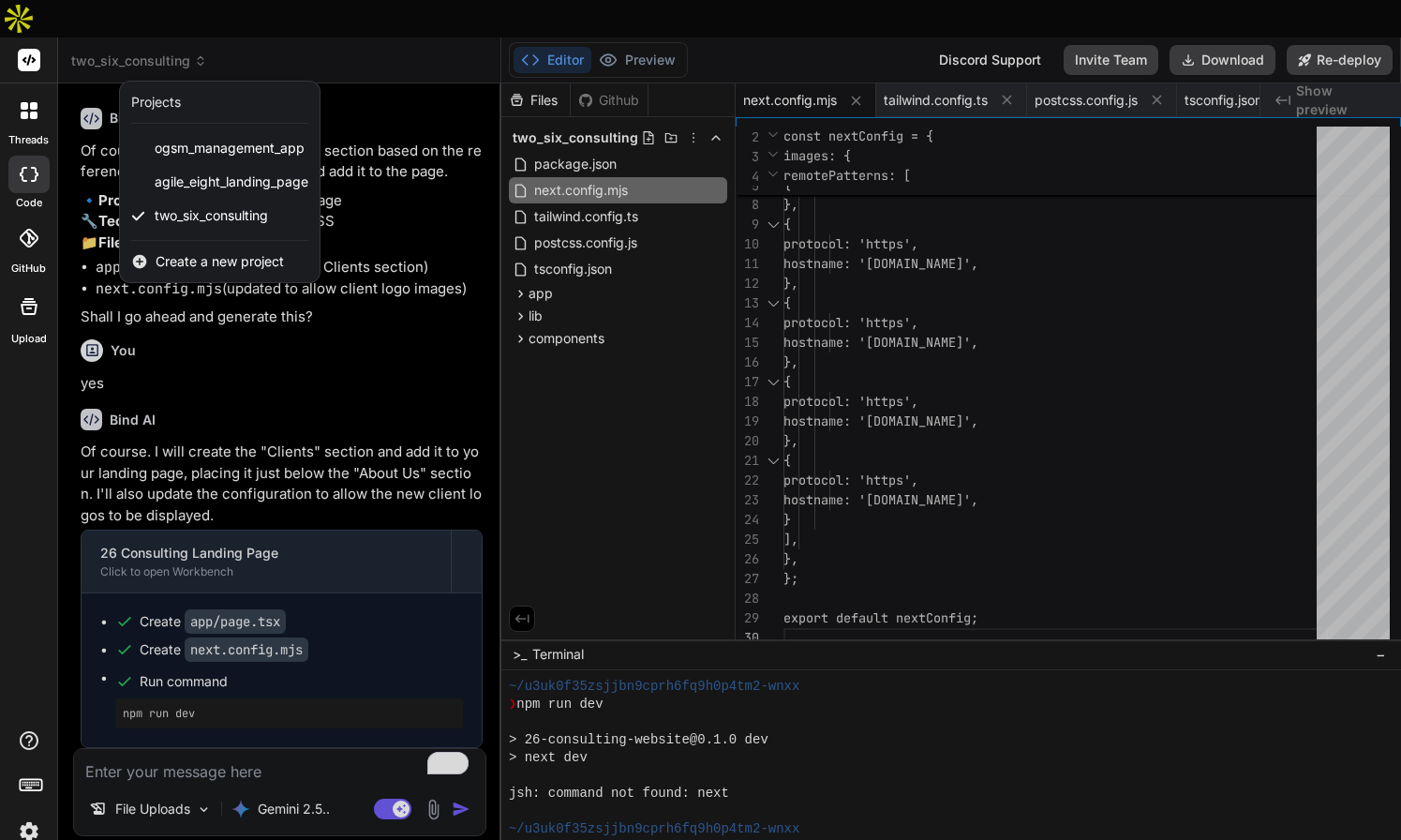
click at [198, 252] on span "Create a new project" at bounding box center [220, 261] width 128 height 19
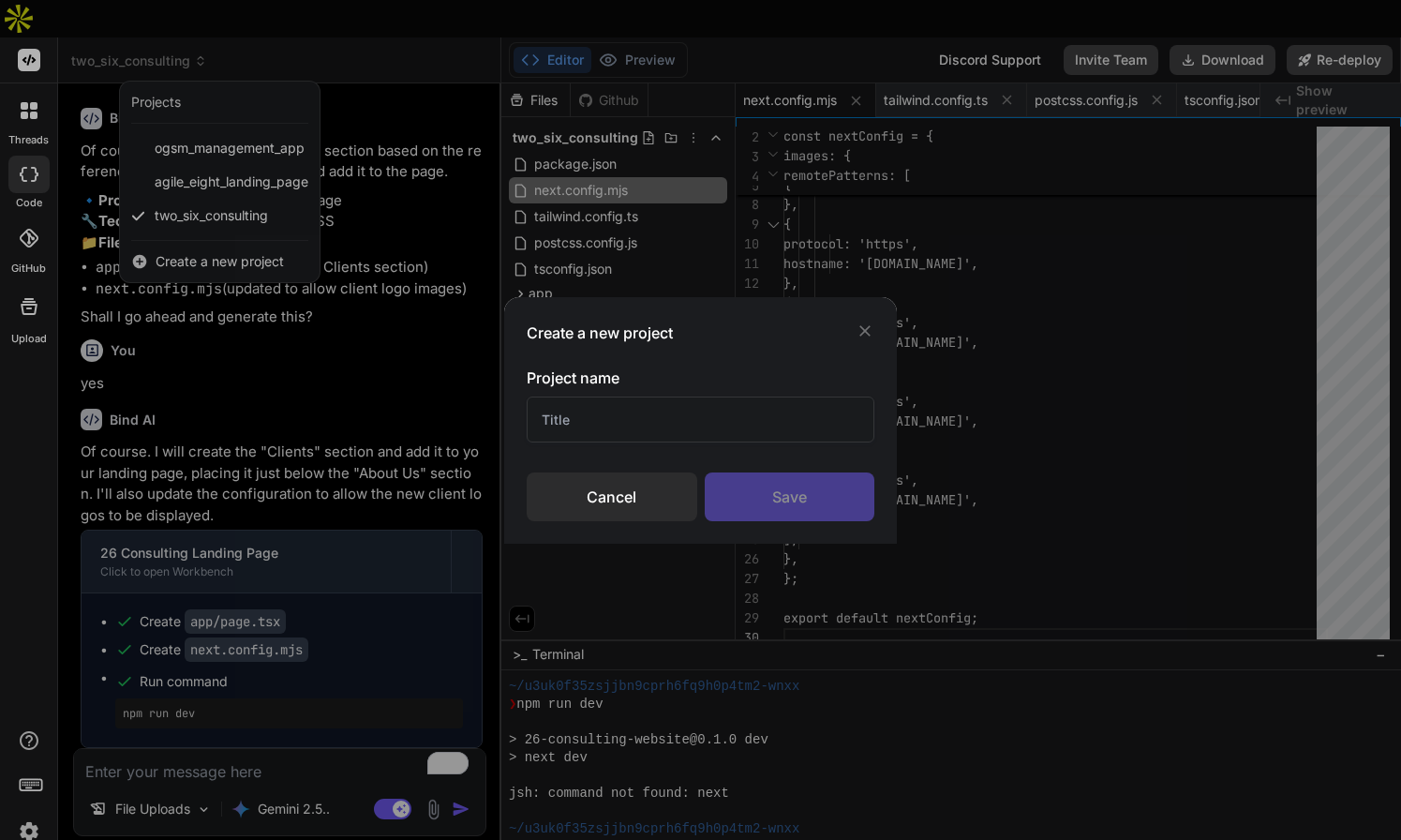
click at [559, 428] on input "text" at bounding box center [701, 420] width 348 height 46
click at [807, 491] on div "Save" at bounding box center [790, 496] width 170 height 48
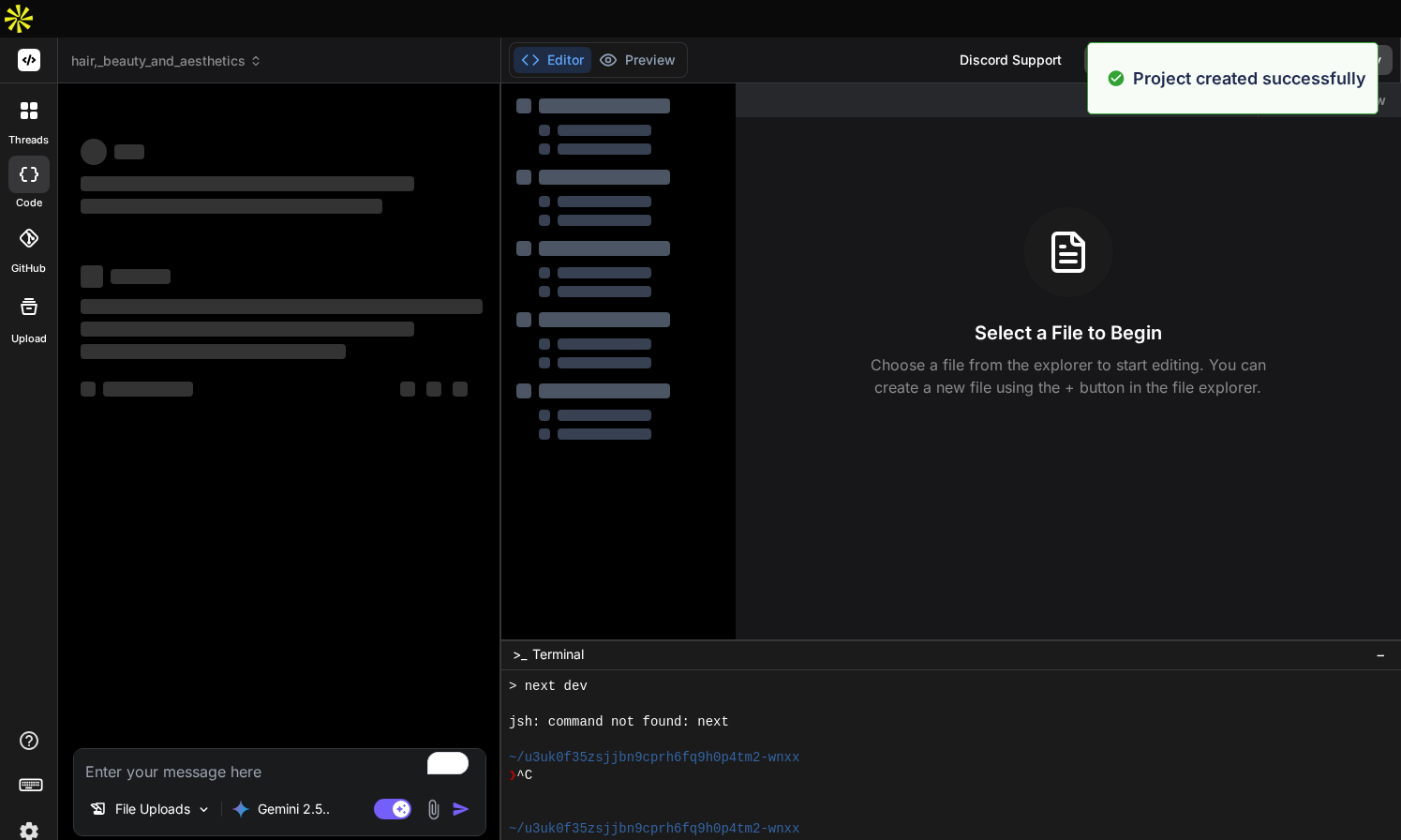
scroll to position [5146, 0]
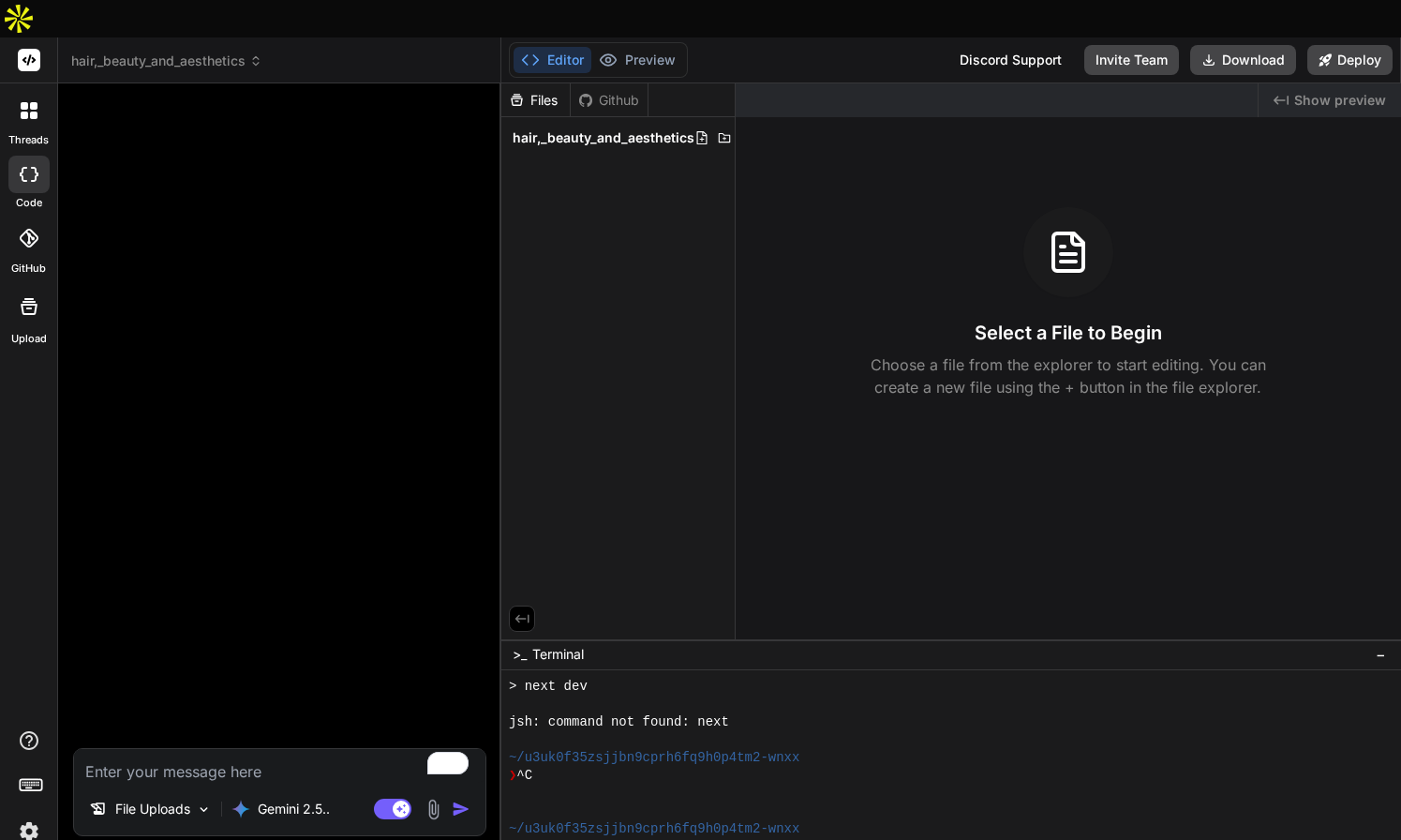
click at [161, 749] on textarea "To enrich screen reader interactions, please activate Accessibility in Grammarl…" at bounding box center [279, 766] width 412 height 34
paste textarea "*"Loremi d sita-consectetu adipisc elit seddoeiu te inc utlabo, etdolo, mag ali…"
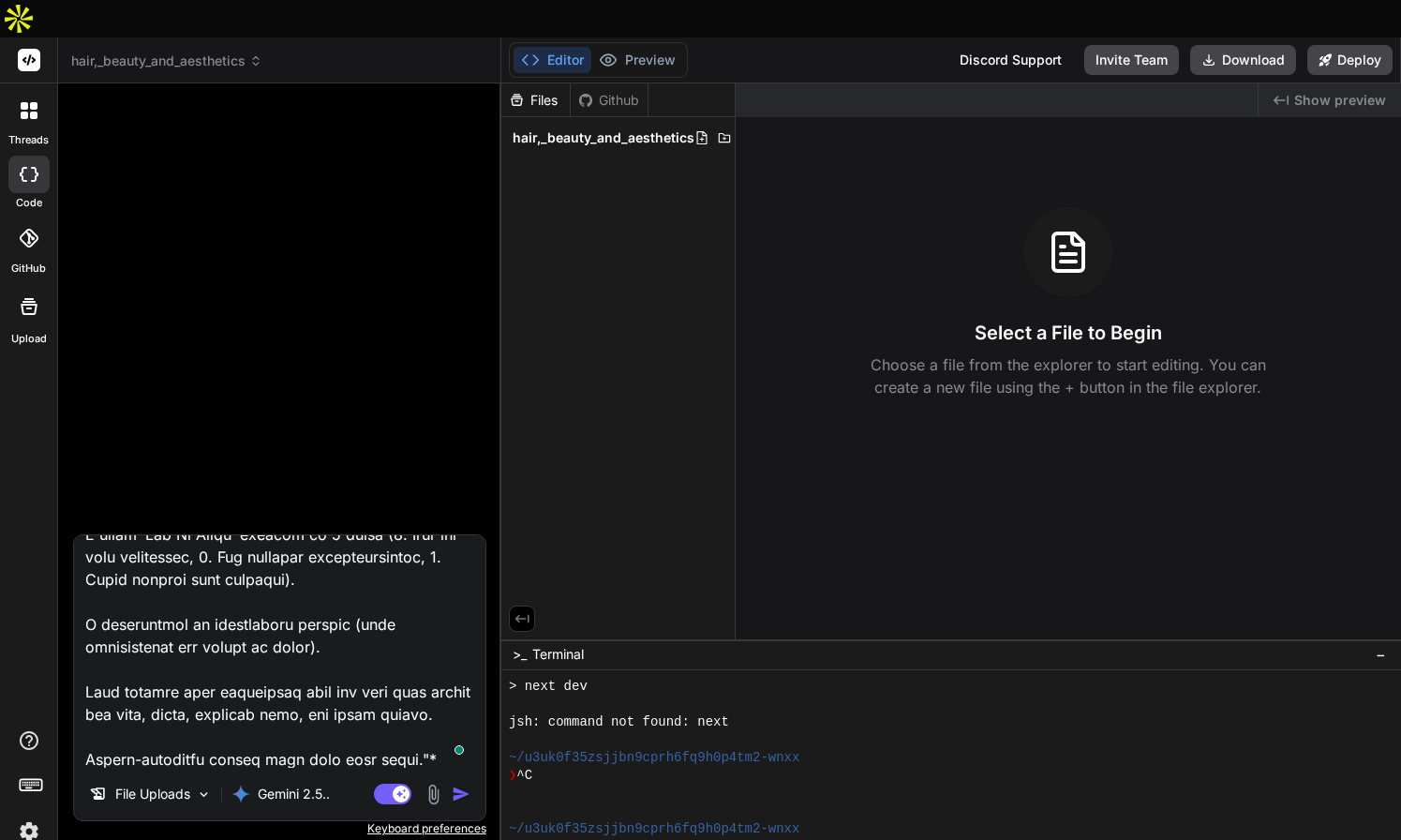
click at [464, 785] on img "button" at bounding box center [461, 794] width 19 height 19
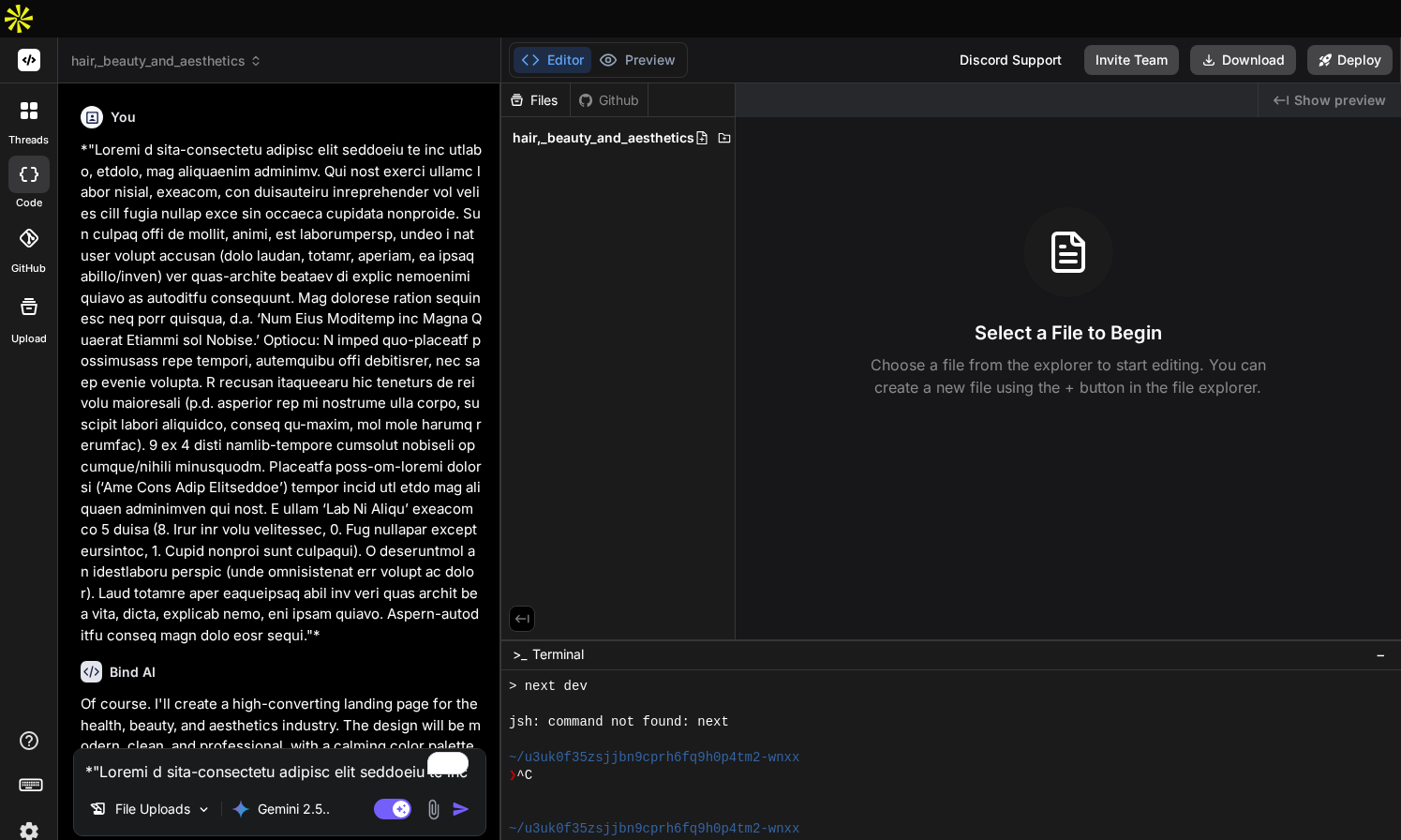
scroll to position [468, 0]
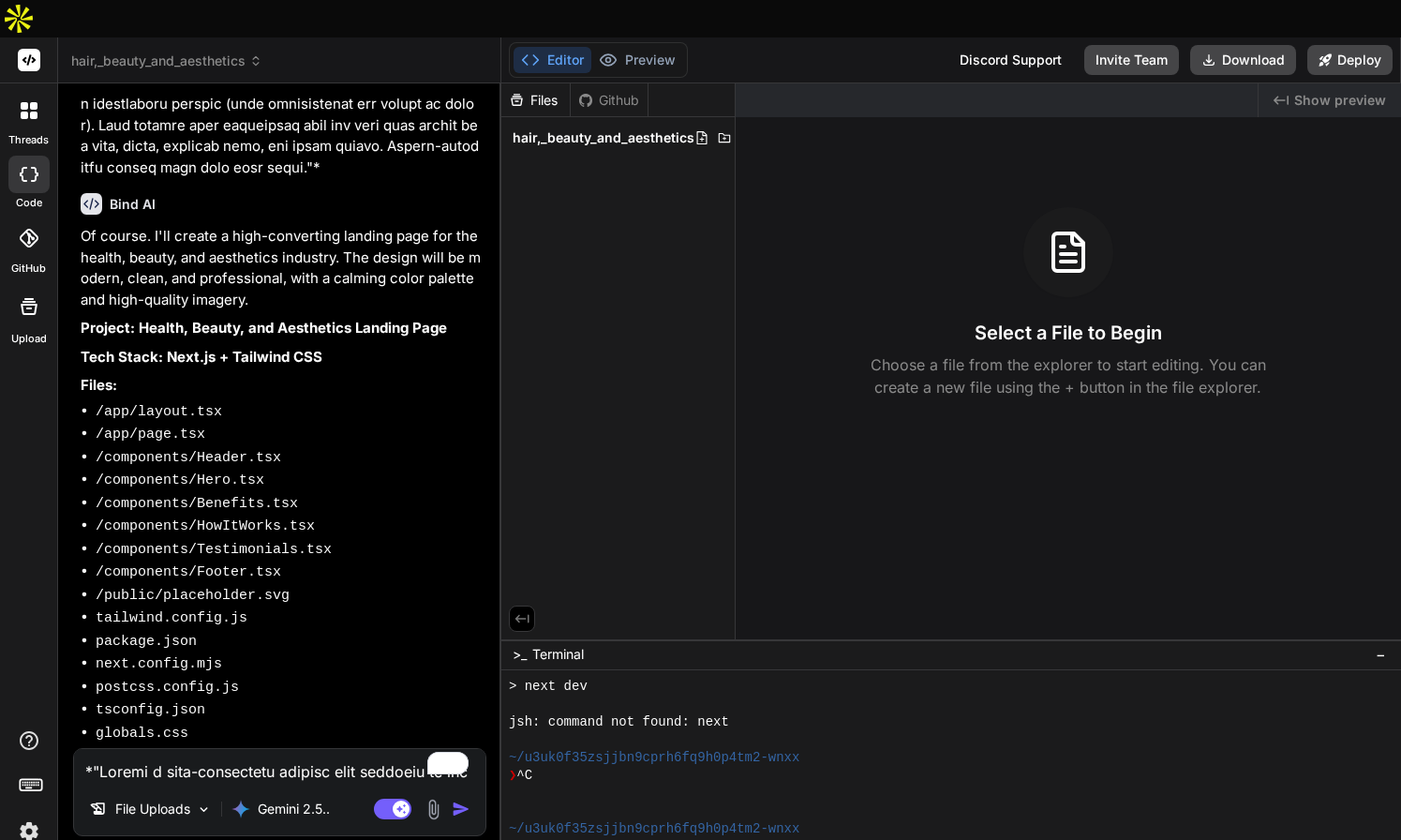
click at [198, 749] on textarea "To enrich screen reader interactions, please activate Accessibility in Grammarl…" at bounding box center [279, 766] width 412 height 34
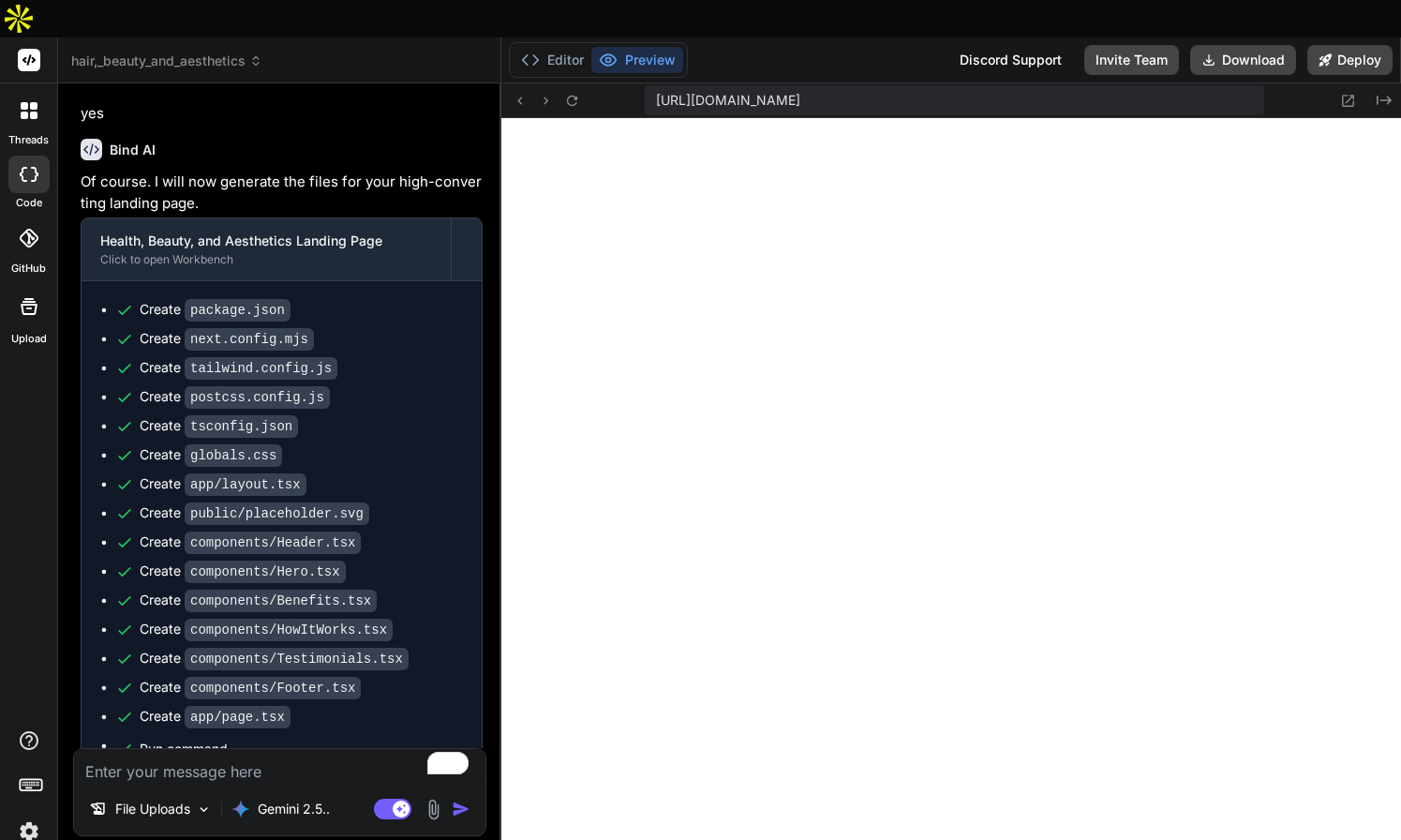
scroll to position [7425, 0]
click at [623, 46] on button "Preview" at bounding box center [637, 59] width 92 height 27
click at [1348, 93] on icon at bounding box center [1349, 101] width 16 height 16
